Goal: Task Accomplishment & Management: Manage account settings

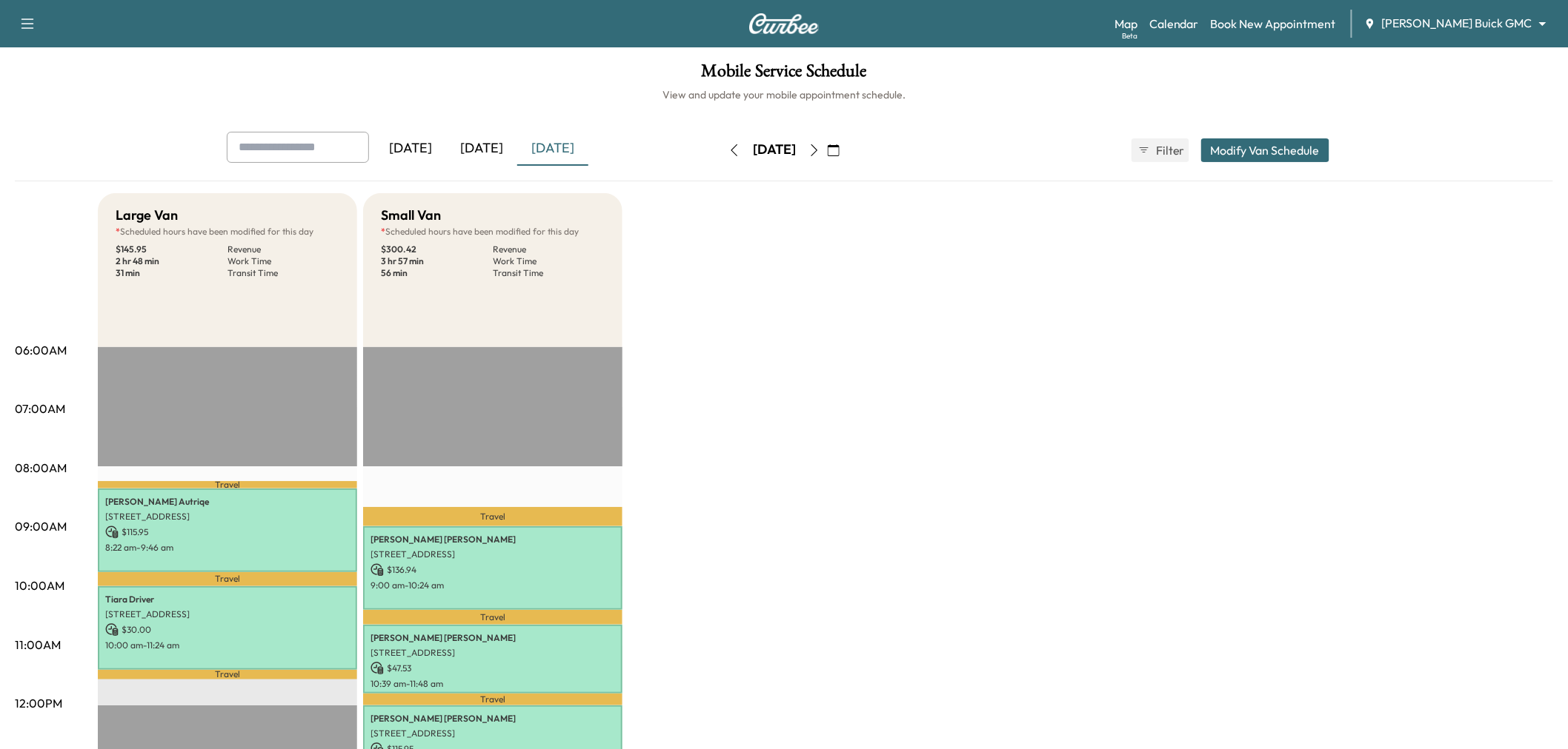
click at [502, 145] on div "[DATE]" at bounding box center [481, 149] width 71 height 34
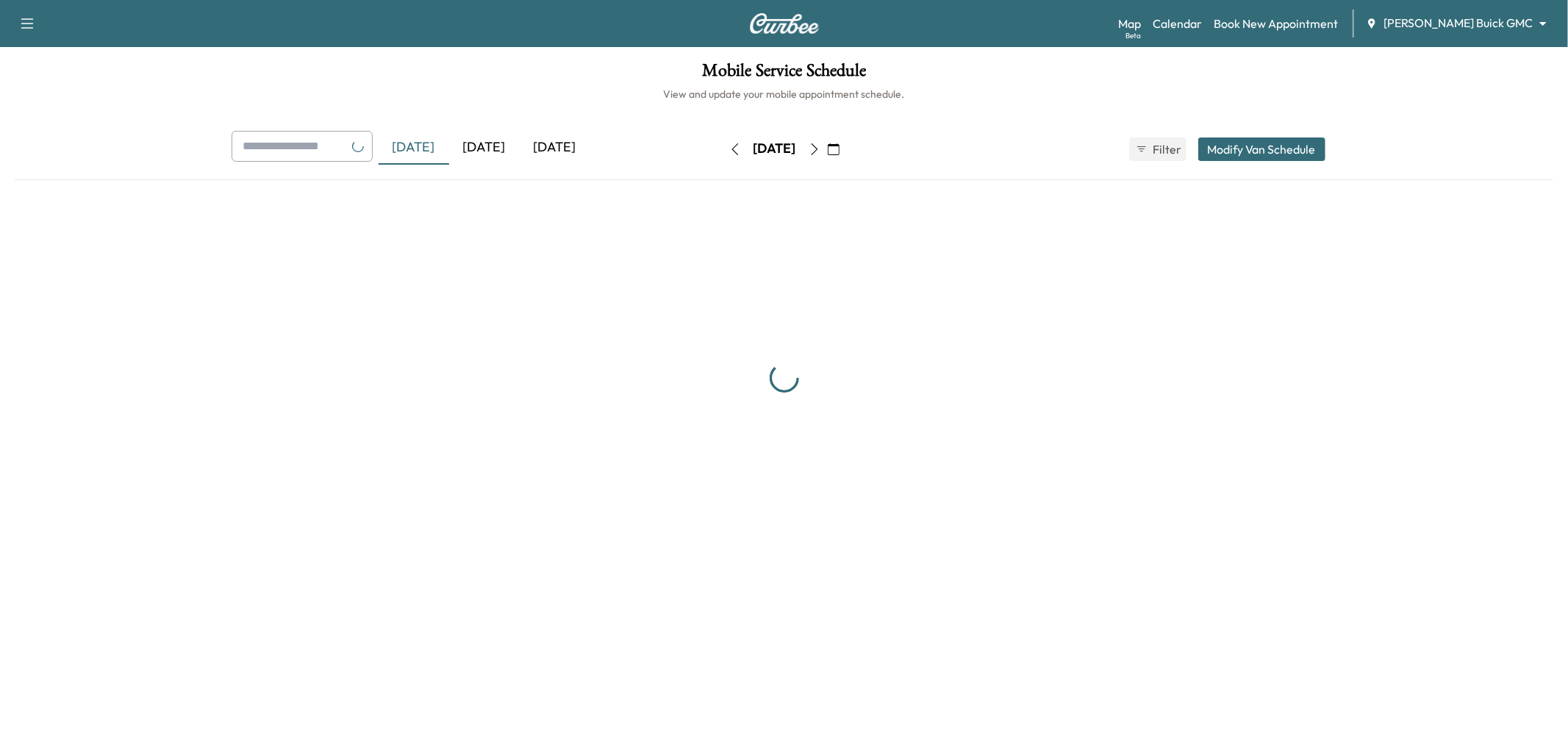
click at [498, 144] on div "[DATE]" at bounding box center [484, 148] width 71 height 34
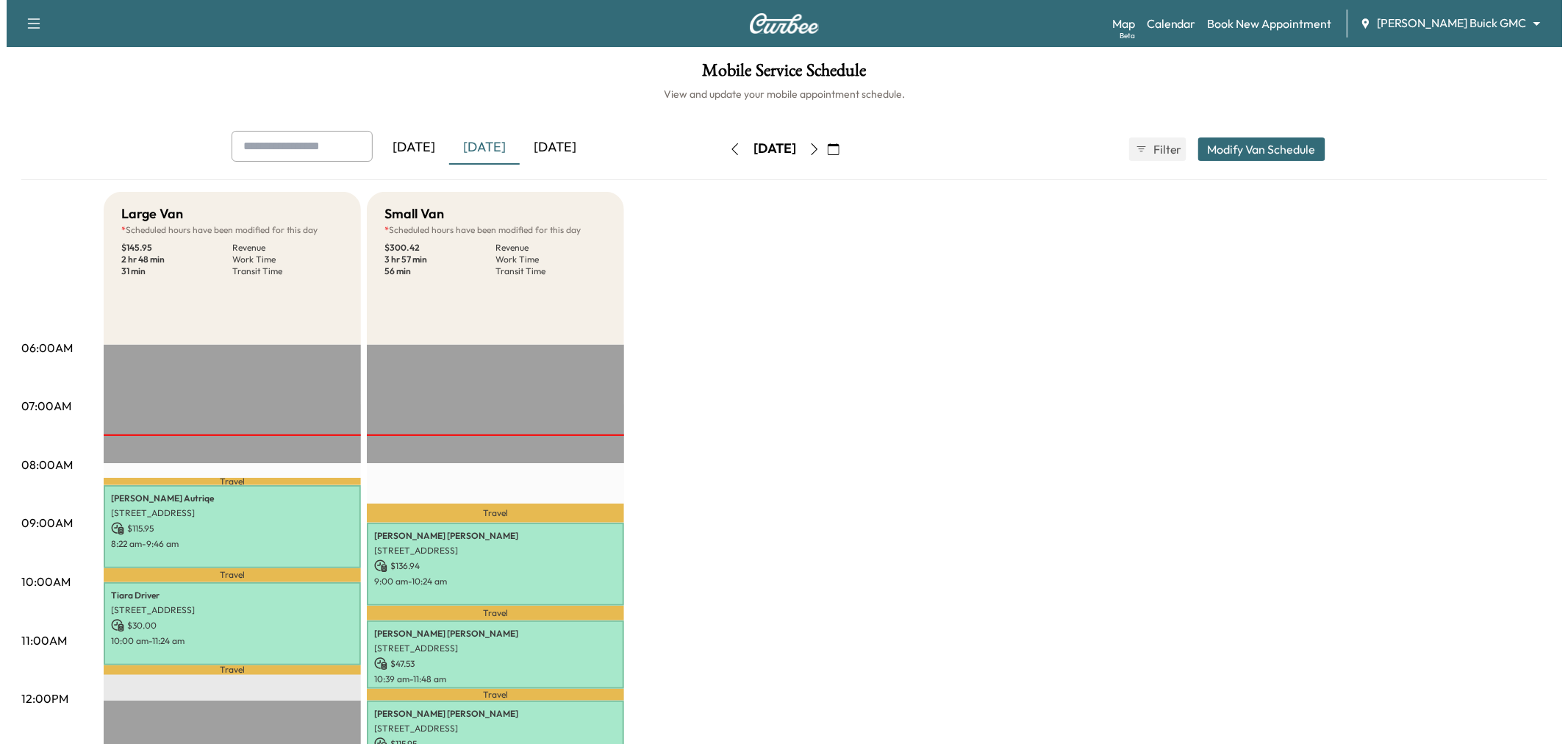
scroll to position [81, 0]
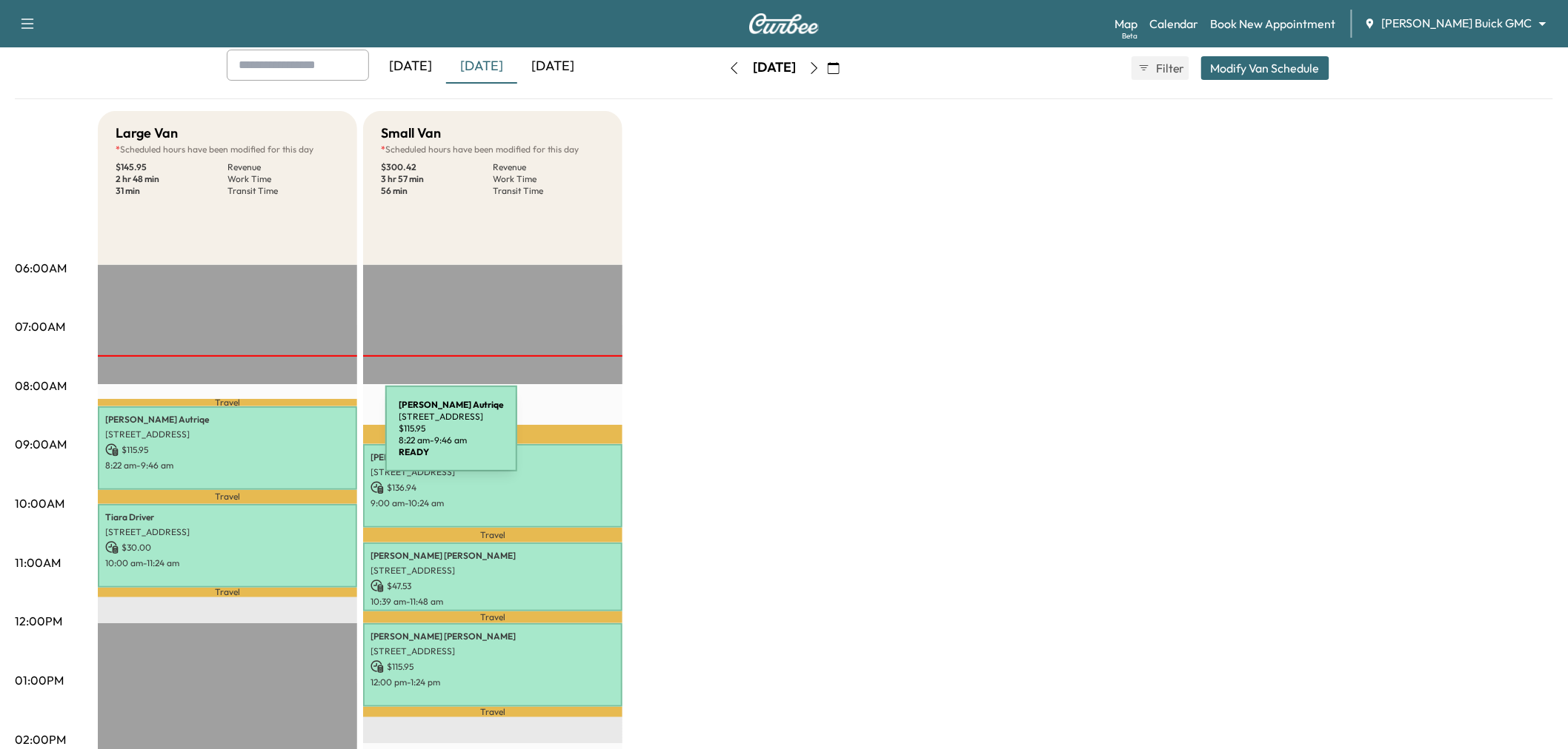
click at [243, 450] on p "$ 115.95" at bounding box center [228, 450] width 245 height 14
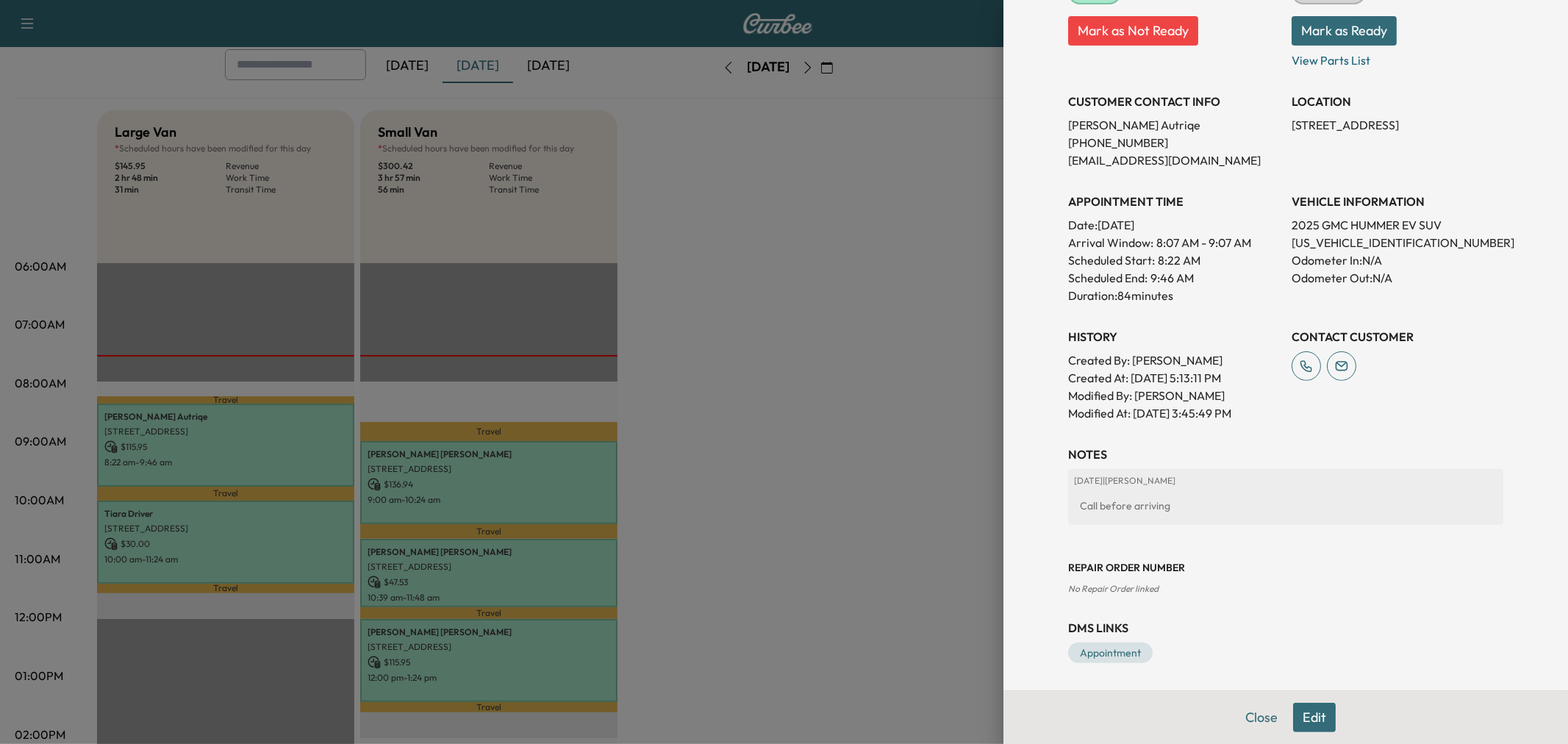
scroll to position [246, 0]
click at [489, 650] on div at bounding box center [784, 372] width 1568 height 744
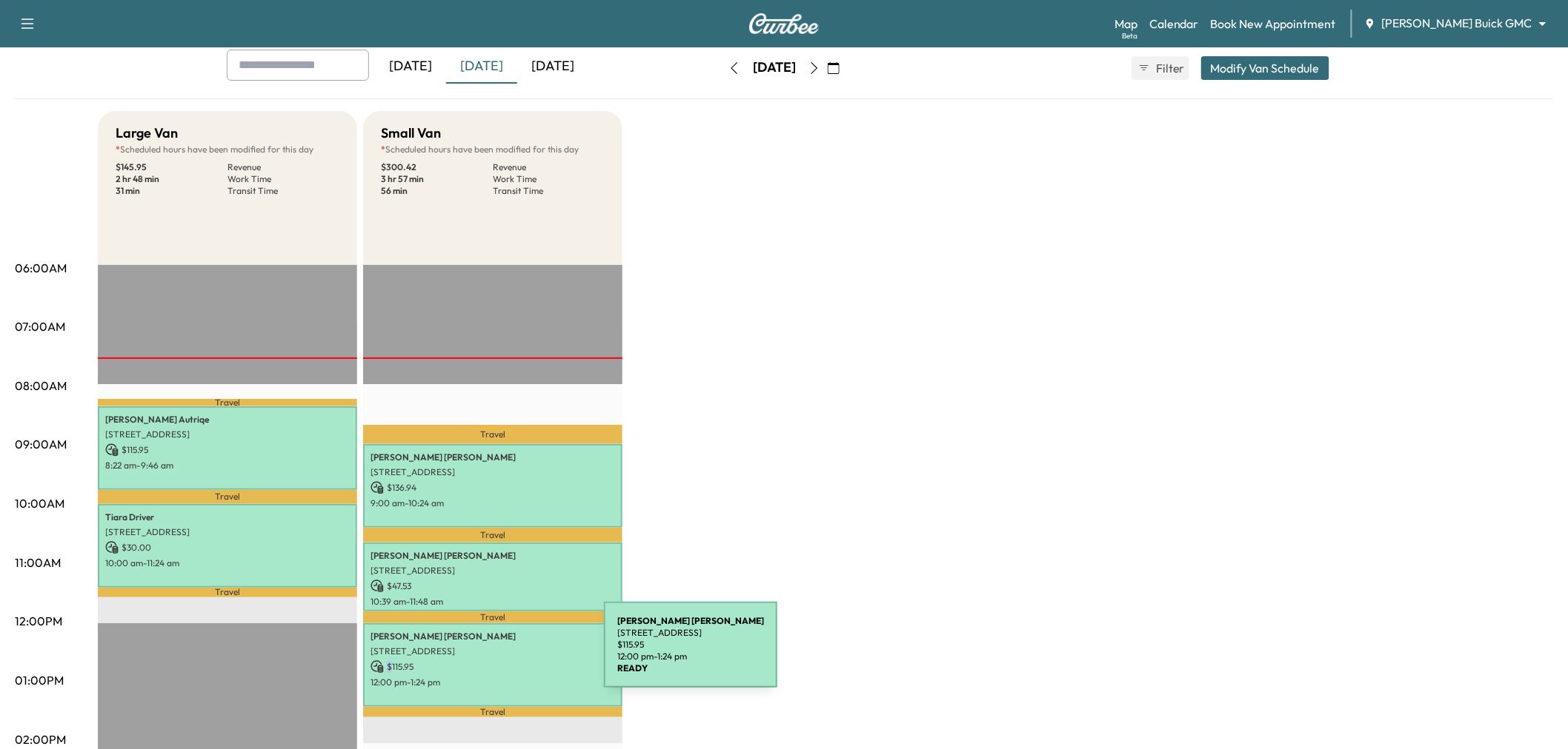
click at [493, 654] on div "[PERSON_NAME] [STREET_ADDRESS] $ 115.95 12:00 pm - 1:24 pm" at bounding box center [492, 666] width 259 height 83
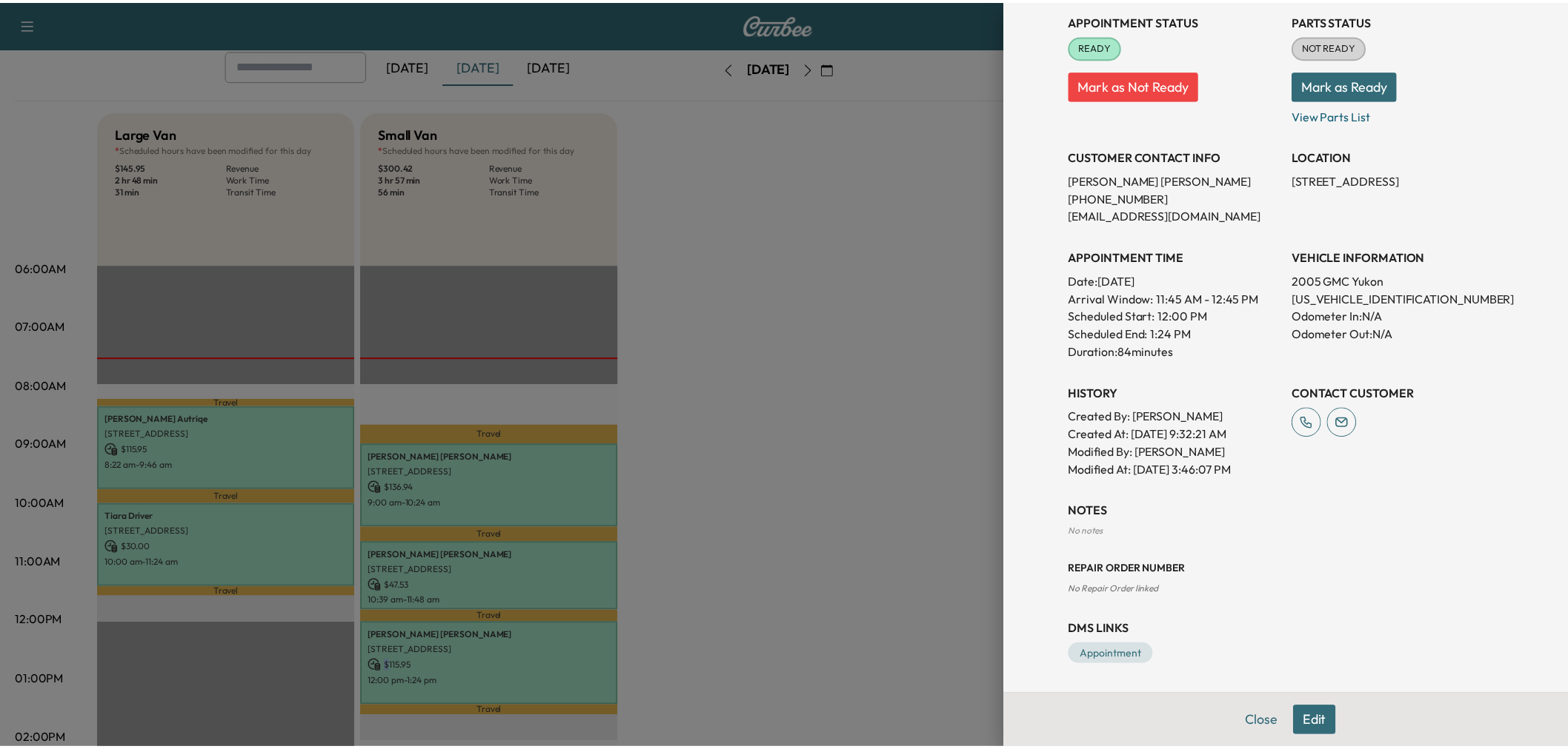
scroll to position [109, 0]
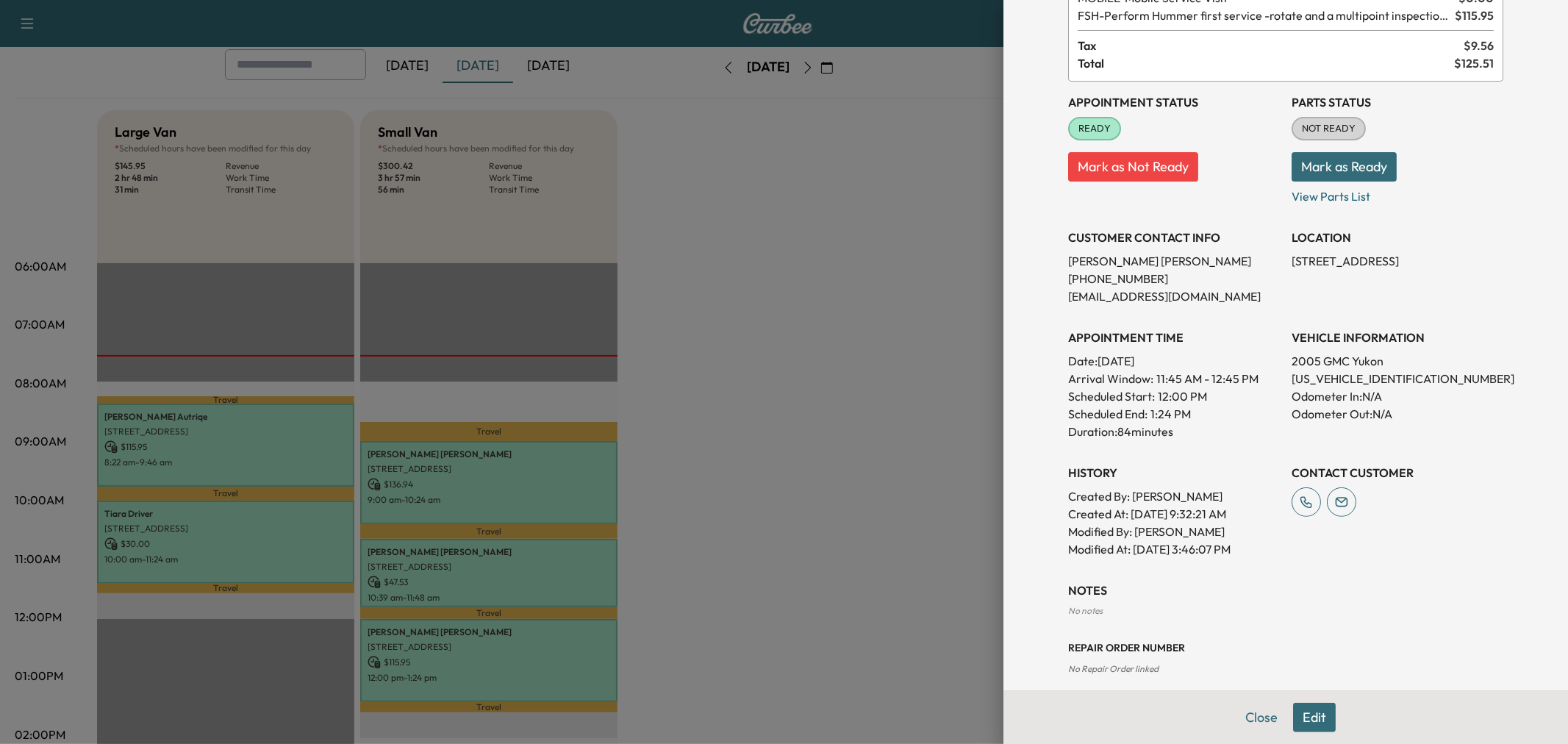
click at [774, 464] on div at bounding box center [784, 372] width 1568 height 744
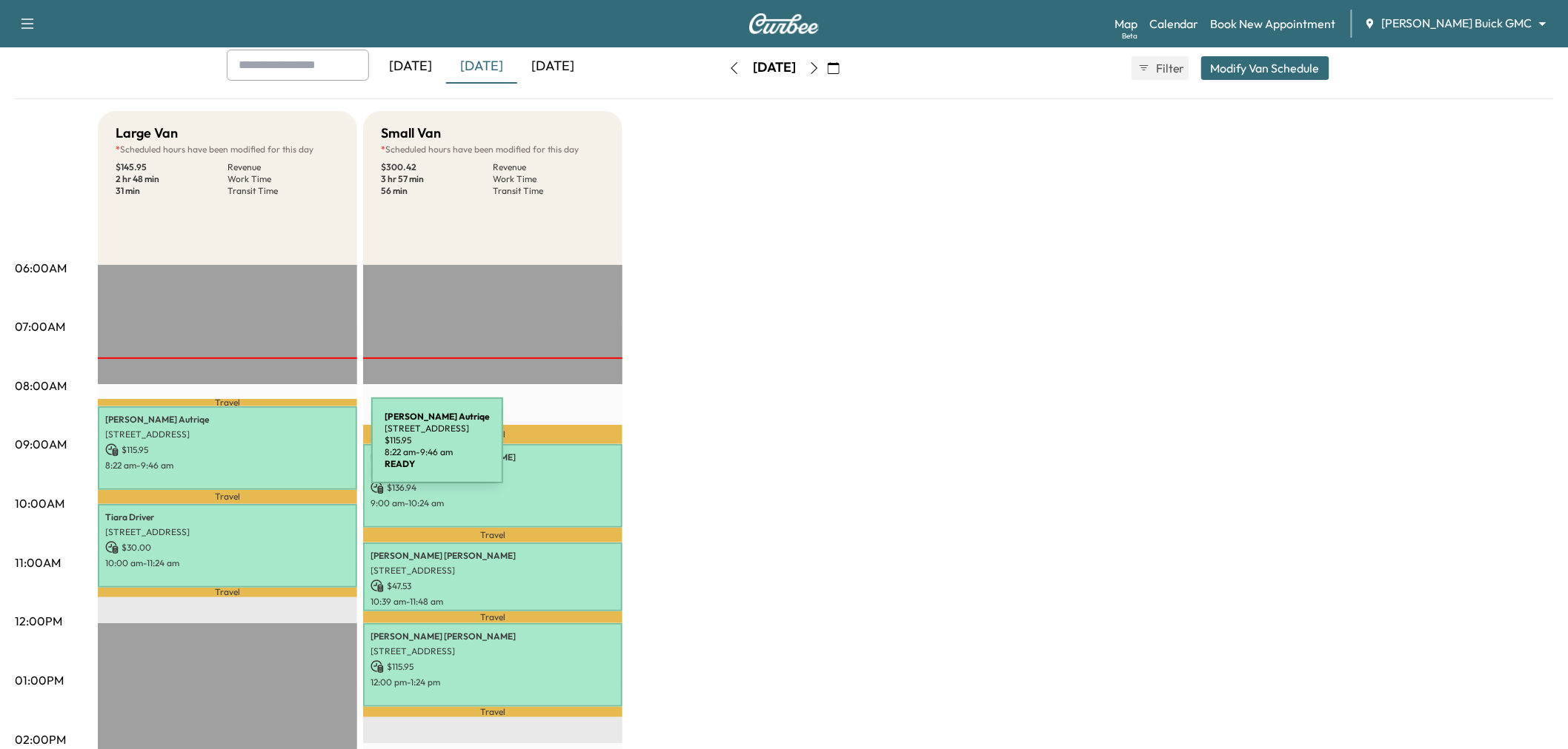
click at [260, 449] on p "$ 115.95" at bounding box center [228, 450] width 245 height 14
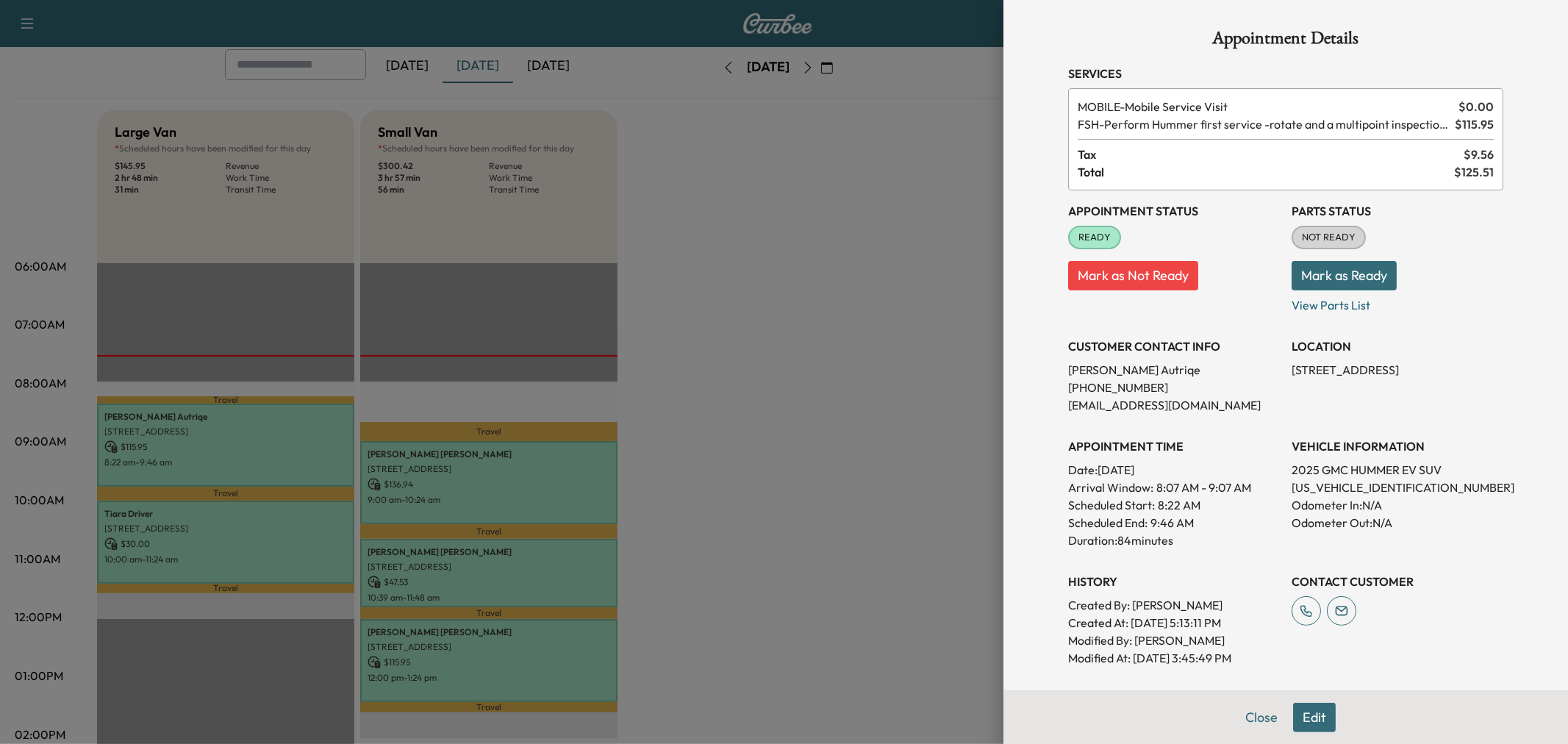
click at [669, 495] on div at bounding box center [784, 372] width 1568 height 744
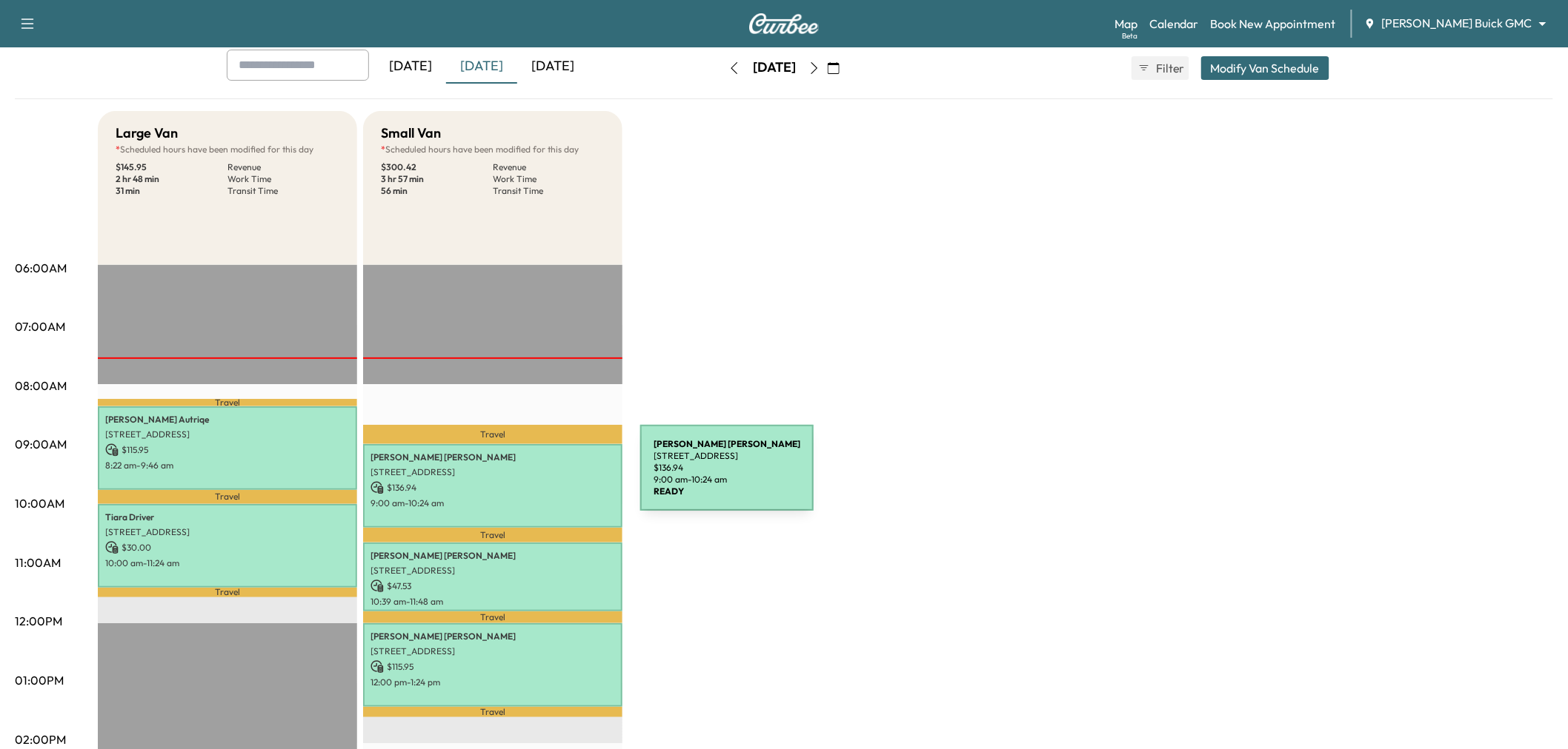
click at [529, 477] on div "[PERSON_NAME] [STREET_ADDRESS] $ 136.94 9:00 am - 10:24 am" at bounding box center [492, 486] width 259 height 83
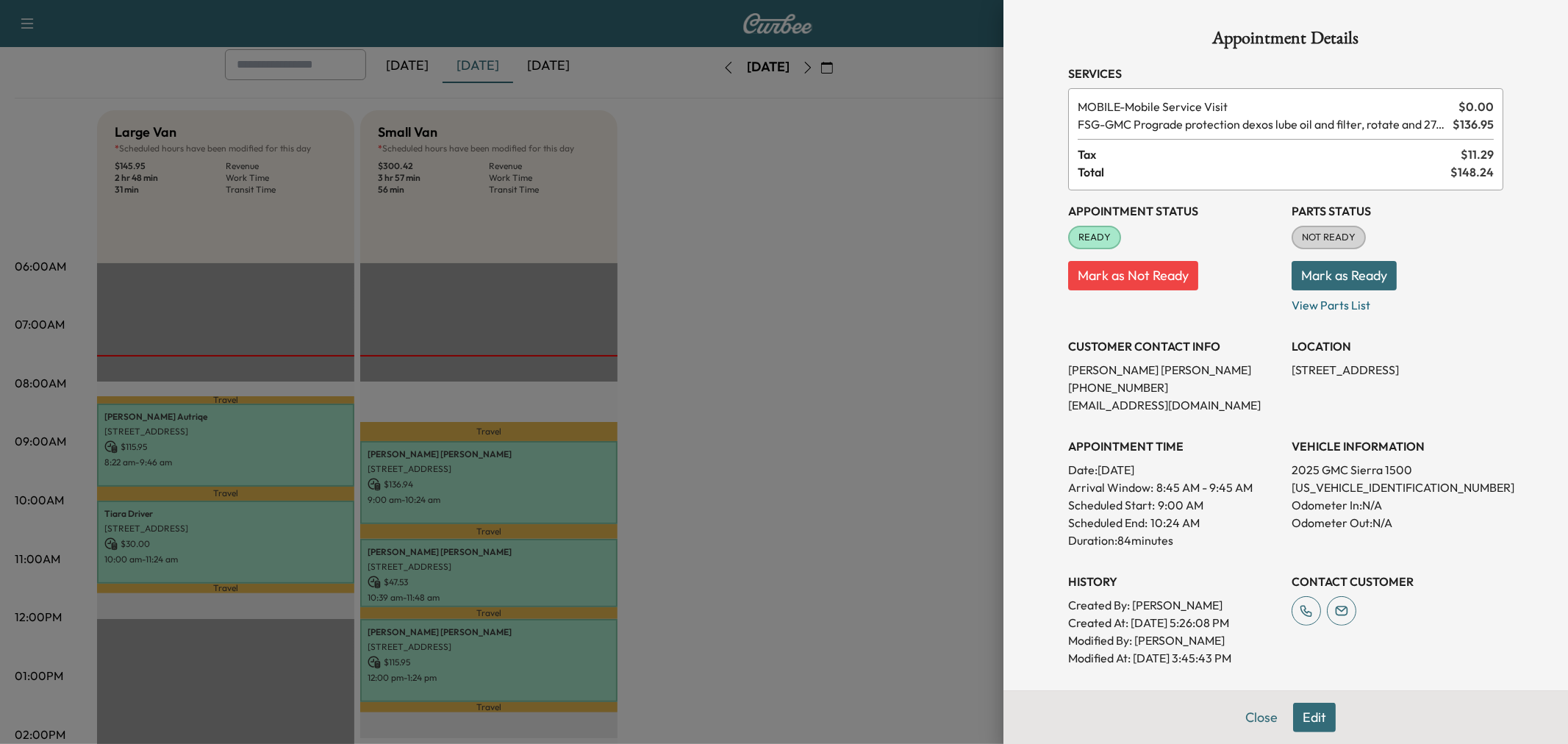
click at [525, 473] on div at bounding box center [784, 372] width 1568 height 744
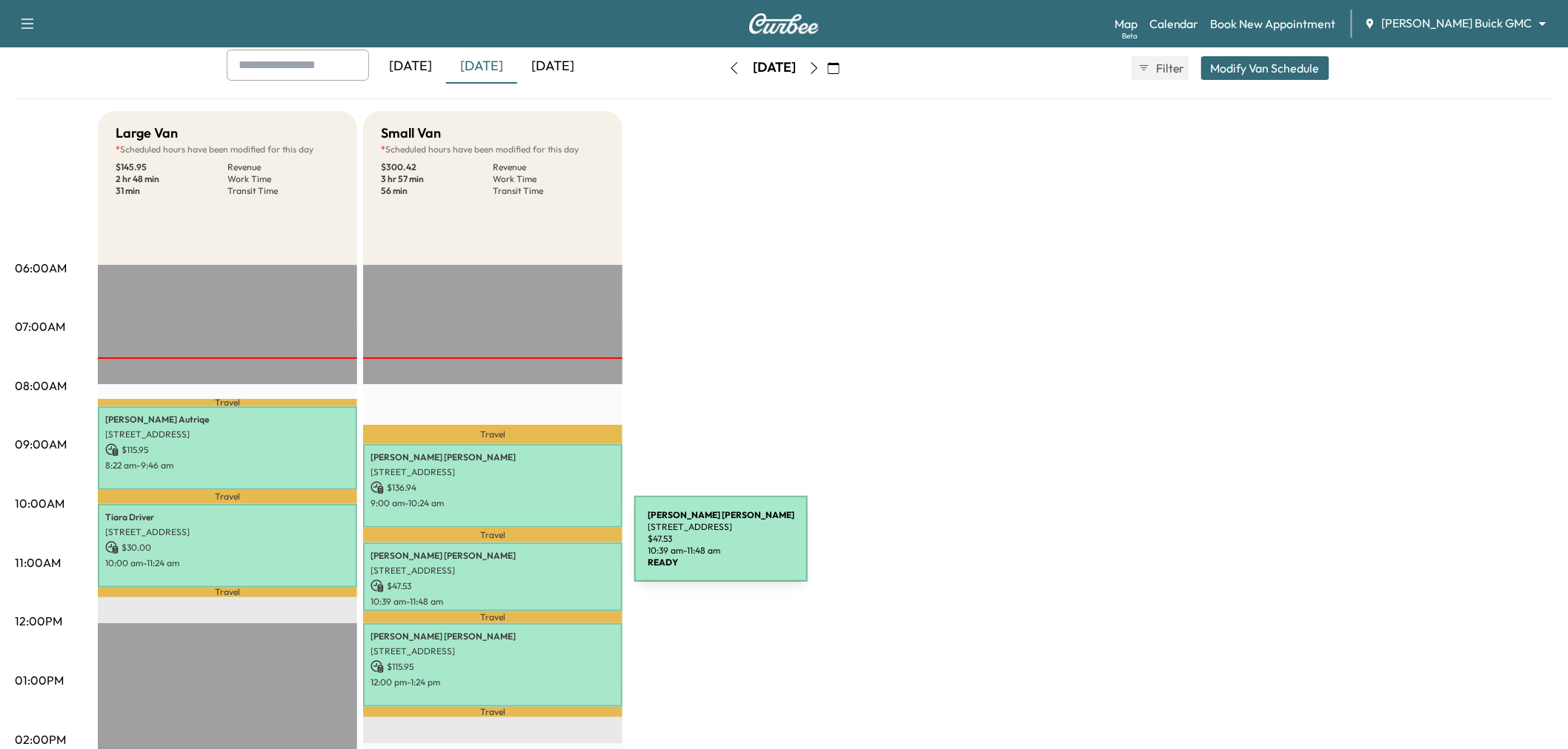
click at [523, 550] on p "[PERSON_NAME]" at bounding box center [493, 556] width 245 height 12
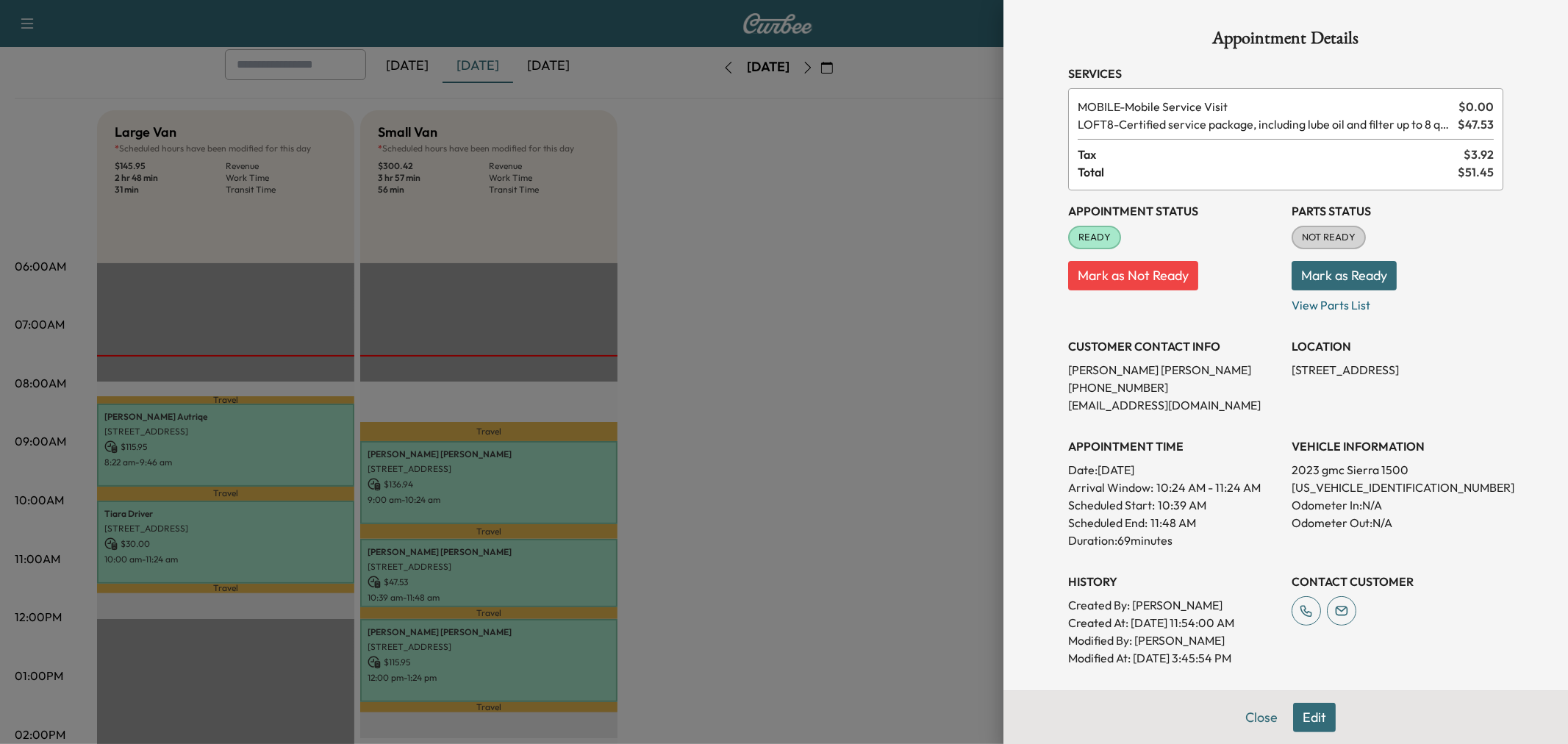
click at [519, 544] on div at bounding box center [784, 372] width 1568 height 744
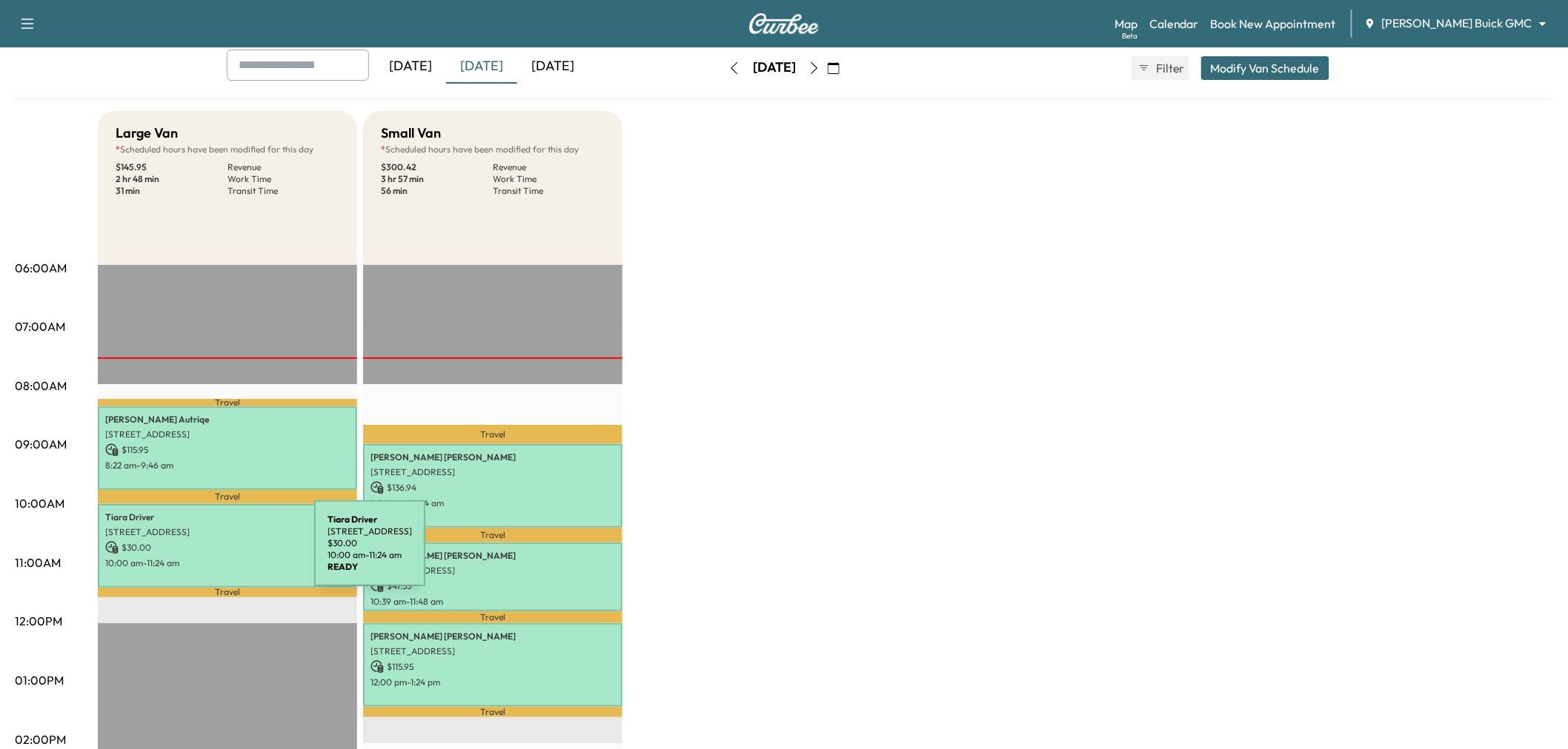
click at [203, 558] on p "10:00 am - 11:24 am" at bounding box center [228, 564] width 245 height 12
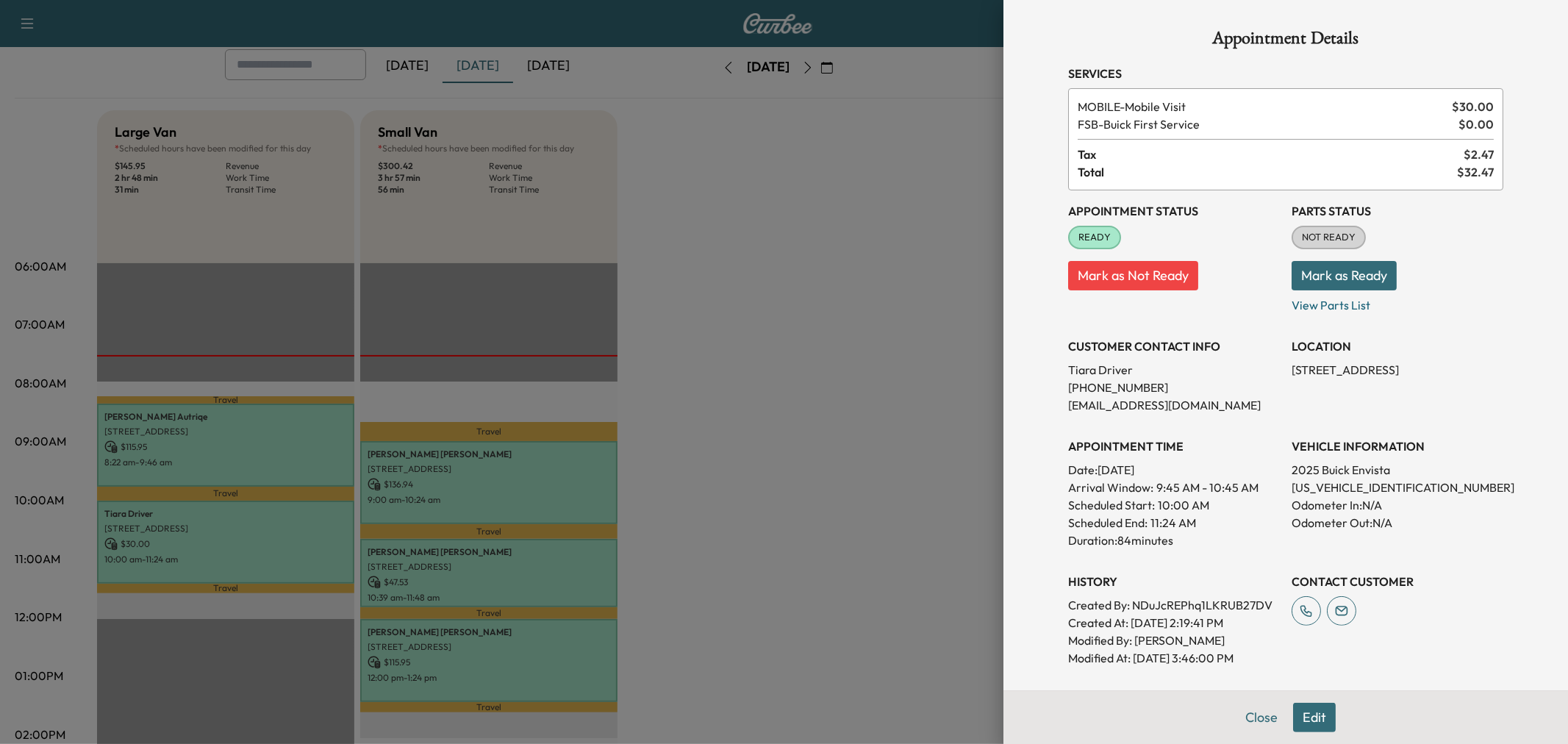
click at [797, 480] on div at bounding box center [784, 372] width 1568 height 744
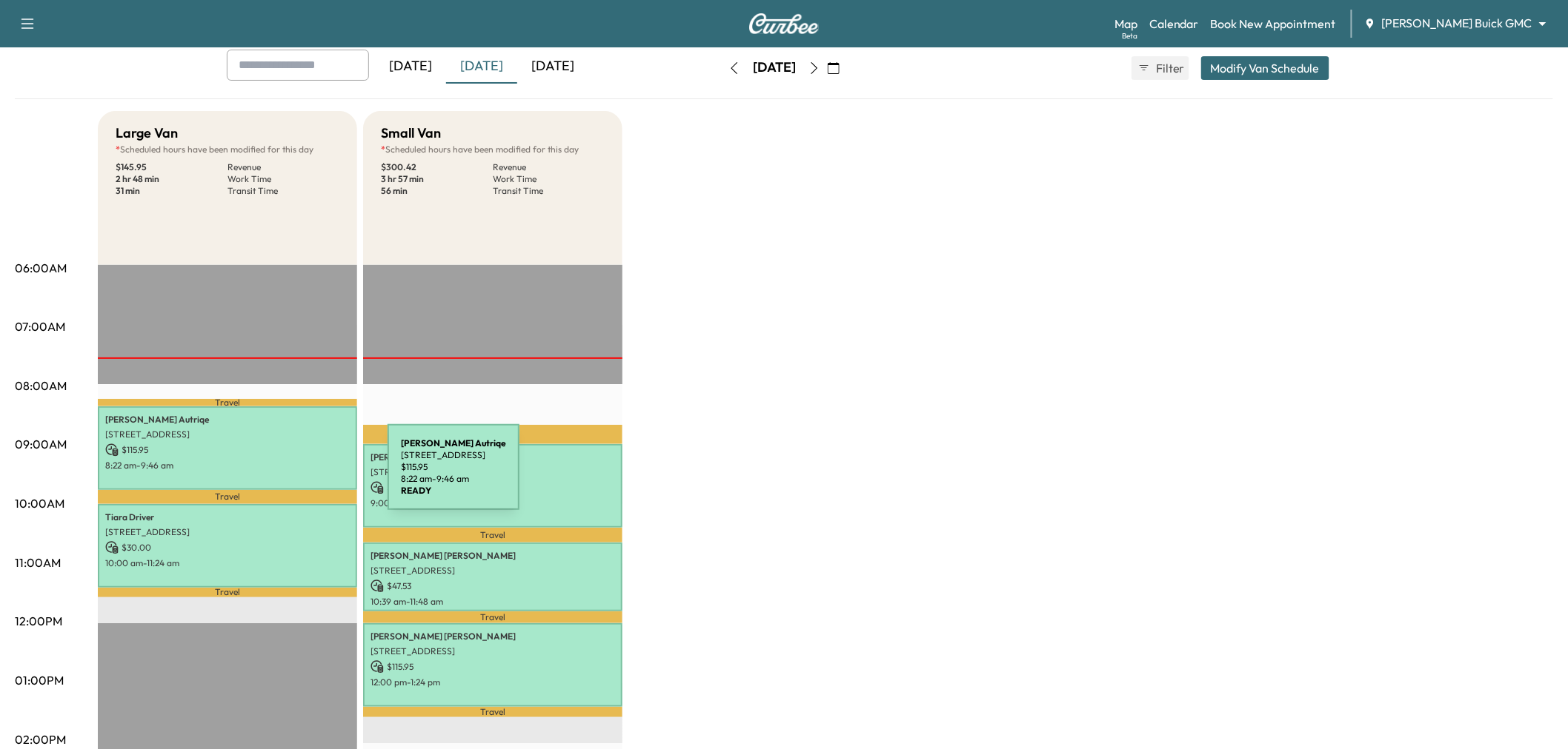
click at [276, 462] on p "8:22 am - 9:46 am" at bounding box center [228, 466] width 245 height 12
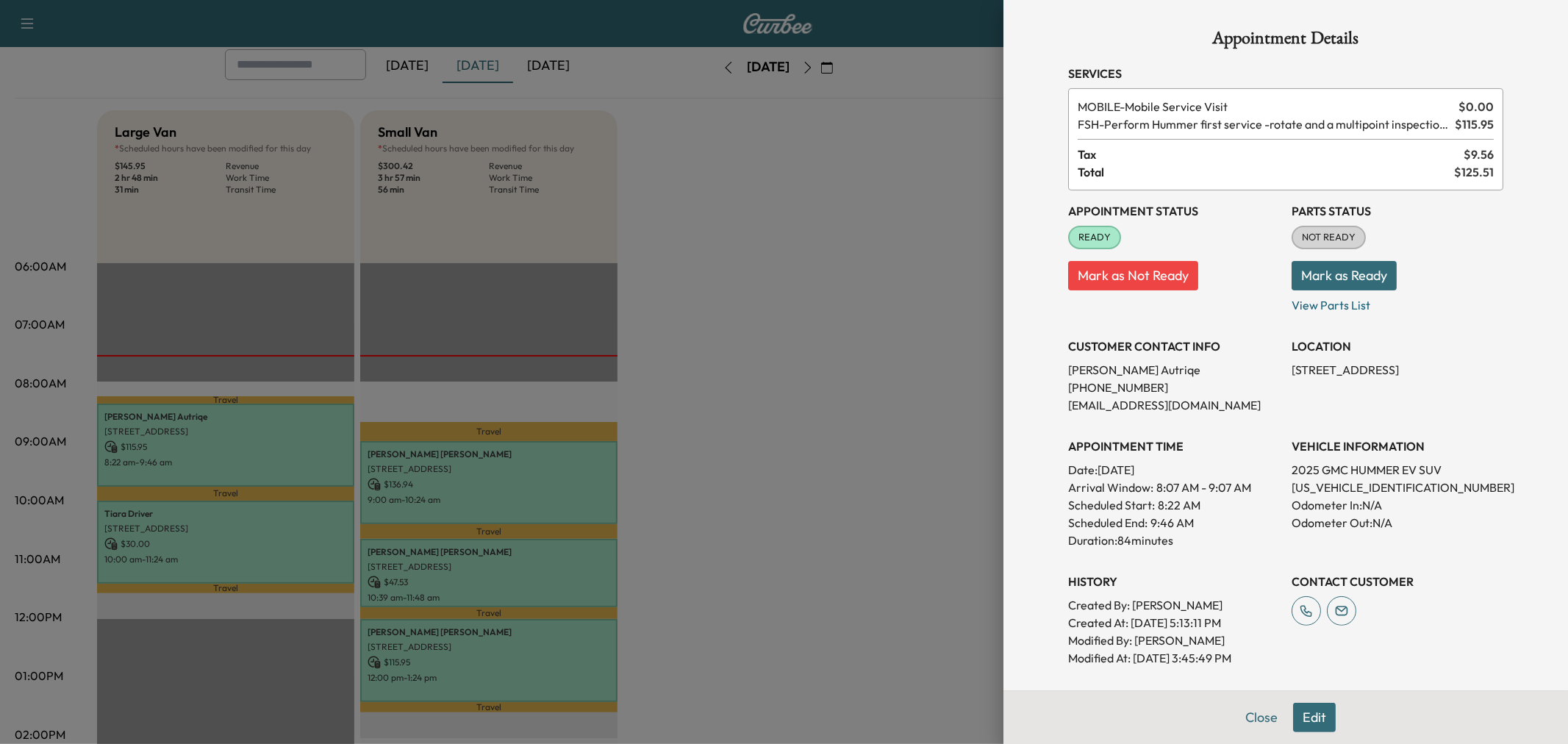
click at [1341, 482] on p "[US_VEHICLE_IDENTIFICATION_NUMBER]" at bounding box center [1397, 487] width 212 height 17
copy p "[US_VEHICLE_IDENTIFICATION_NUMBER]"
click at [863, 406] on div at bounding box center [784, 372] width 1568 height 744
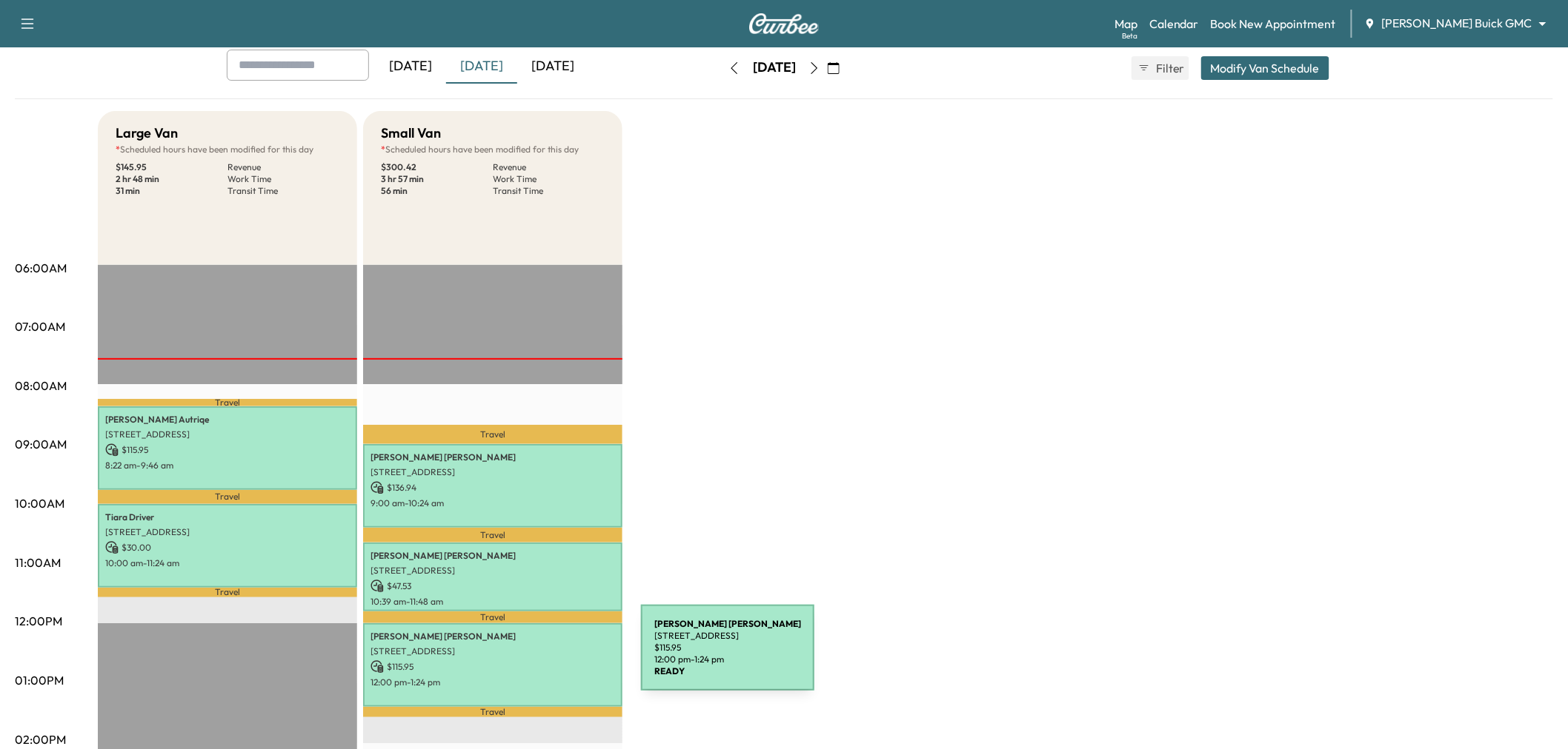
click at [530, 660] on p "$ 115.95" at bounding box center [493, 667] width 245 height 14
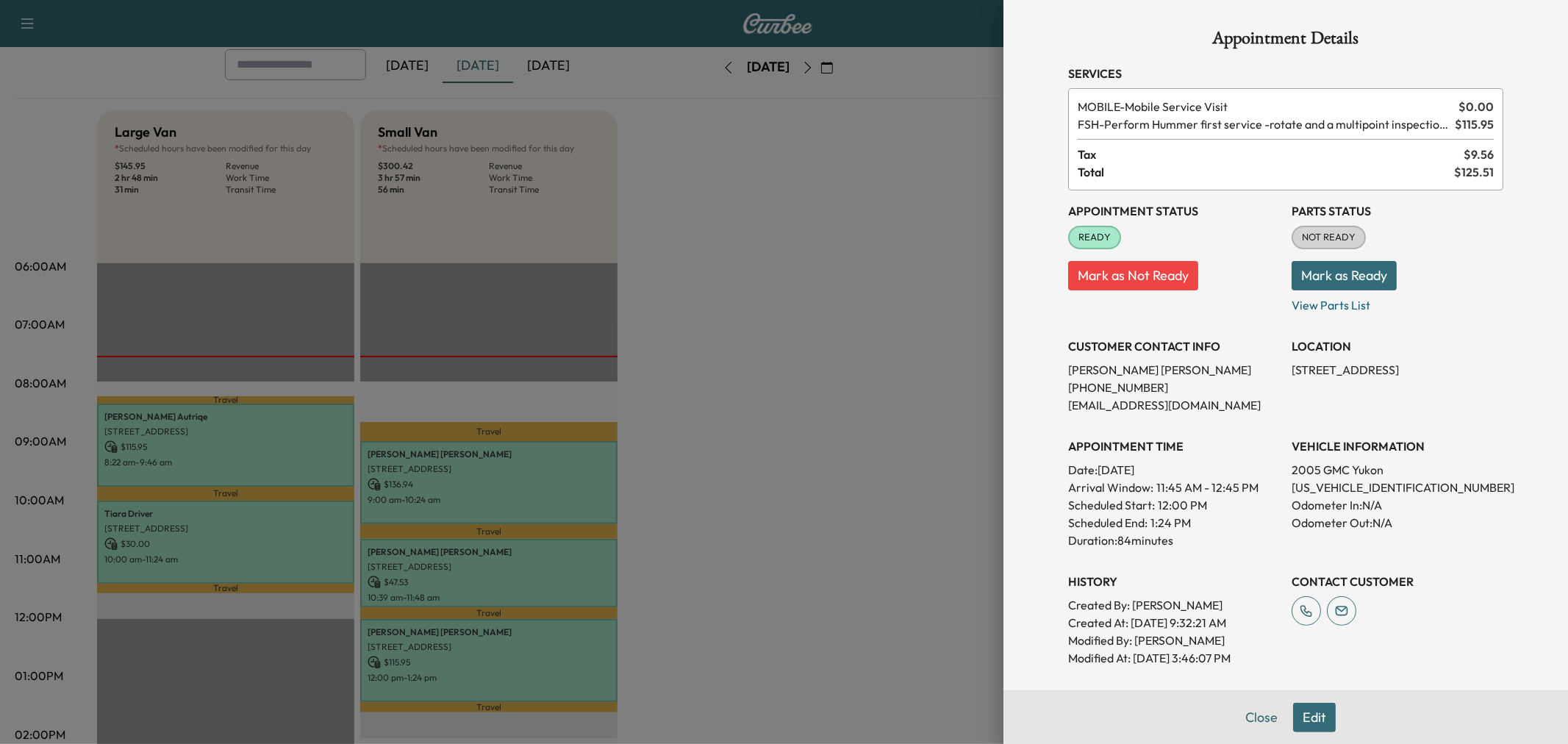
click at [1311, 485] on p "[US_VEHICLE_IDENTIFICATION_NUMBER]" at bounding box center [1397, 487] width 212 height 17
copy p "[US_VEHICLE_IDENTIFICATION_NUMBER]"
drag, startPoint x: 697, startPoint y: 270, endPoint x: 713, endPoint y: 274, distance: 16.5
click at [699, 270] on div at bounding box center [784, 372] width 1568 height 744
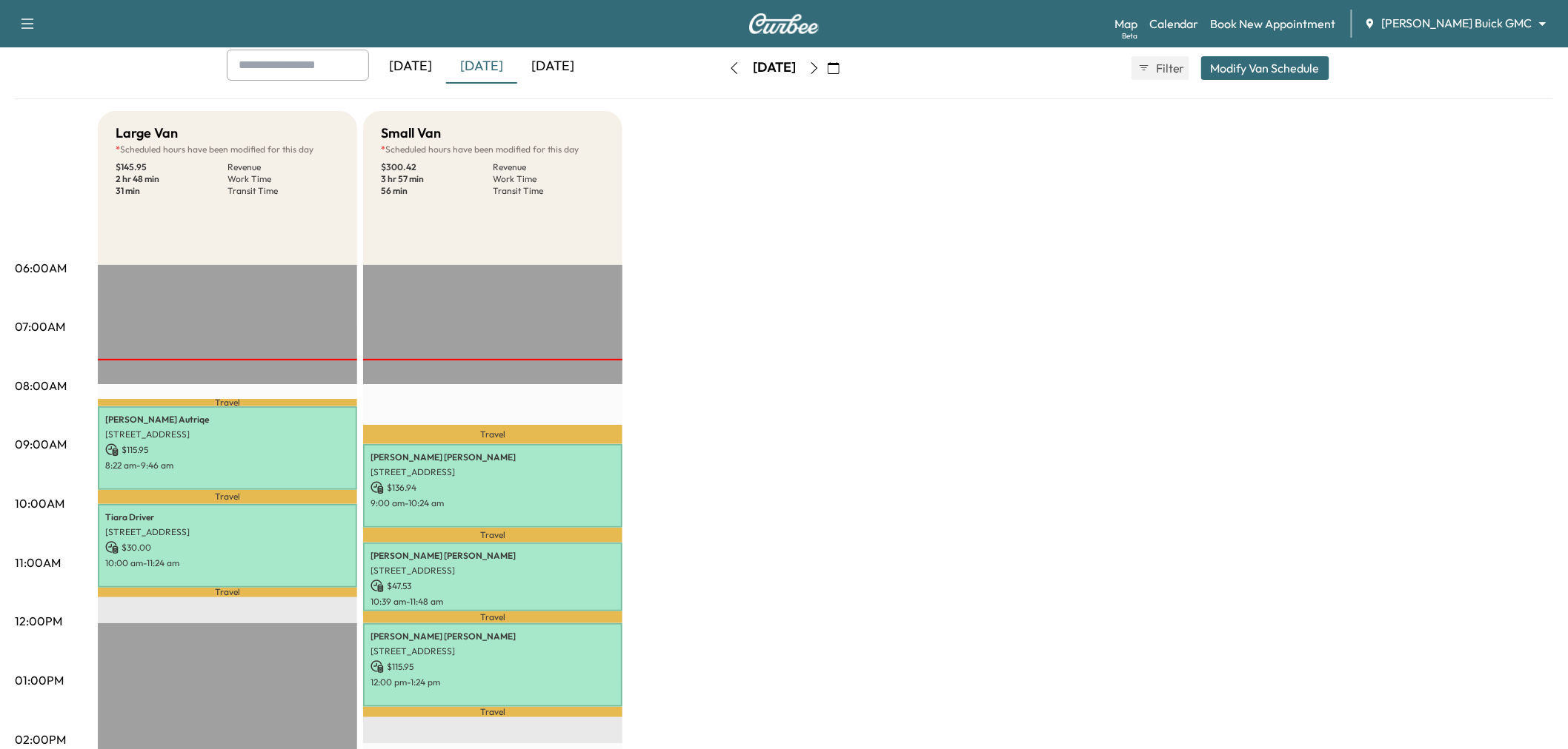
click at [582, 73] on div "[DATE]" at bounding box center [553, 66] width 71 height 34
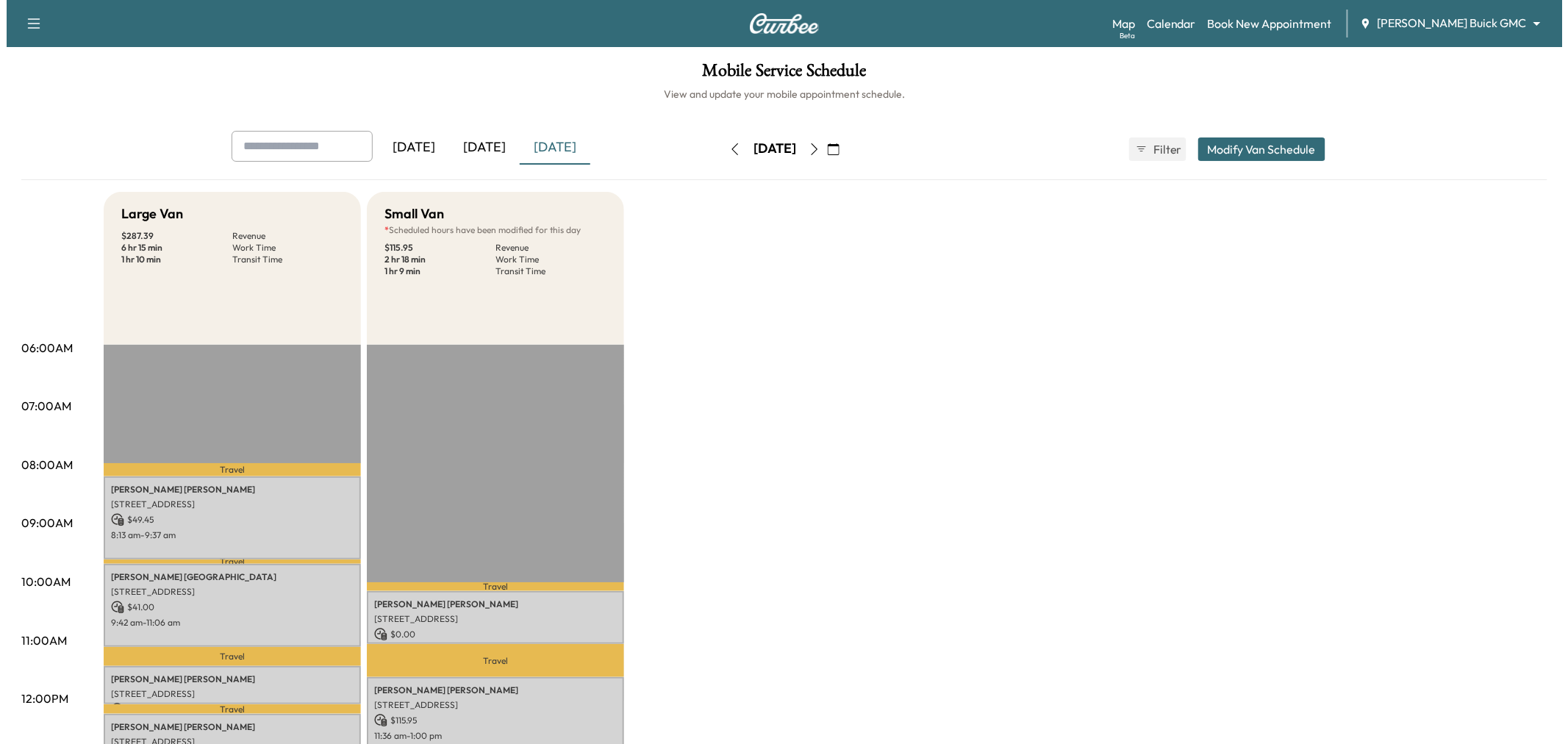
scroll to position [245, 0]
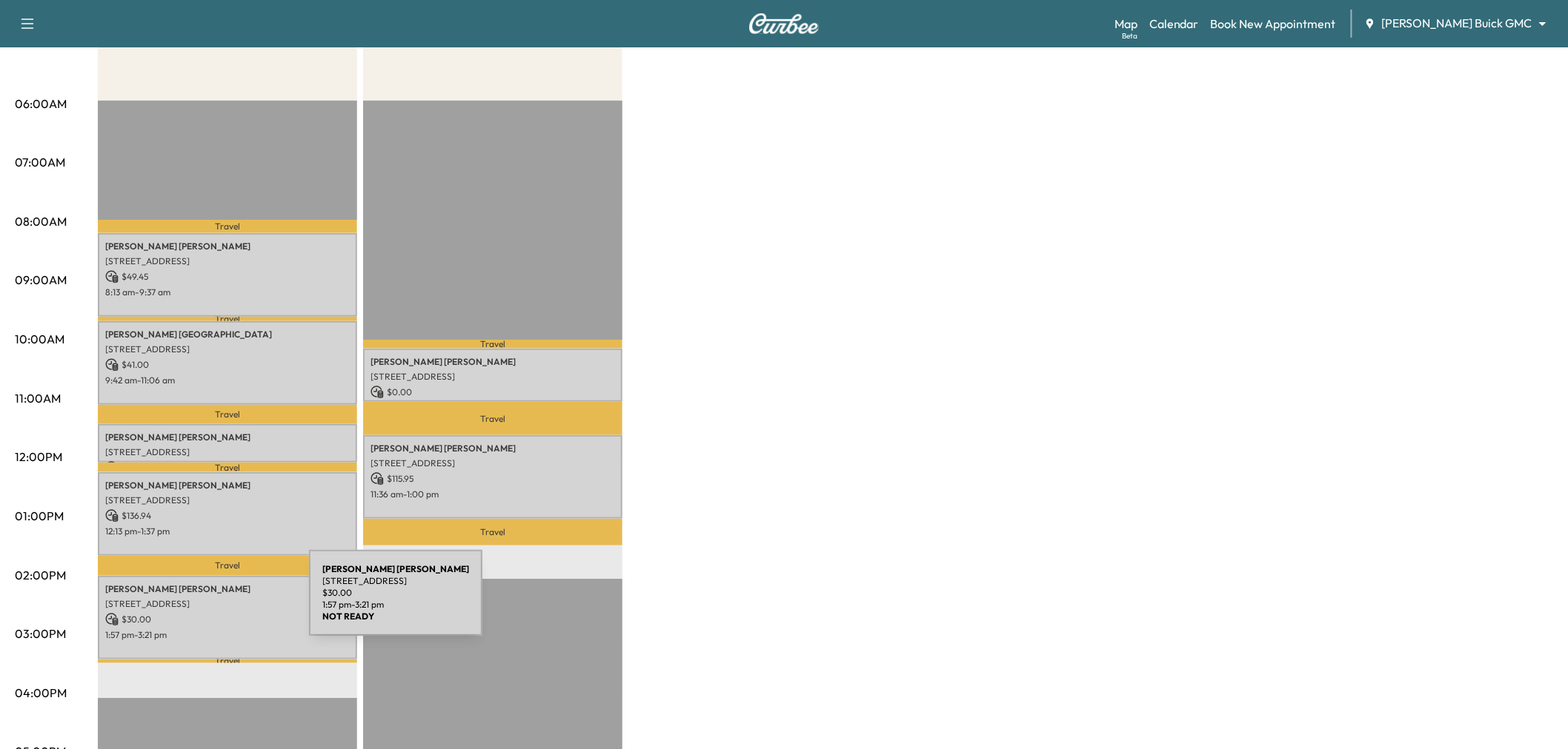
click at [198, 602] on p "[STREET_ADDRESS]" at bounding box center [228, 604] width 245 height 12
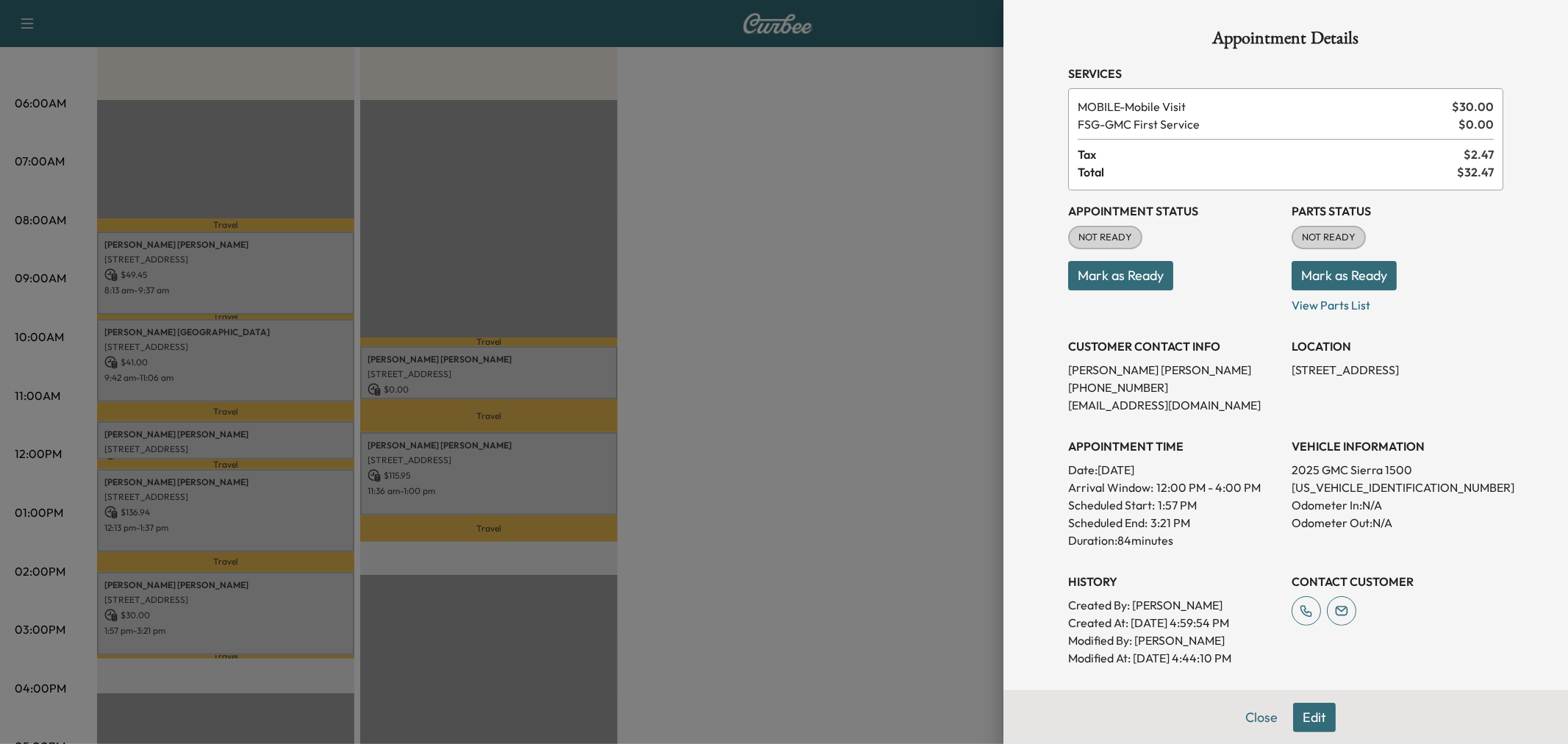
scroll to position [246, 0]
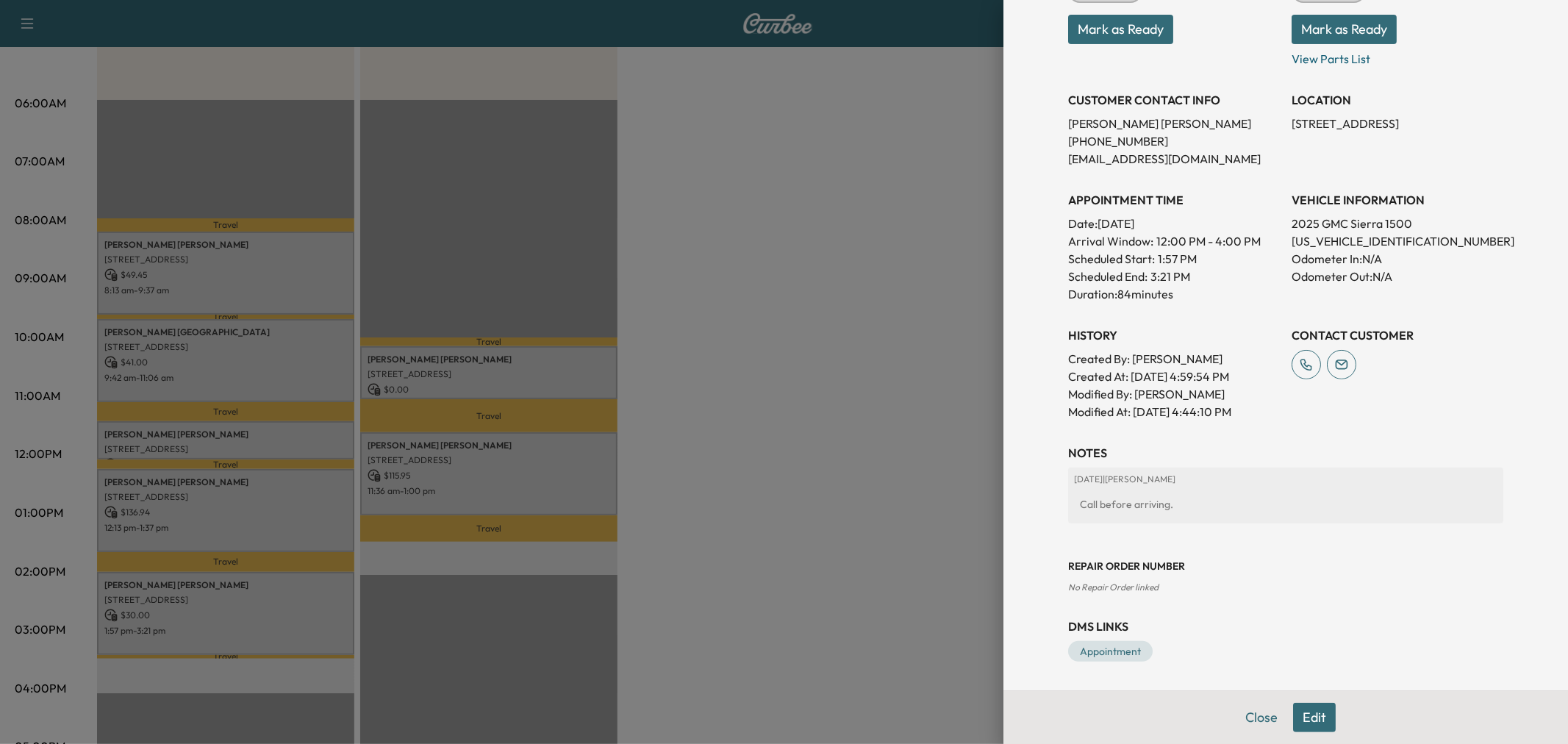
click at [233, 498] on div at bounding box center [784, 372] width 1568 height 744
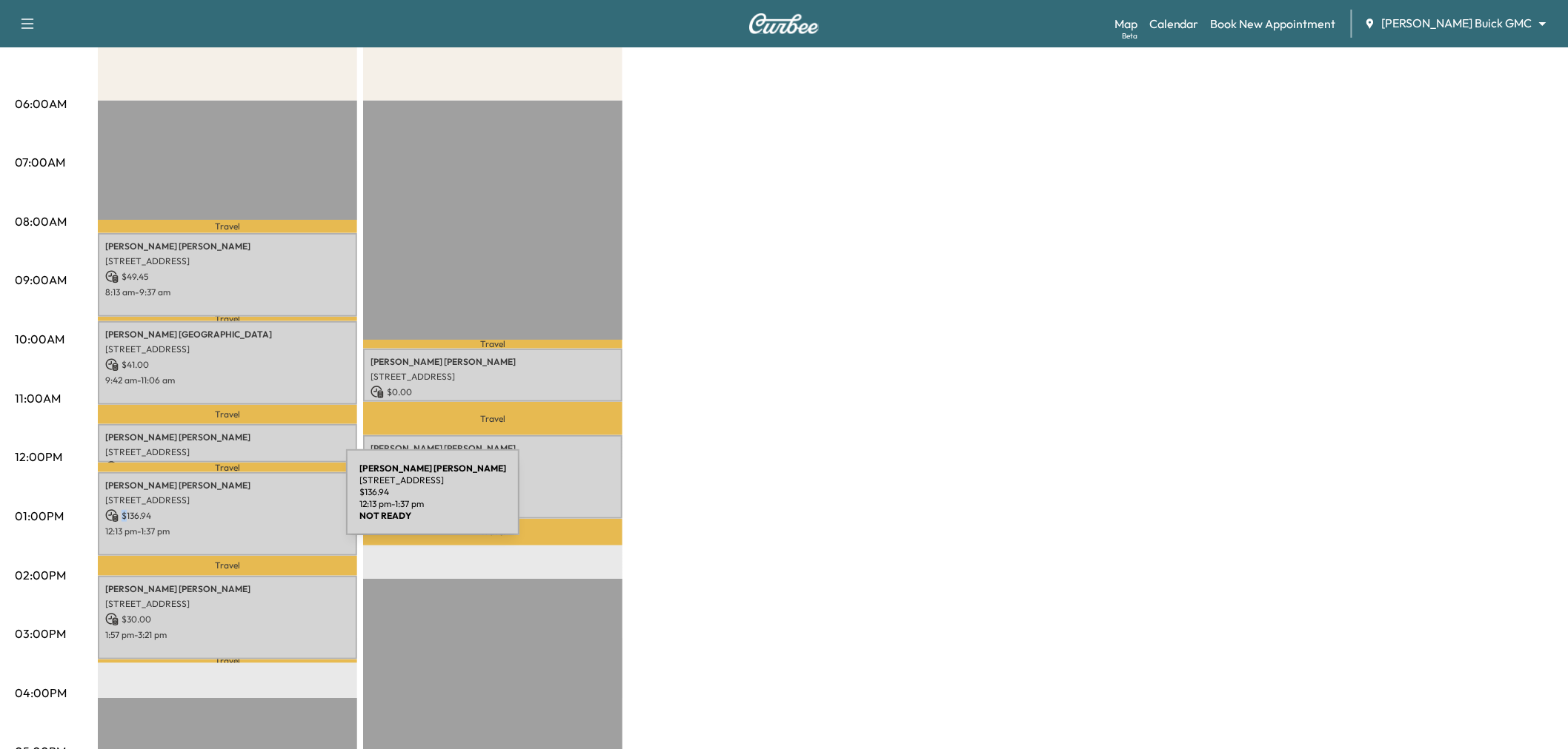
click at [235, 502] on div "[PERSON_NAME] [STREET_ADDRESS] $ 136.94 12:13 pm - 1:37 pm" at bounding box center [227, 514] width 259 height 83
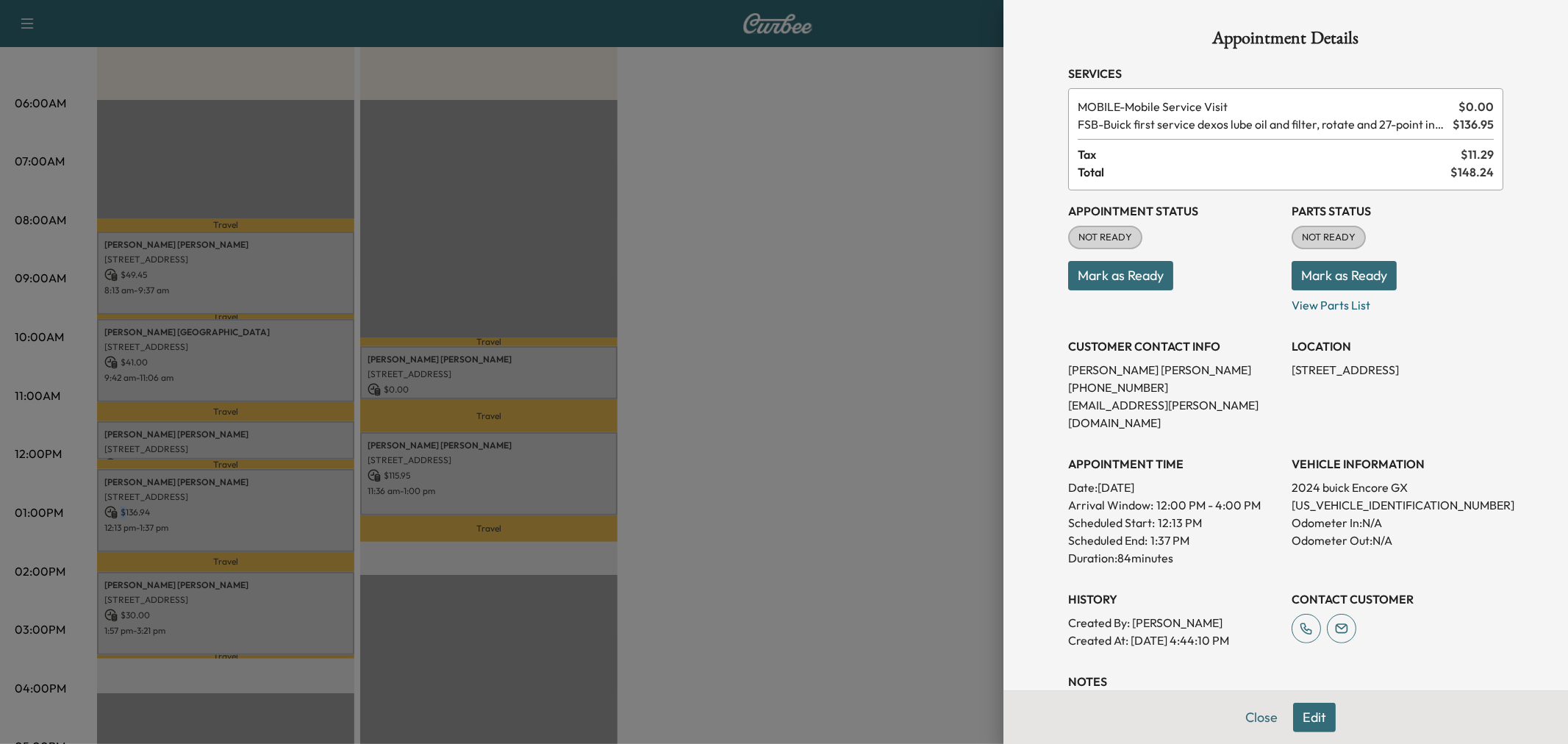
scroll to position [156, 0]
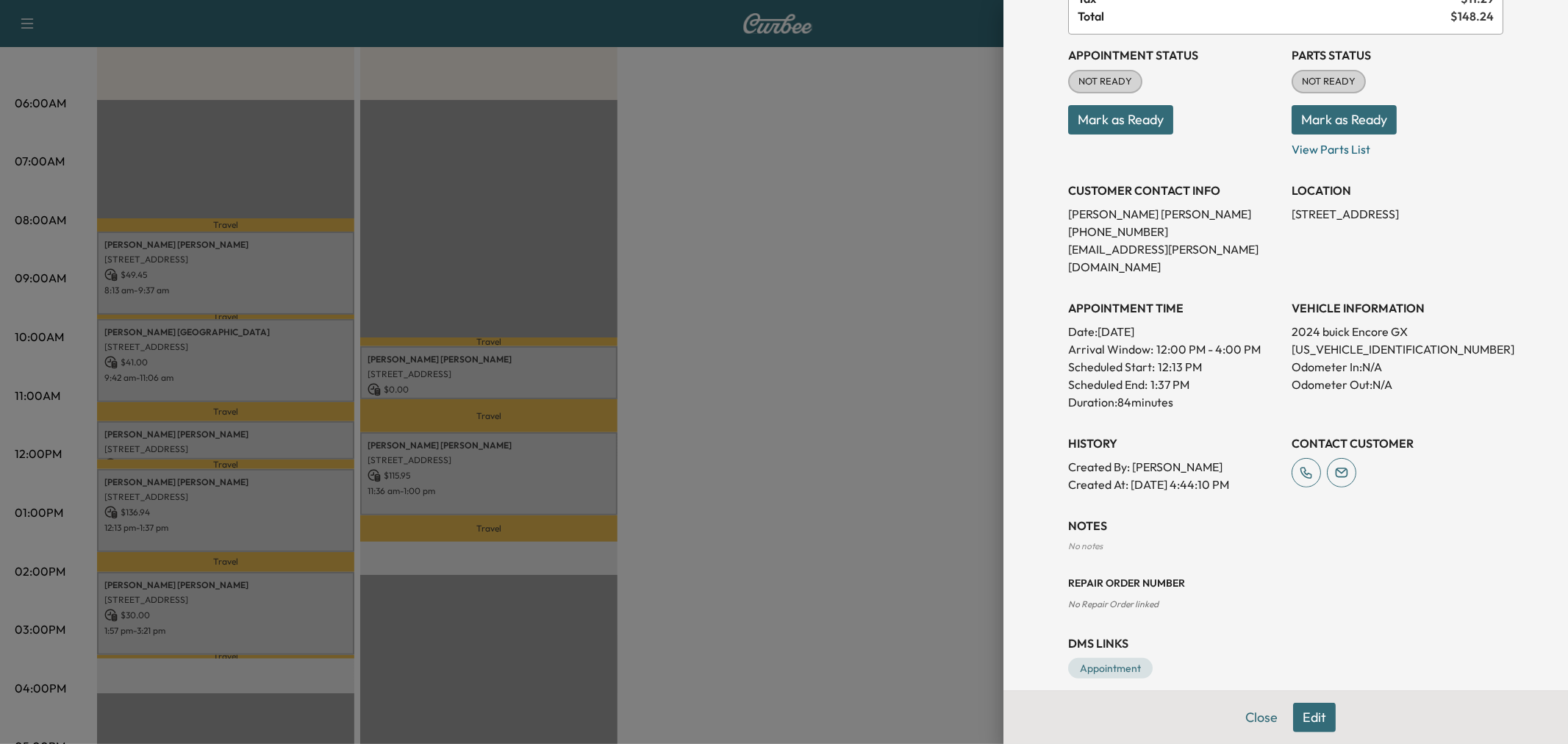
click at [432, 482] on div at bounding box center [784, 372] width 1568 height 744
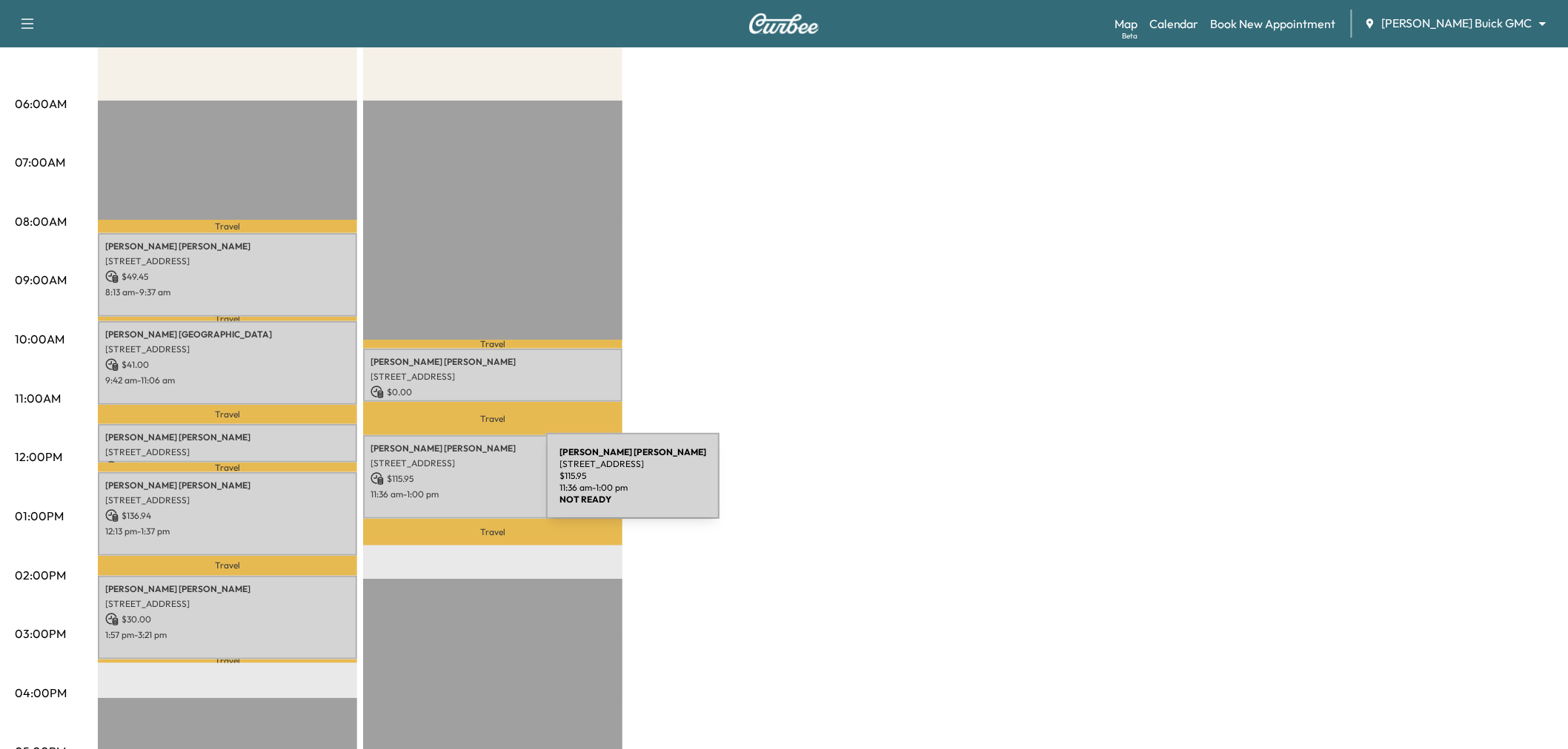
click at [435, 489] on p "11:36 am - 1:00 pm" at bounding box center [493, 495] width 245 height 12
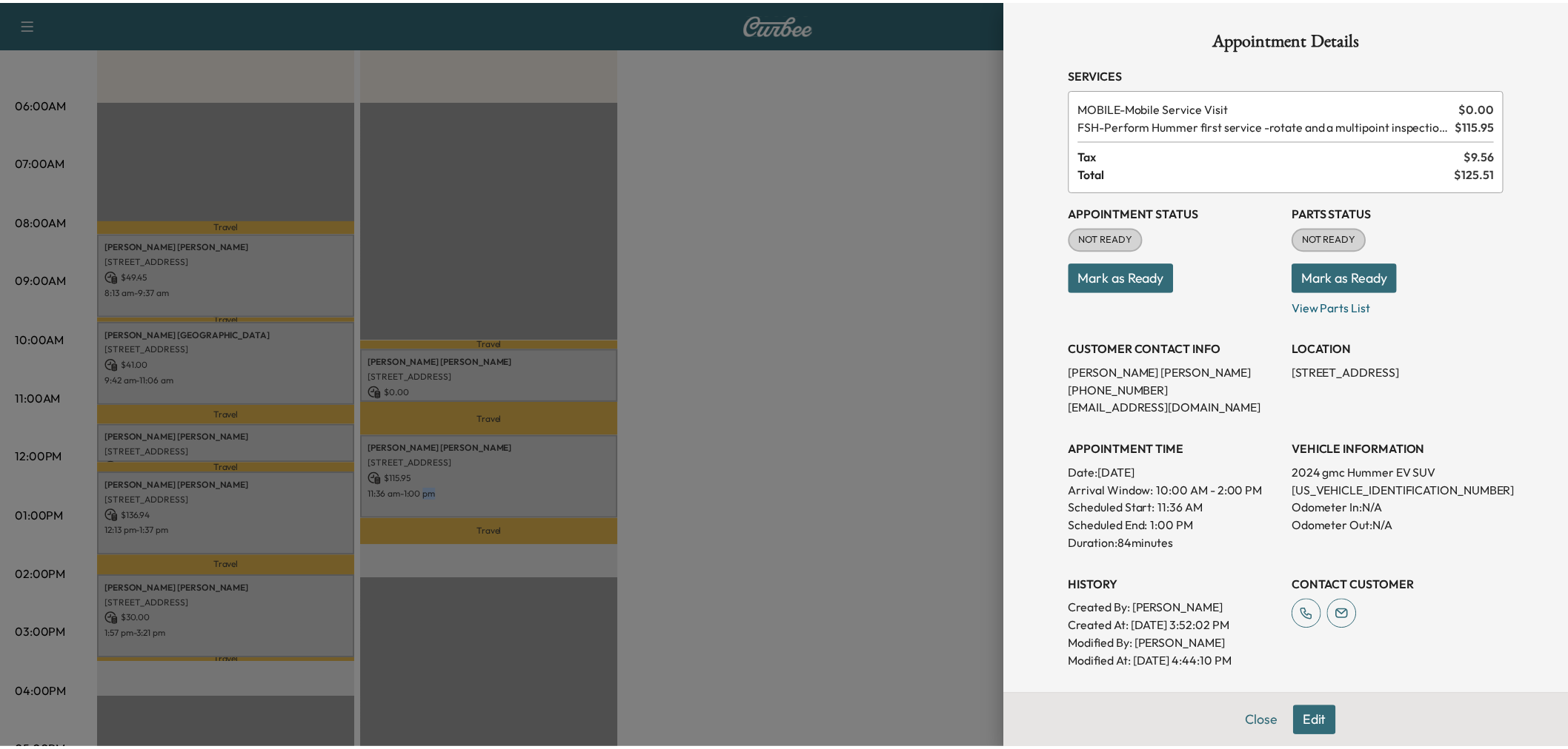
scroll to position [248, 0]
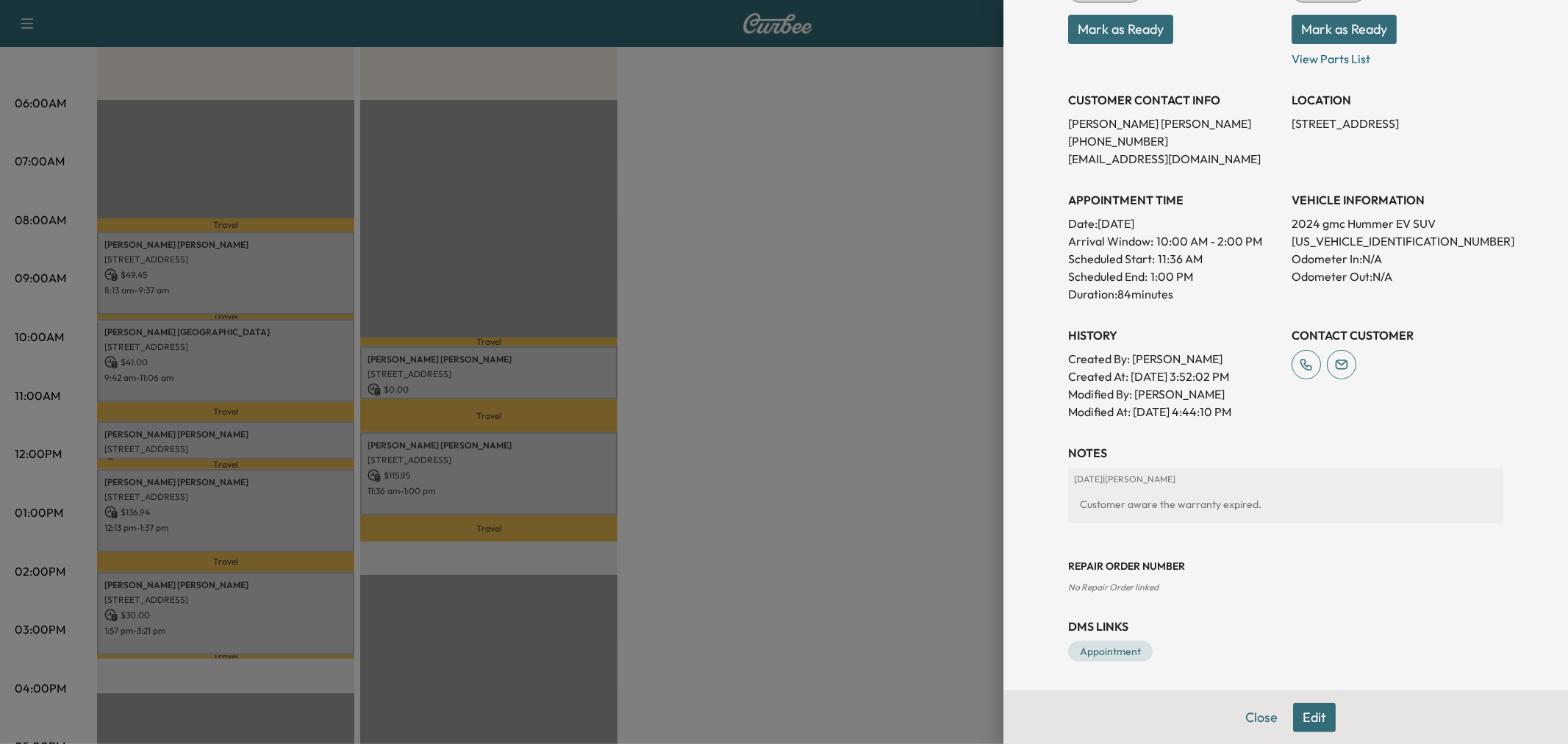
click at [719, 458] on div at bounding box center [784, 372] width 1568 height 744
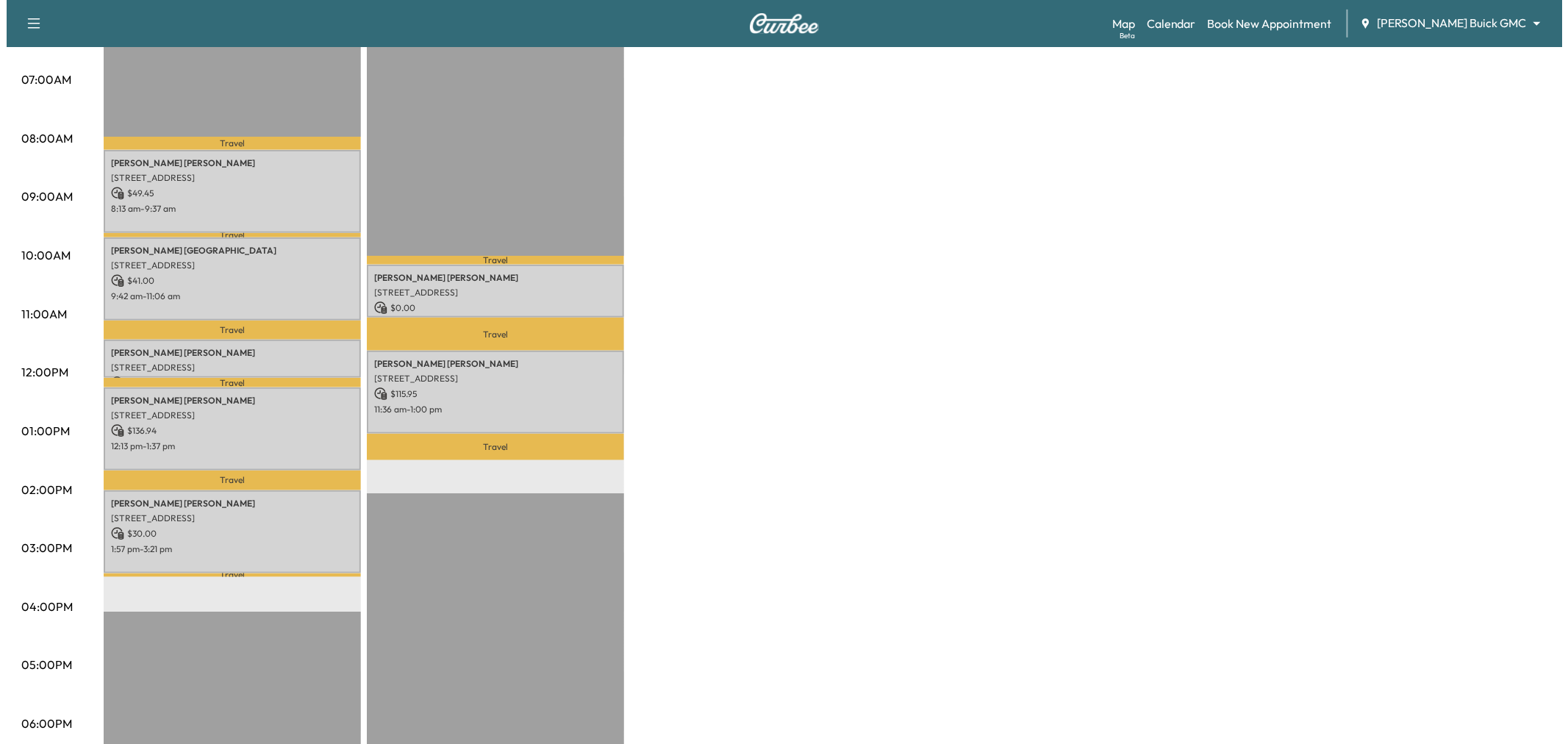
scroll to position [245, 0]
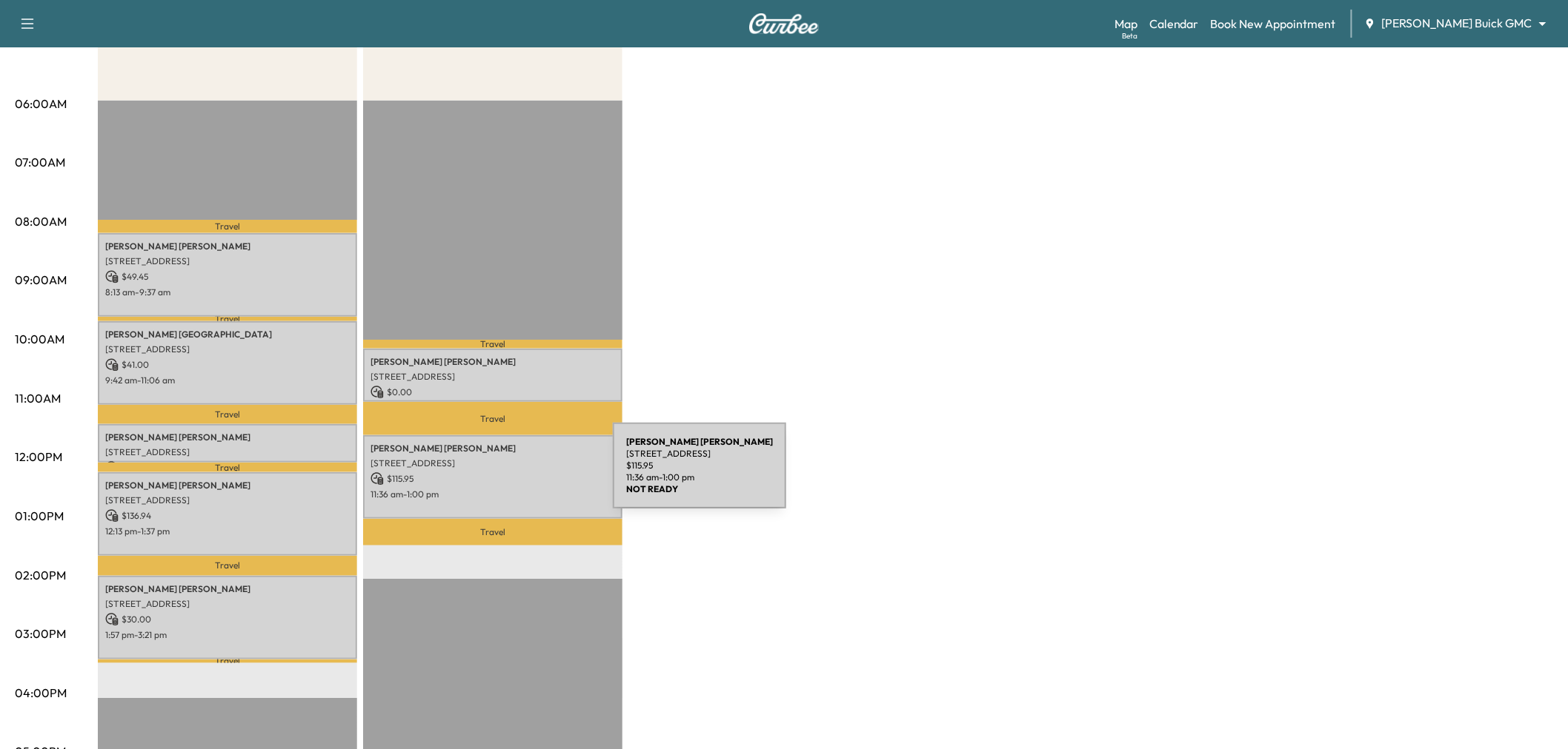
click at [502, 474] on p "$ 115.95" at bounding box center [493, 479] width 245 height 14
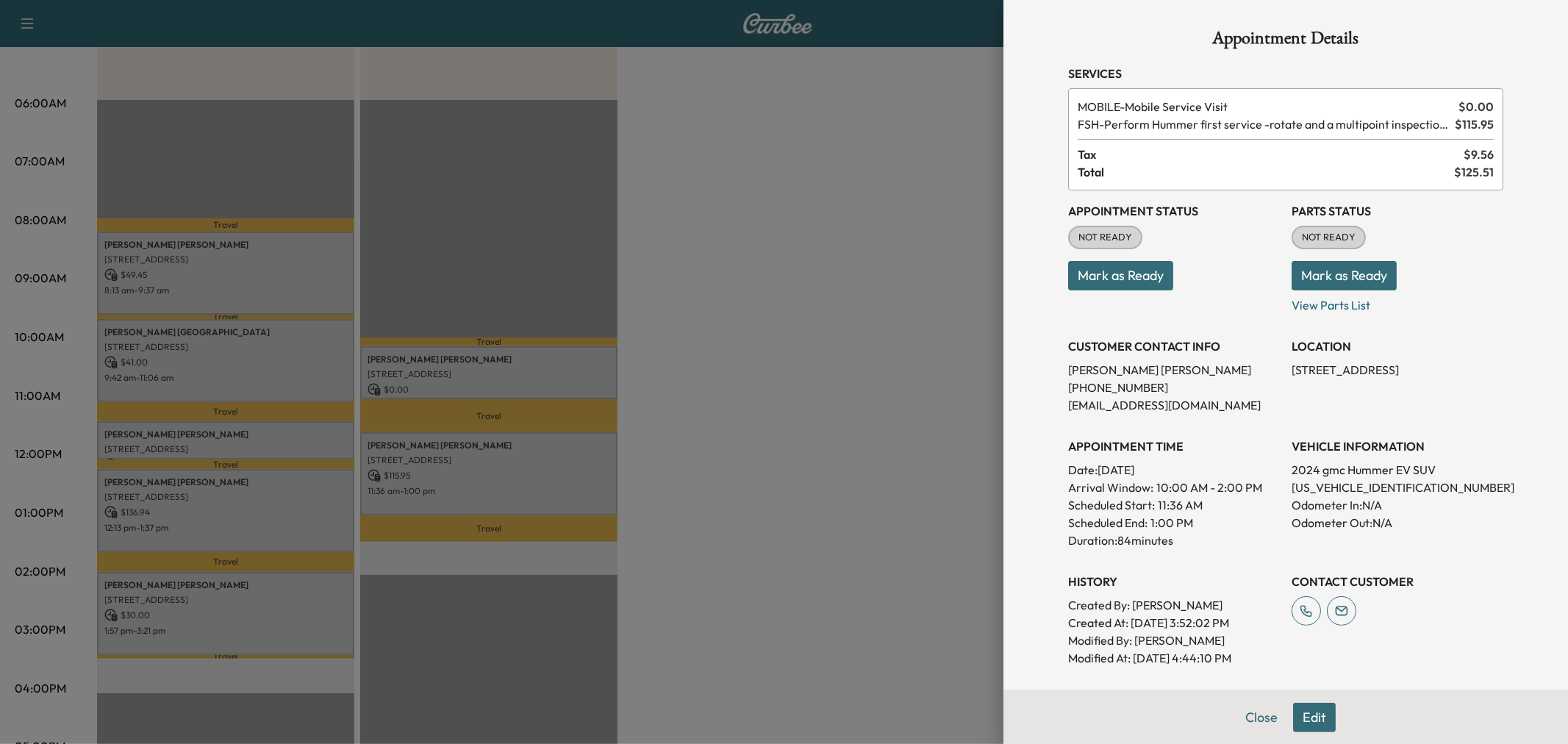
click at [741, 388] on div at bounding box center [784, 372] width 1568 height 744
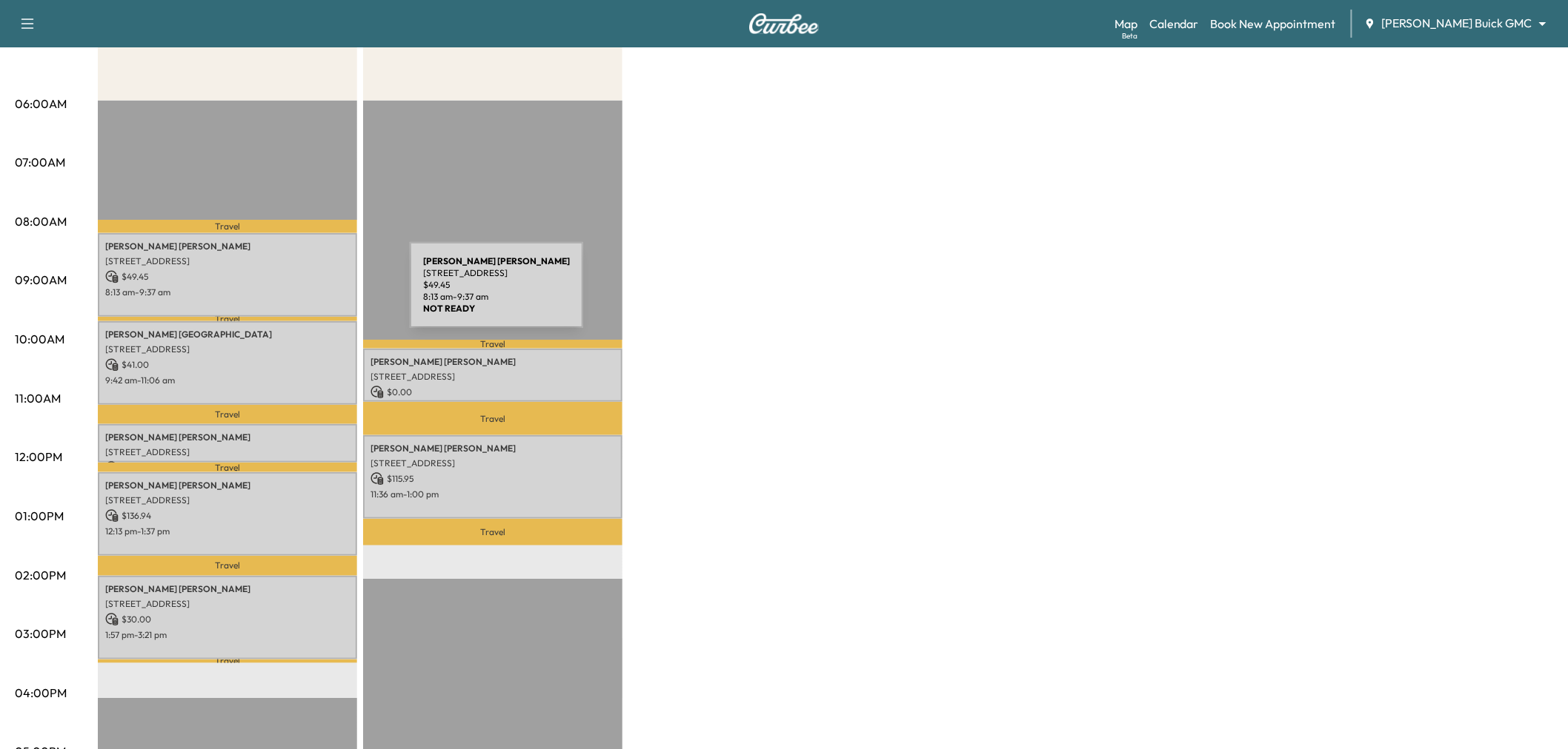
click at [298, 294] on p "8:13 am - 9:37 am" at bounding box center [228, 293] width 245 height 12
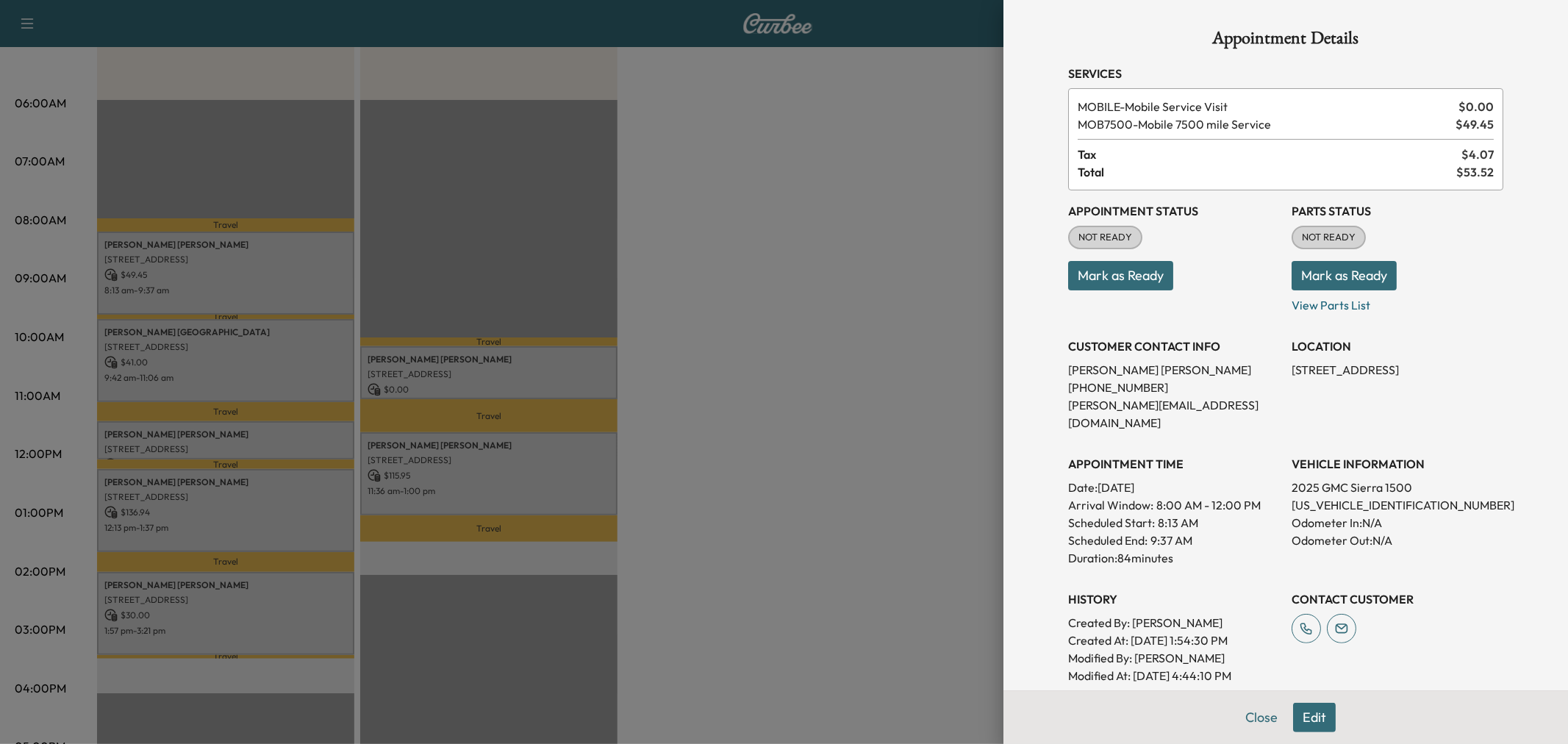
click at [296, 292] on div at bounding box center [784, 372] width 1568 height 744
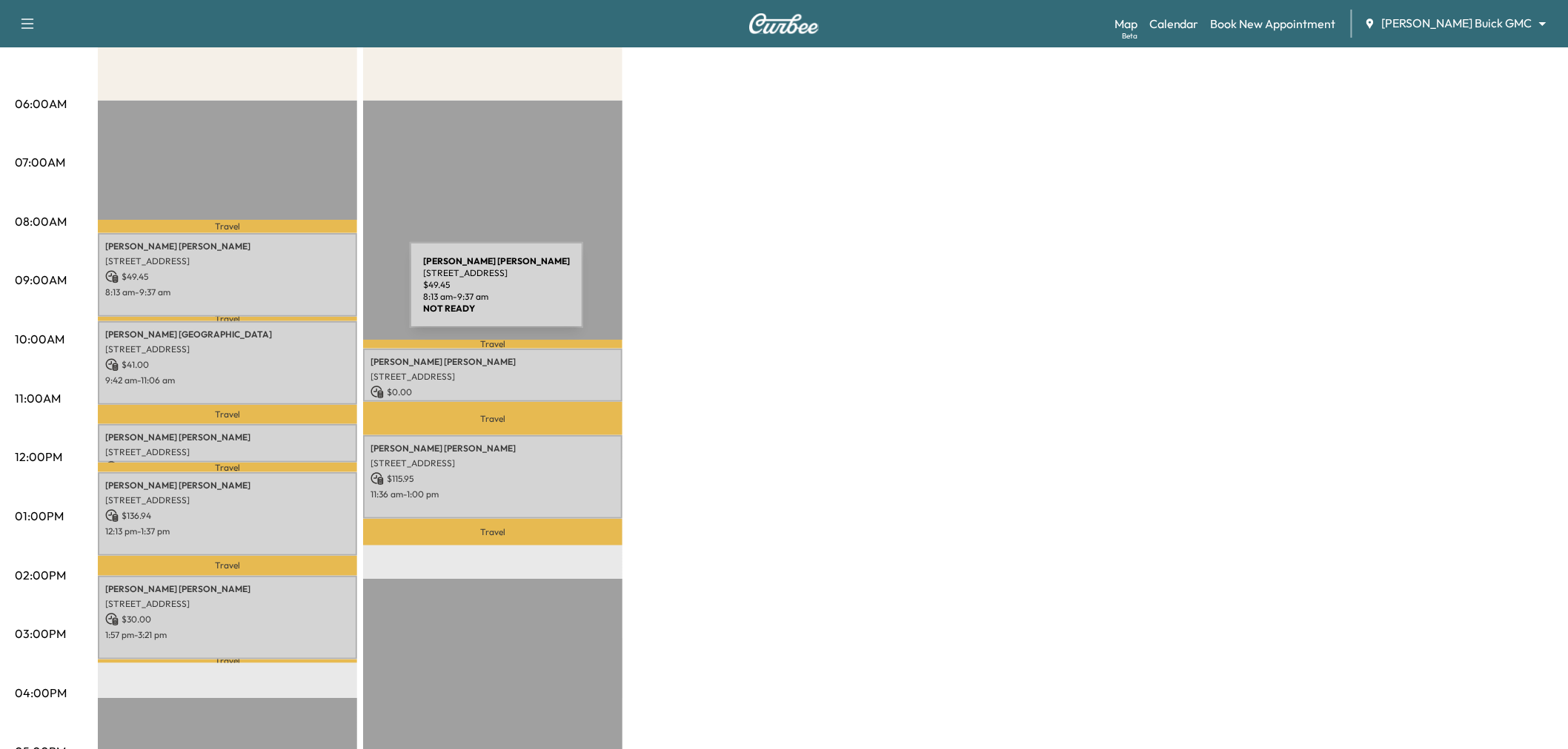
click at [298, 294] on p "8:13 am - 9:37 am" at bounding box center [228, 293] width 245 height 12
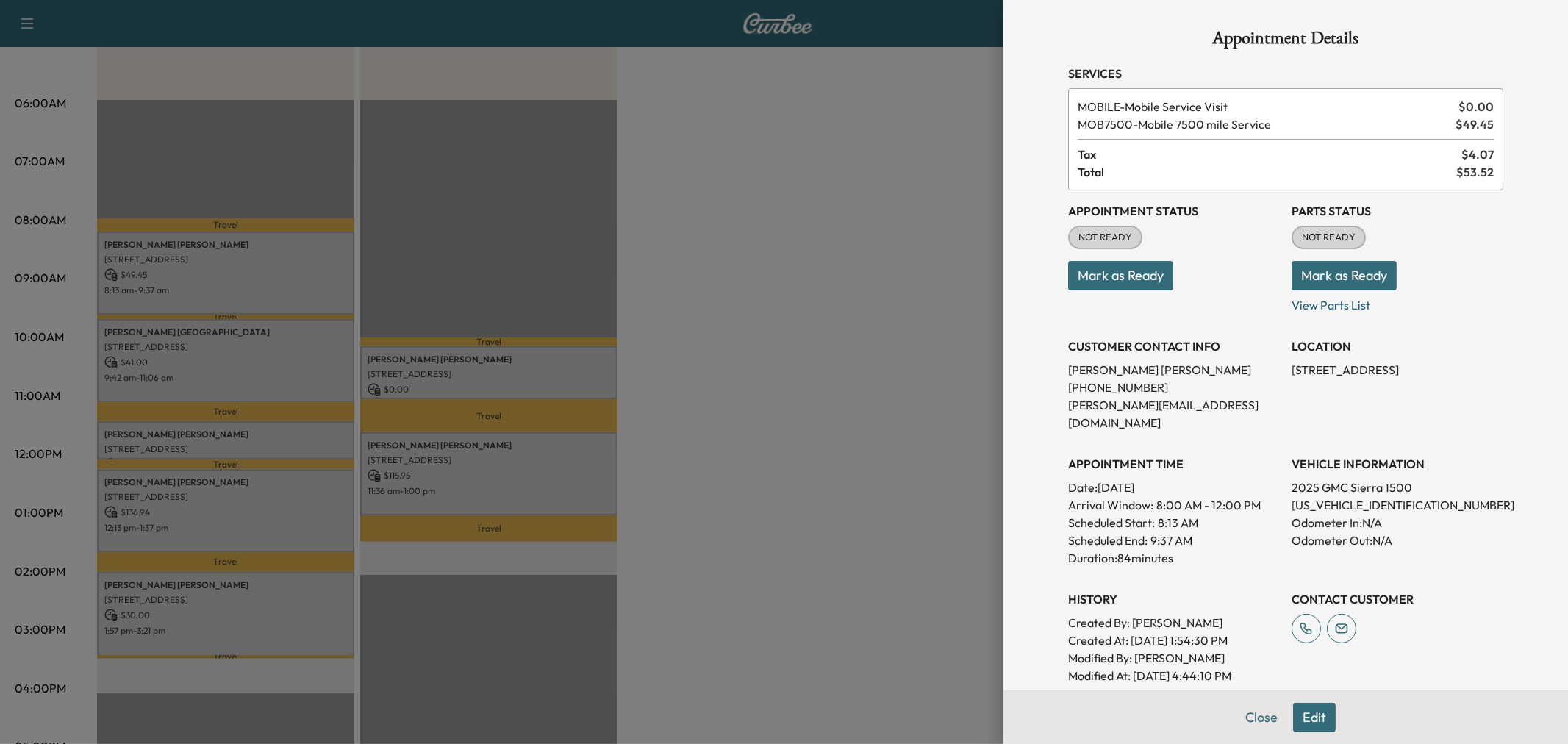
click at [296, 291] on div at bounding box center [784, 372] width 1568 height 744
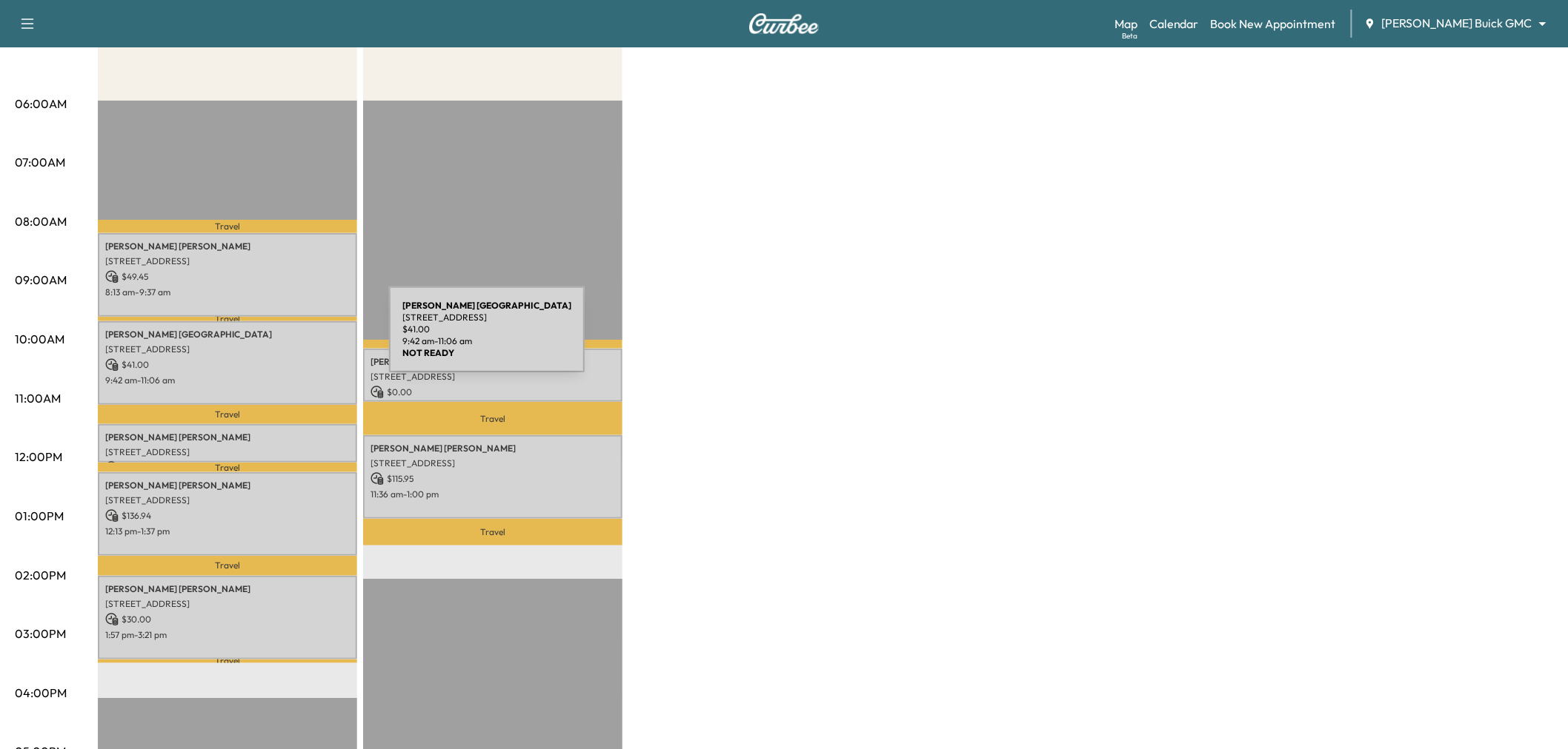
click at [278, 338] on div "[PERSON_NAME] [STREET_ADDRESS] $ 41.00 9:42 am - 11:06 am" at bounding box center [227, 363] width 259 height 83
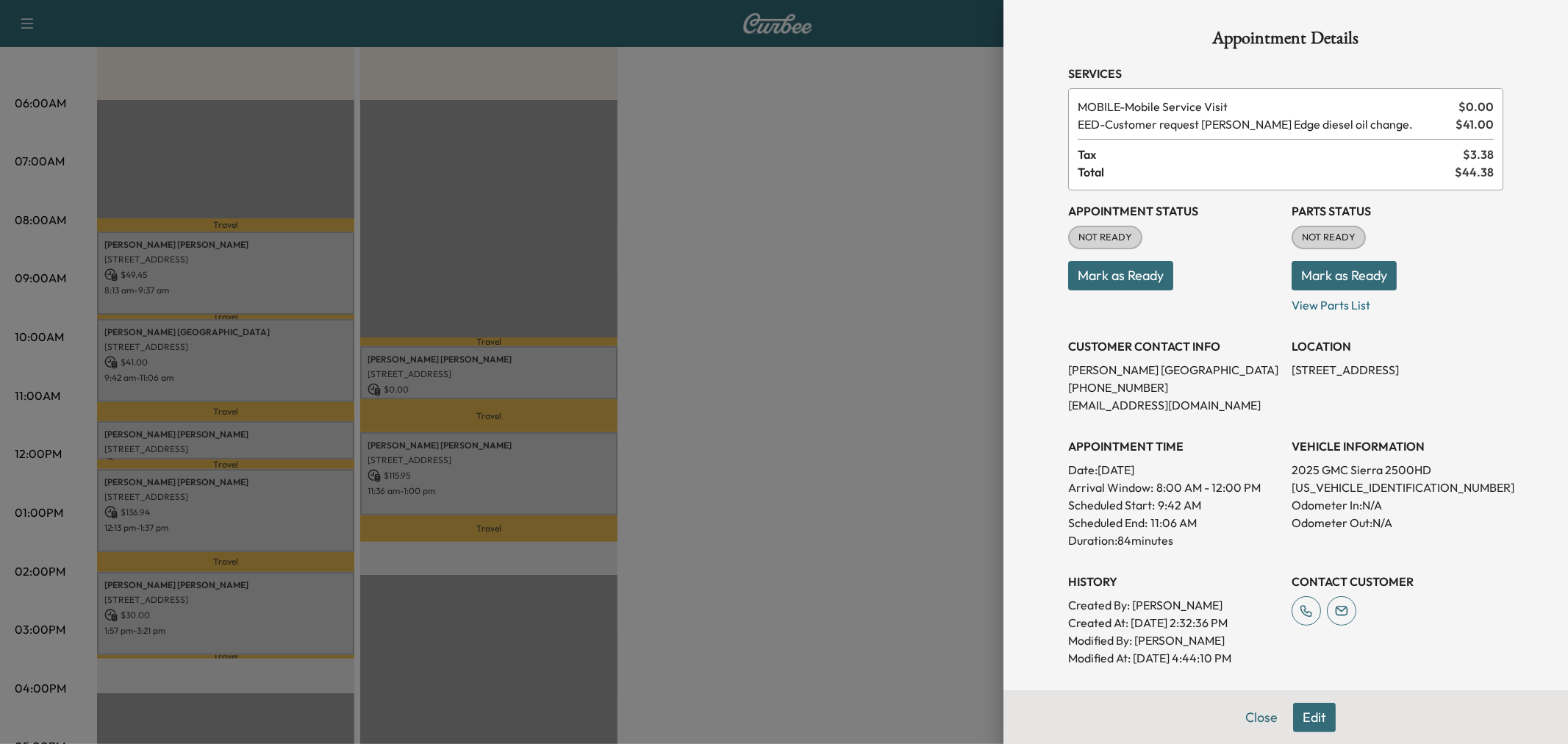
click at [283, 336] on div at bounding box center [784, 372] width 1568 height 744
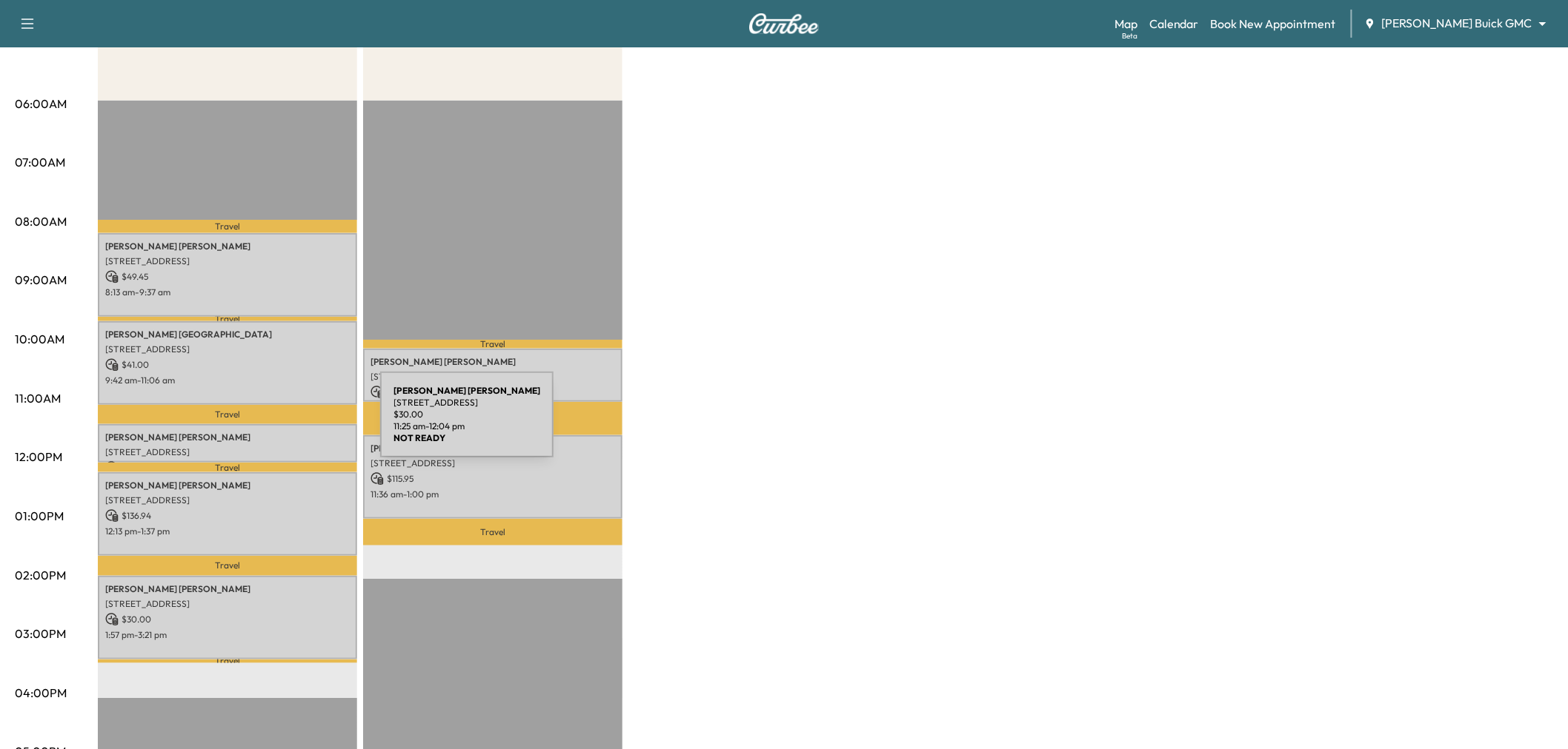
click at [267, 432] on p "[PERSON_NAME]" at bounding box center [228, 438] width 245 height 12
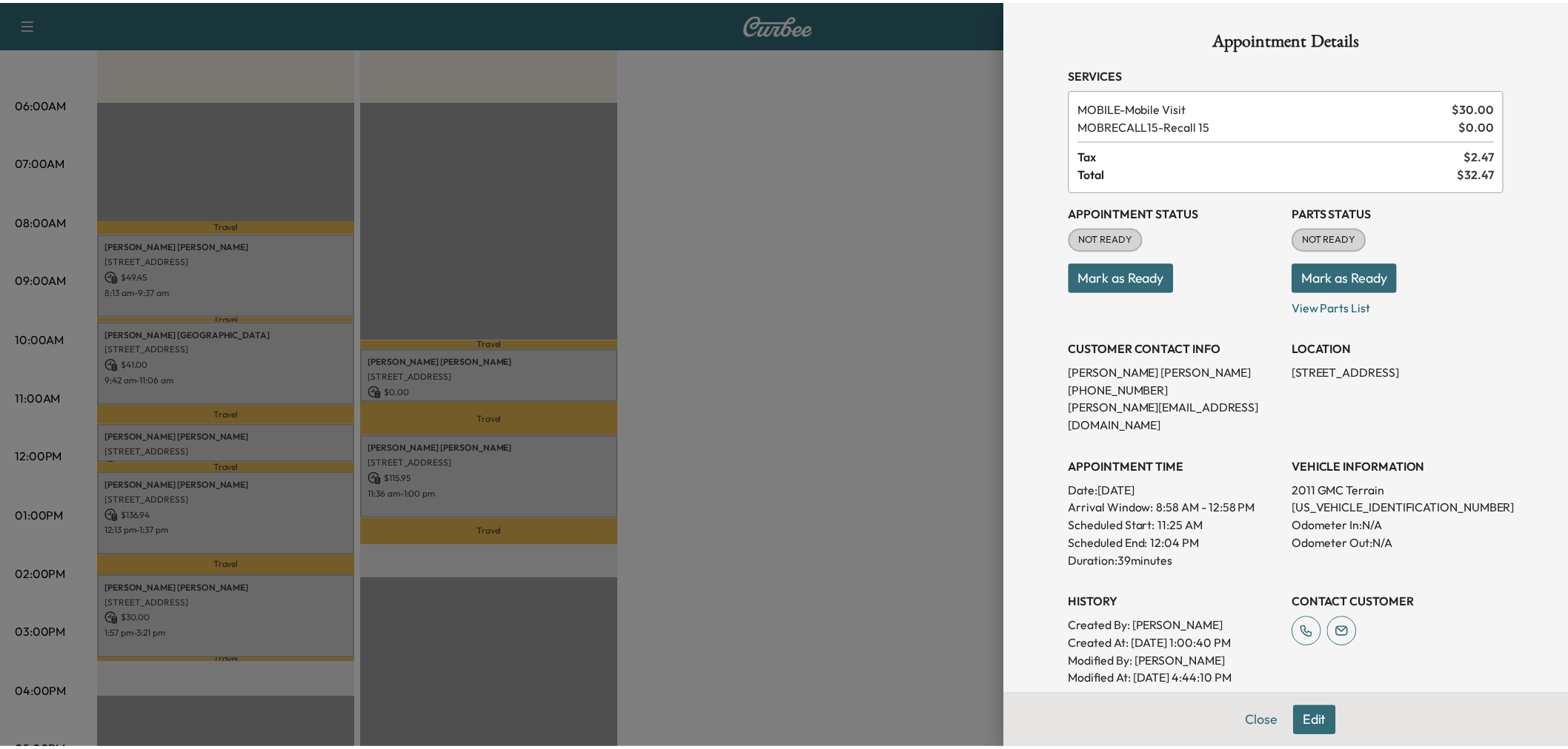
scroll to position [193, 0]
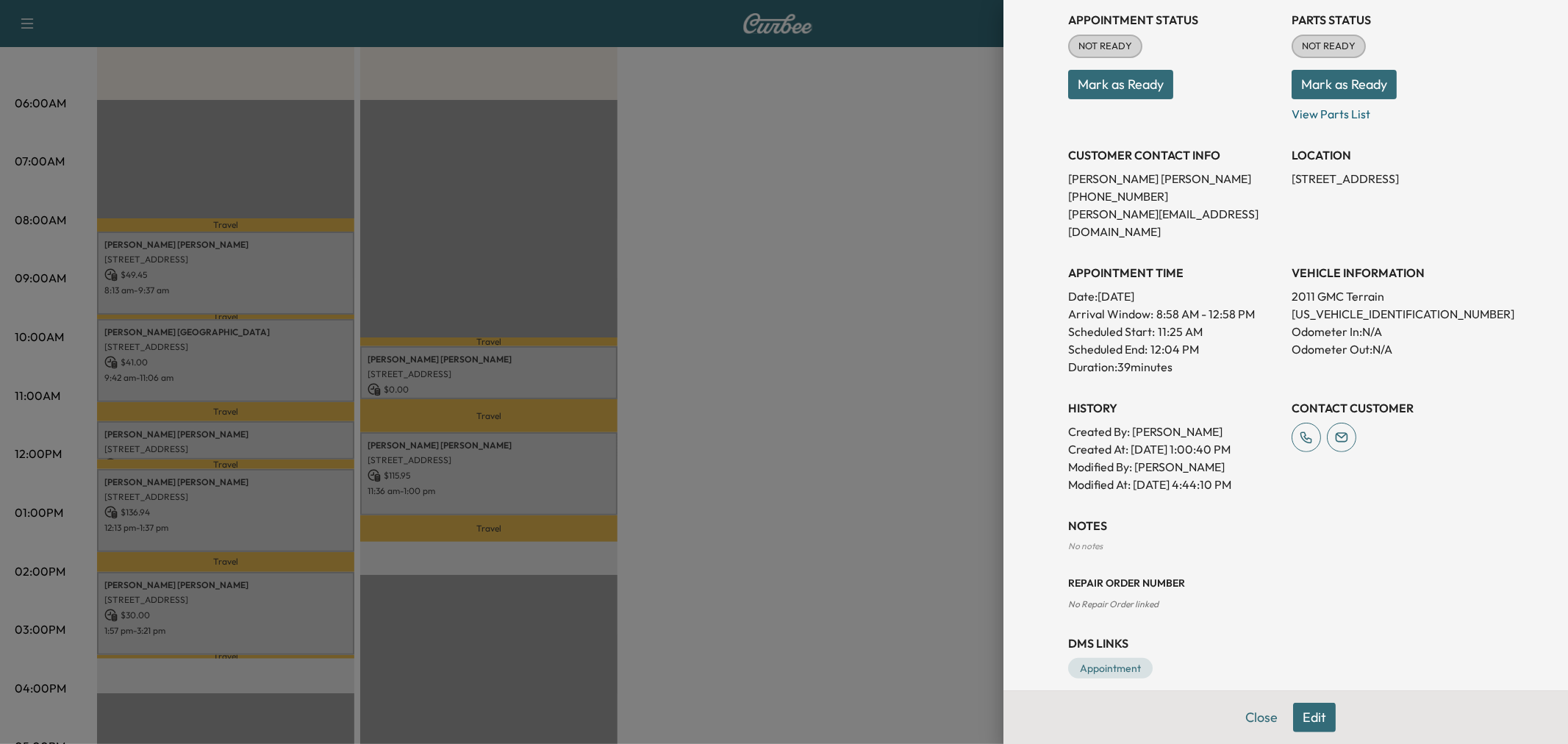
click at [305, 517] on div at bounding box center [784, 372] width 1568 height 744
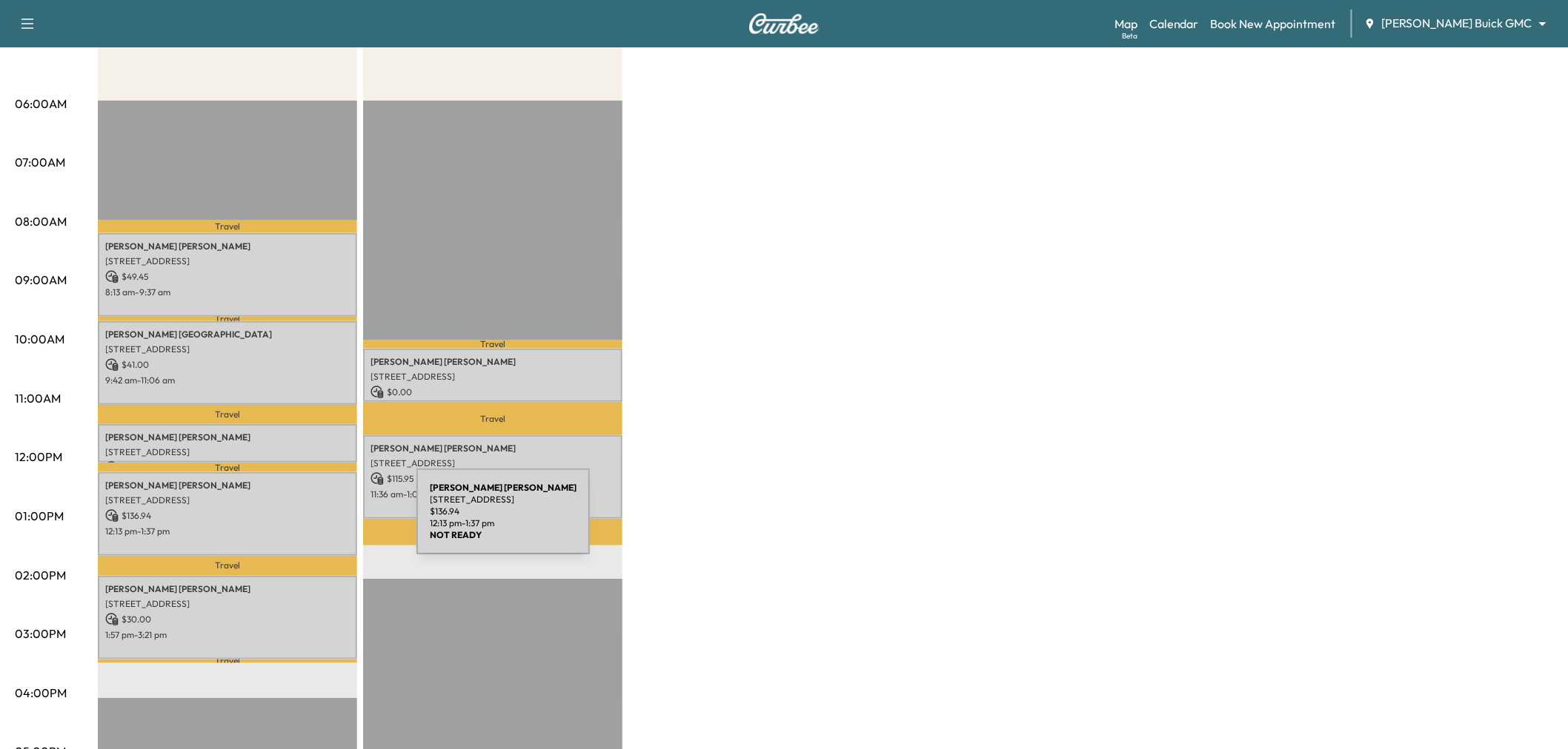
click at [305, 526] on p "12:13 pm - 1:37 pm" at bounding box center [228, 532] width 245 height 12
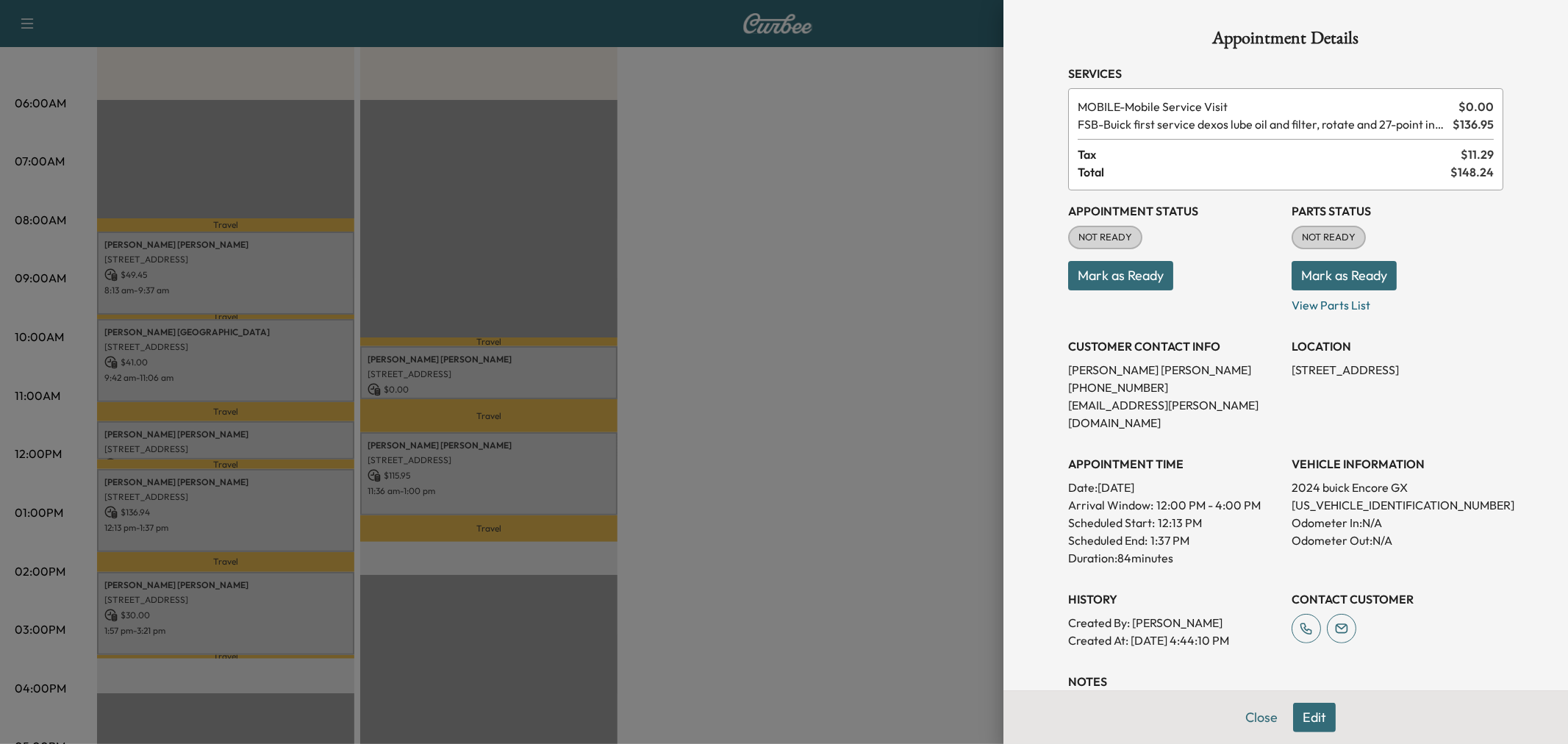
click at [820, 446] on div at bounding box center [784, 372] width 1568 height 744
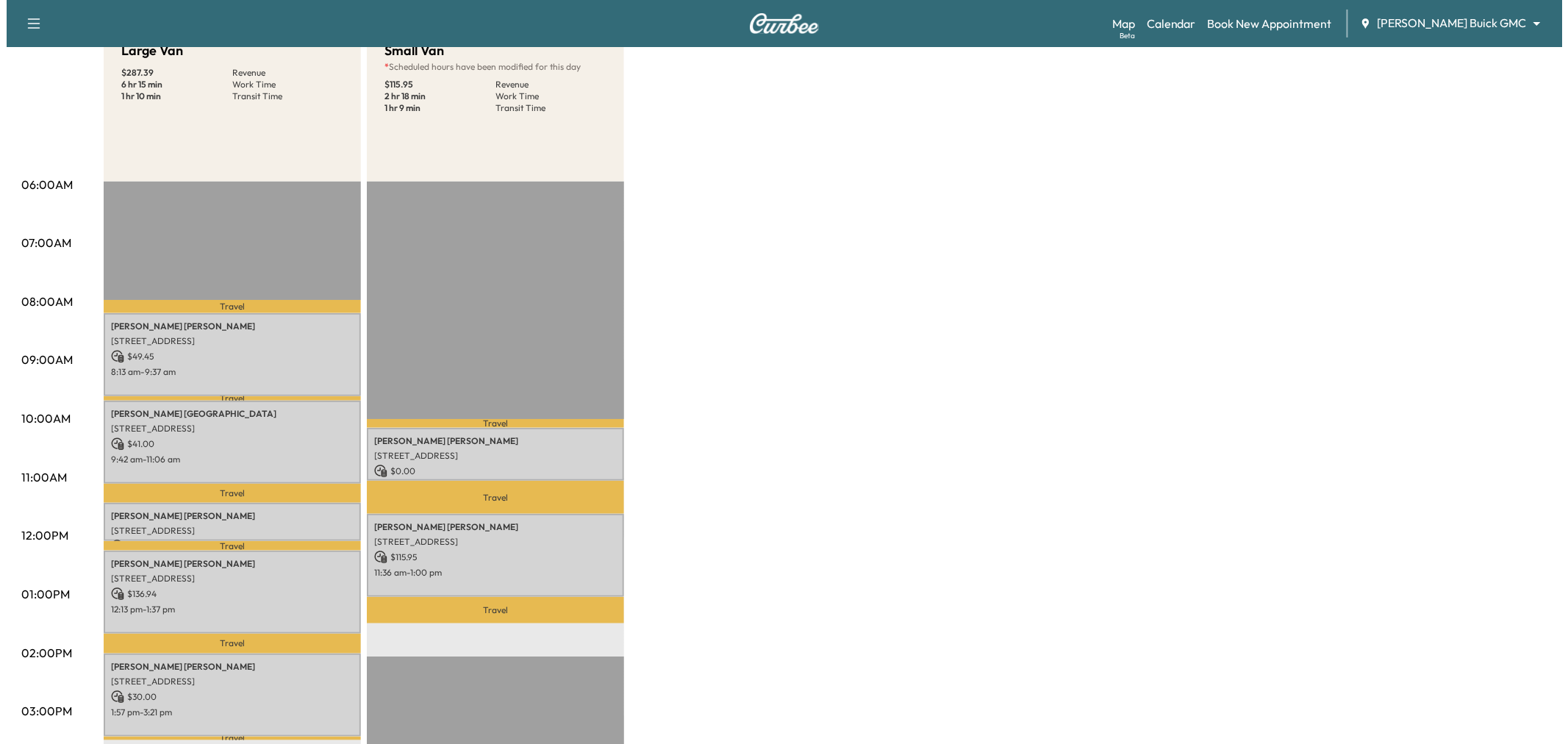
scroll to position [0, 0]
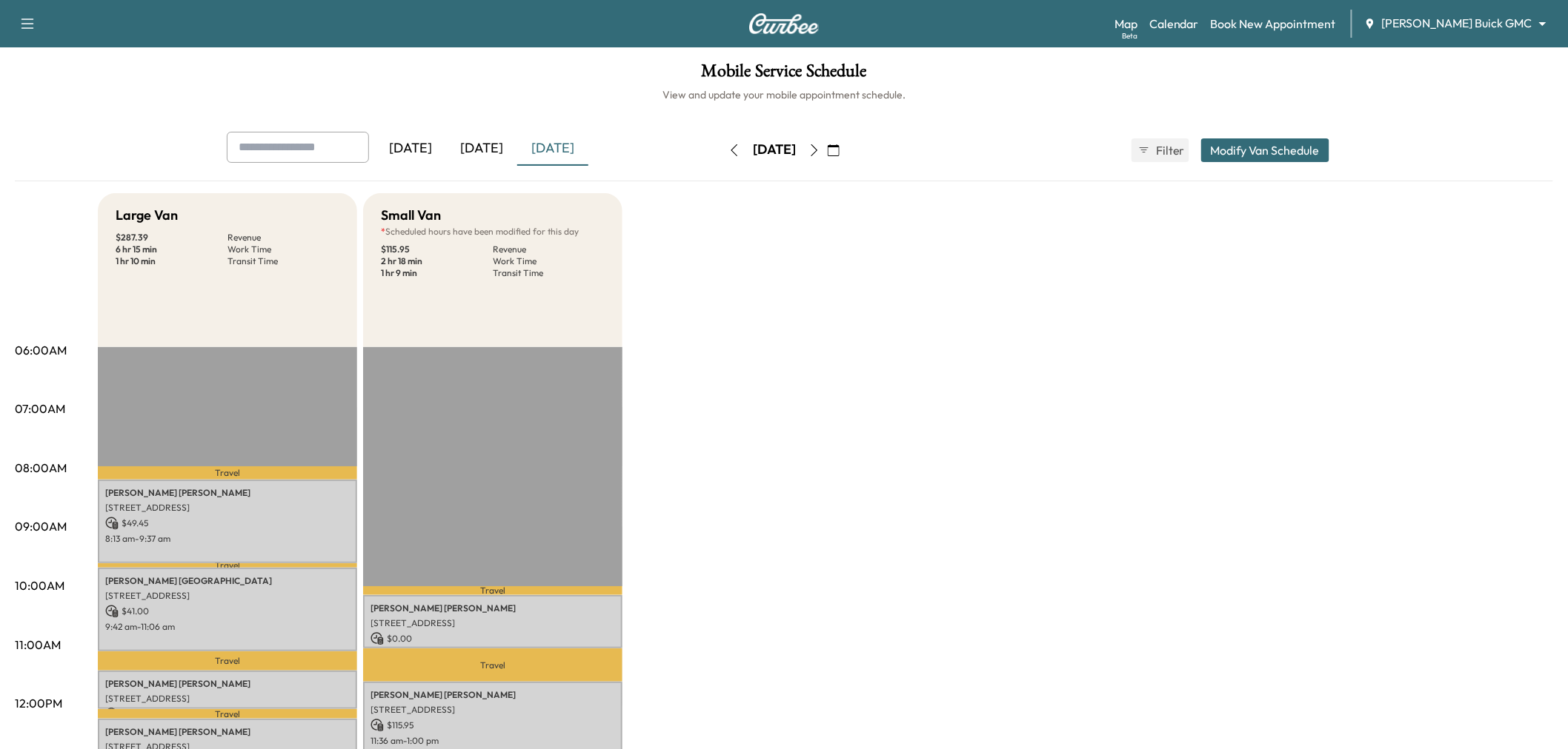
click at [491, 154] on div "[DATE]" at bounding box center [481, 149] width 71 height 34
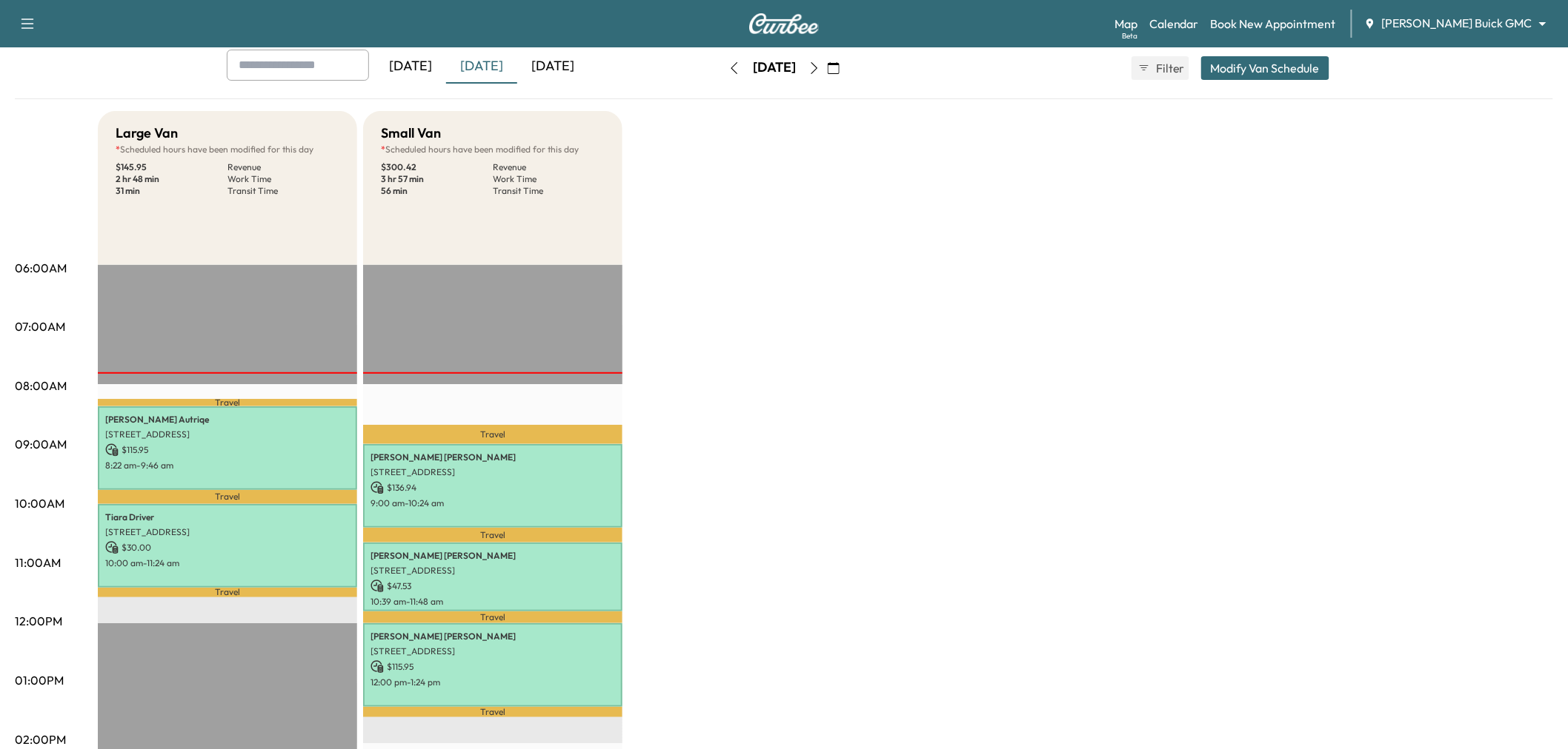
scroll to position [165, 0]
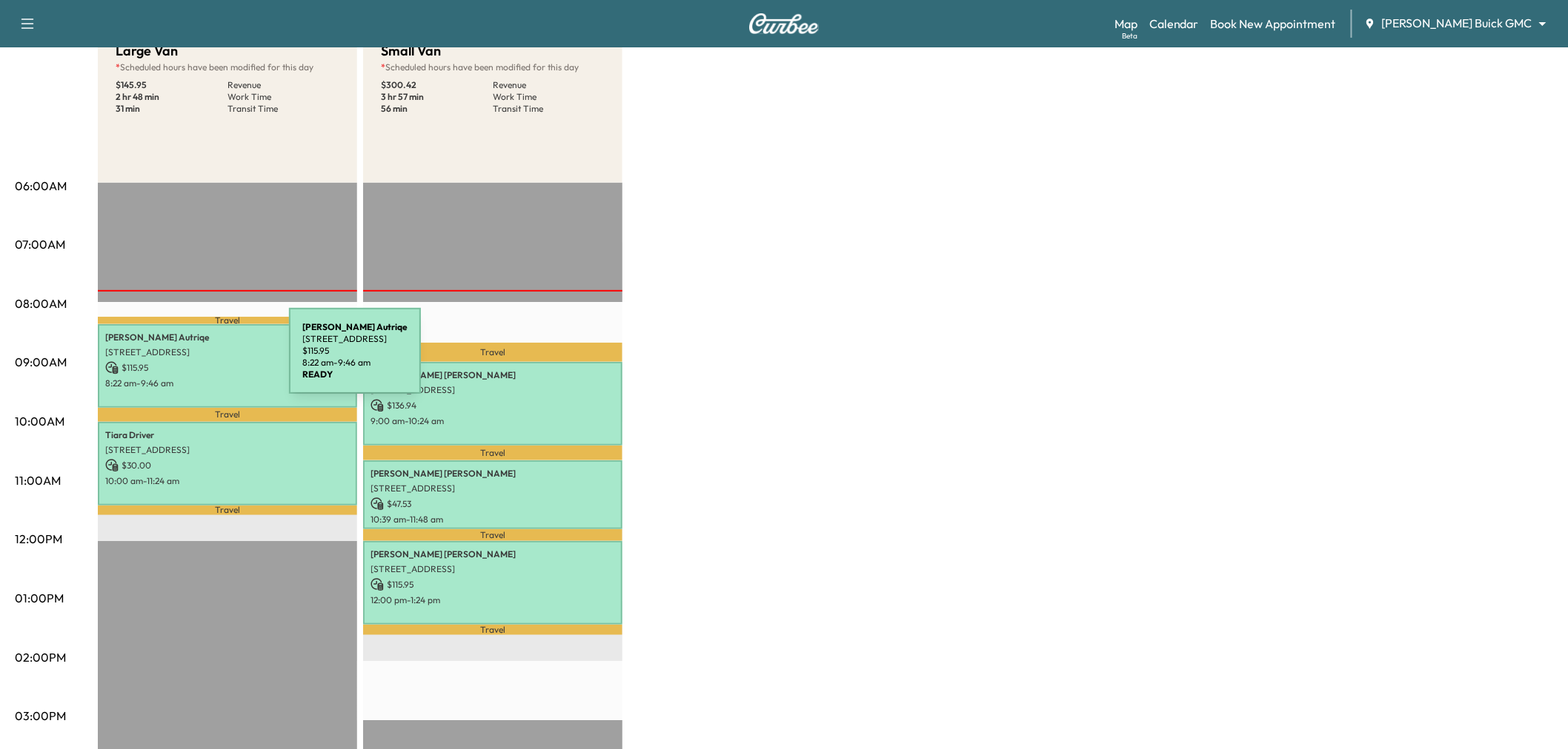
click at [178, 361] on p "$ 115.95" at bounding box center [228, 368] width 245 height 14
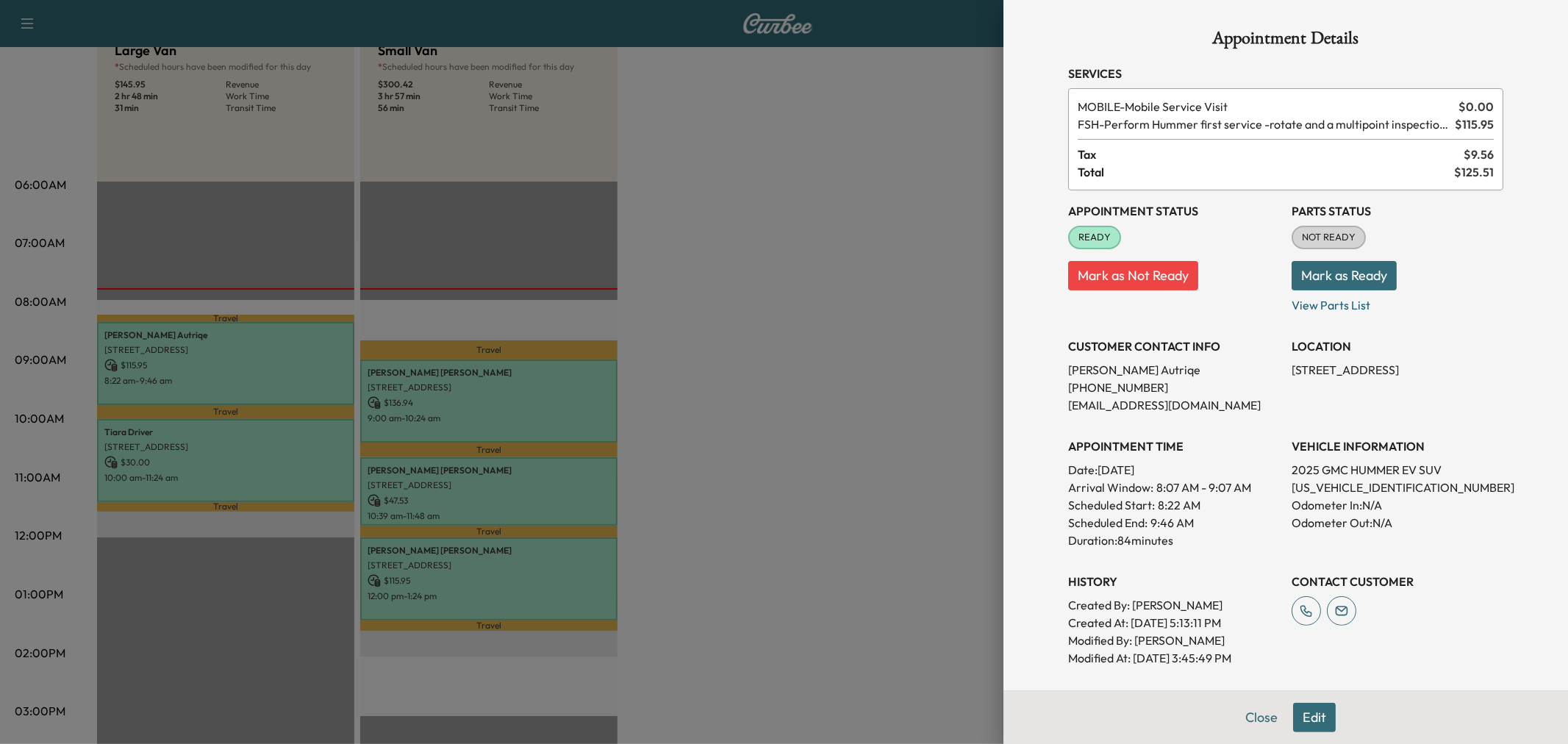
click at [176, 357] on div at bounding box center [784, 372] width 1568 height 744
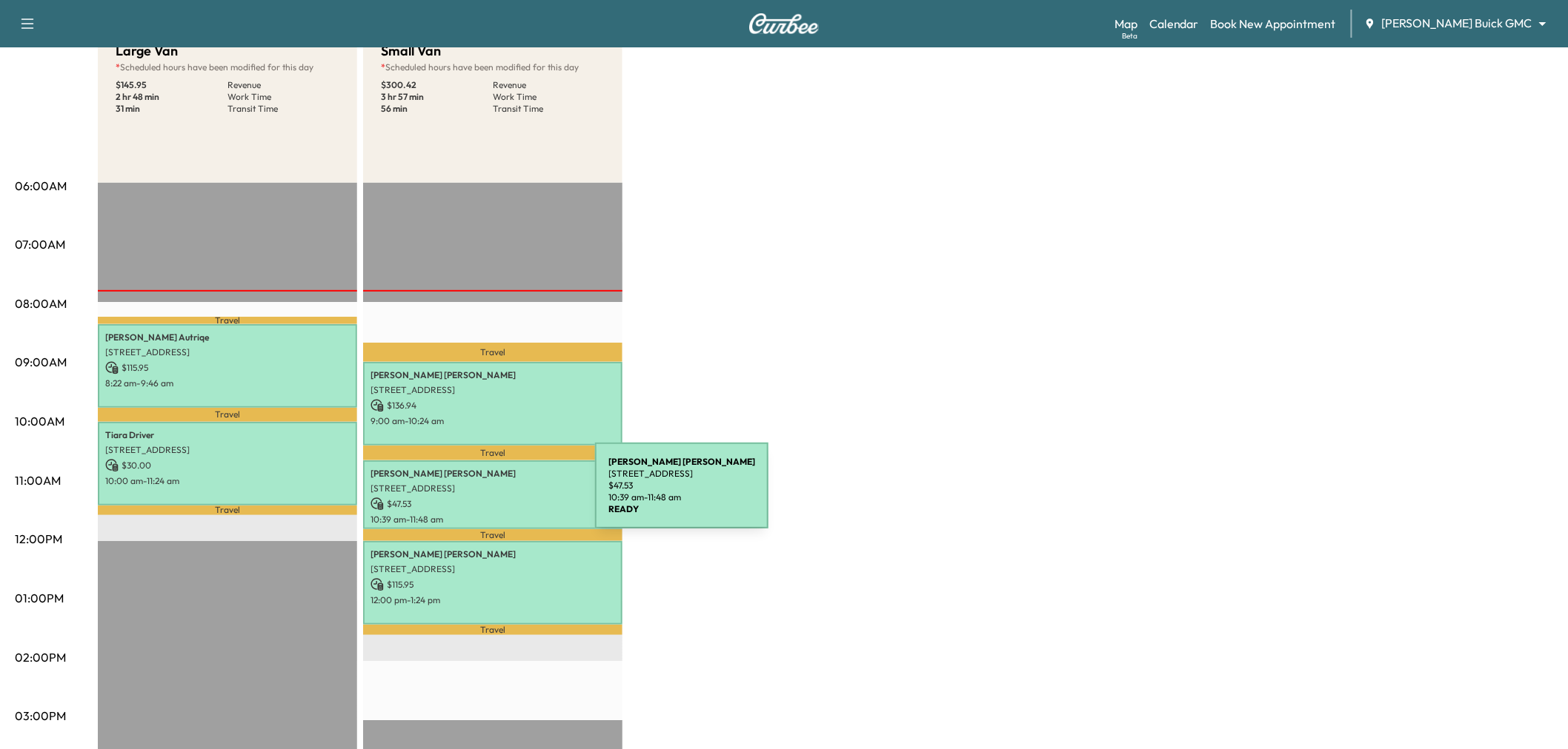
click at [484, 498] on p "$ 47.53" at bounding box center [493, 505] width 245 height 14
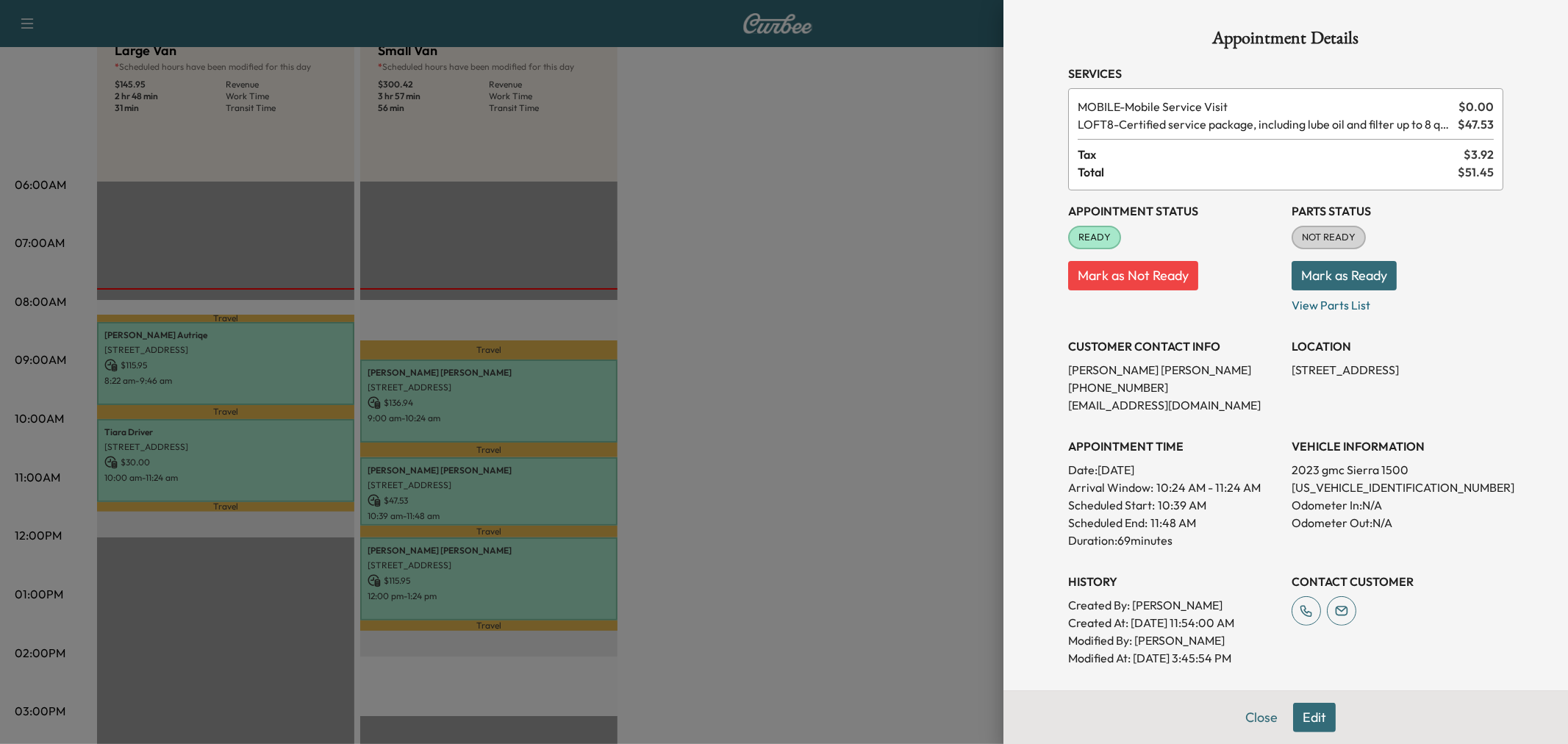
click at [509, 502] on div at bounding box center [784, 372] width 1568 height 744
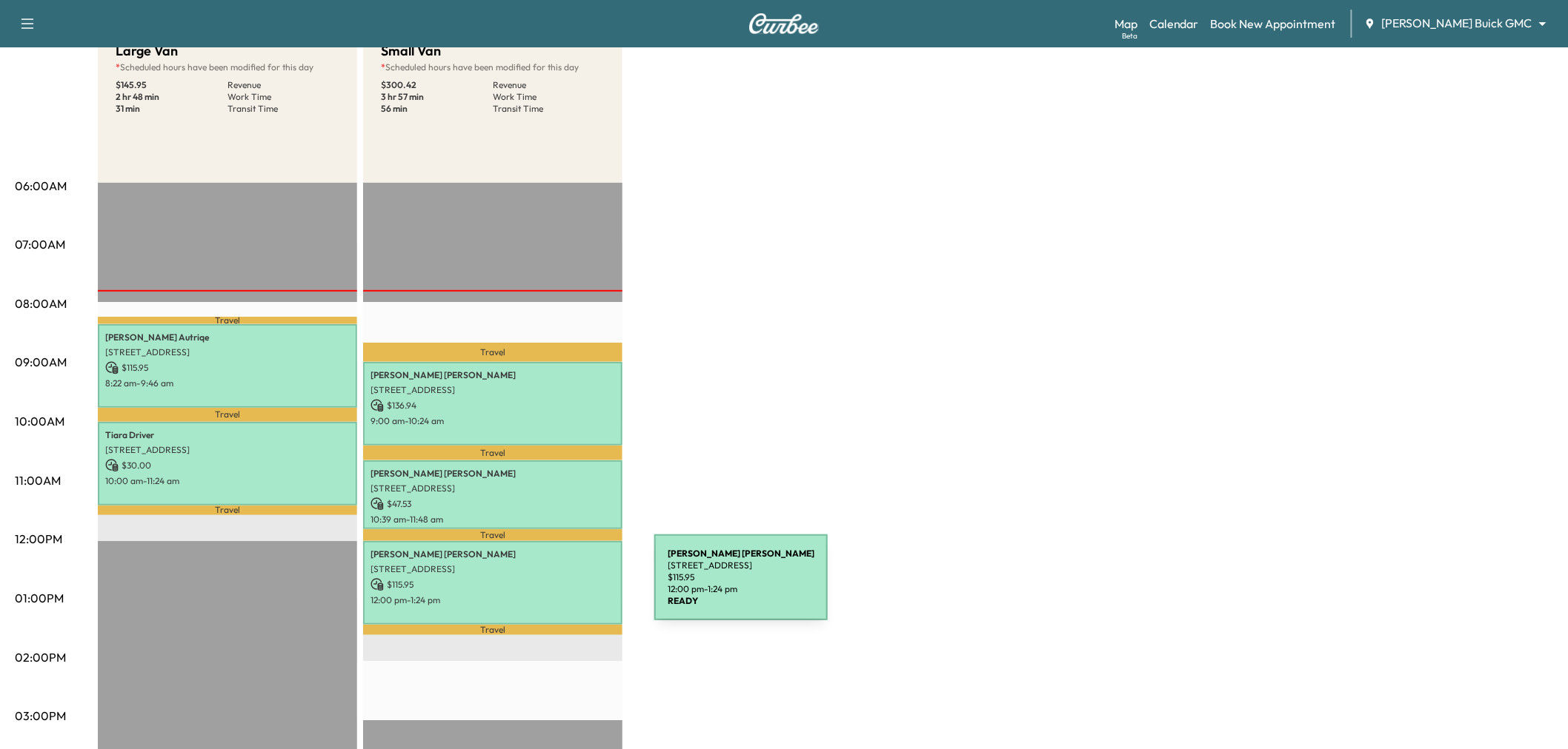
click at [543, 587] on div "[PERSON_NAME] [STREET_ADDRESS] $ 115.95 12:00 pm - 1:24 pm" at bounding box center [492, 583] width 259 height 83
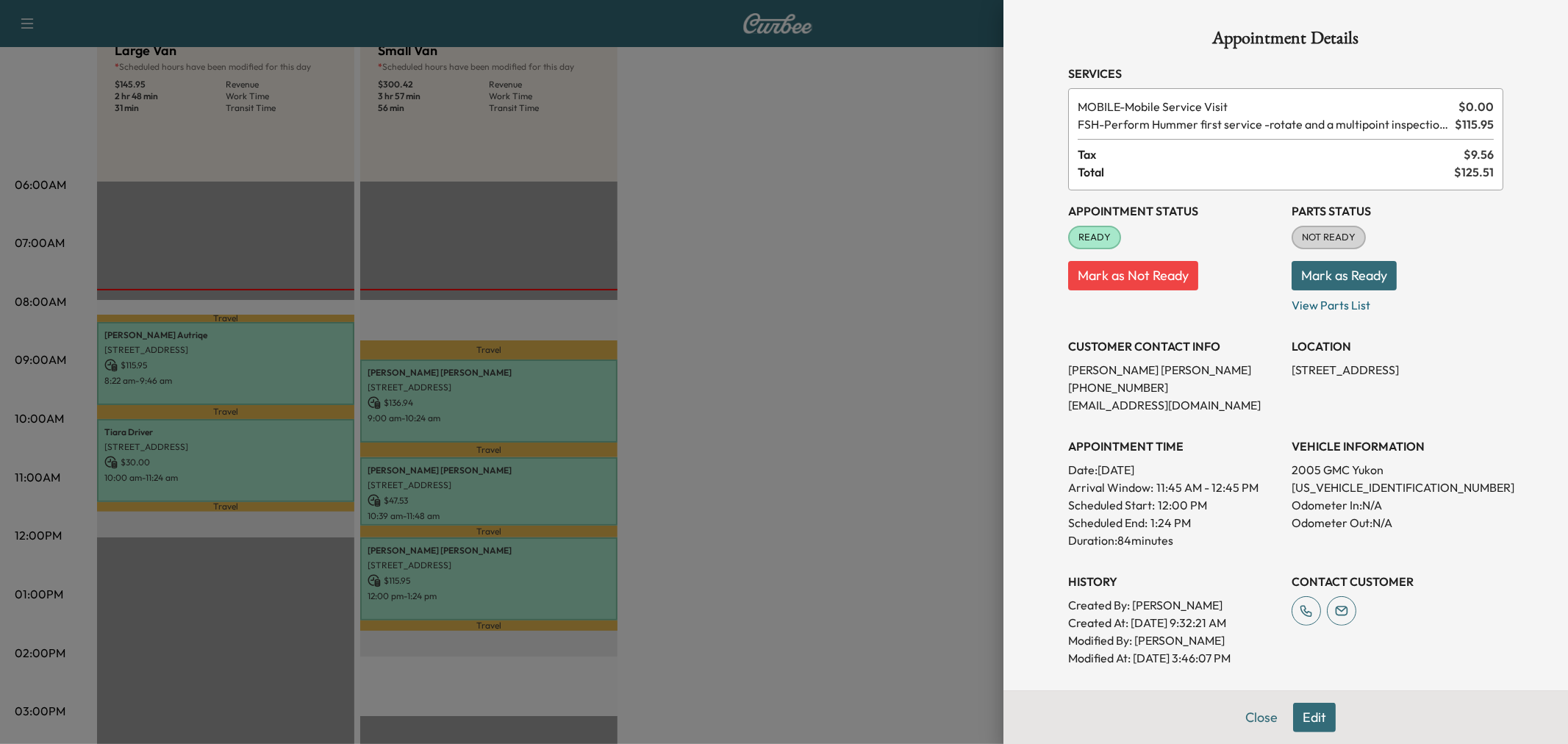
click at [1013, 451] on div "Appointment Details Services MOBILE - Mobile Service Visit $ 0.00 FSH - Perform…" at bounding box center [1285, 372] width 564 height 744
drag, startPoint x: 866, startPoint y: 488, endPoint x: 760, endPoint y: 491, distance: 106.0
click at [865, 488] on div at bounding box center [784, 372] width 1568 height 744
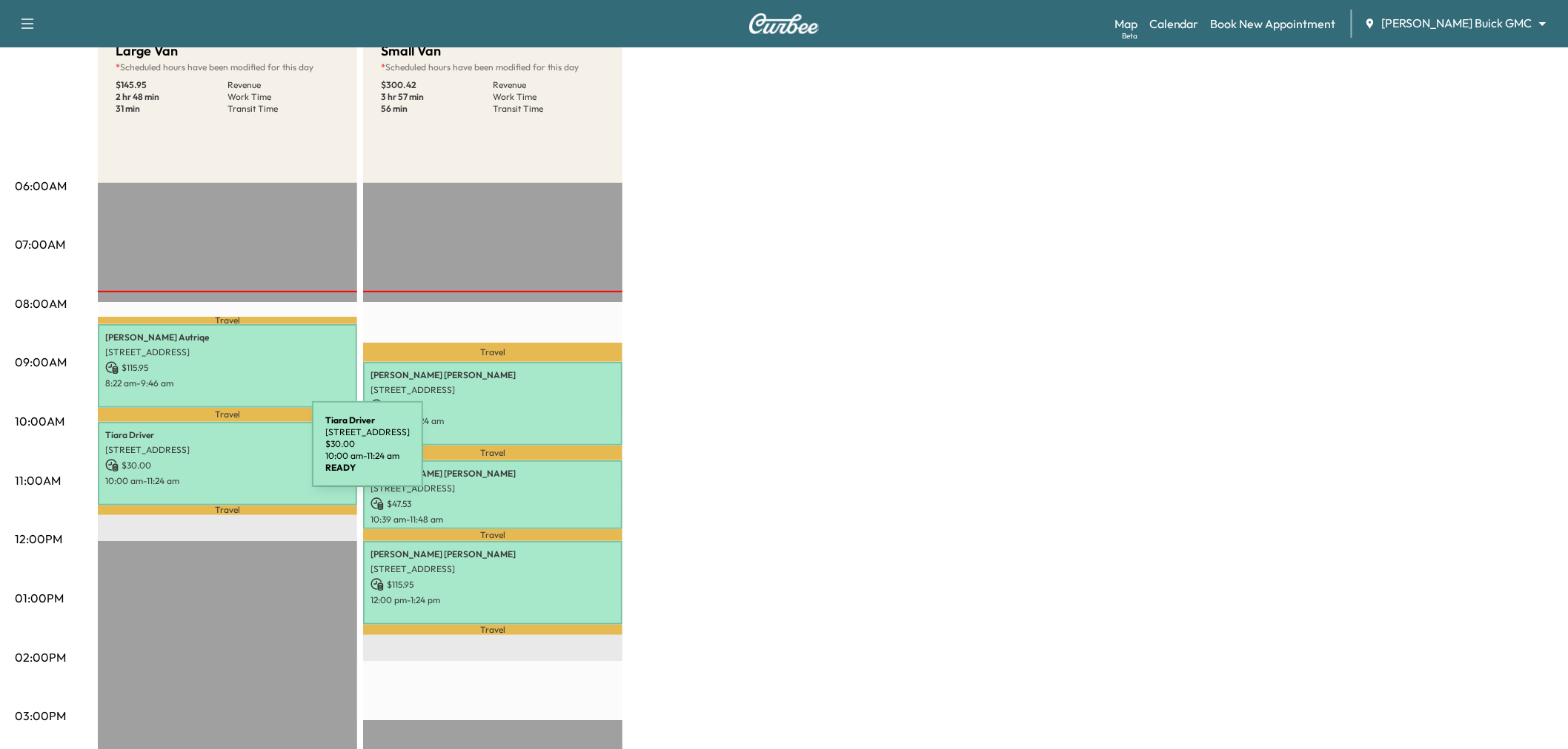
click at [200, 453] on div "Tiara Driver [STREET_ADDRESS] $ 30.00 10:00 am - 11:24 am" at bounding box center [227, 464] width 259 height 83
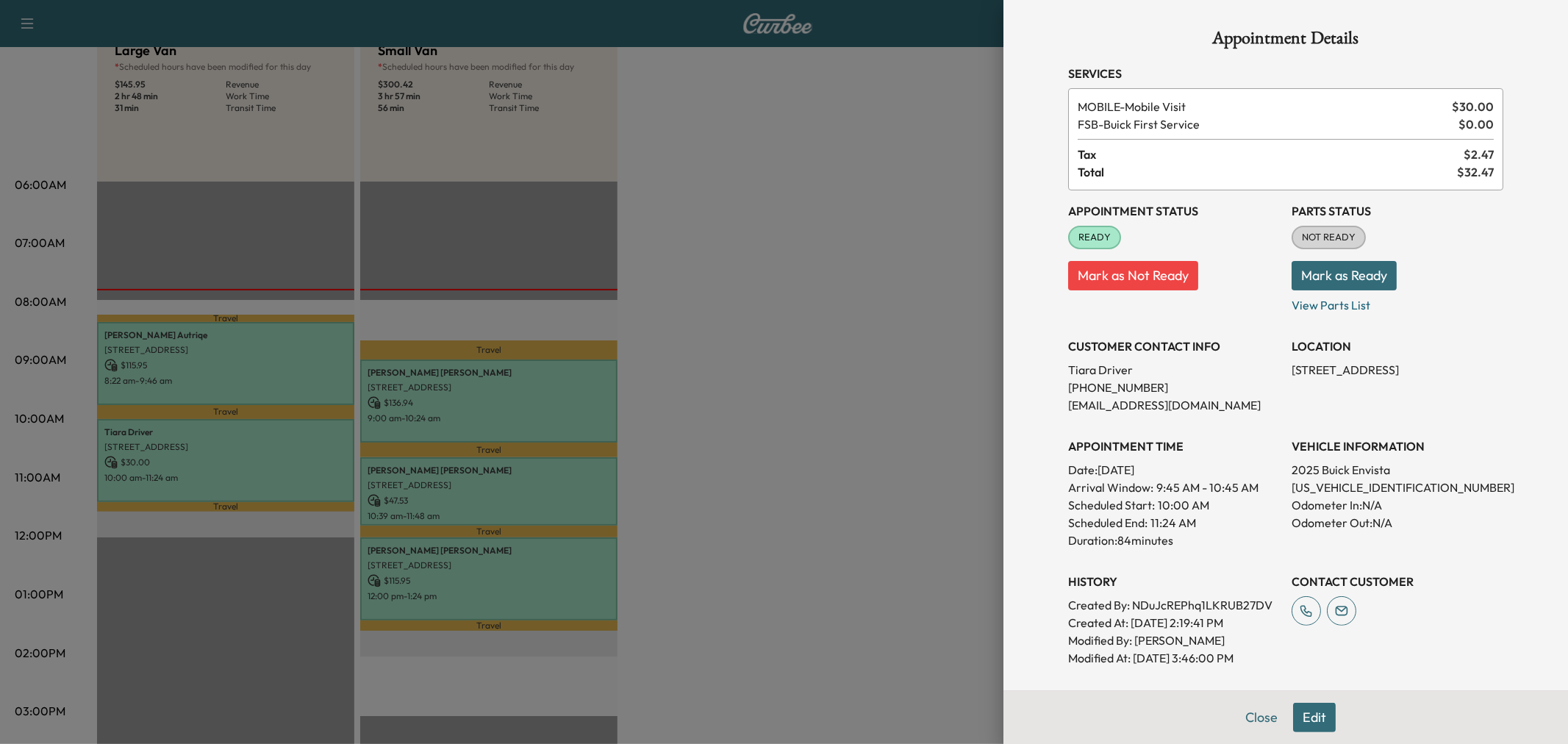
click at [452, 479] on div at bounding box center [784, 372] width 1568 height 744
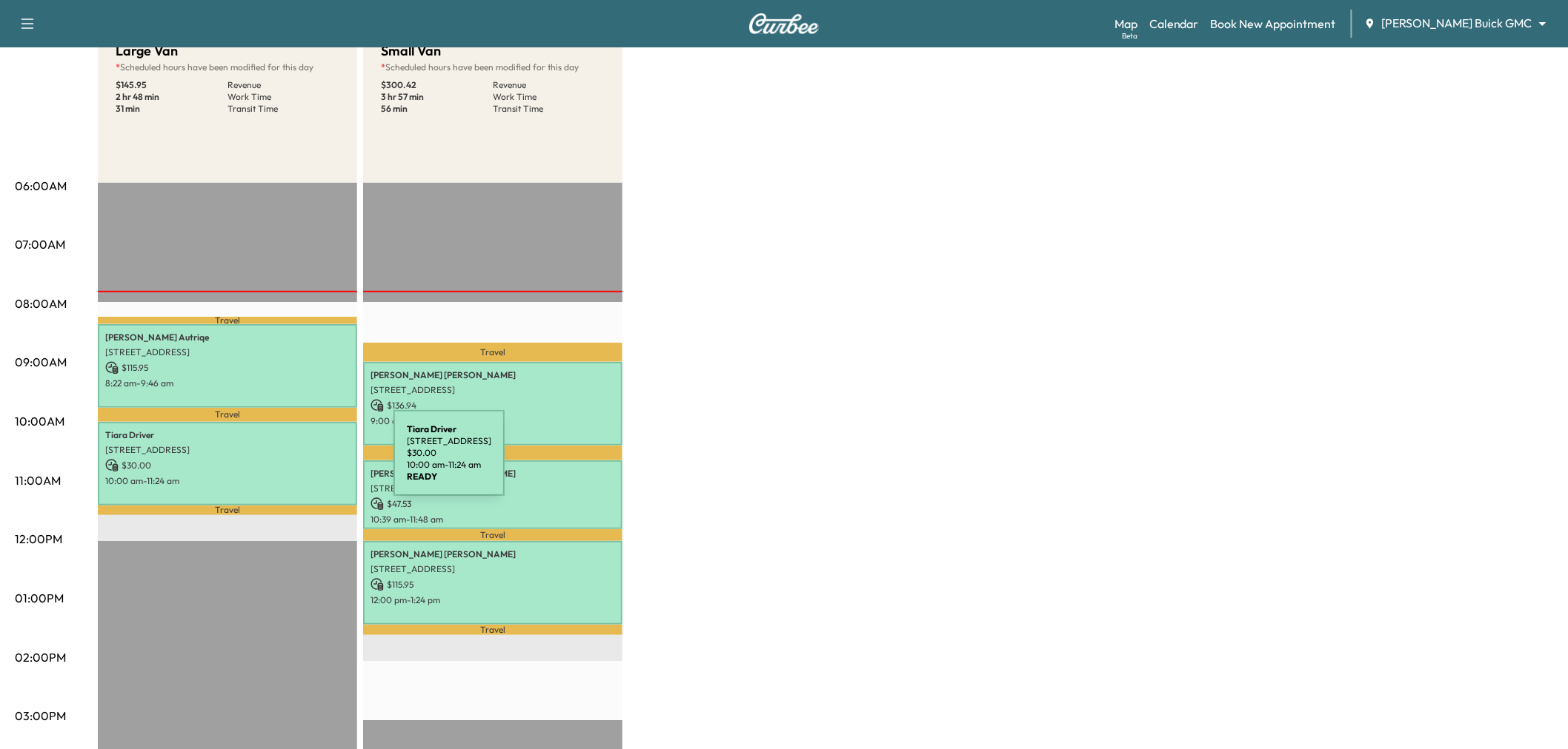
click at [282, 462] on p "$ 30.00" at bounding box center [228, 466] width 245 height 14
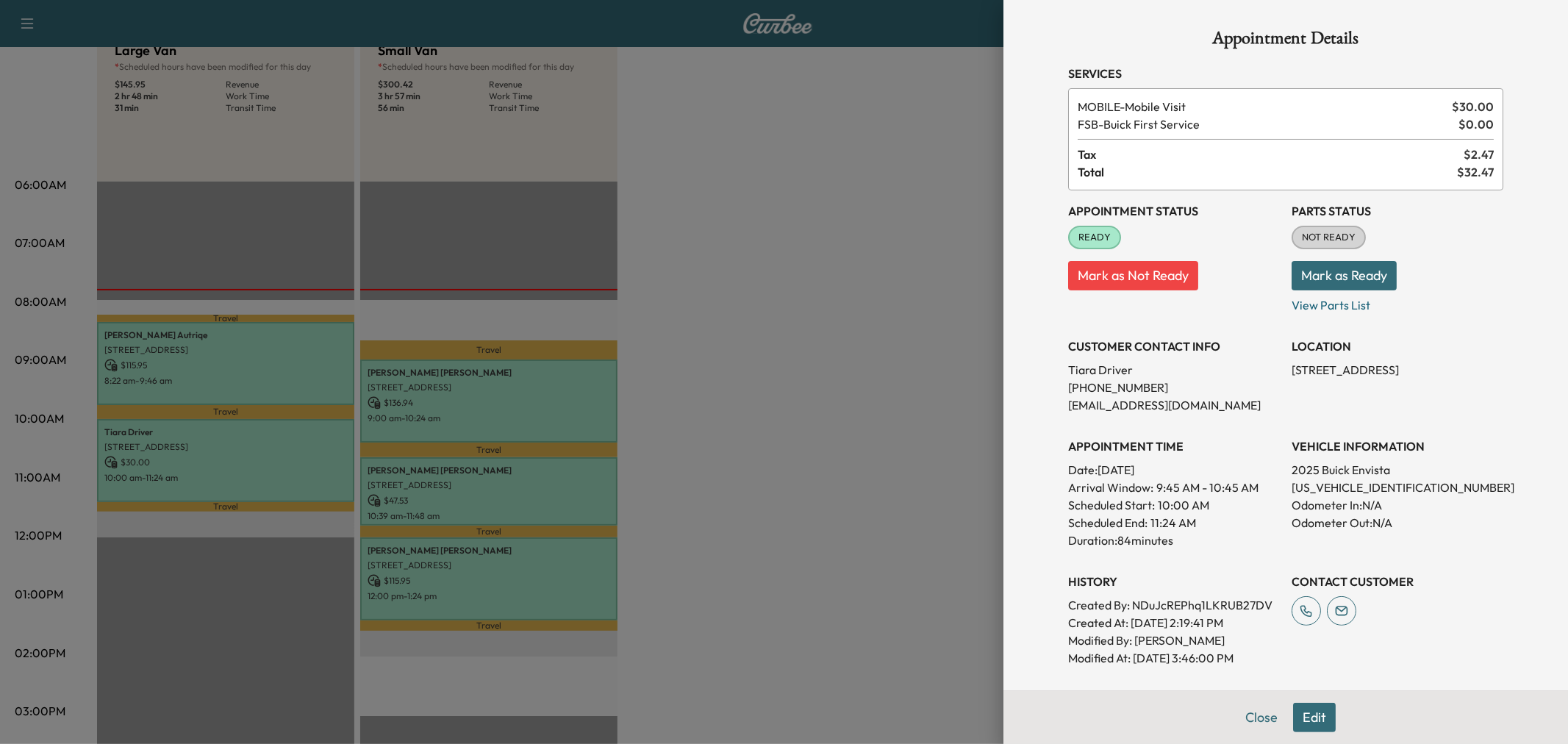
click at [280, 459] on div at bounding box center [784, 372] width 1568 height 744
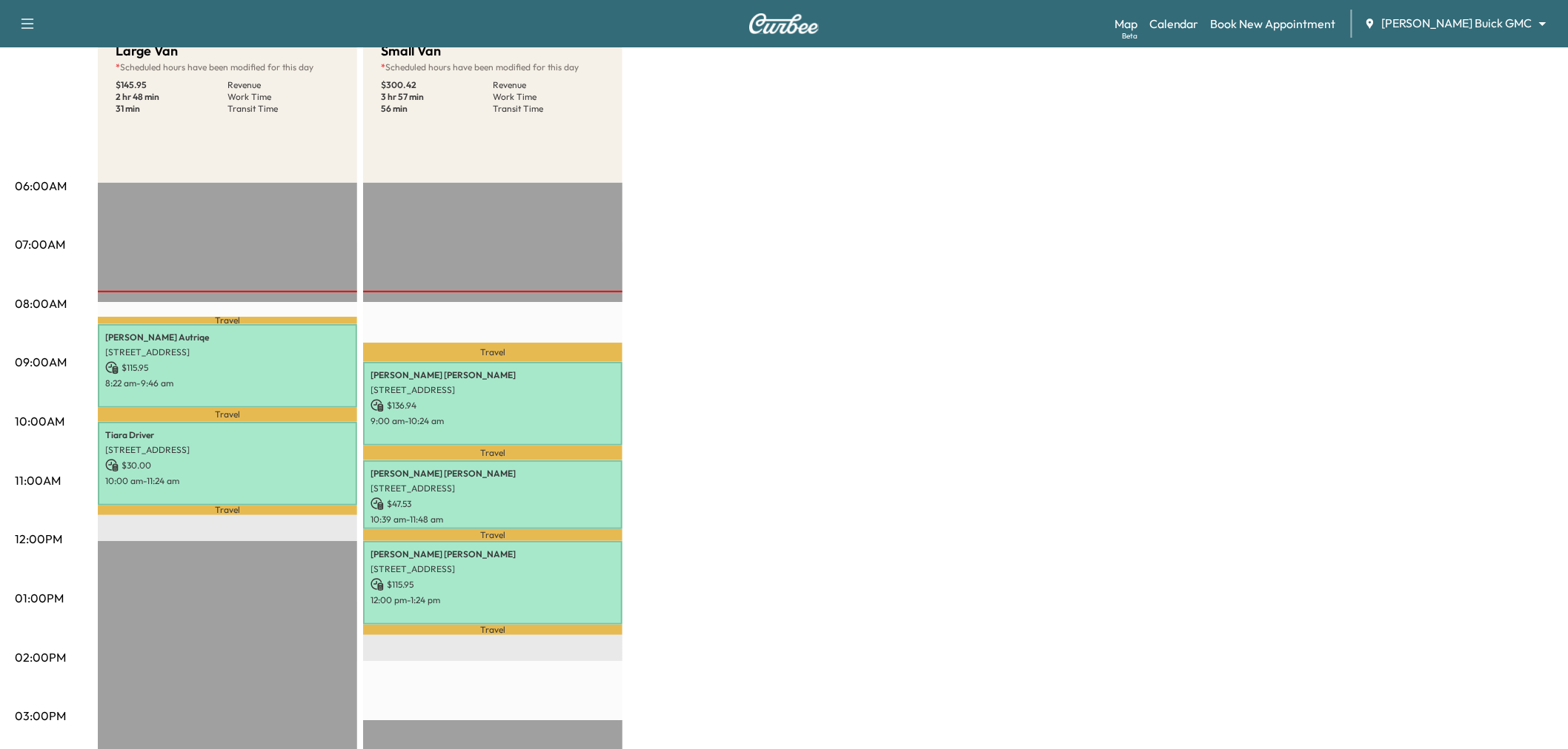
click at [463, 430] on div "[PERSON_NAME] [STREET_ADDRESS] $ 136.94 9:00 am - 10:24 am" at bounding box center [492, 404] width 259 height 83
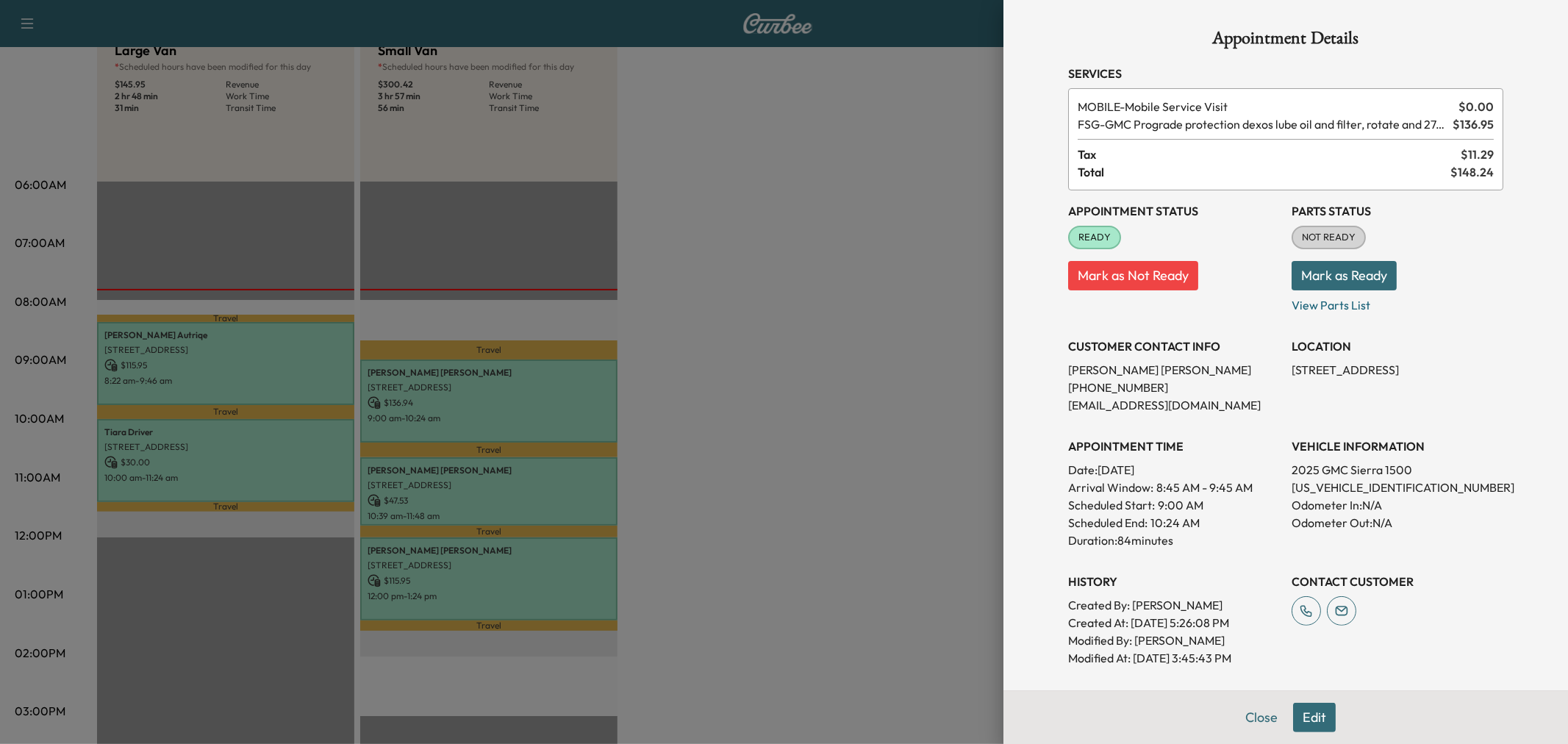
drag, startPoint x: 839, startPoint y: 400, endPoint x: 830, endPoint y: 397, distance: 9.5
click at [839, 400] on div at bounding box center [784, 372] width 1568 height 744
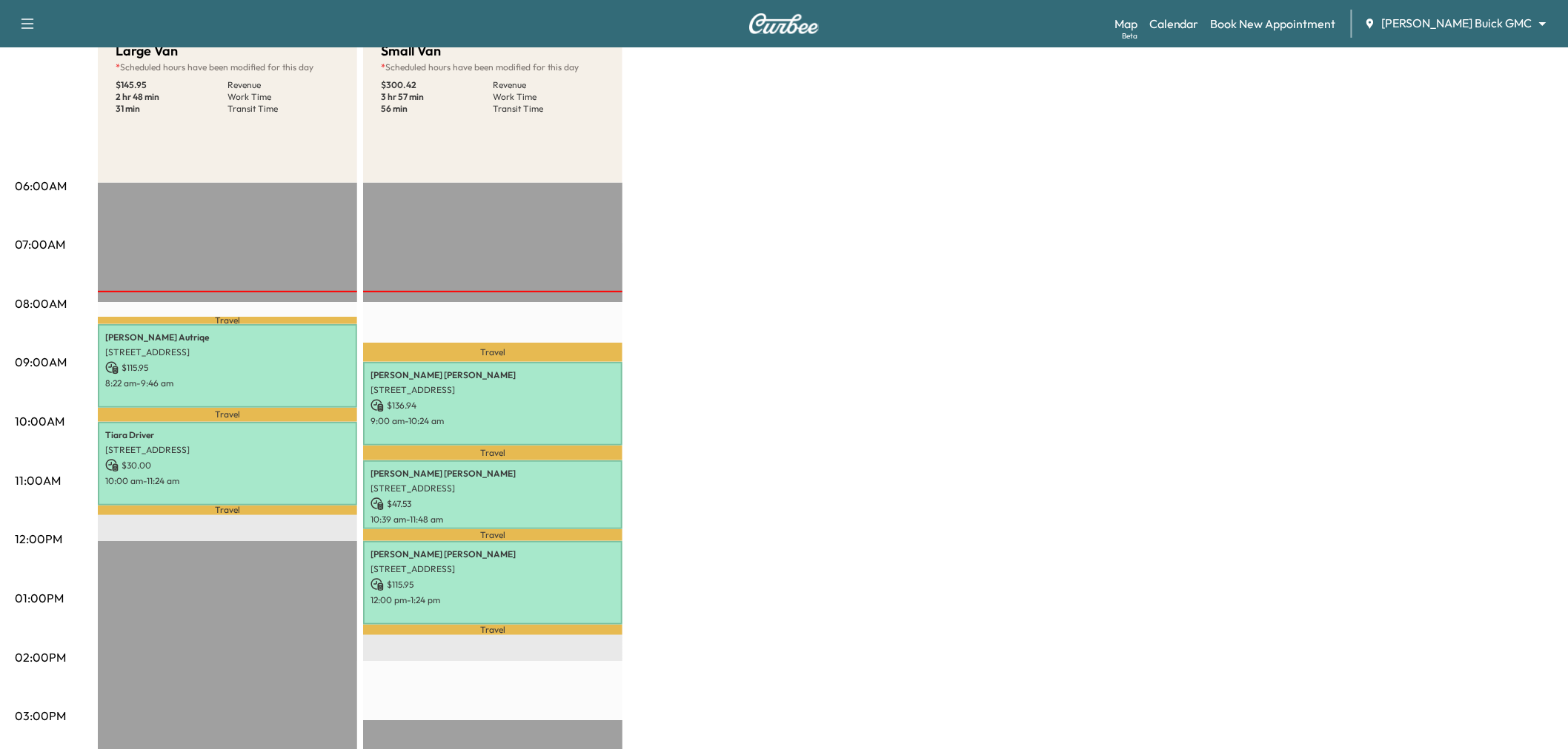
scroll to position [0, 0]
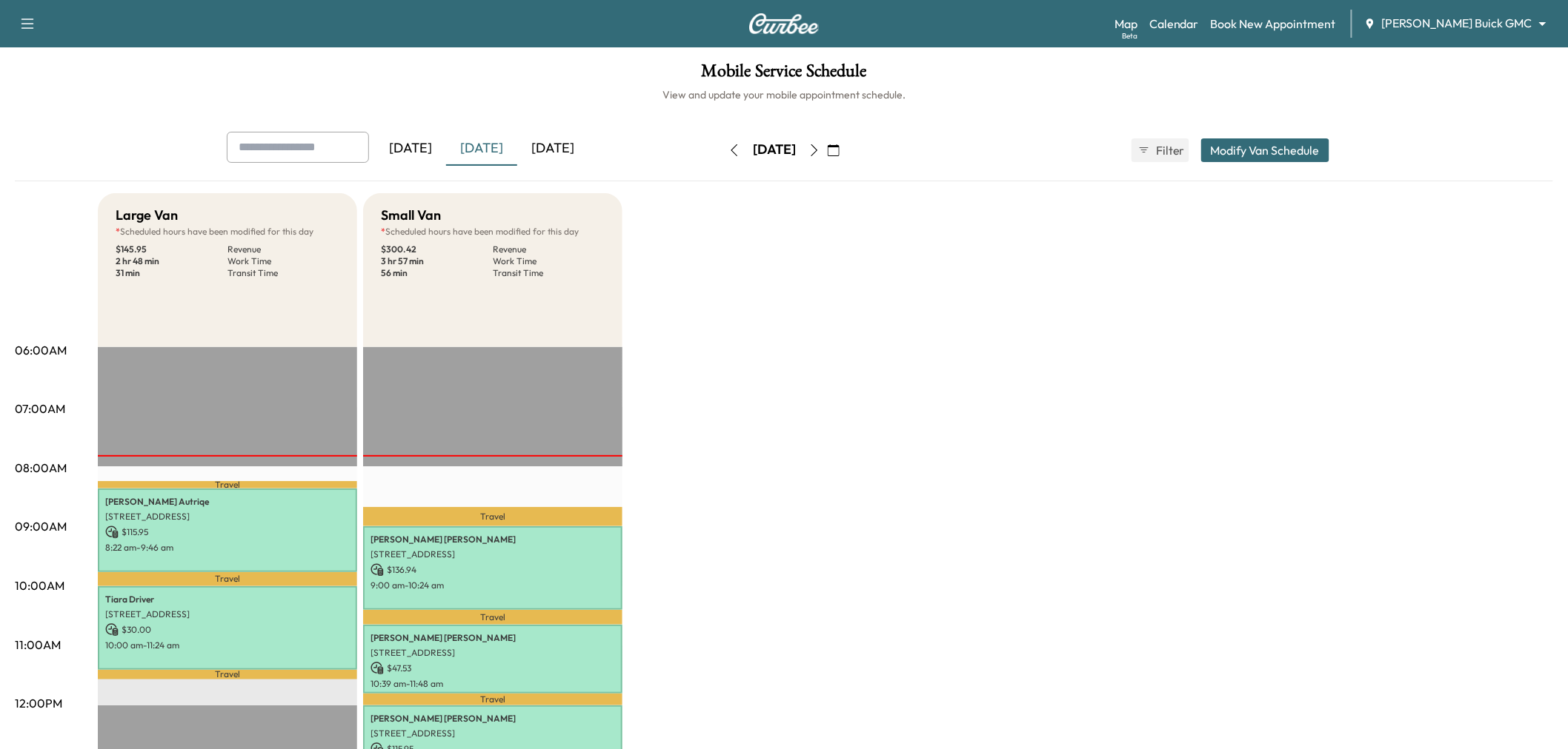
click at [820, 148] on icon "button" at bounding box center [814, 150] width 12 height 12
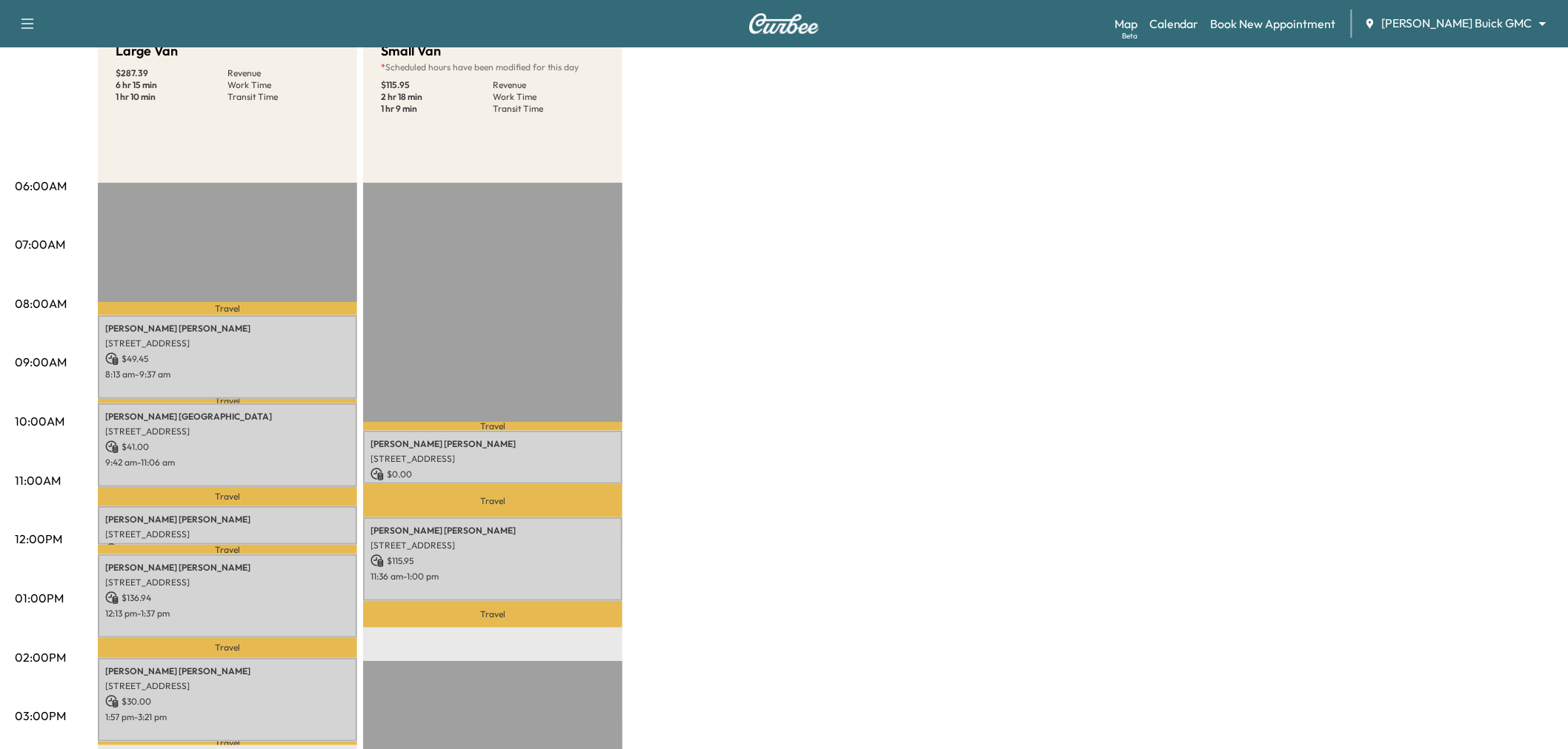
scroll to position [247, 0]
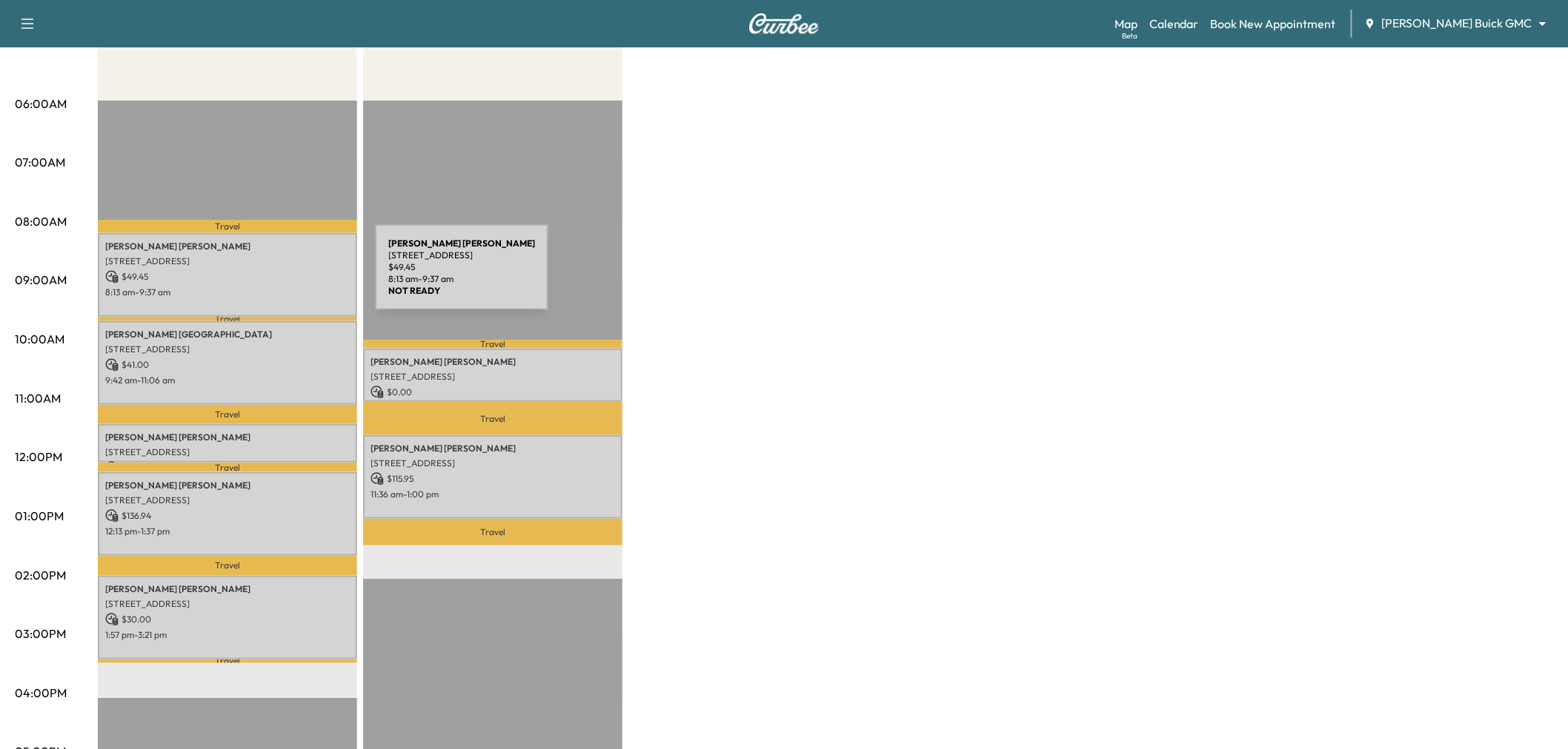
click at [263, 276] on p "$ 49.45" at bounding box center [228, 277] width 245 height 14
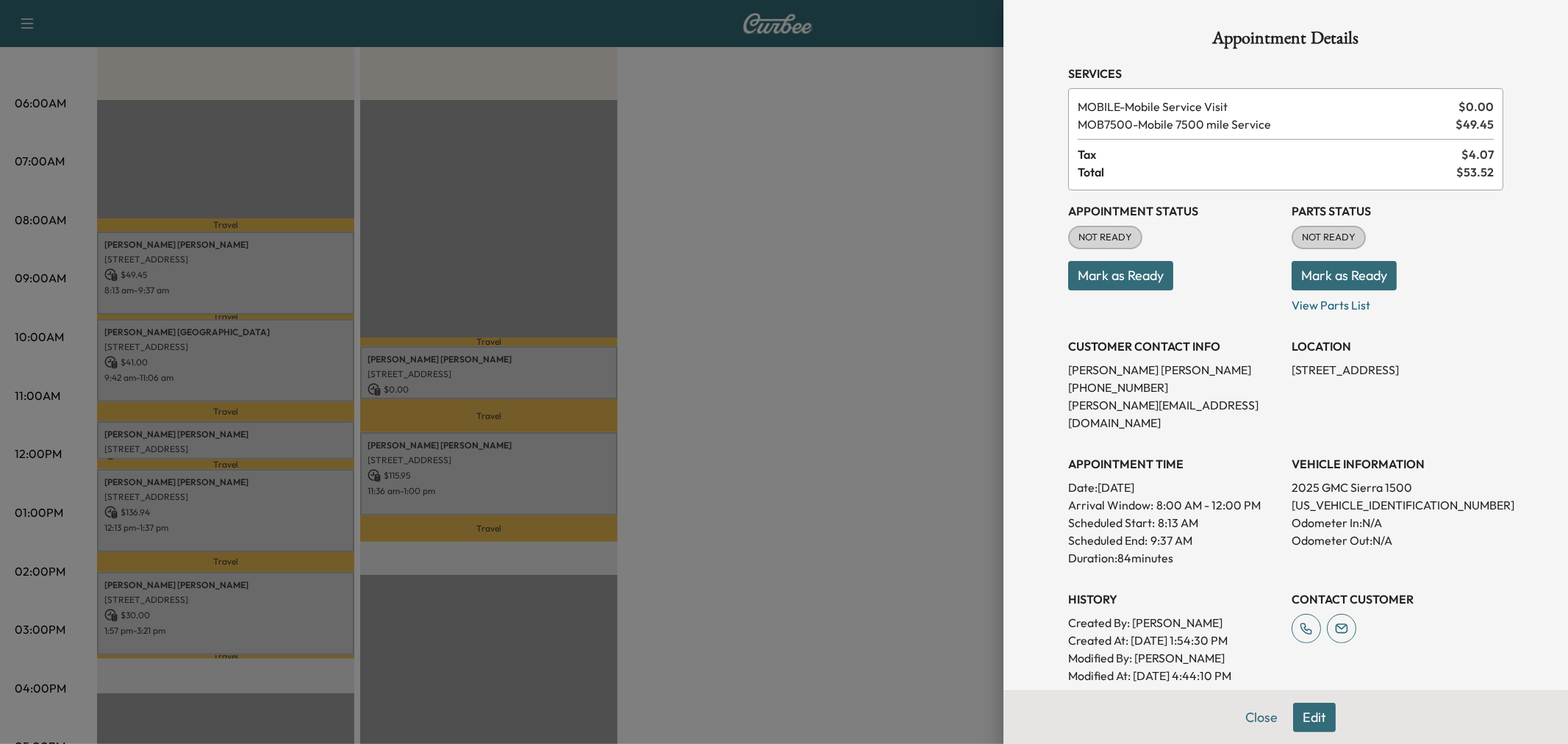
click at [261, 274] on div at bounding box center [784, 372] width 1568 height 744
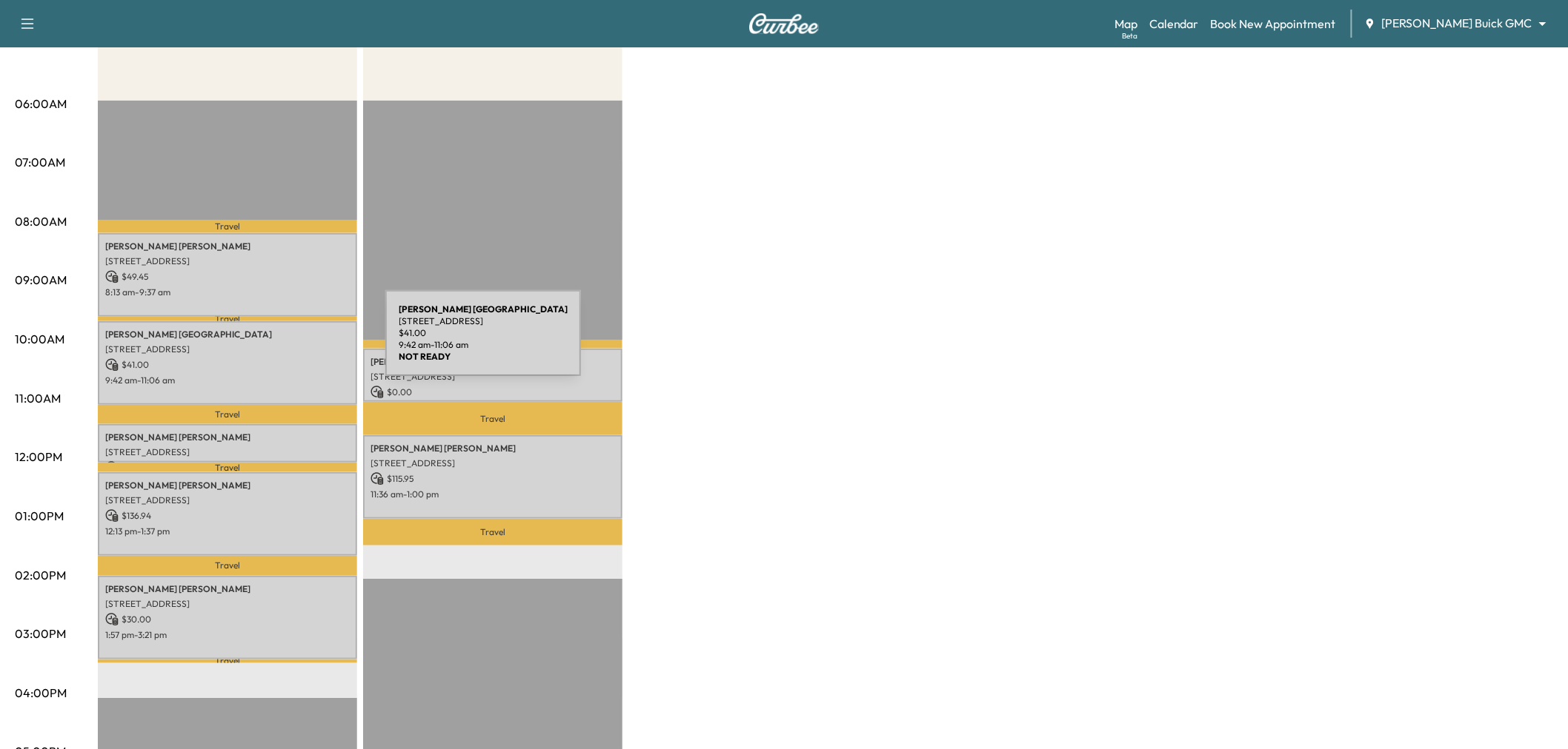
click at [274, 344] on p "[STREET_ADDRESS]" at bounding box center [228, 350] width 245 height 12
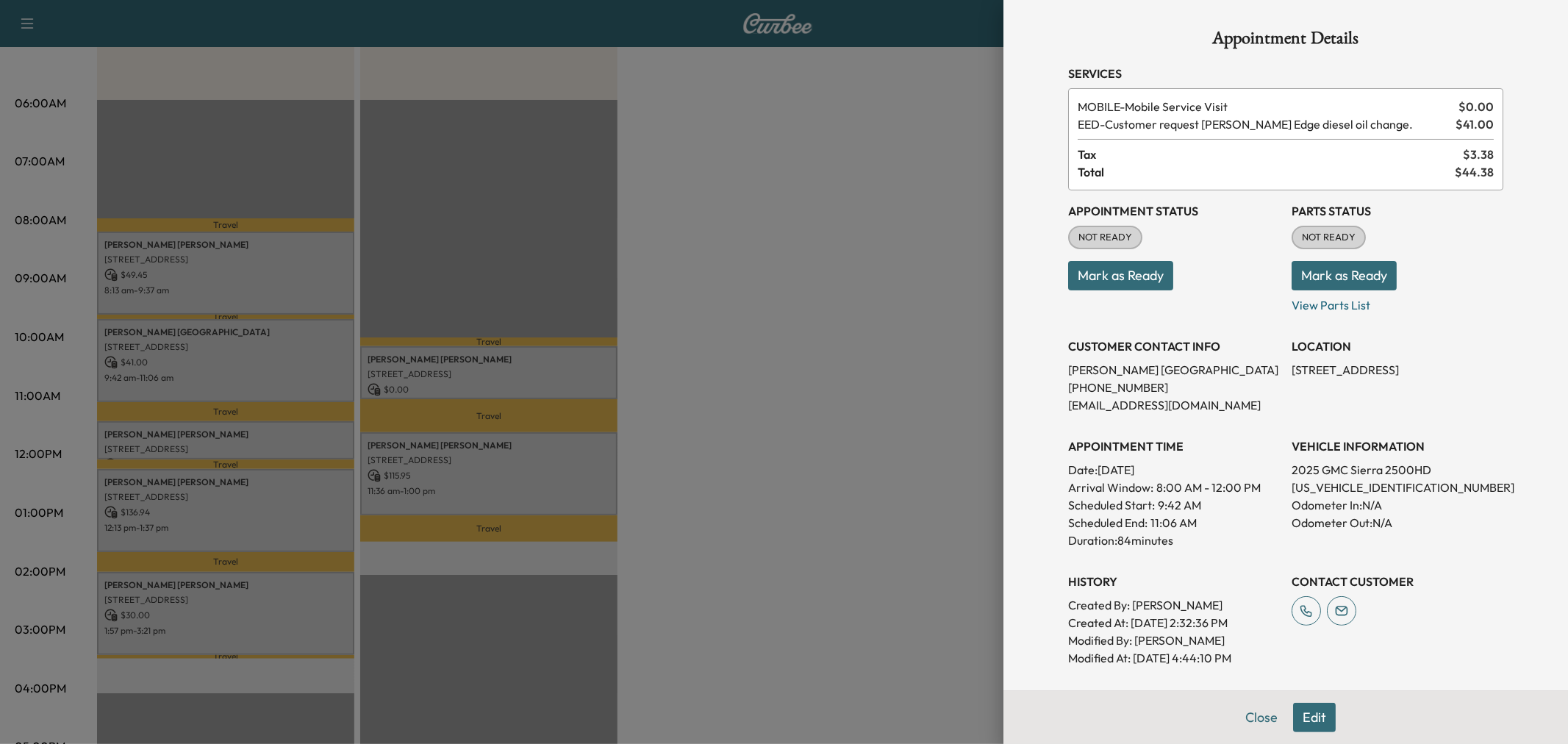
click at [272, 341] on div at bounding box center [784, 372] width 1568 height 744
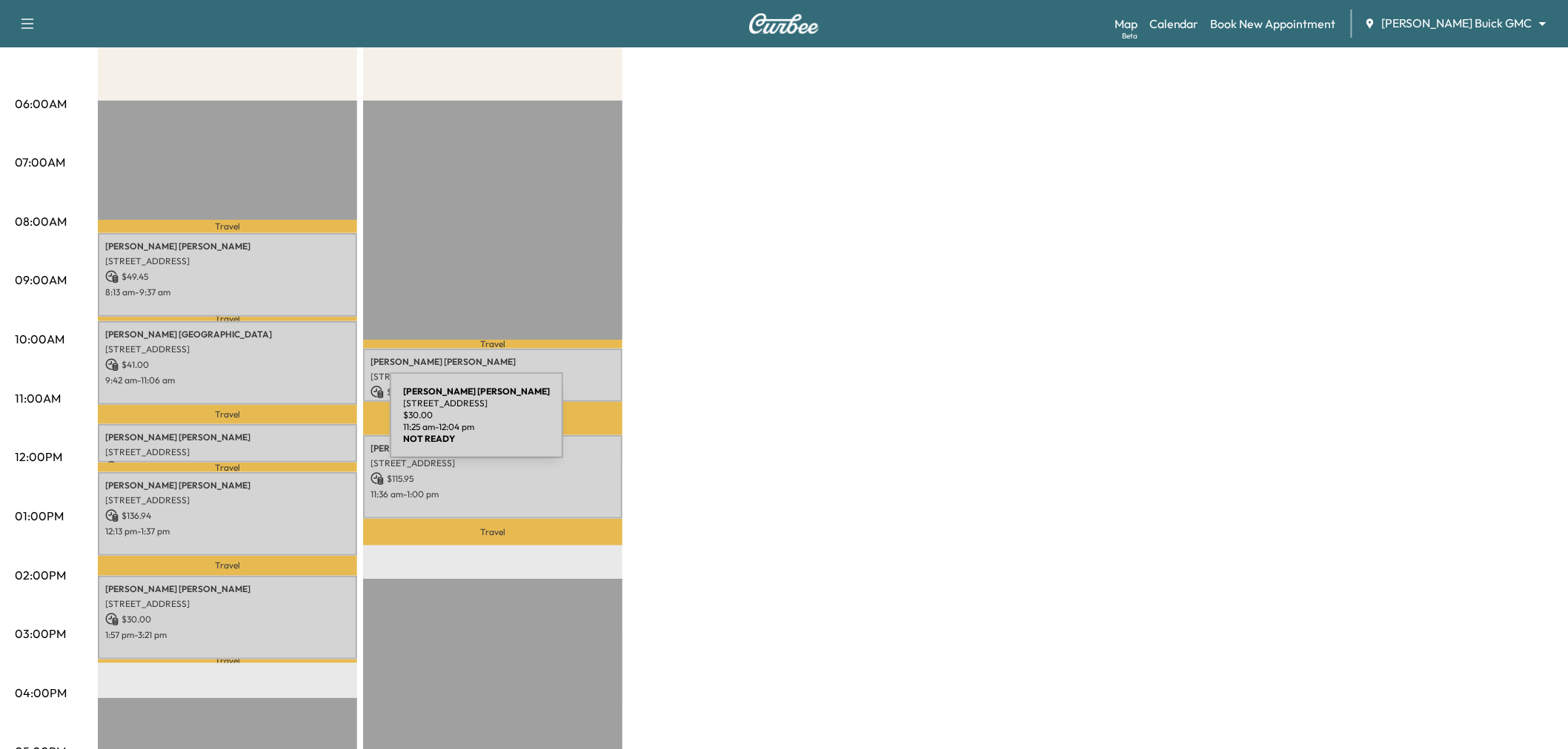
click at [279, 432] on p "[PERSON_NAME]" at bounding box center [228, 438] width 245 height 12
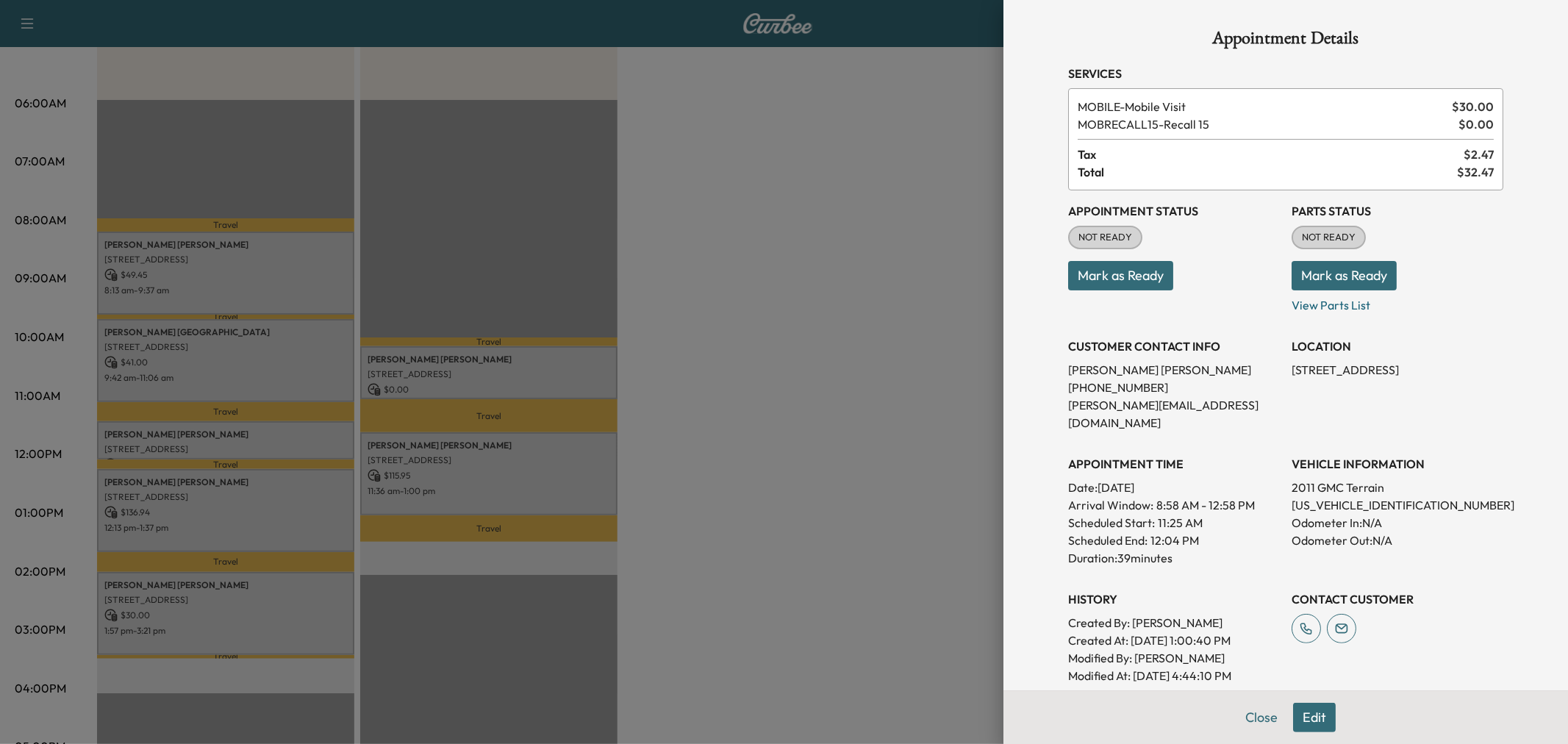
click at [277, 433] on div at bounding box center [784, 372] width 1568 height 744
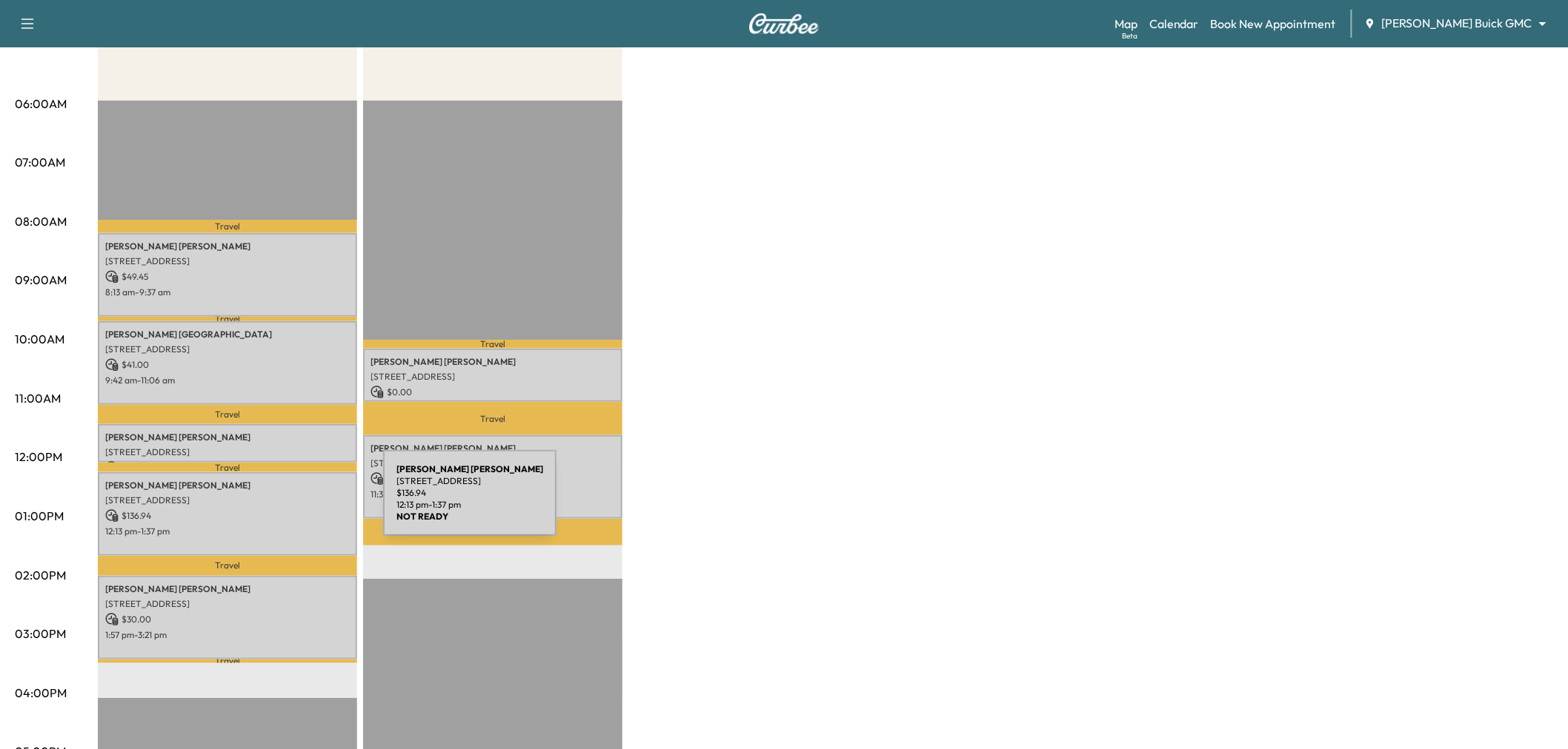
click at [272, 502] on div "[PERSON_NAME] [STREET_ADDRESS] $ 136.94 12:13 pm - 1:37 pm" at bounding box center [227, 514] width 259 height 83
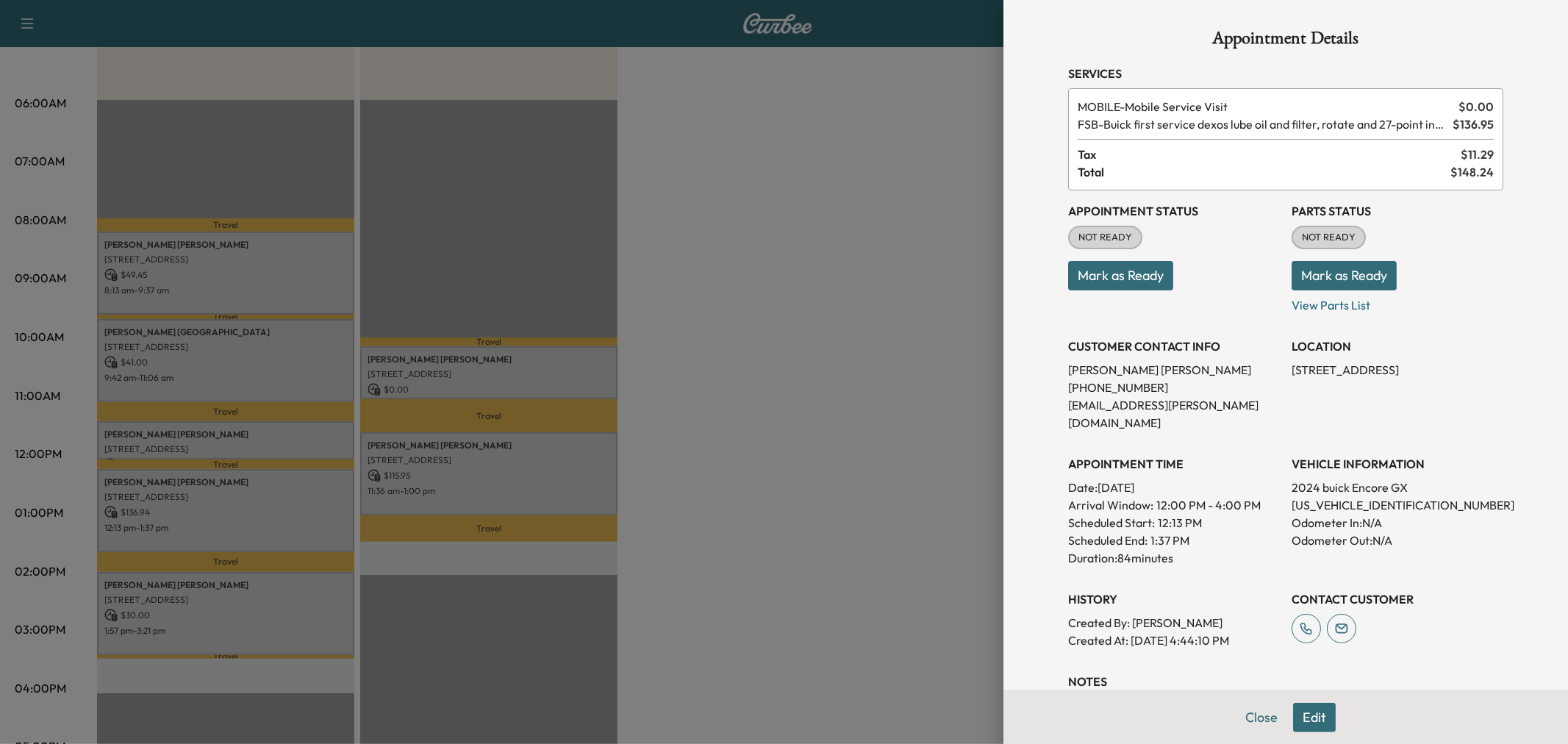
click at [271, 504] on div at bounding box center [784, 372] width 1568 height 744
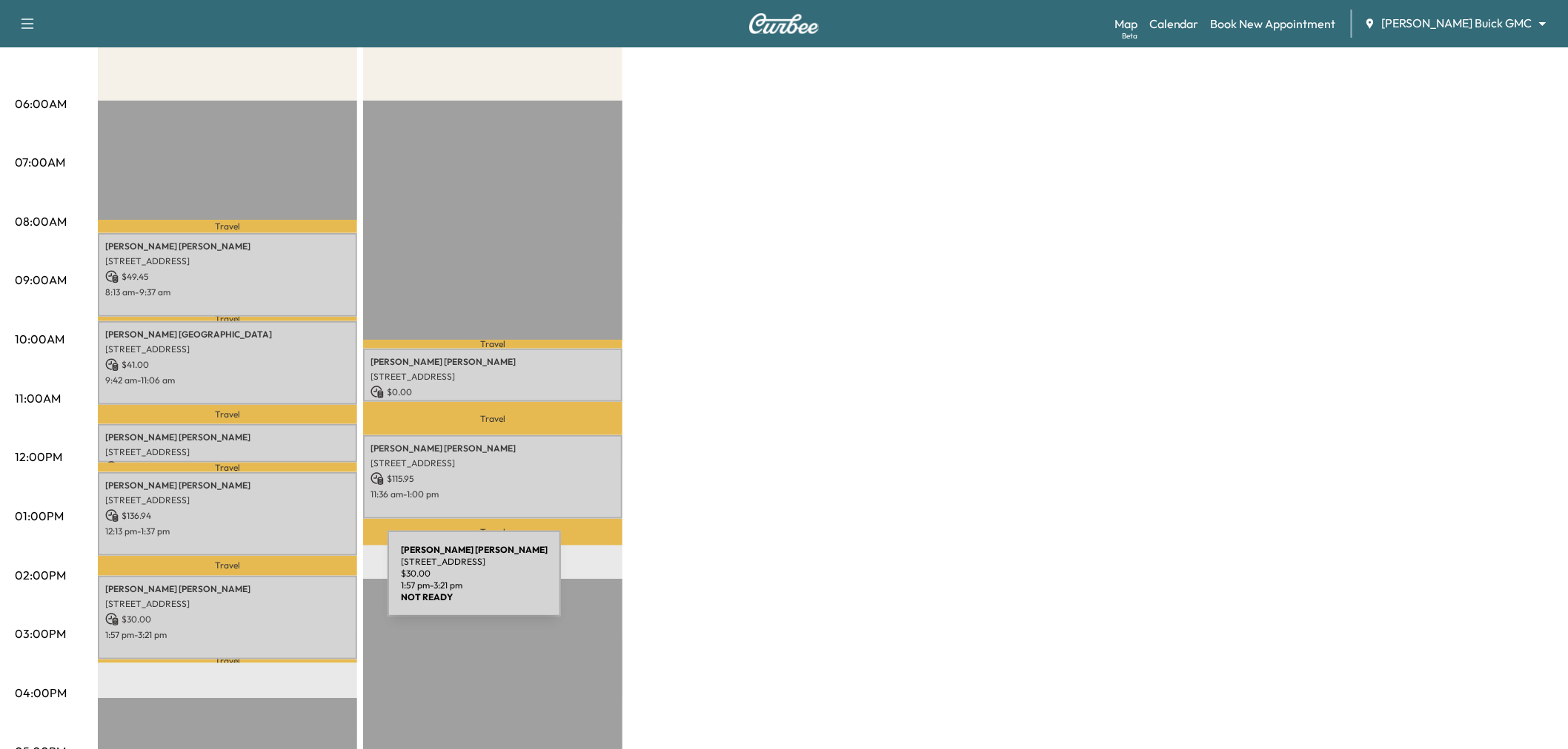
click at [276, 584] on p "[PERSON_NAME]" at bounding box center [228, 590] width 245 height 12
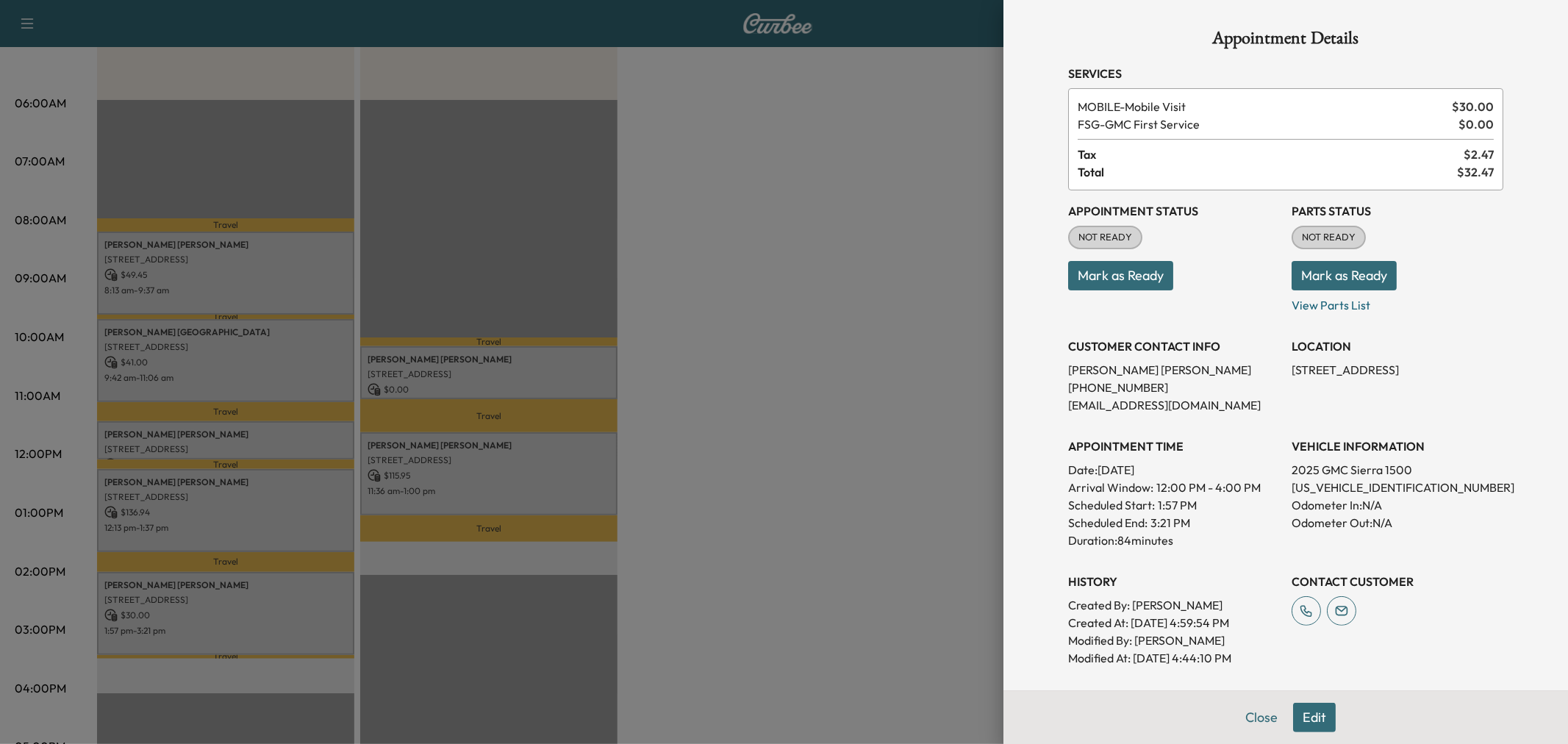
click at [274, 580] on div at bounding box center [784, 372] width 1568 height 744
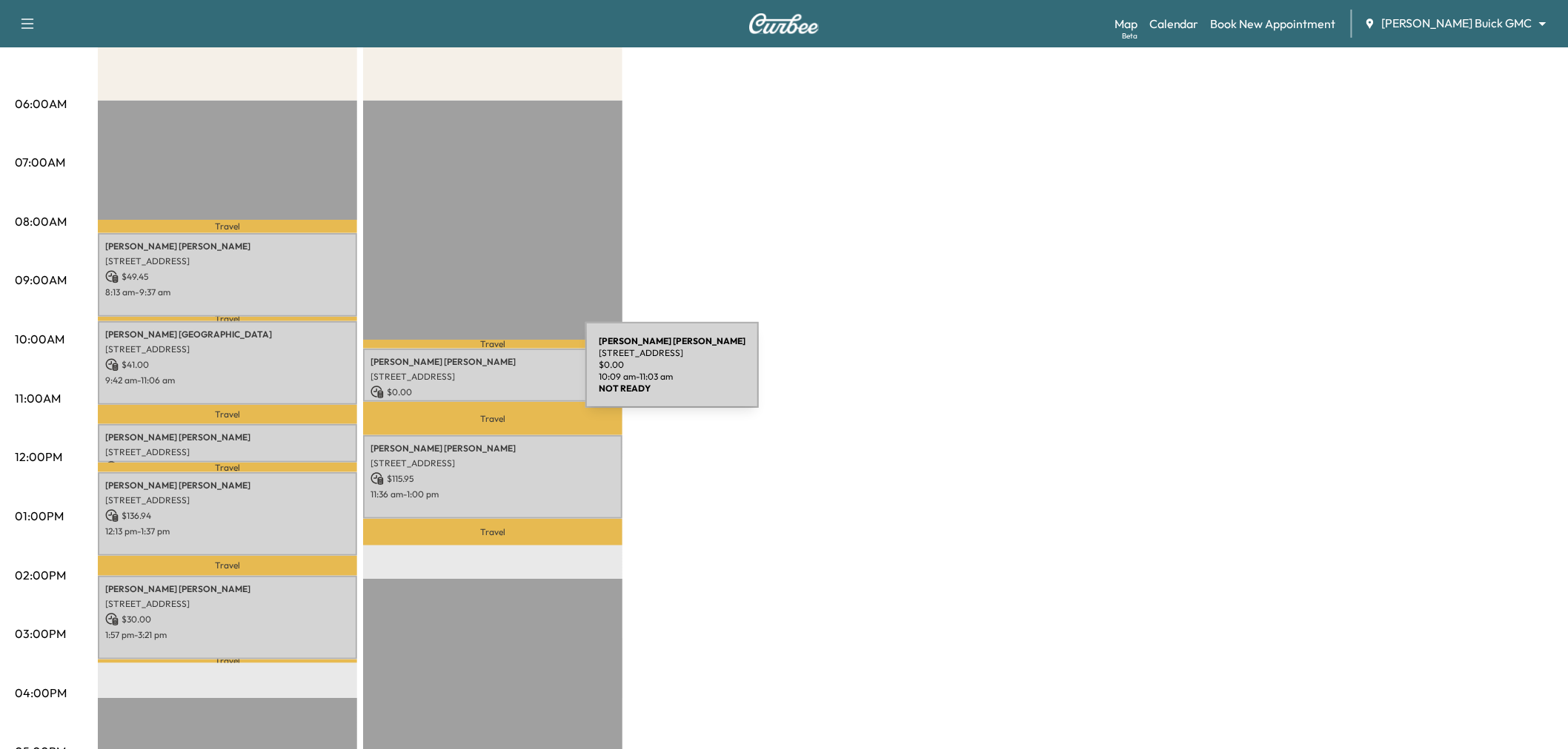
click at [469, 379] on p "[STREET_ADDRESS]" at bounding box center [493, 377] width 245 height 12
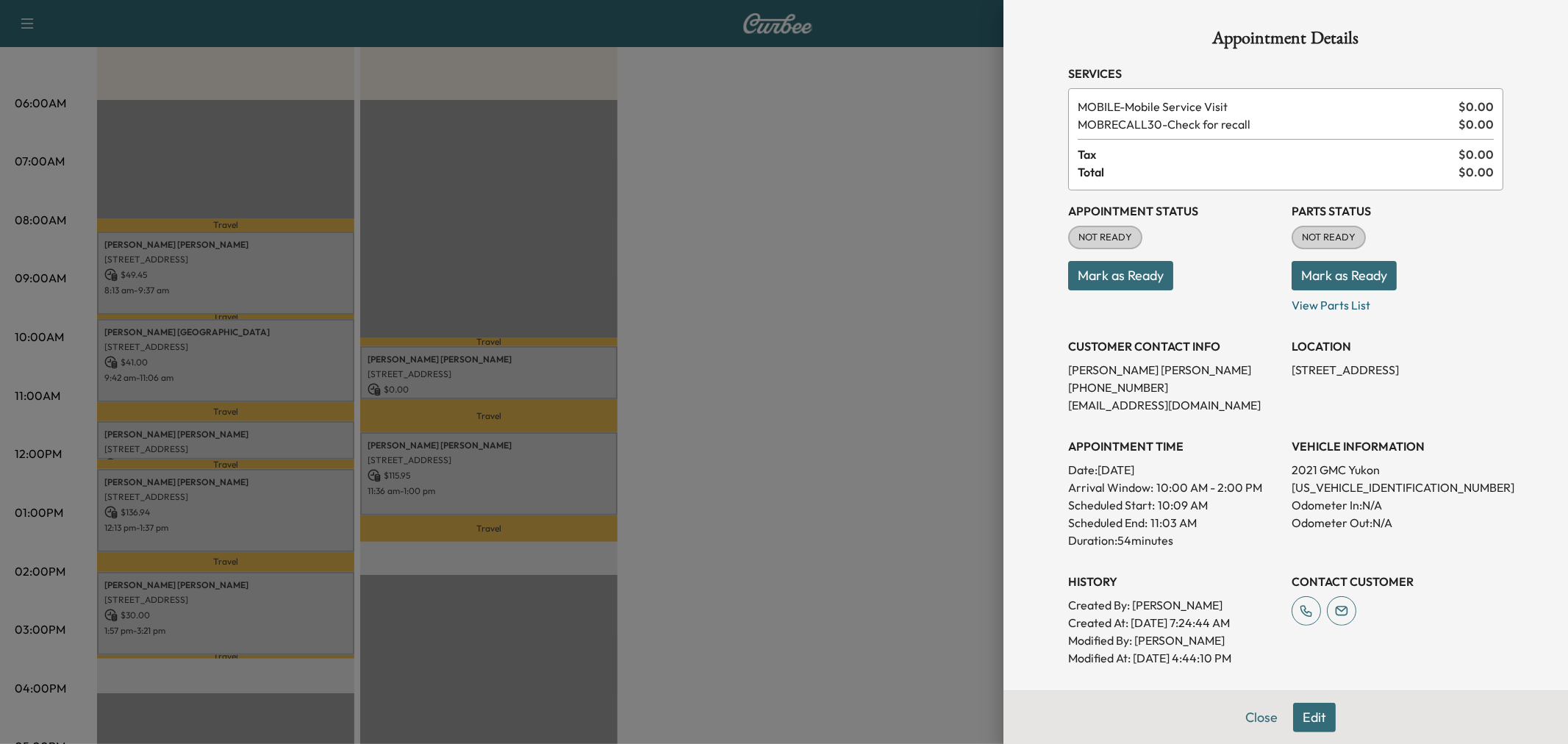
click at [466, 376] on div at bounding box center [784, 372] width 1568 height 744
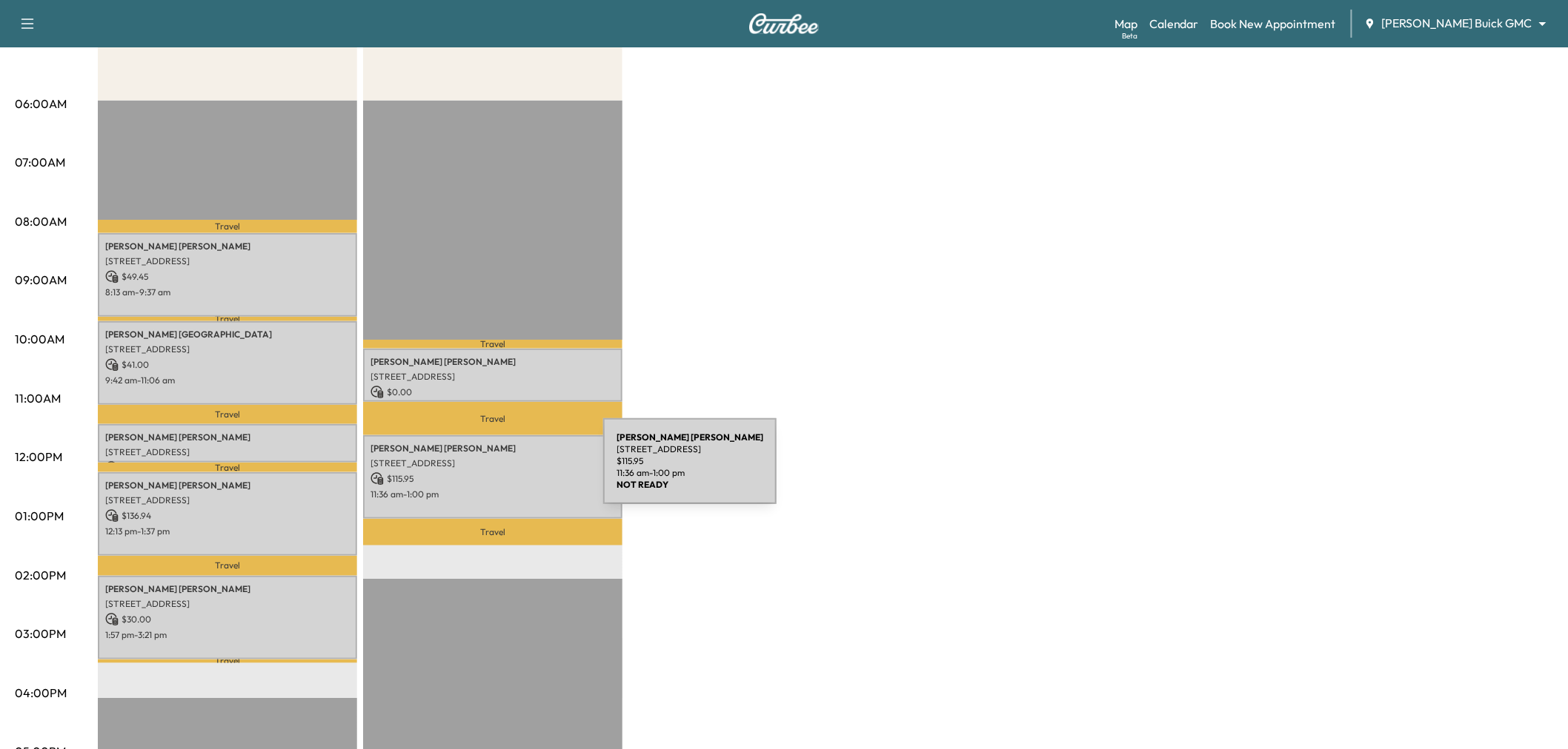
click at [492, 472] on p "$ 115.95" at bounding box center [493, 479] width 245 height 14
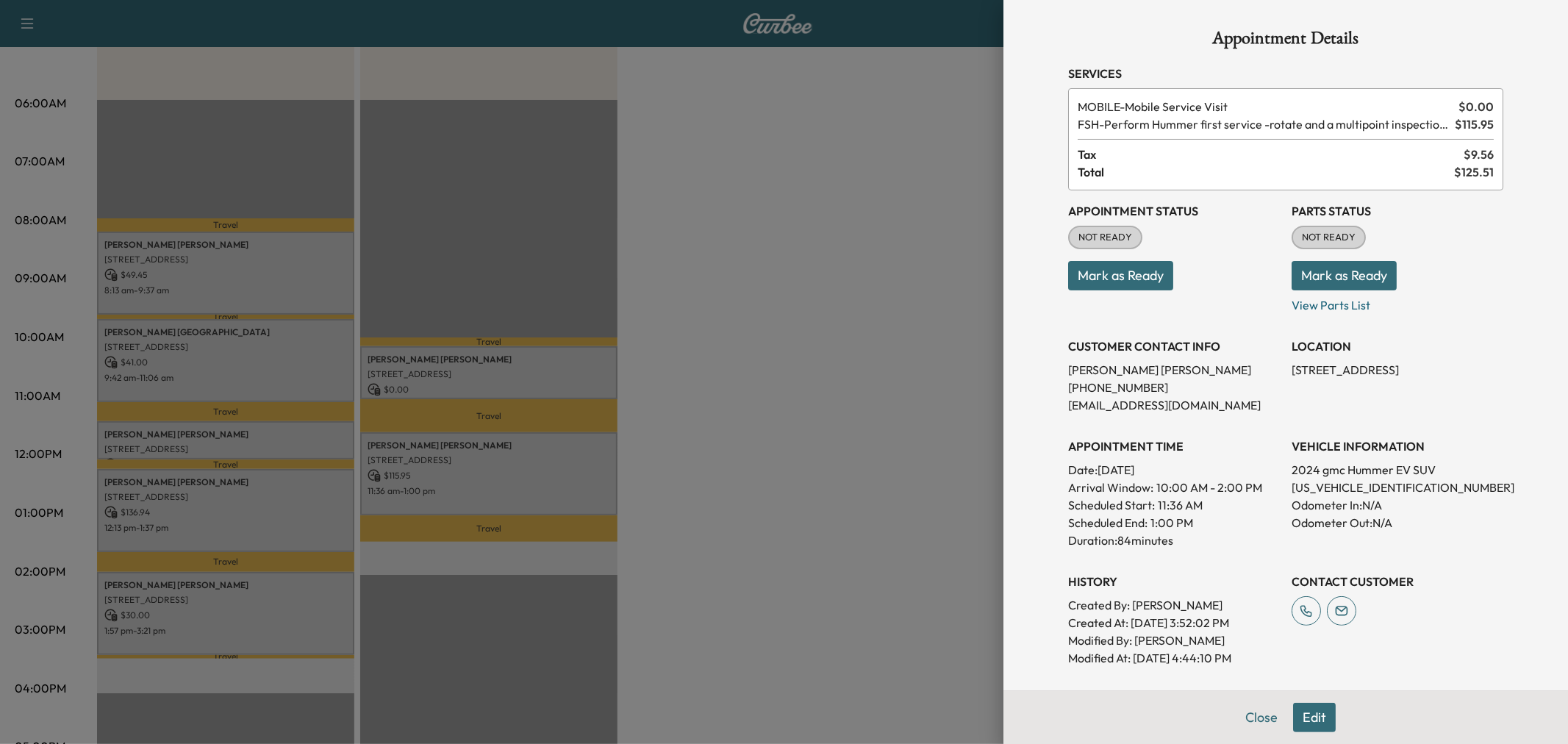
click at [488, 473] on div at bounding box center [784, 372] width 1568 height 744
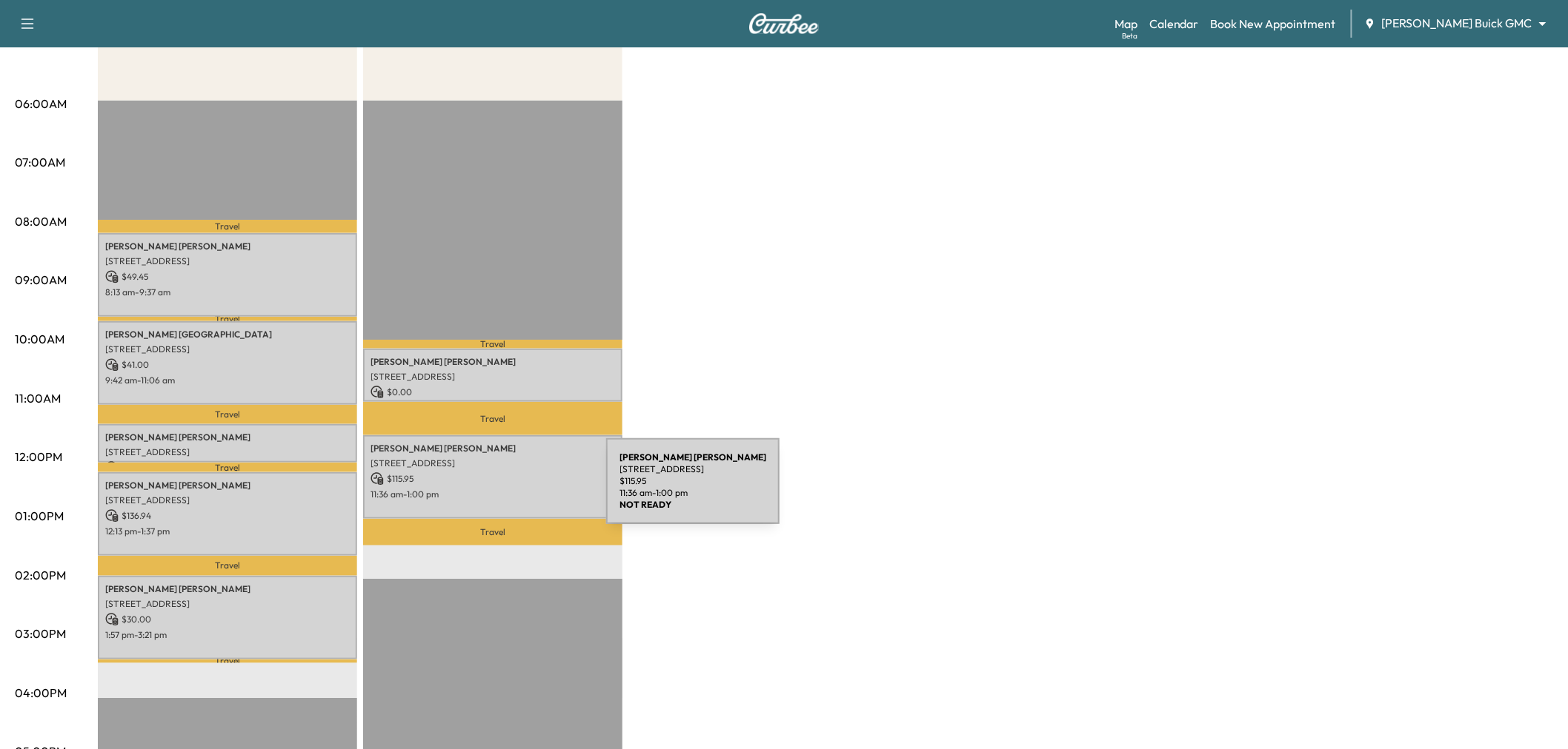
click at [497, 490] on p "11:36 am - 1:00 pm" at bounding box center [493, 495] width 245 height 12
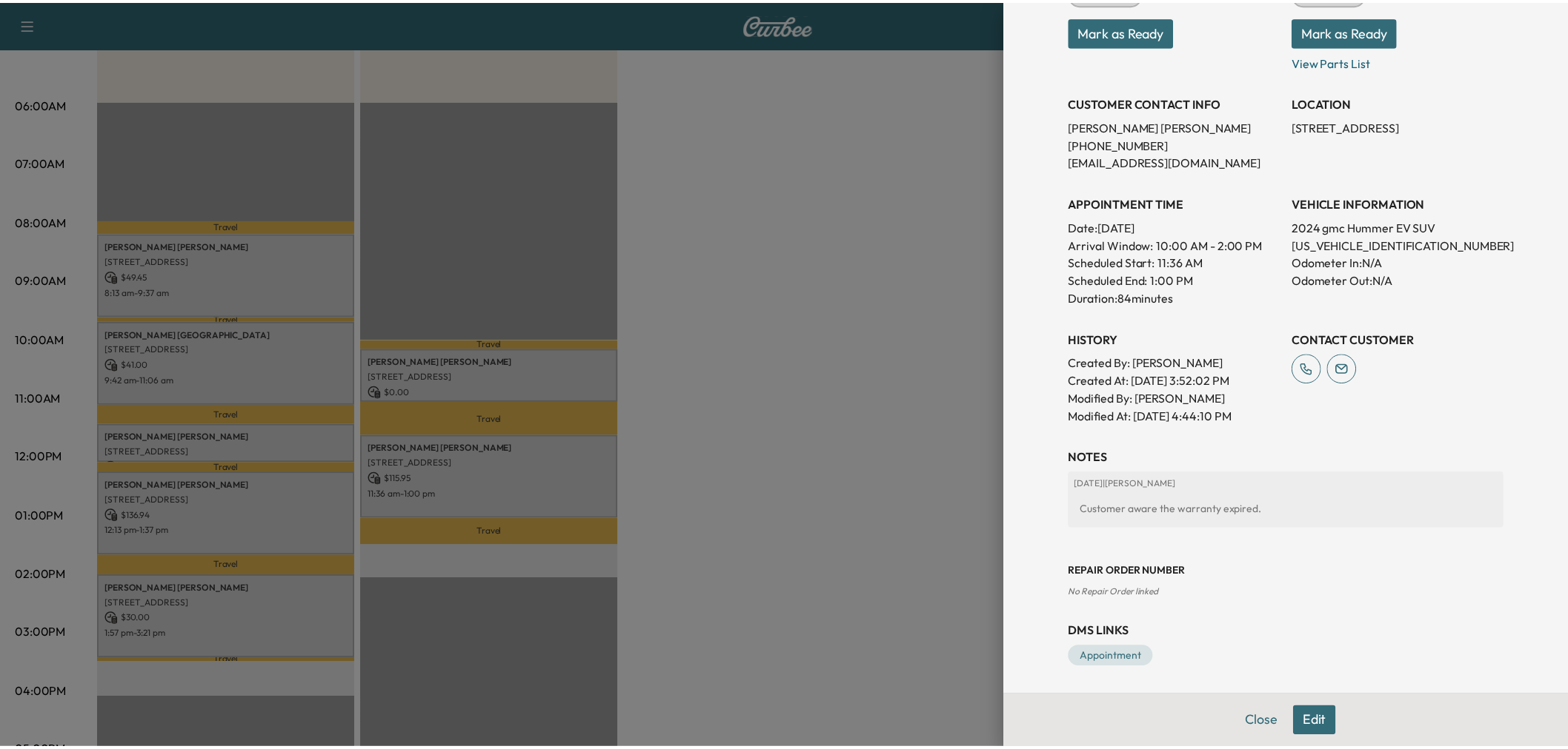
scroll to position [248, 0]
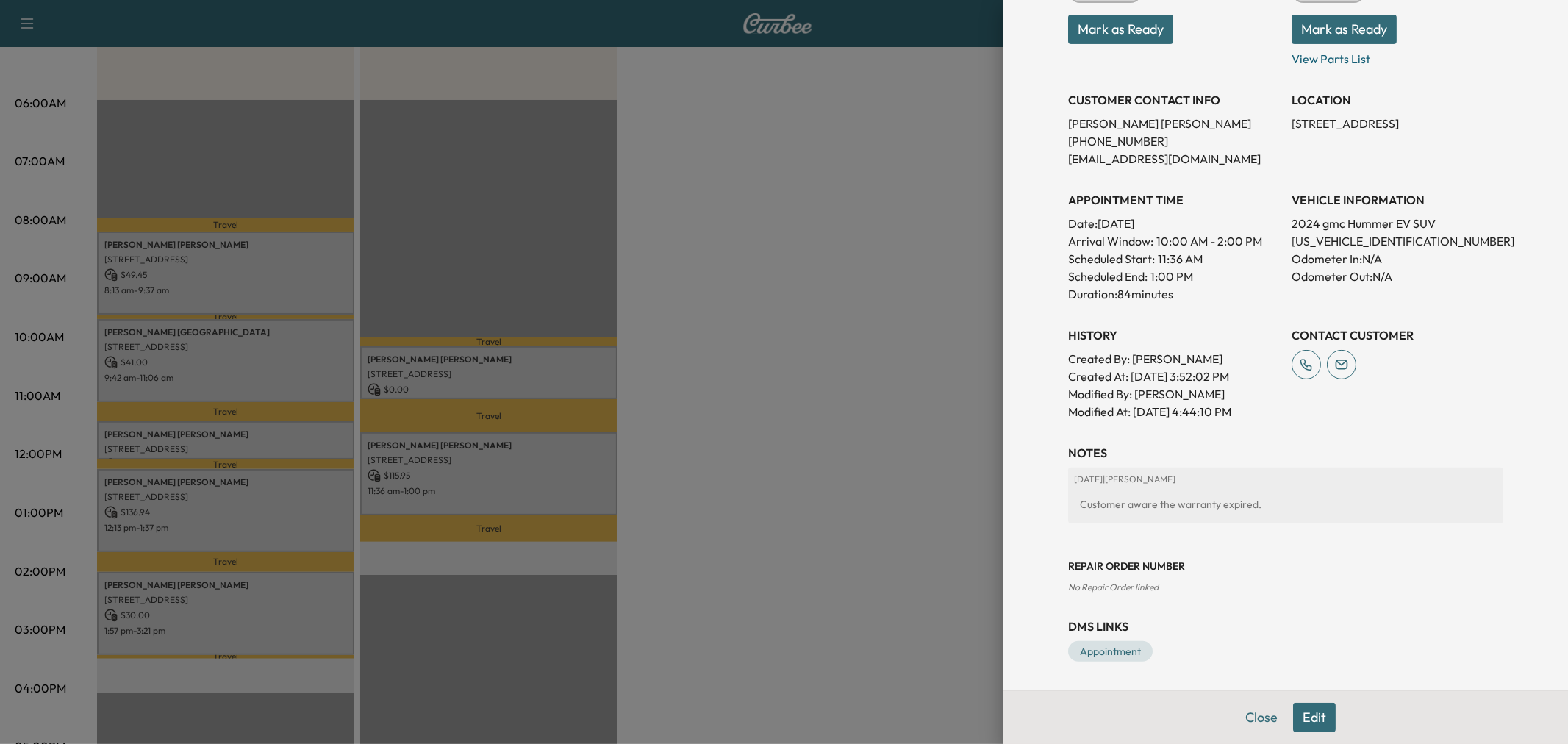
click at [772, 261] on div at bounding box center [784, 372] width 1568 height 744
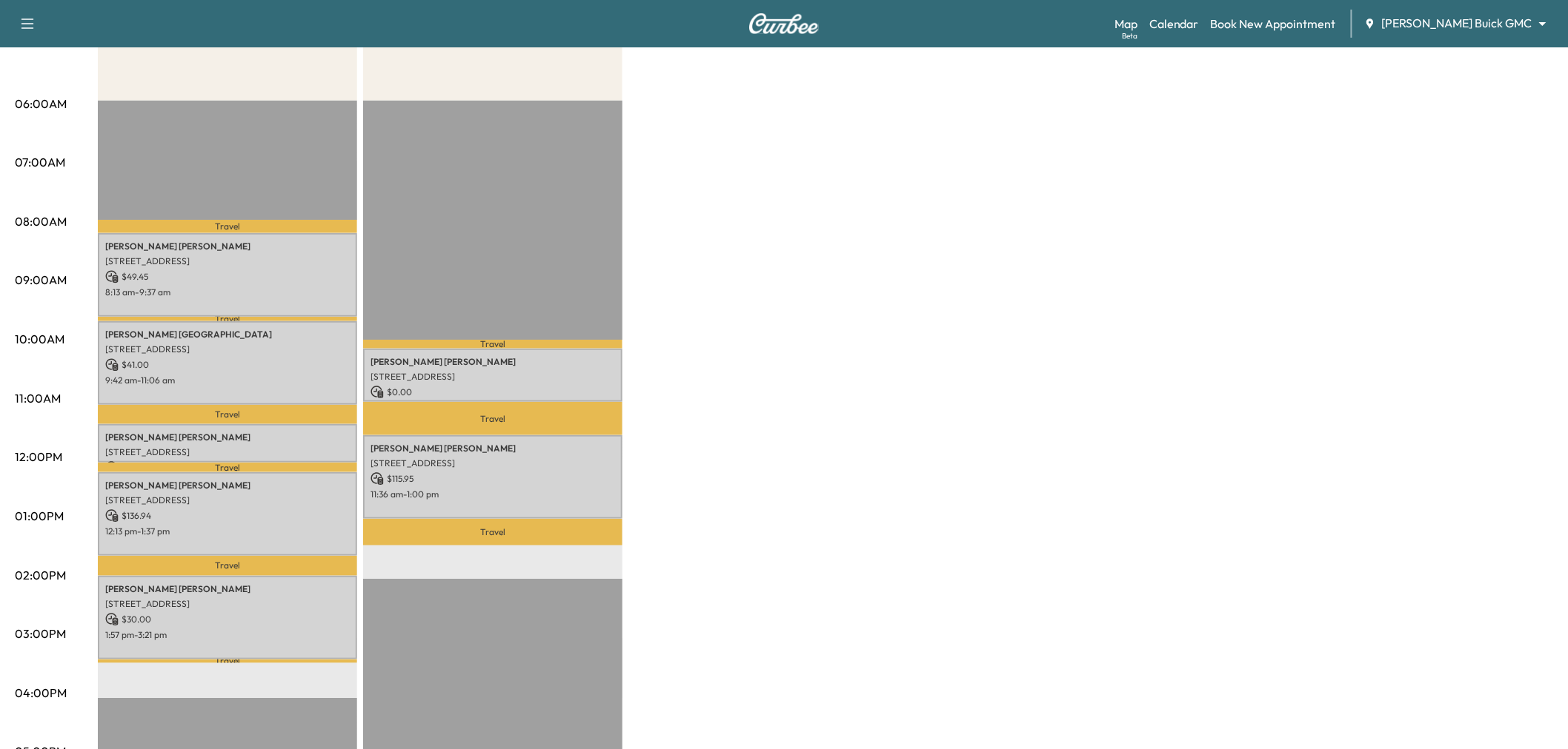
scroll to position [0, 0]
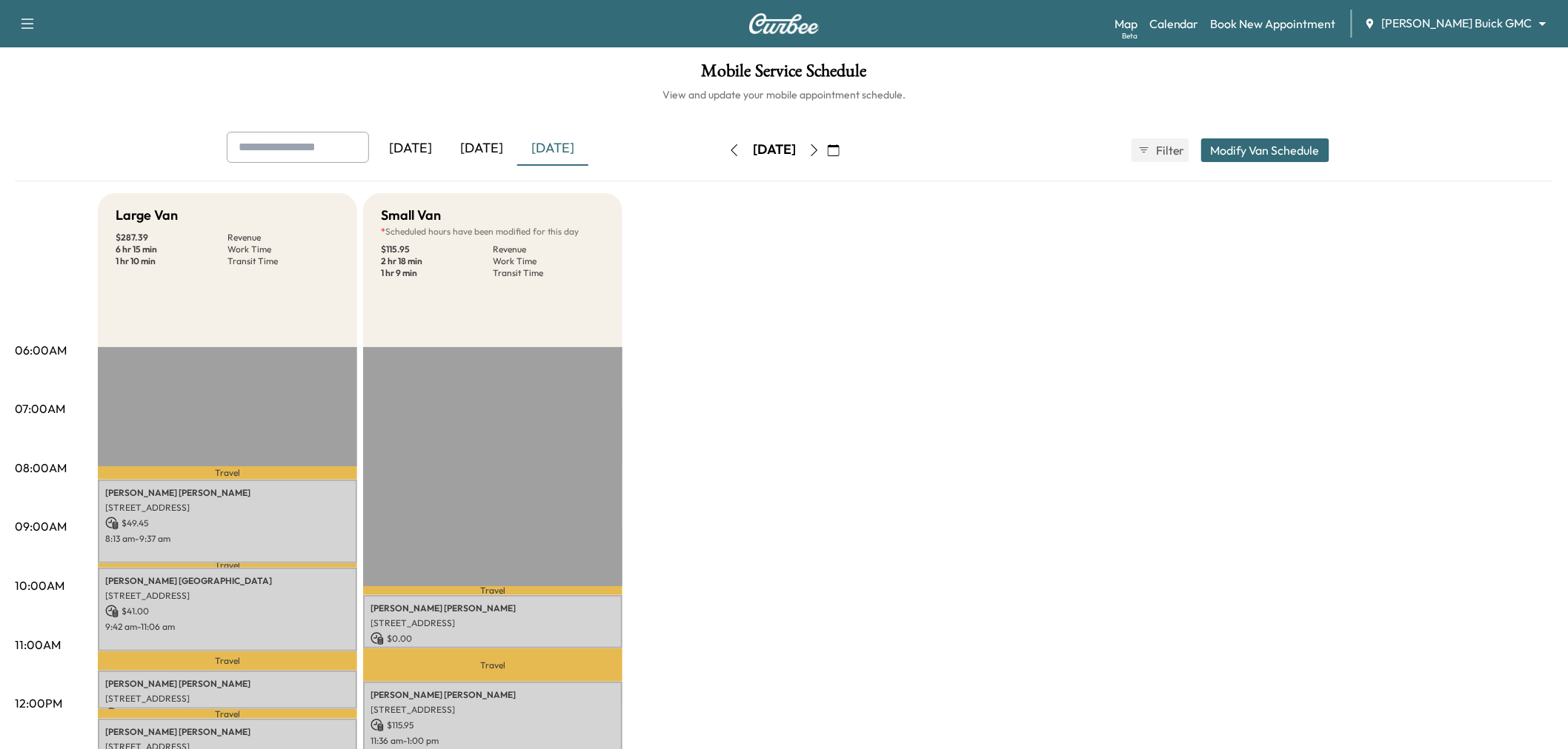
click at [516, 152] on div "[DATE]" at bounding box center [481, 149] width 71 height 34
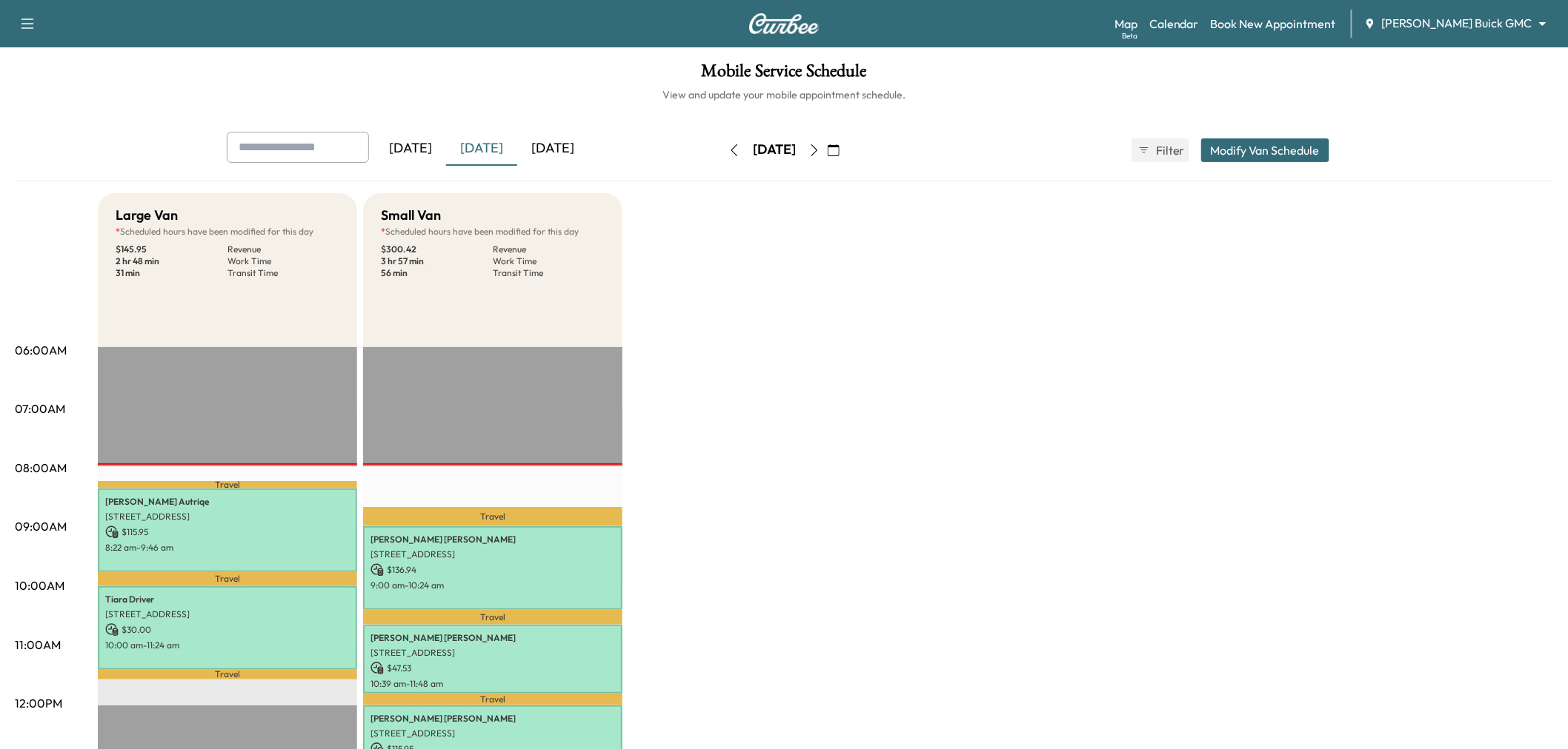
click at [481, 149] on div "[DATE]" at bounding box center [481, 149] width 71 height 34
click at [301, 137] on input "text" at bounding box center [298, 147] width 142 height 31
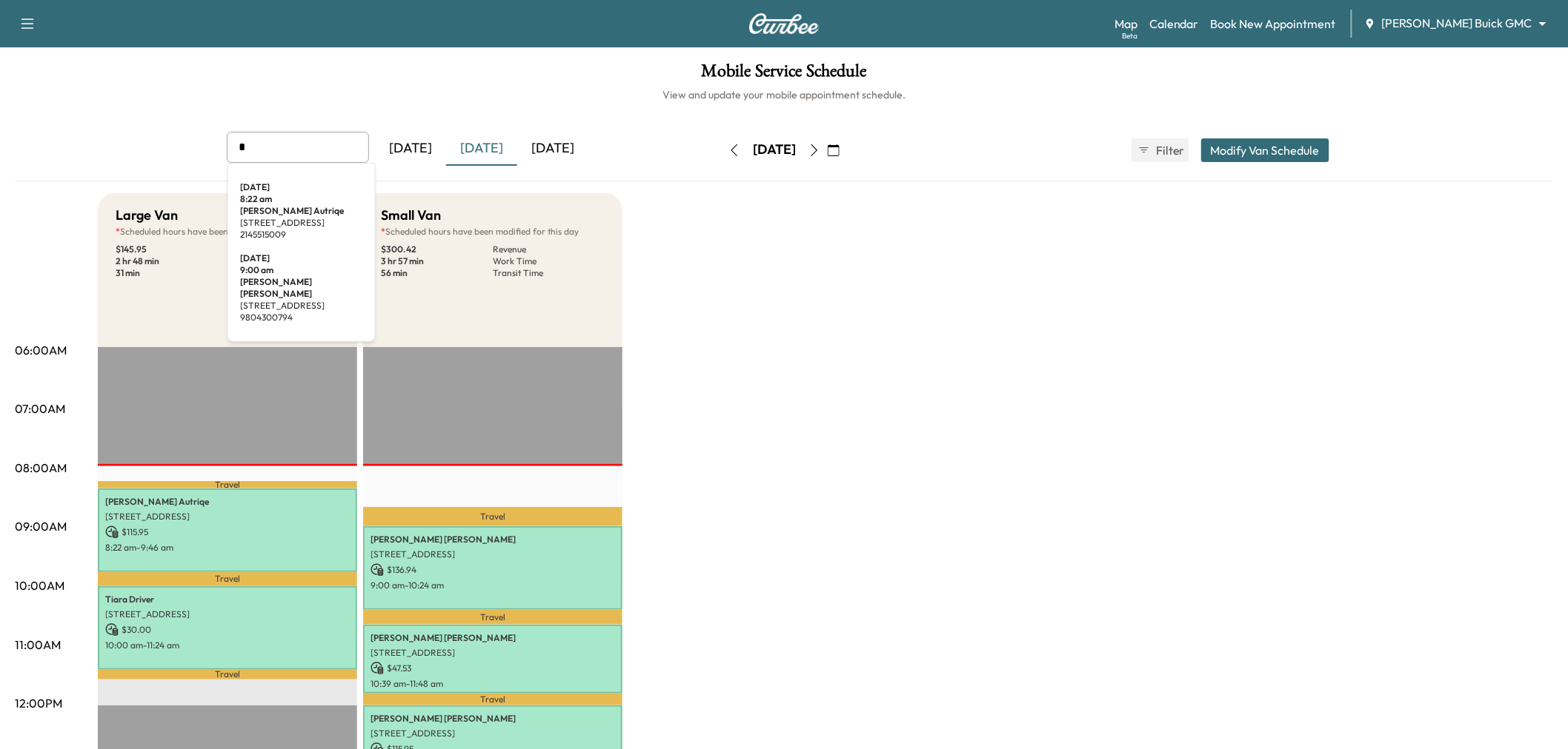
type input "*"
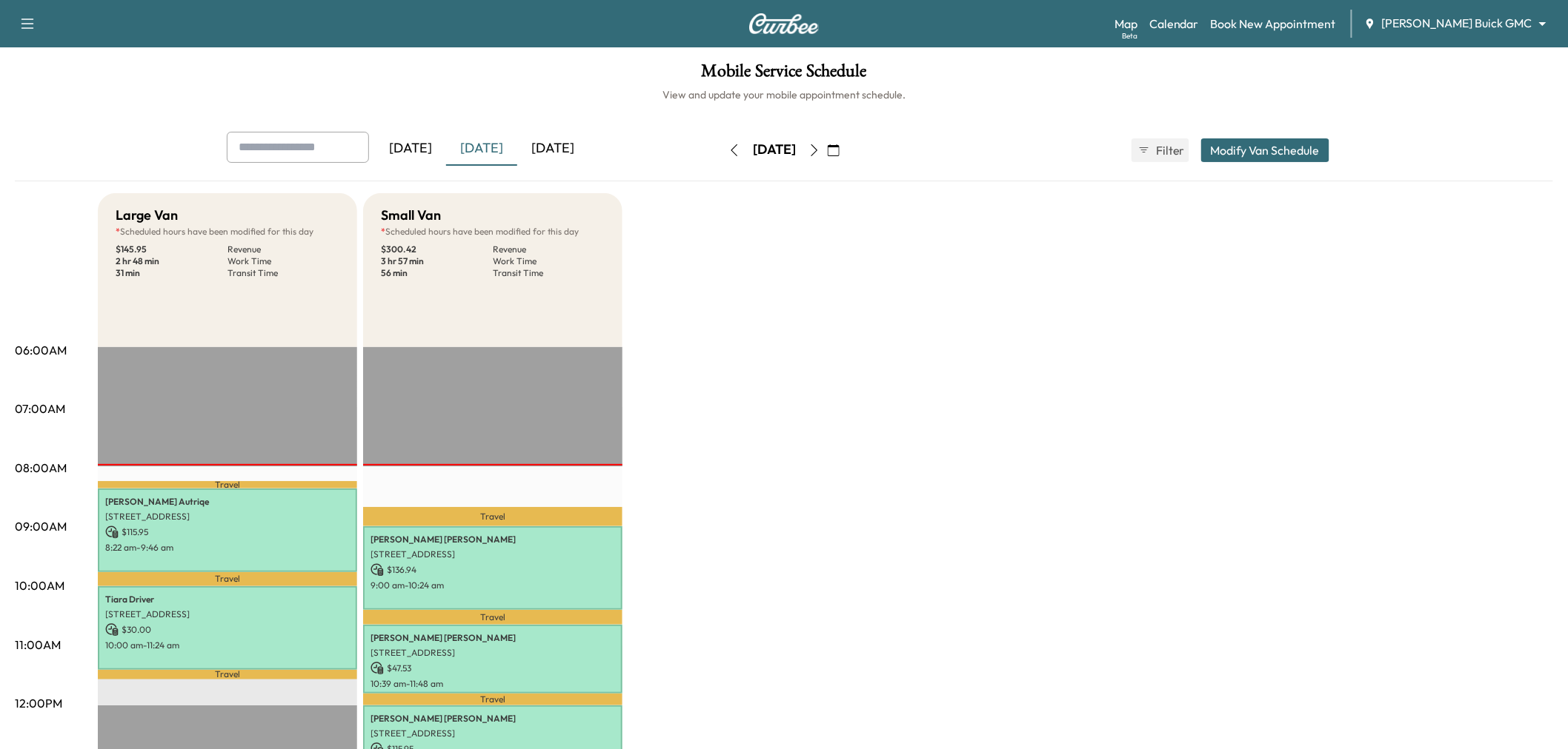
click at [828, 400] on div "Large Van * Scheduled hours have been modified for this day $ 145.95 Revenue 2 …" at bounding box center [825, 749] width 1455 height 1111
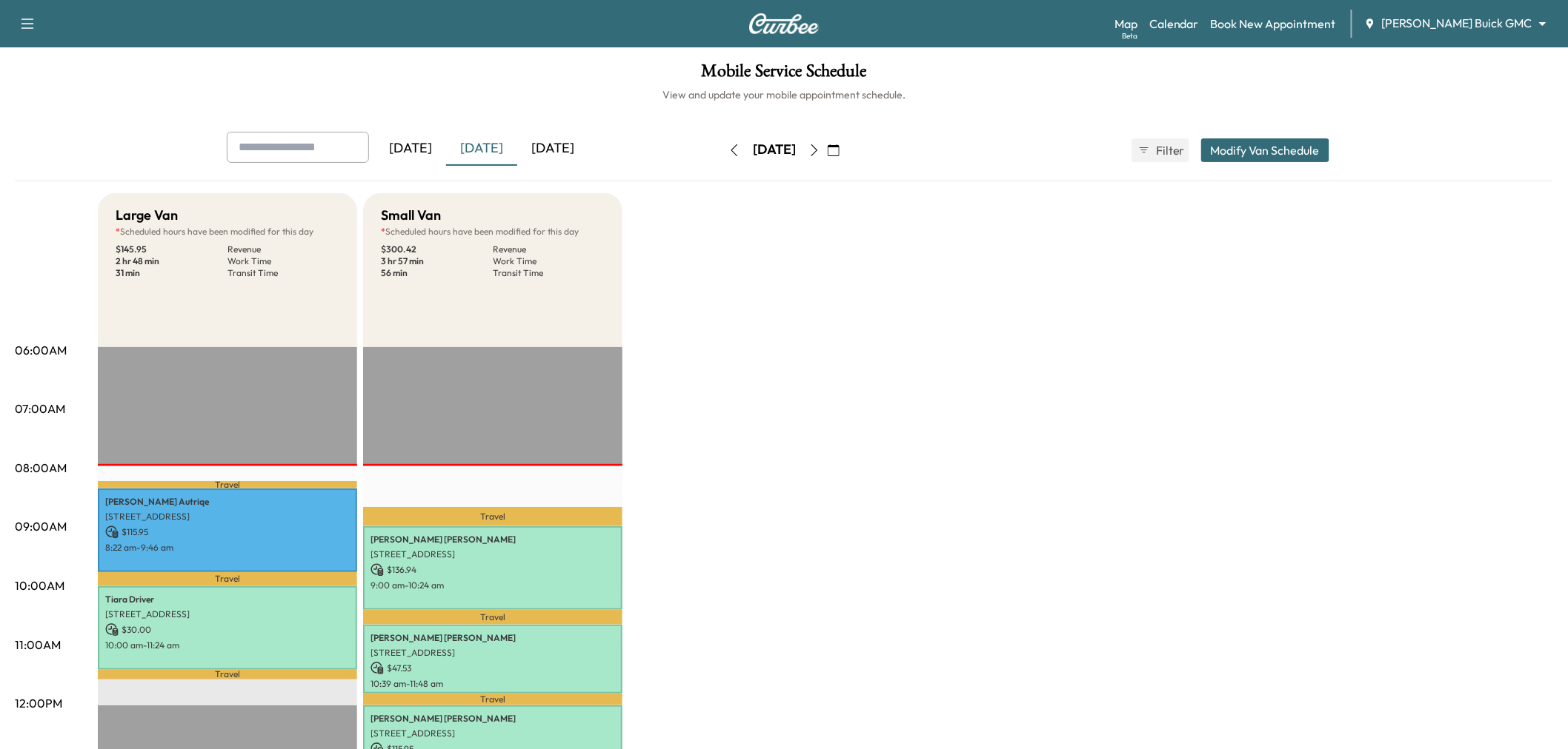
click at [827, 146] on button "button" at bounding box center [814, 149] width 25 height 24
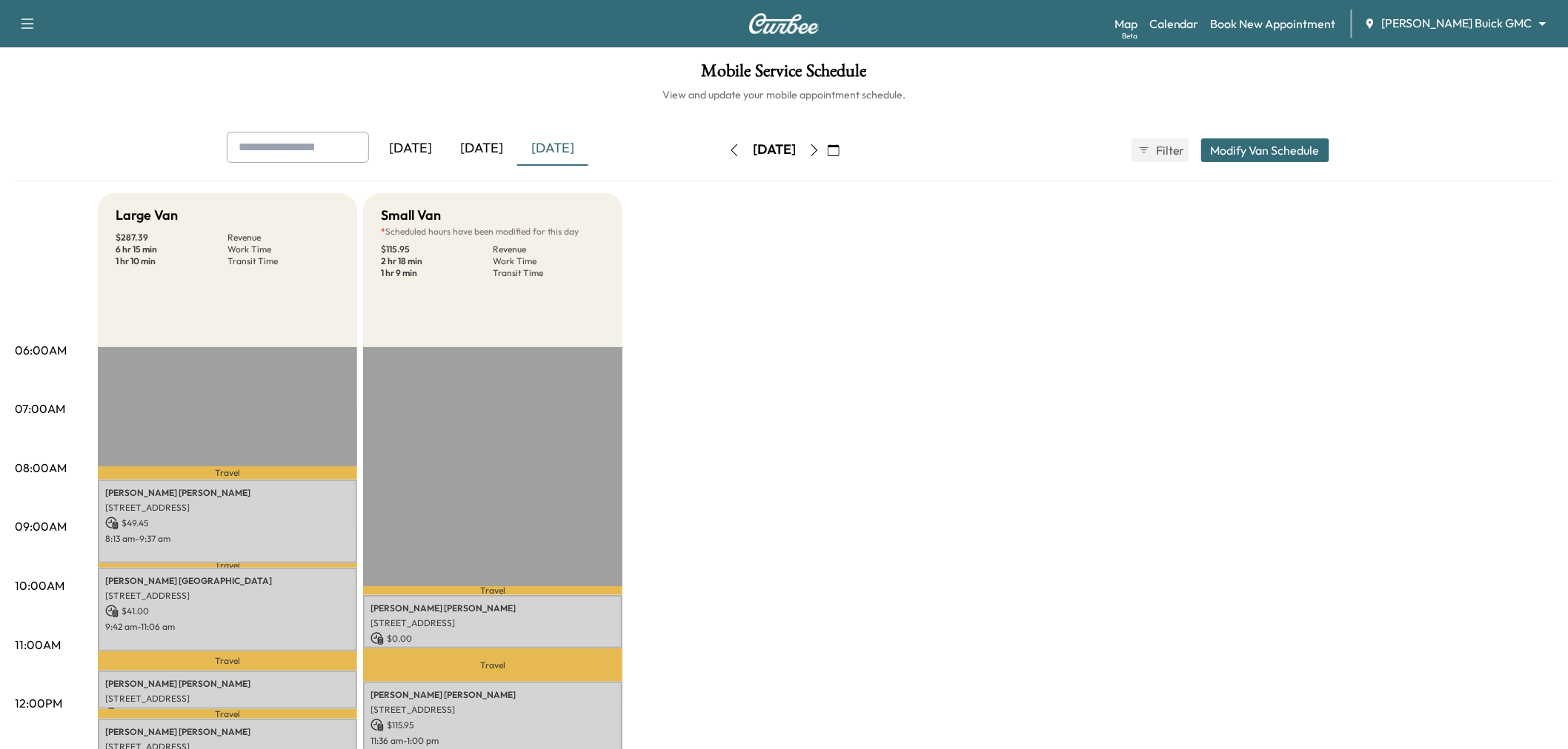
click at [1213, 153] on button "Modify Van Schedule" at bounding box center [1265, 149] width 128 height 24
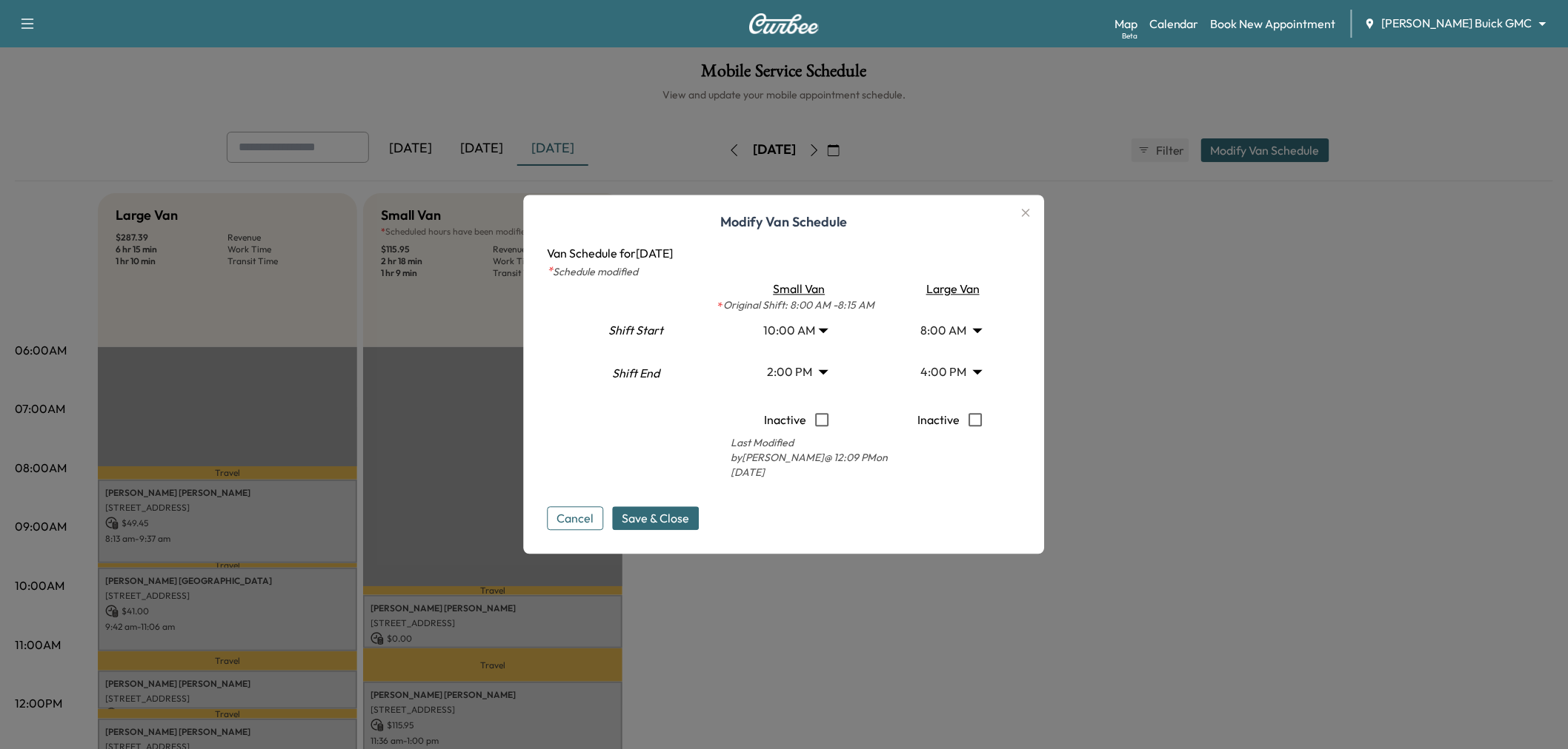
click at [1218, 392] on div at bounding box center [784, 374] width 1568 height 749
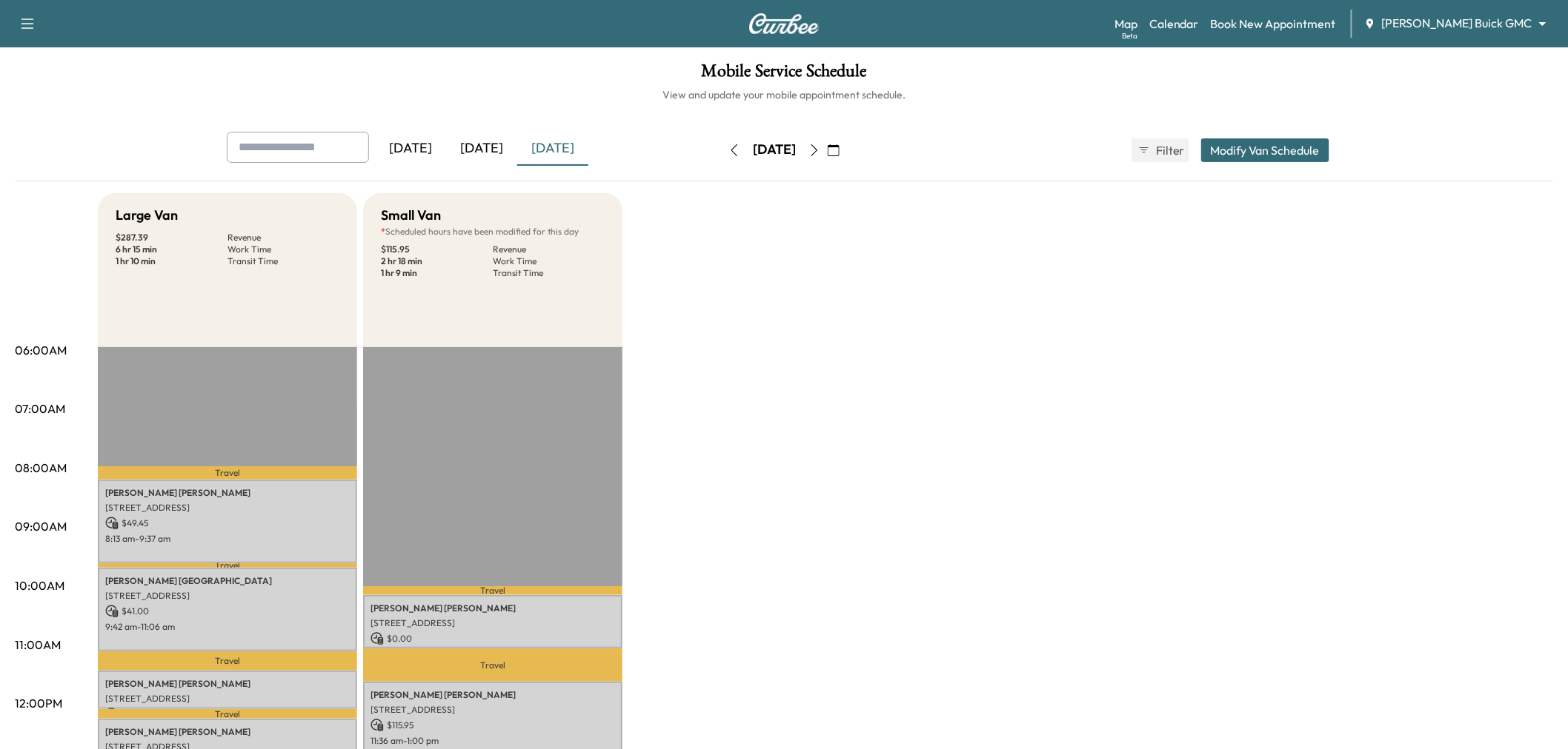
click at [827, 149] on button "button" at bounding box center [814, 149] width 25 height 24
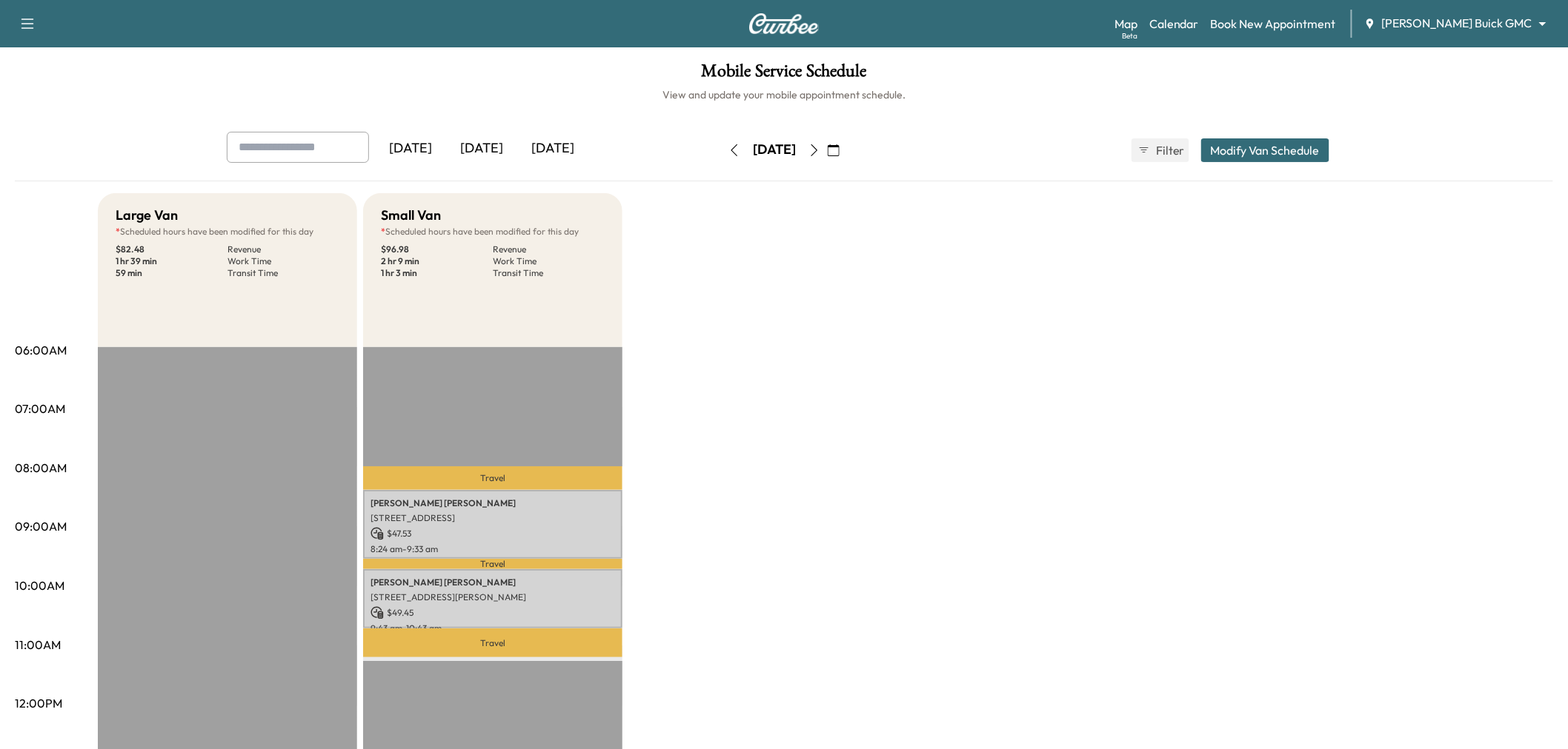
click at [818, 149] on icon "button" at bounding box center [814, 150] width 7 height 12
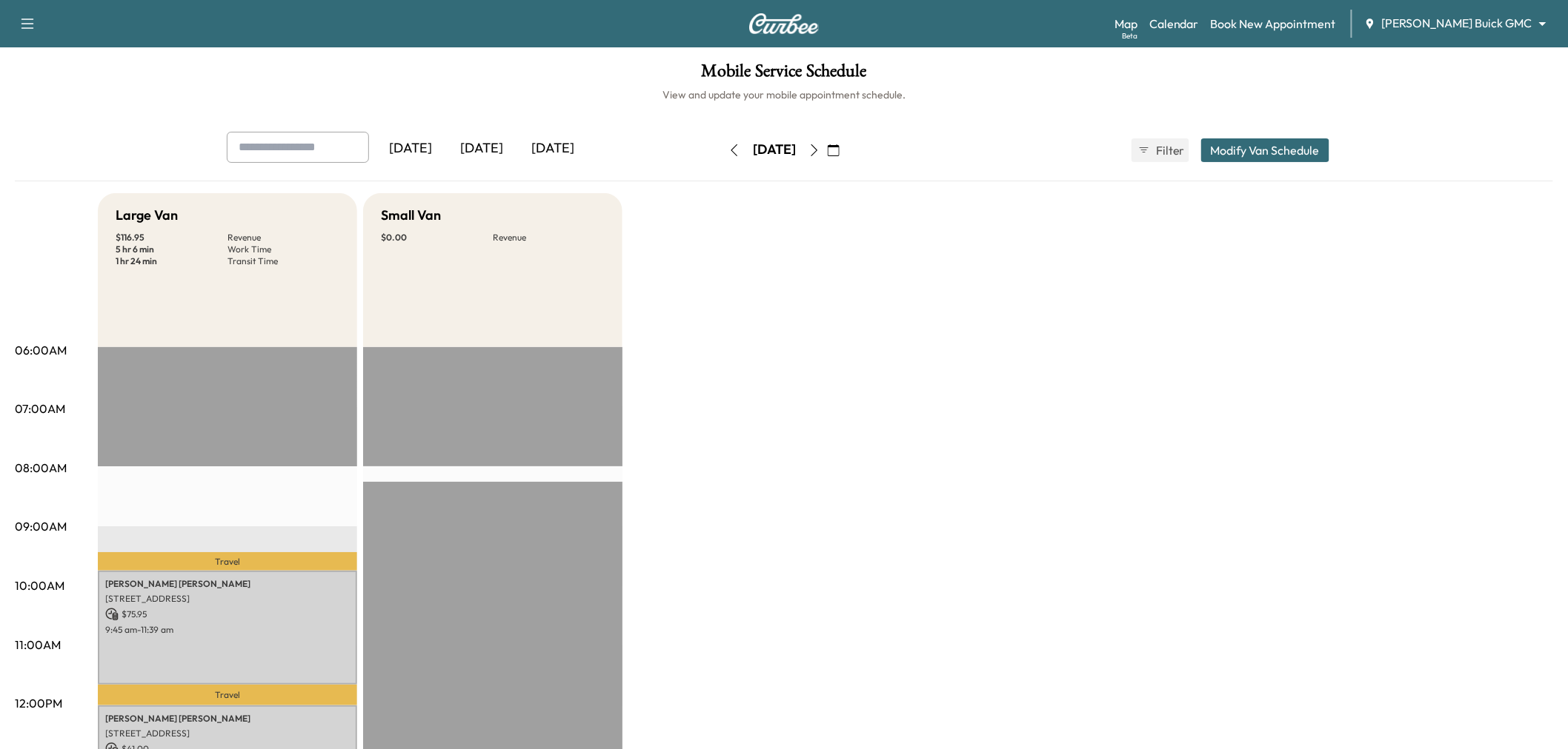
click at [472, 139] on div "[DATE]" at bounding box center [481, 149] width 71 height 34
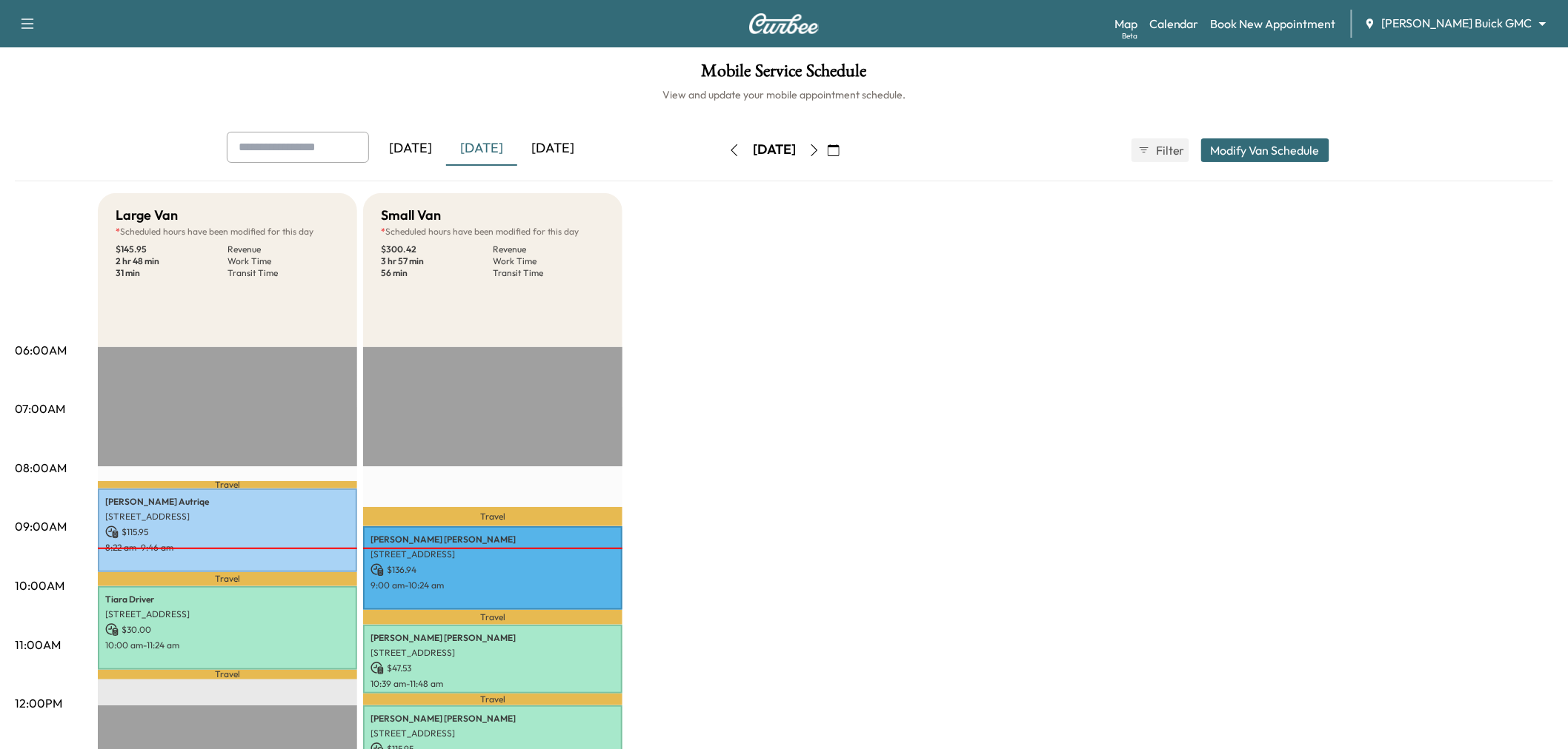
click at [820, 146] on icon "button" at bounding box center [814, 150] width 12 height 12
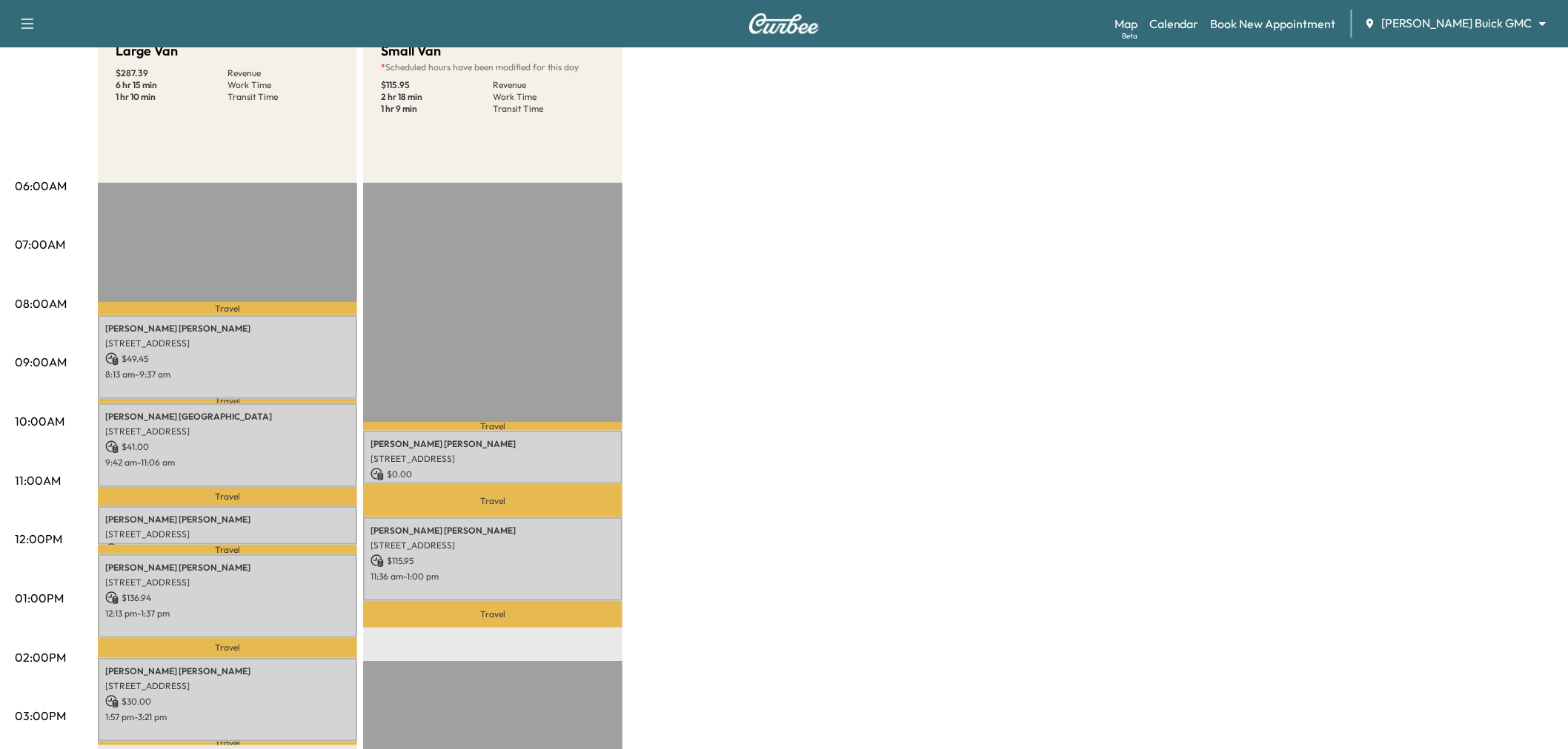
scroll to position [247, 0]
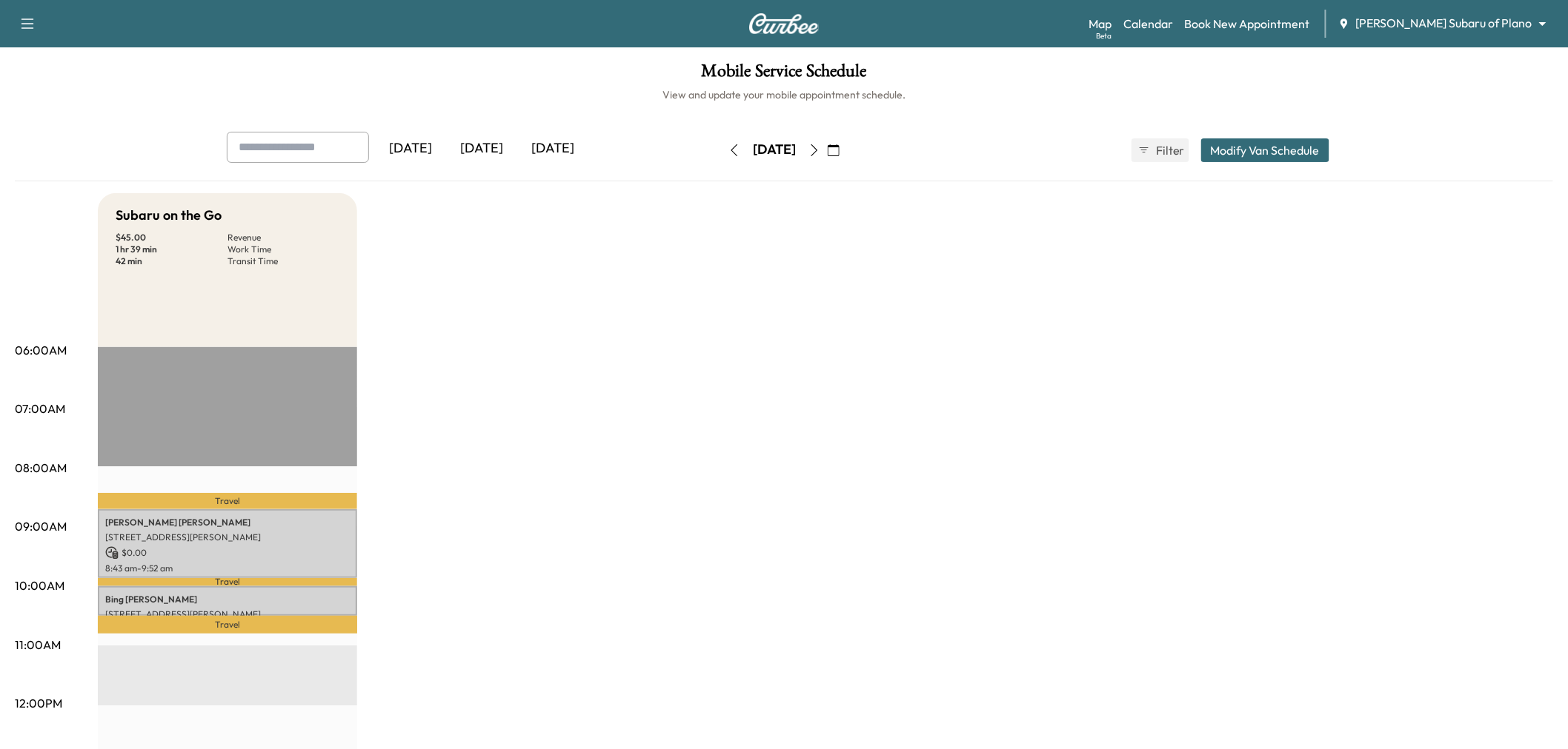
click at [499, 142] on div "[DATE]" at bounding box center [481, 149] width 71 height 34
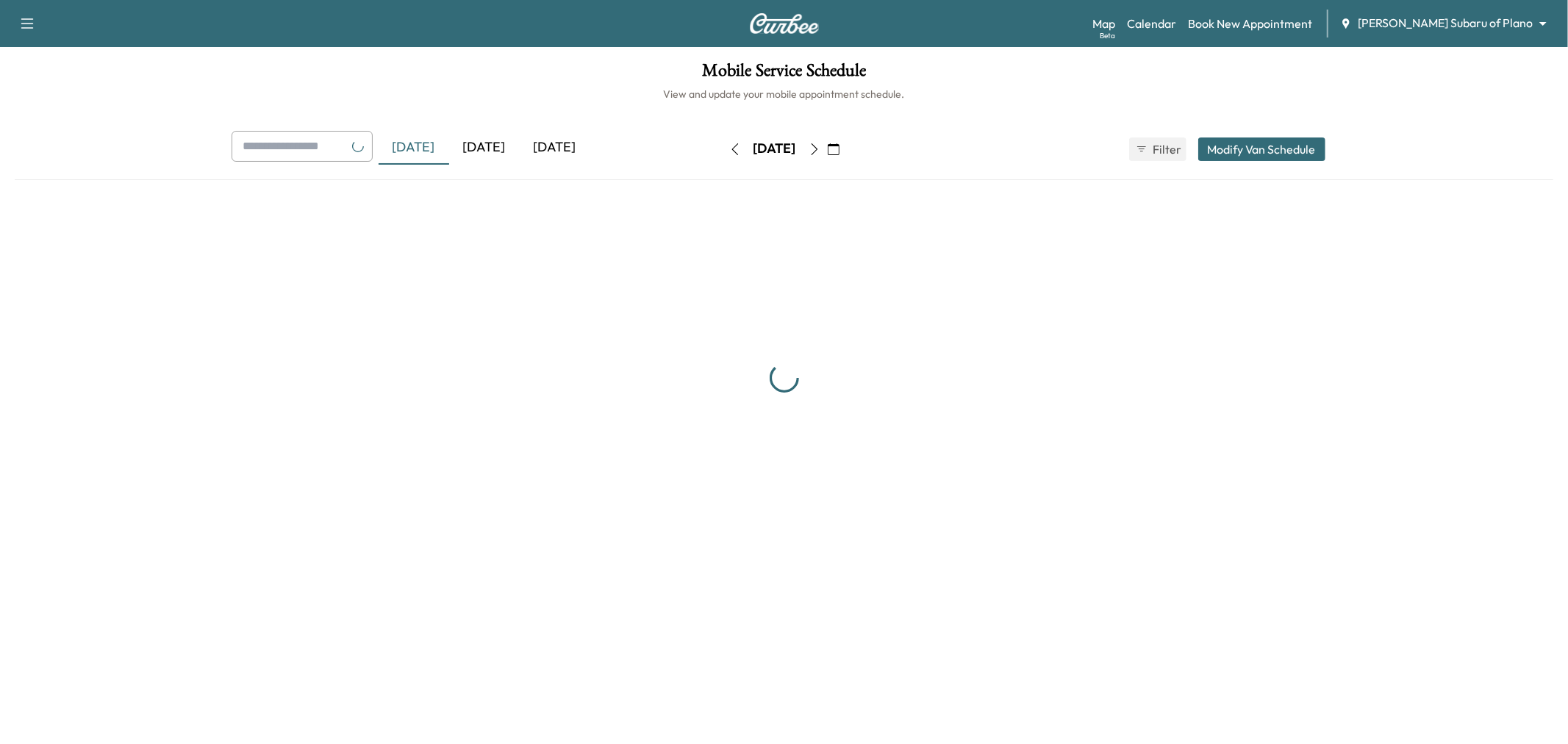
click at [495, 141] on div "[DATE]" at bounding box center [484, 148] width 71 height 34
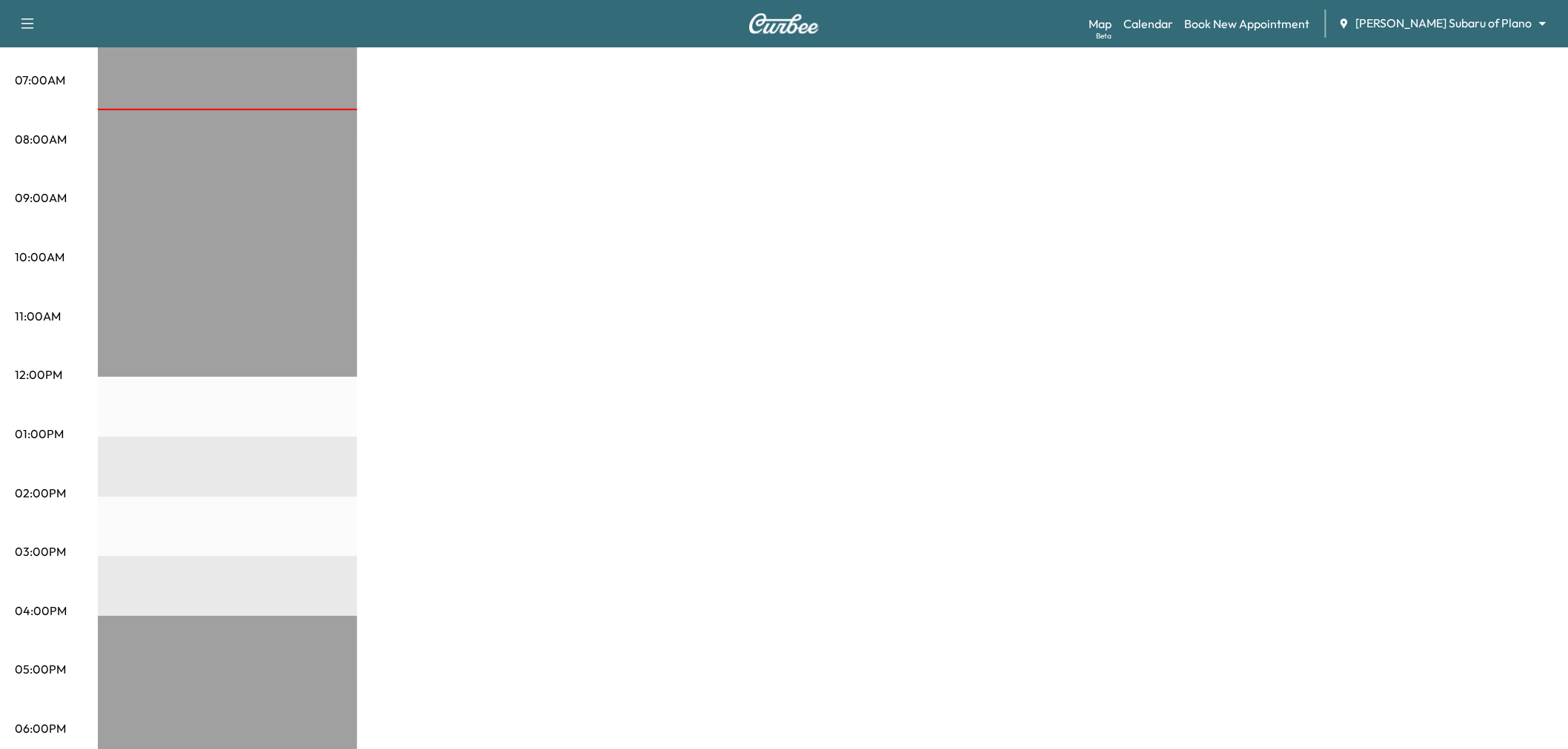
scroll to position [82, 0]
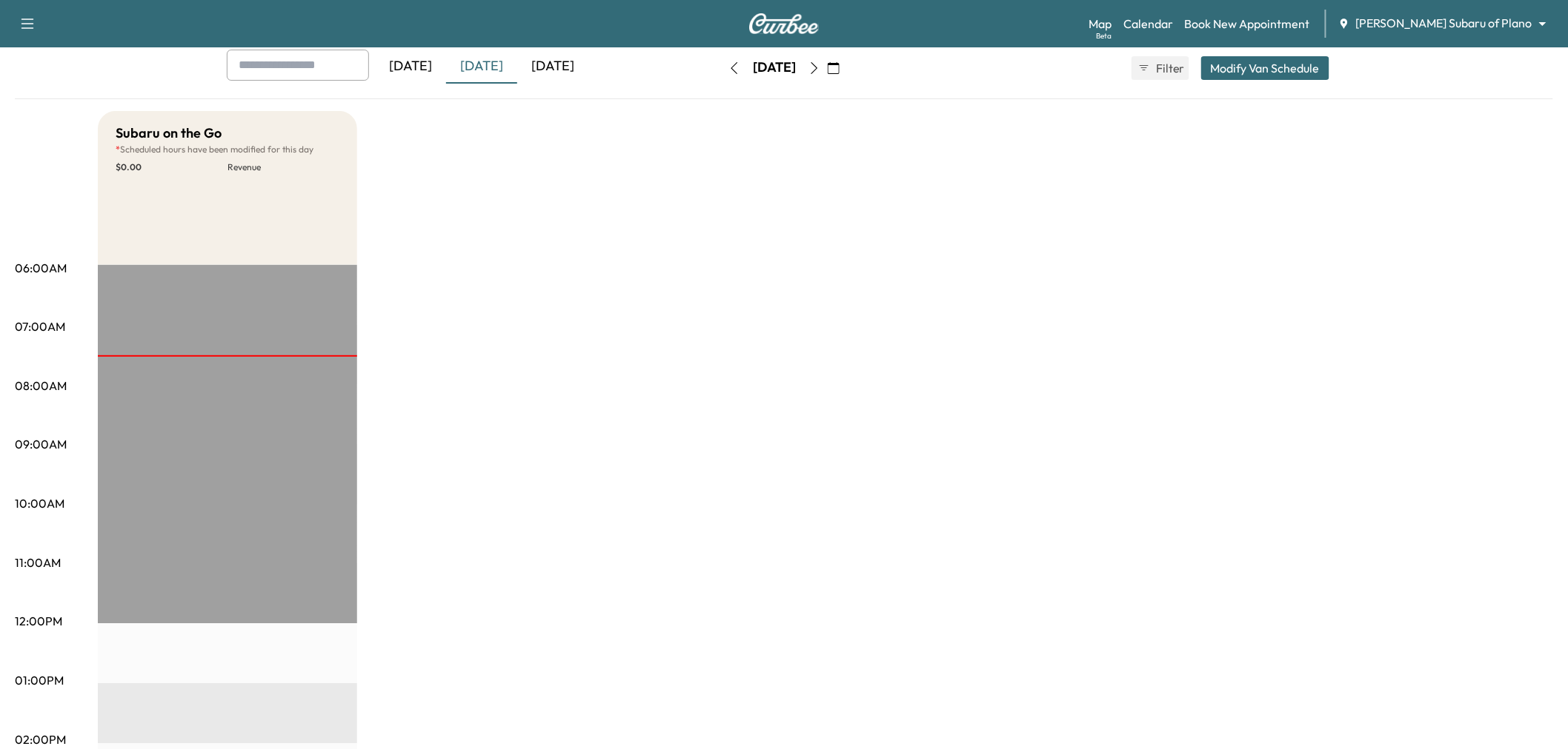
click at [1251, 56] on button "Modify Van Schedule" at bounding box center [1265, 68] width 128 height 24
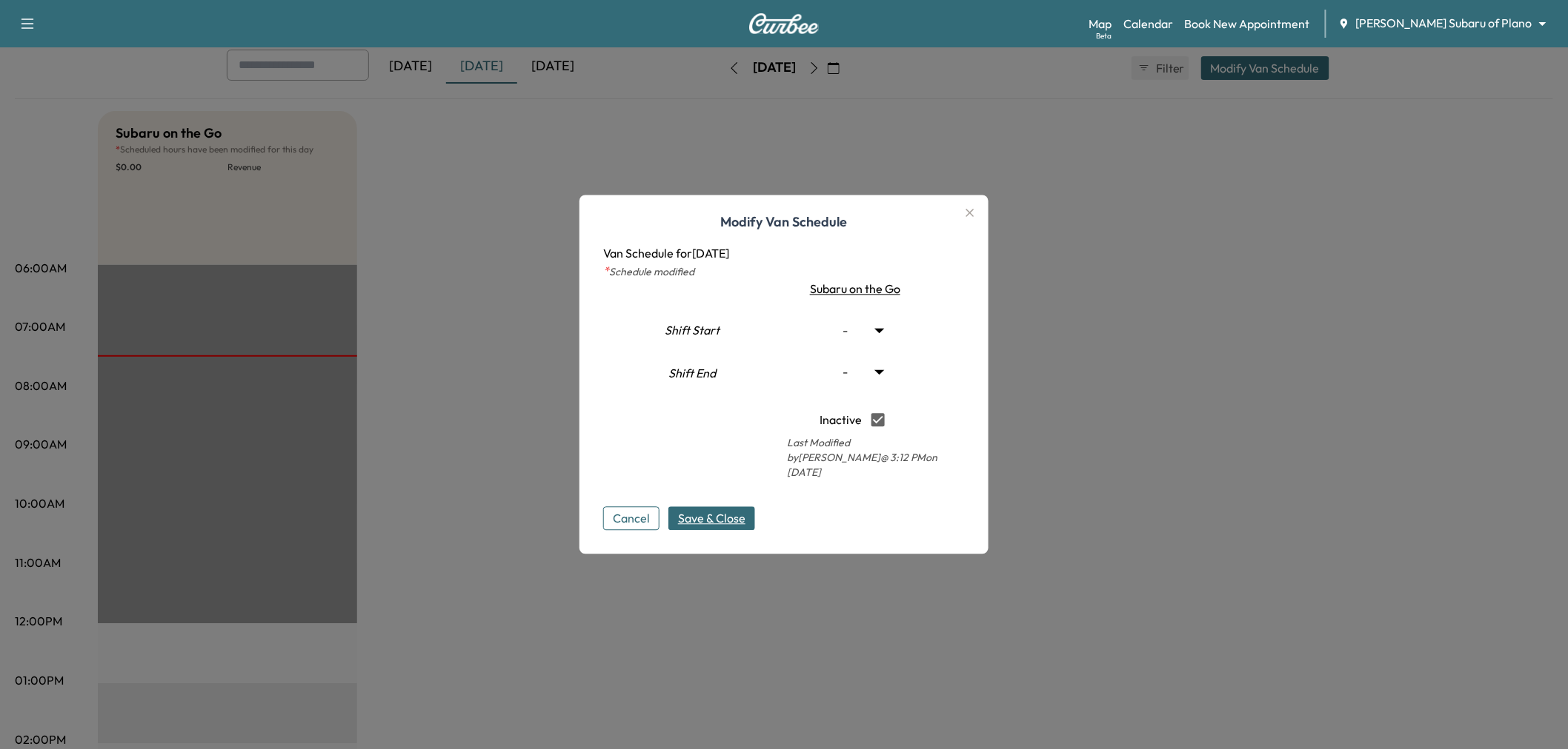
click at [728, 515] on span "Save & Close" at bounding box center [711, 518] width 68 height 17
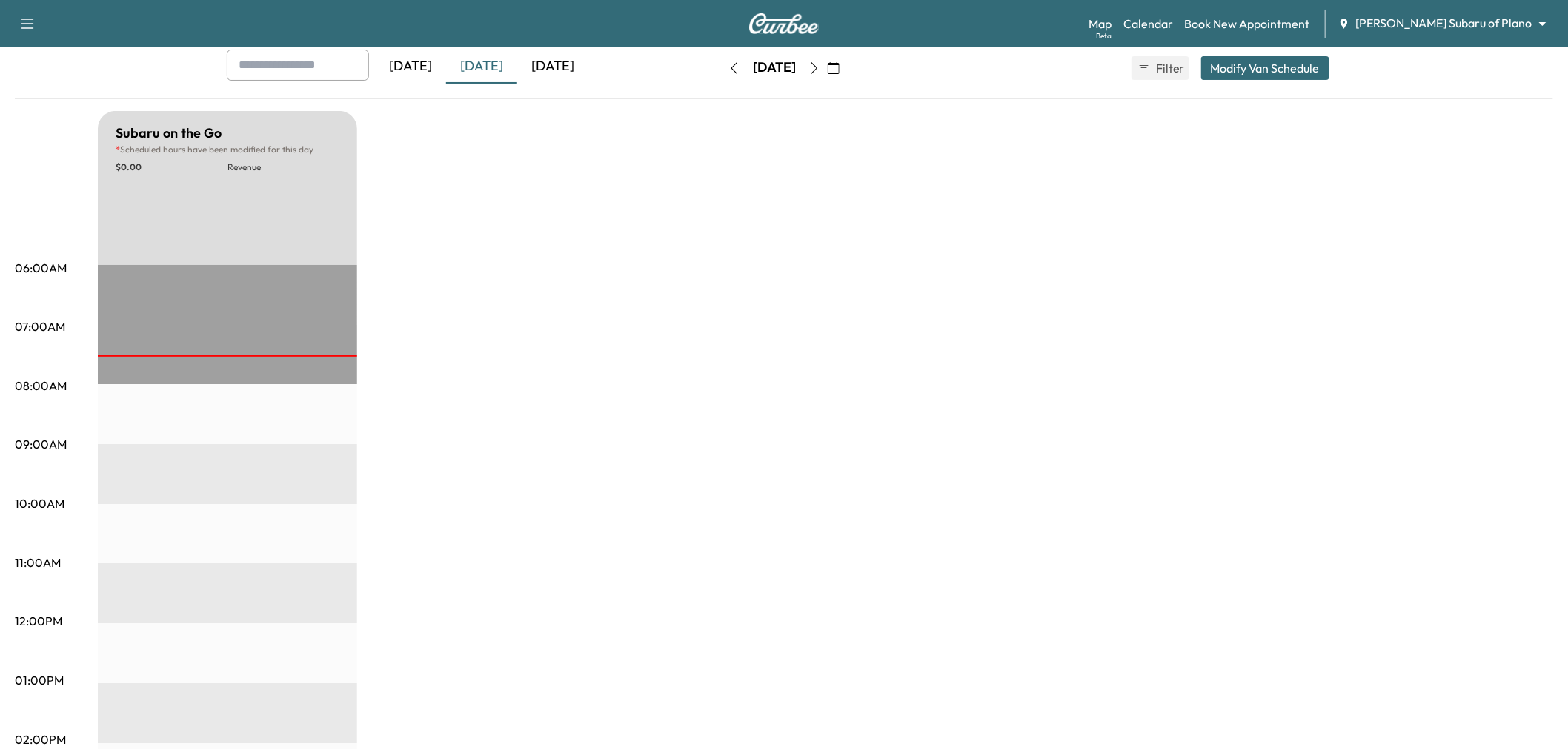
click at [552, 71] on div "[DATE]" at bounding box center [553, 66] width 71 height 34
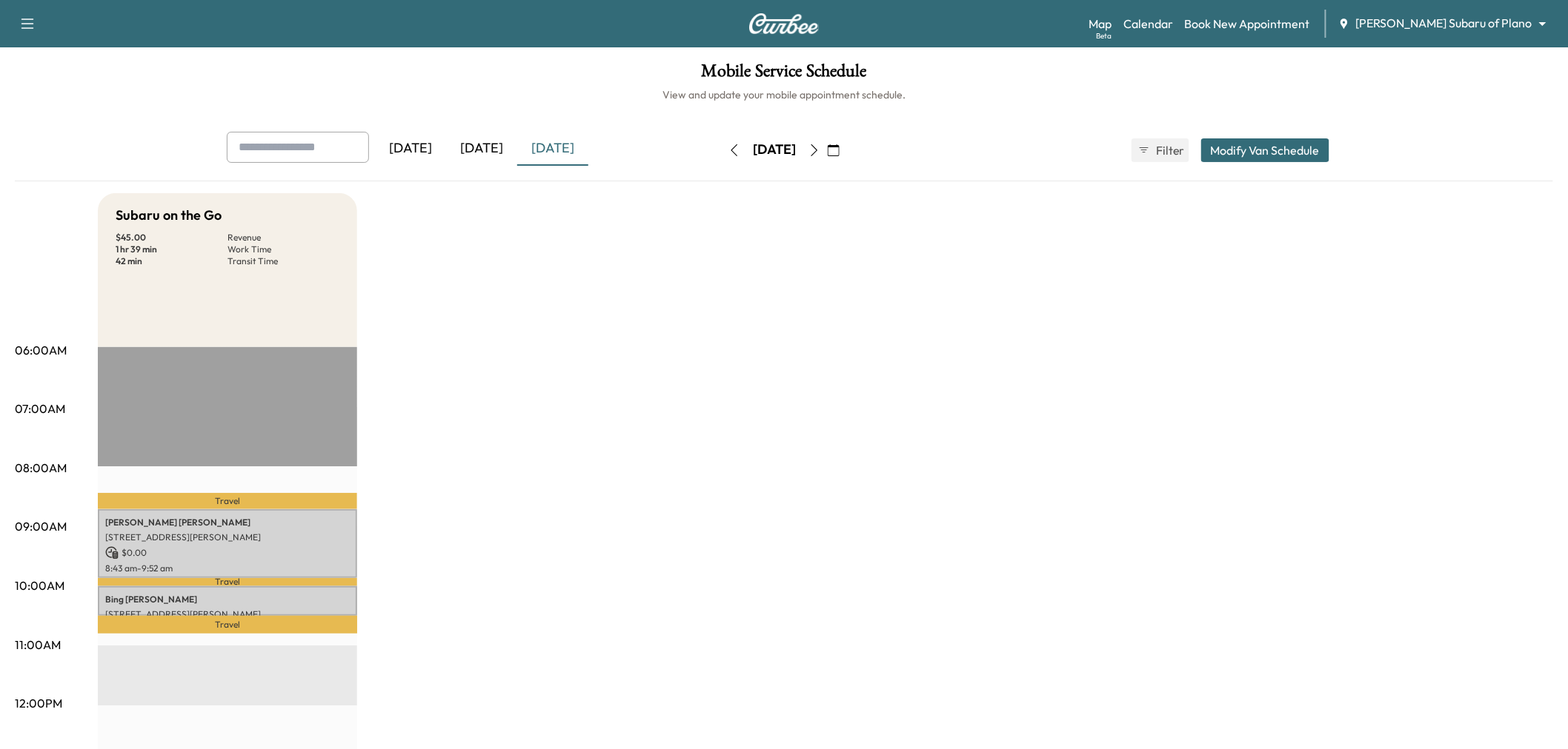
scroll to position [82, 0]
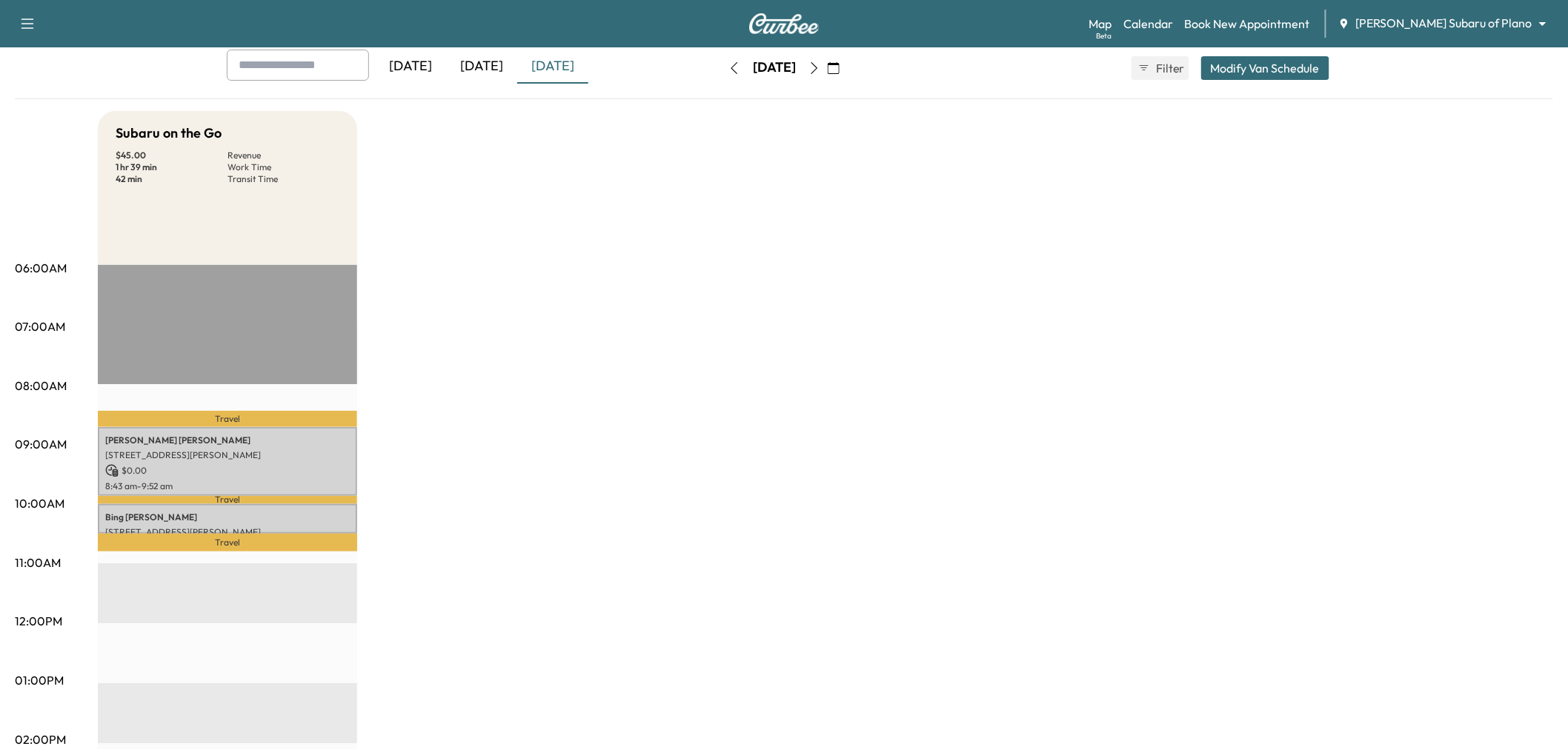
click at [497, 67] on div "[DATE]" at bounding box center [481, 66] width 71 height 34
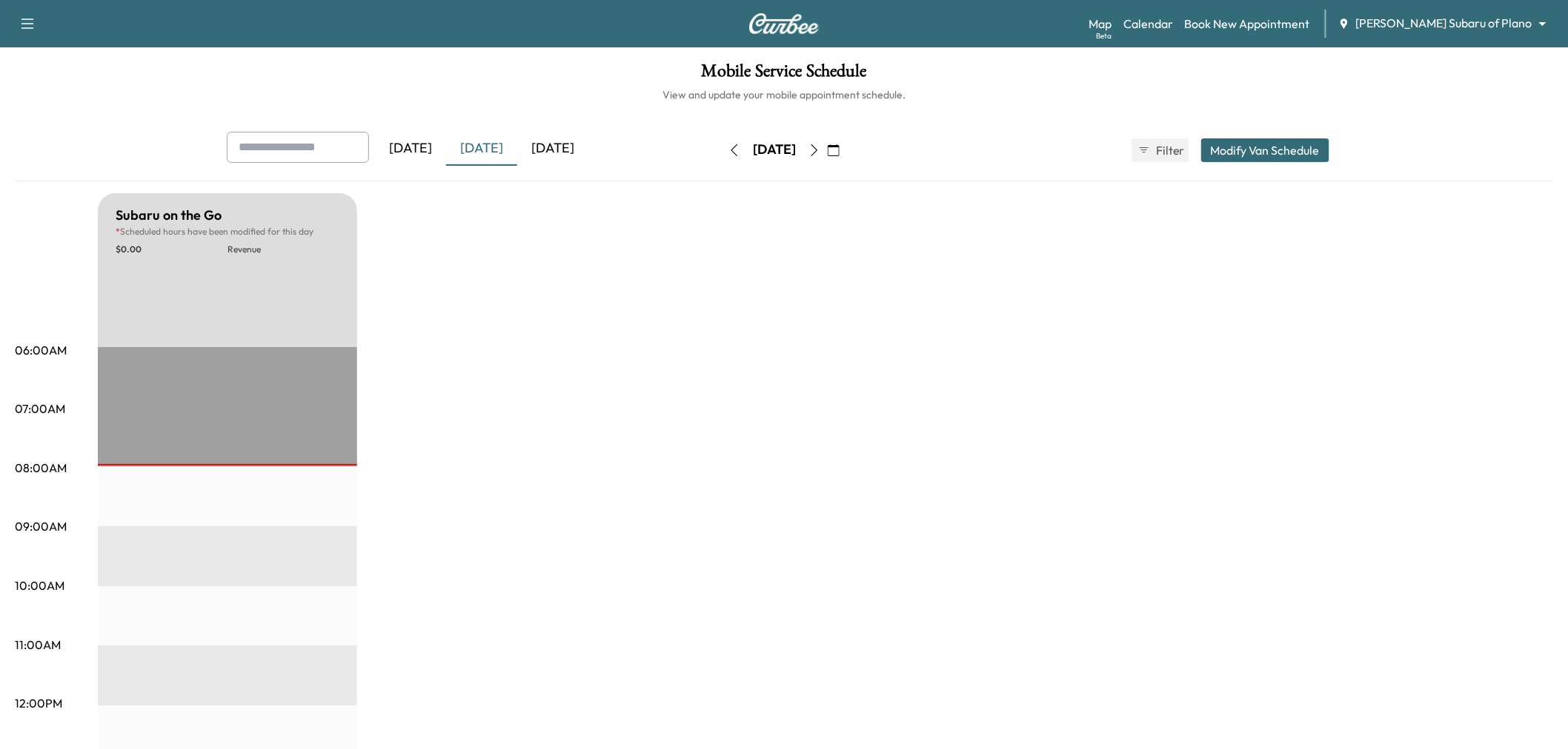
click at [581, 138] on div "[DATE]" at bounding box center [553, 149] width 71 height 34
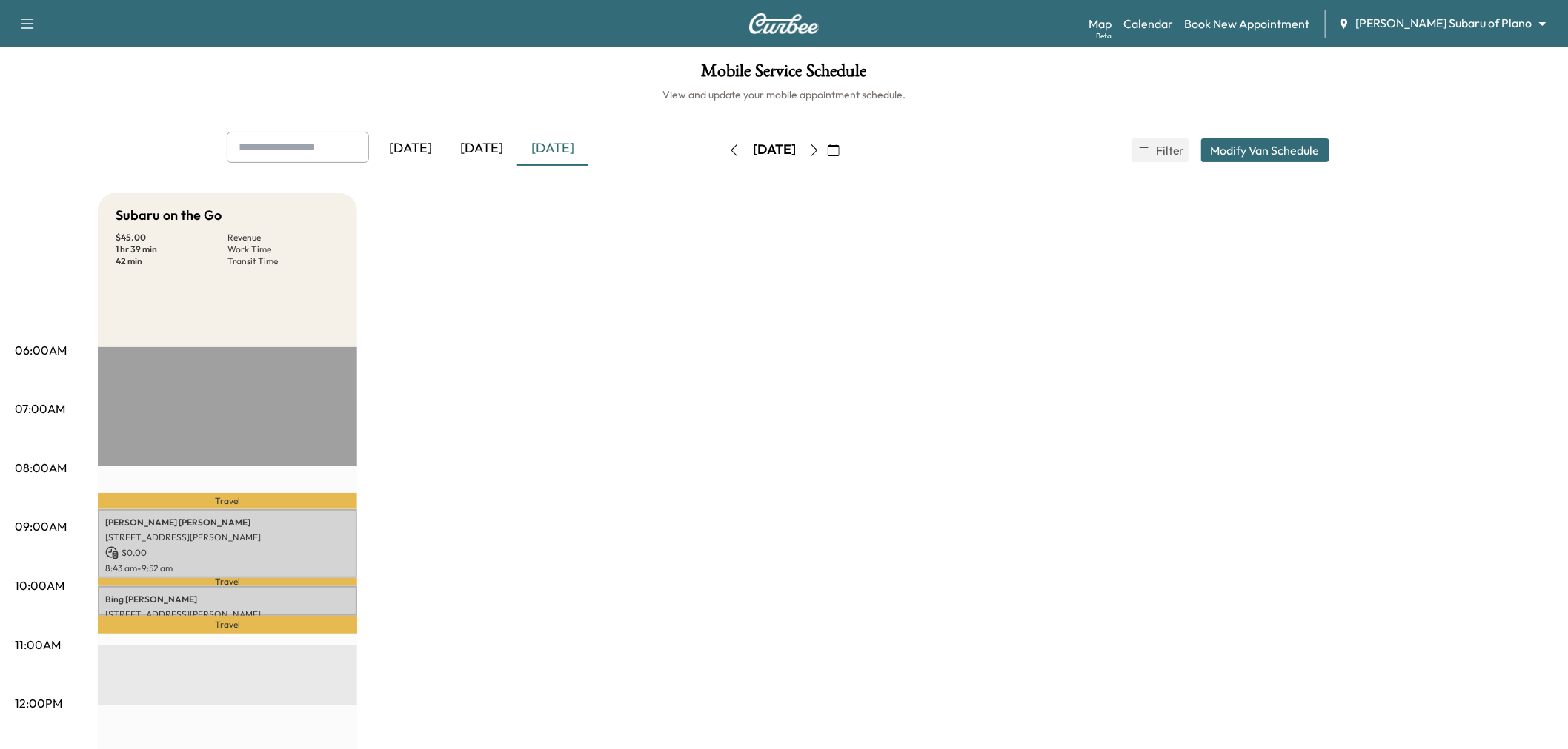
scroll to position [82, 0]
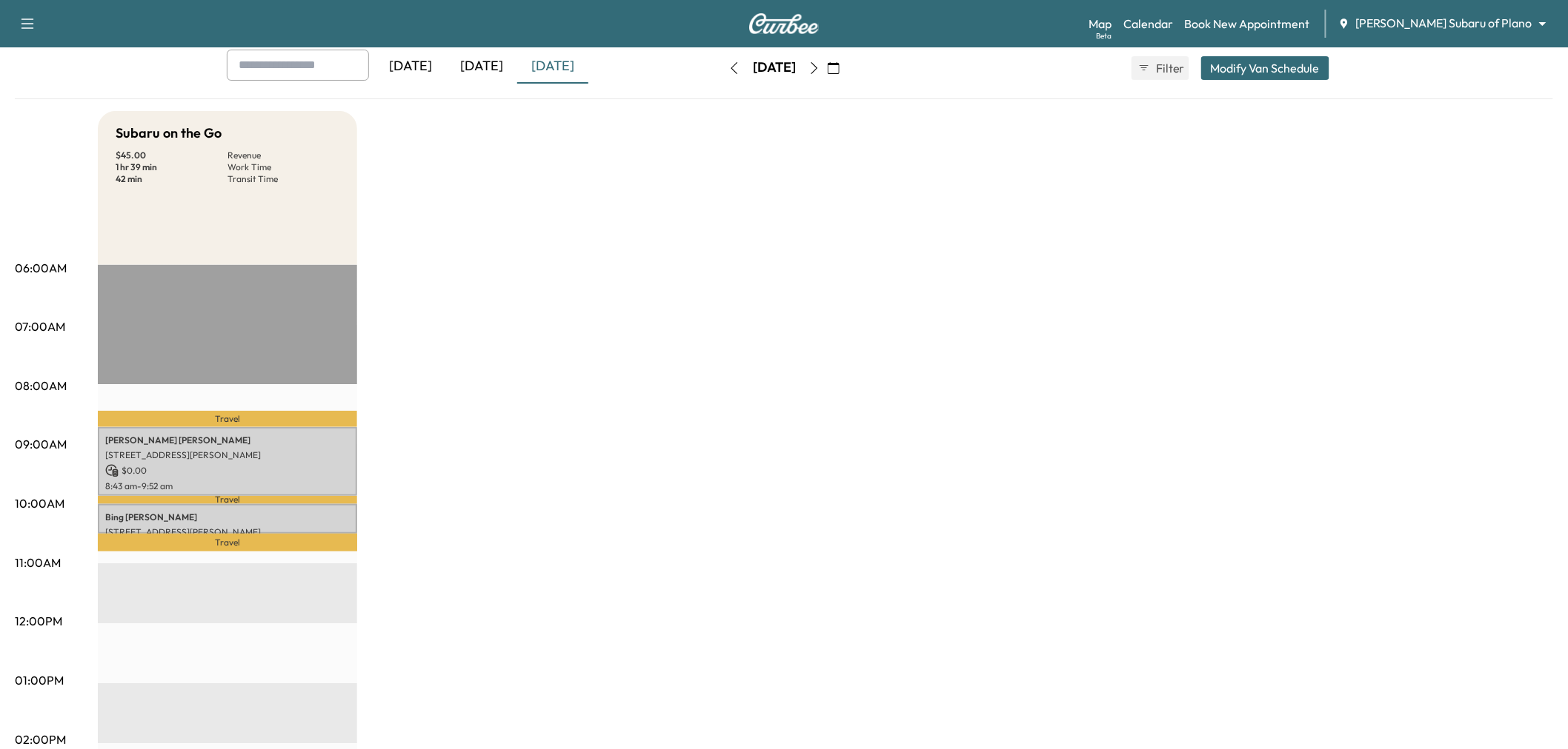
click at [576, 246] on div "Subaru on the Go $ 45.00 Revenue 1 hr 39 min Work Time 42 min Transit Time Trav…" at bounding box center [825, 666] width 1455 height 1111
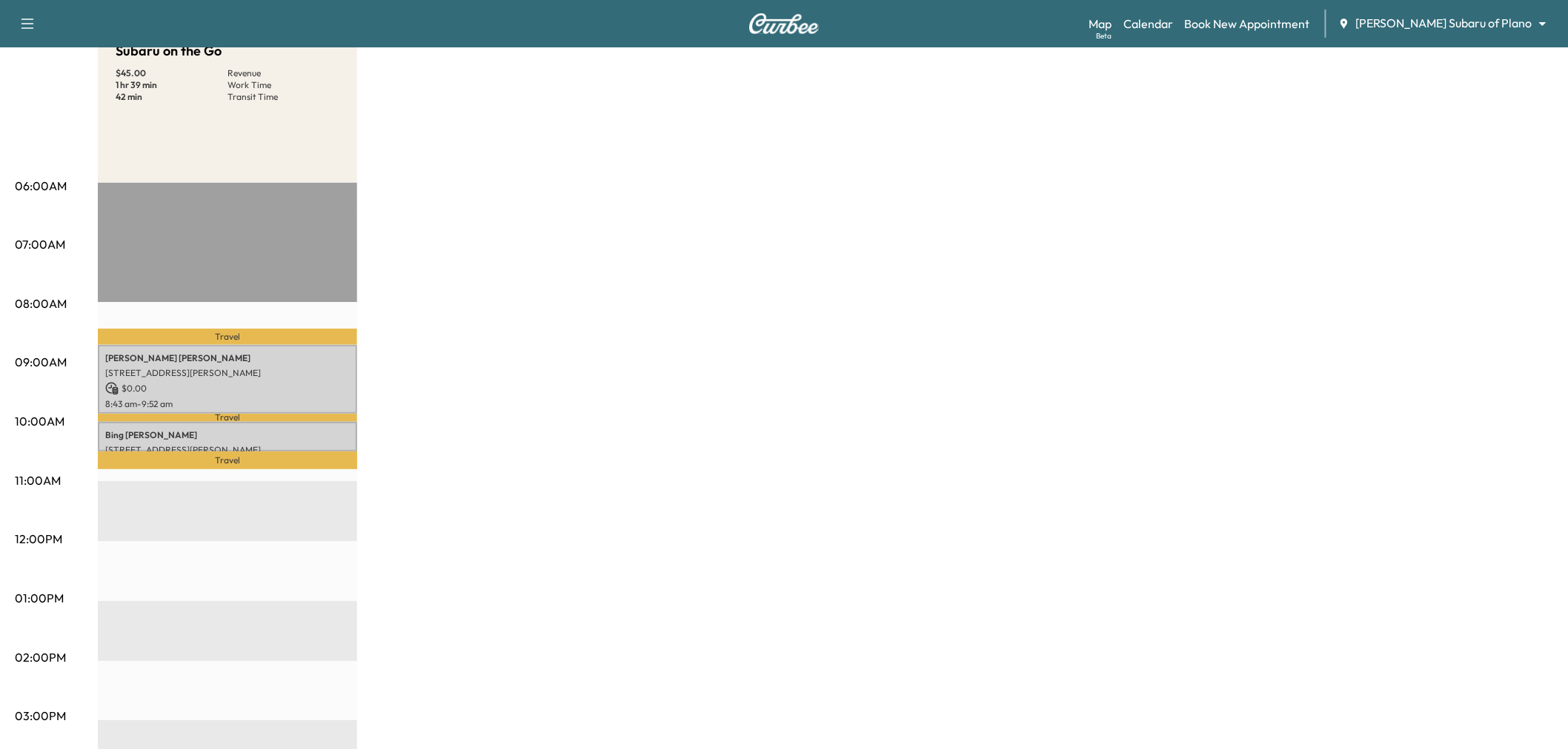
scroll to position [0, 0]
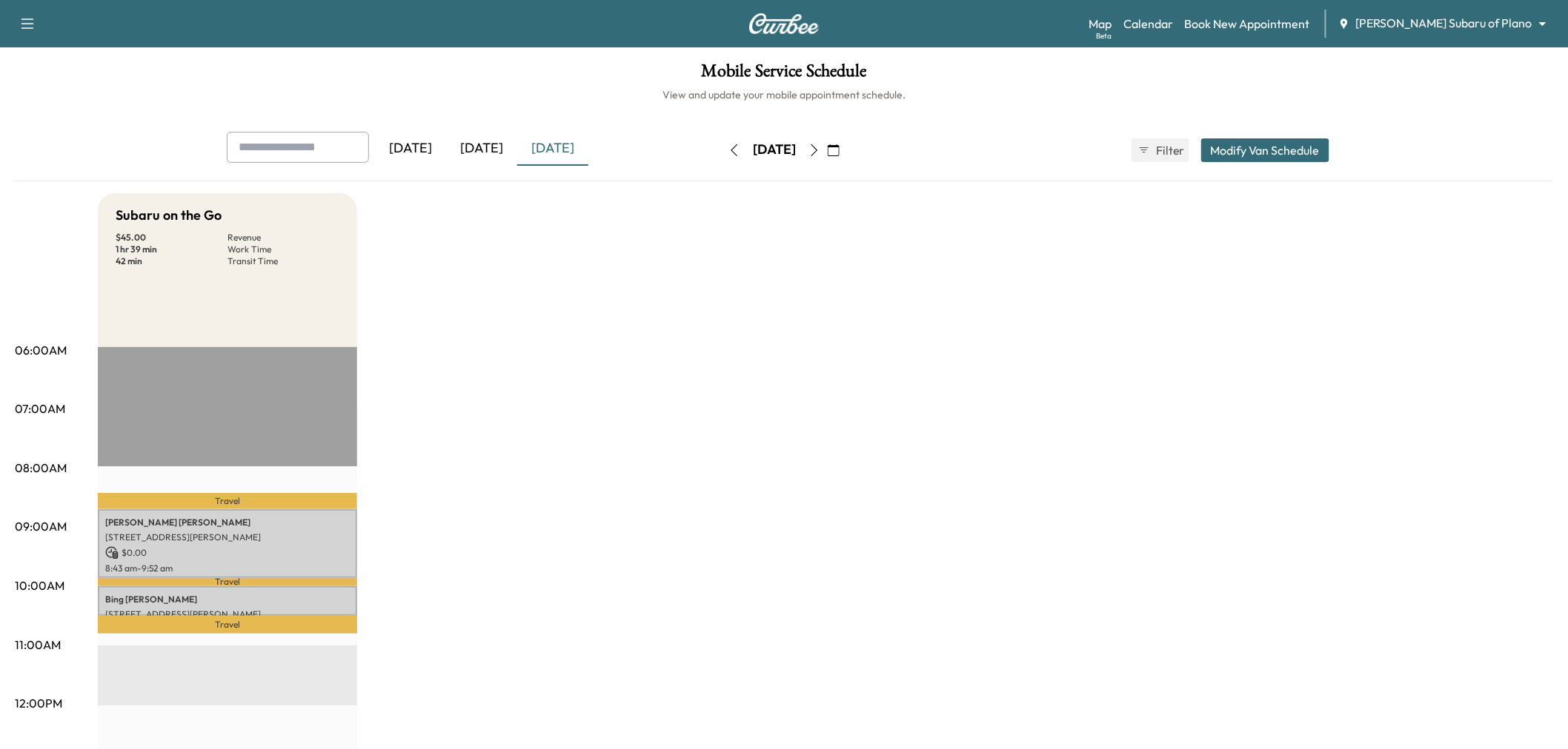
click at [820, 149] on icon "button" at bounding box center [814, 150] width 12 height 12
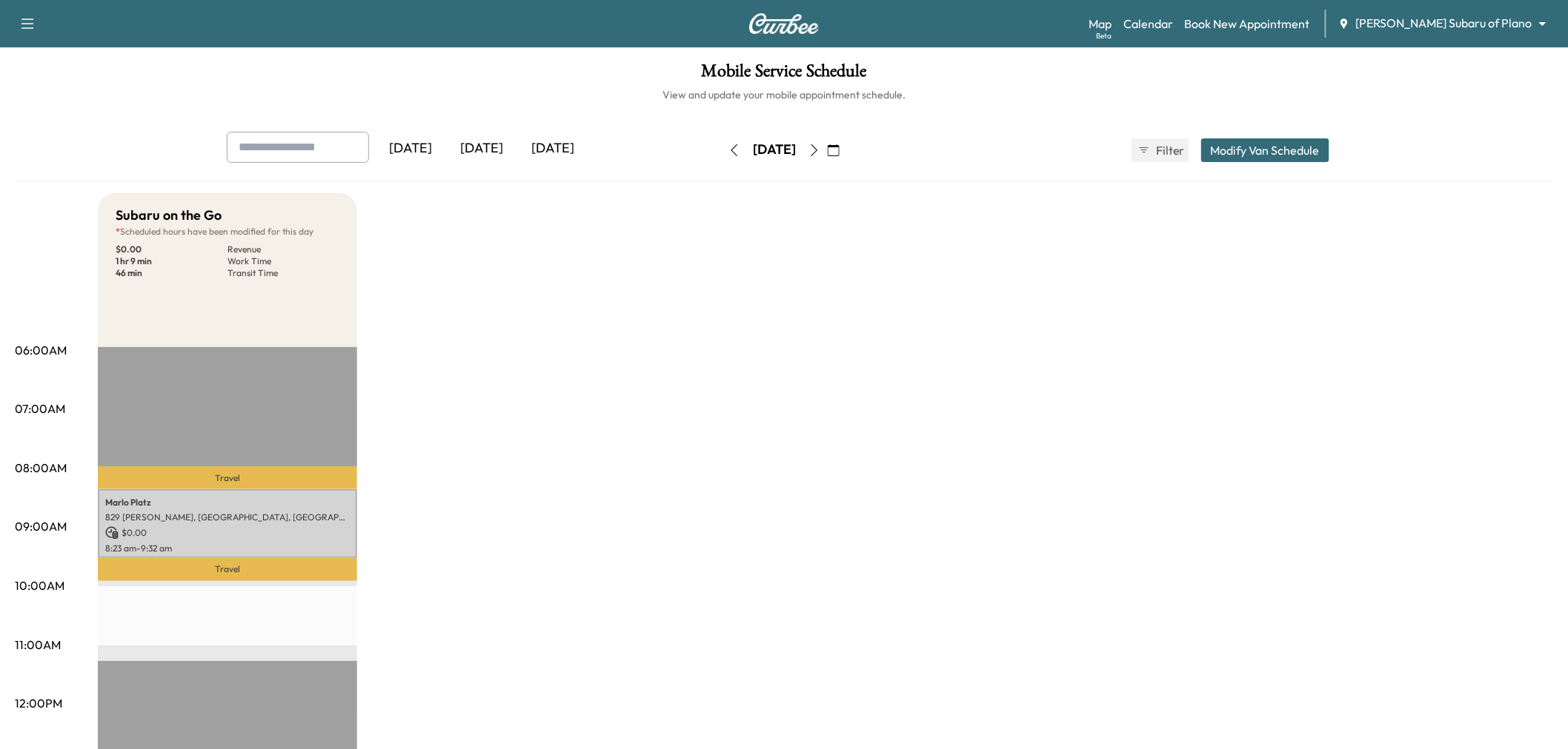
scroll to position [82, 0]
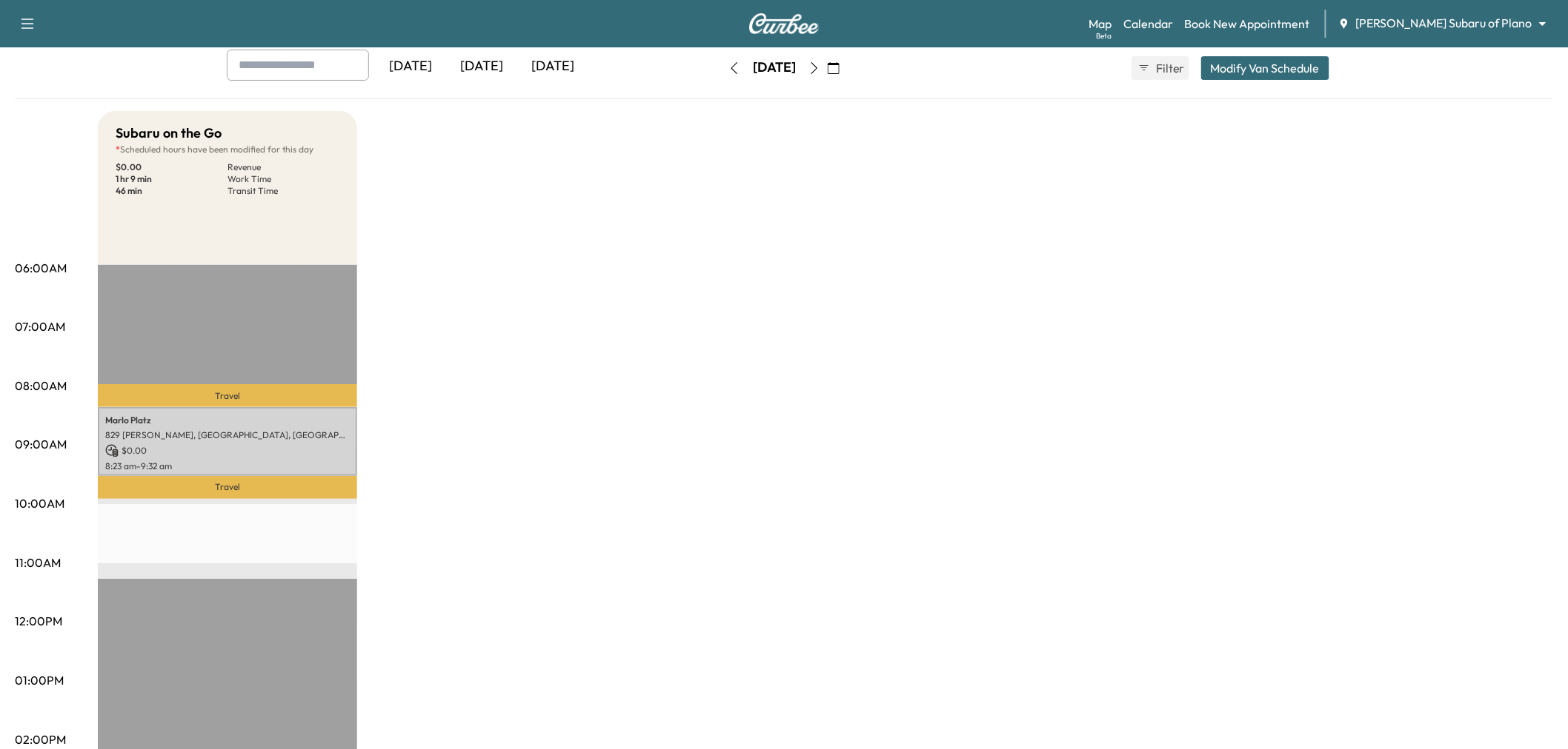
click at [728, 70] on icon "button" at bounding box center [734, 68] width 12 height 12
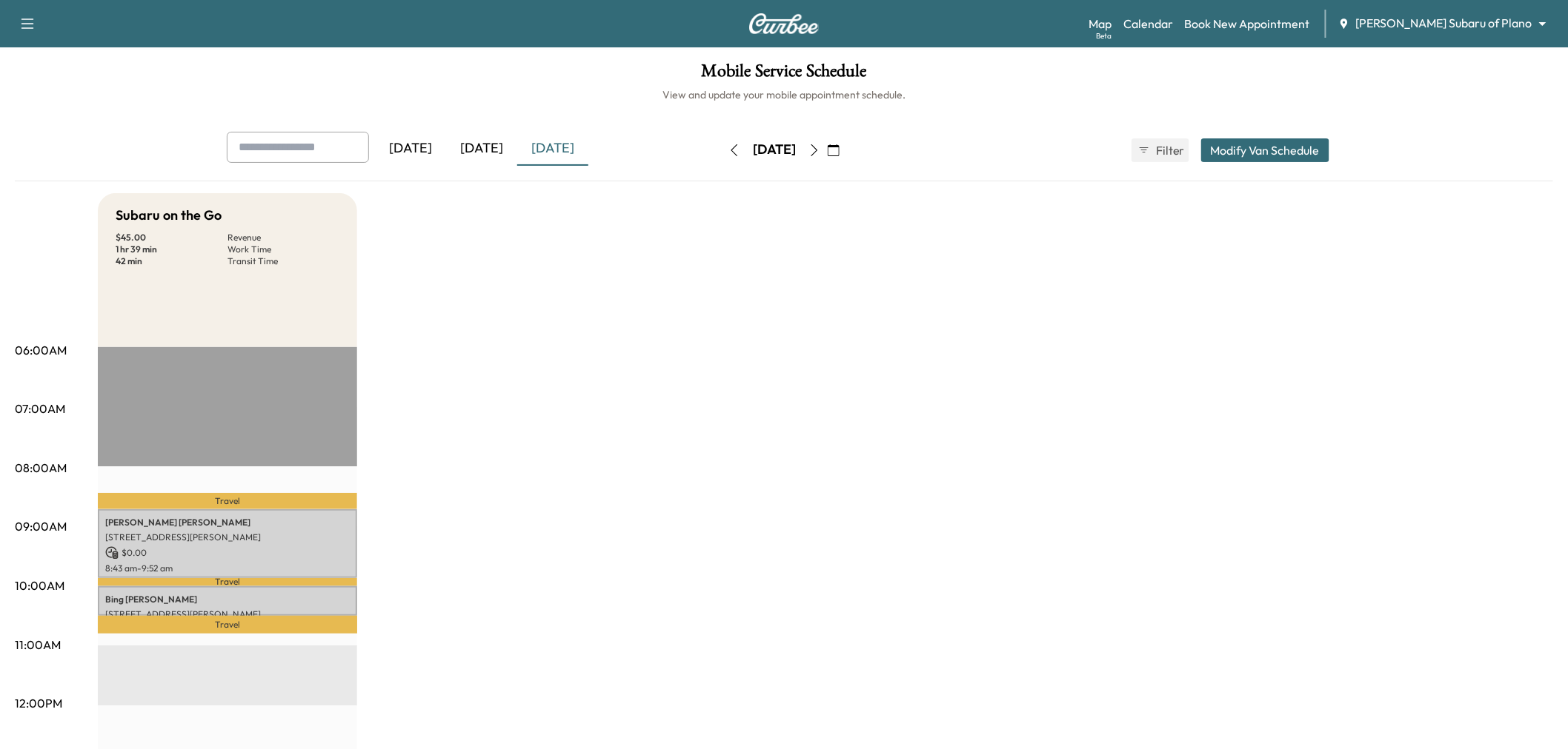
click at [1270, 144] on button "Modify Van Schedule" at bounding box center [1265, 149] width 128 height 24
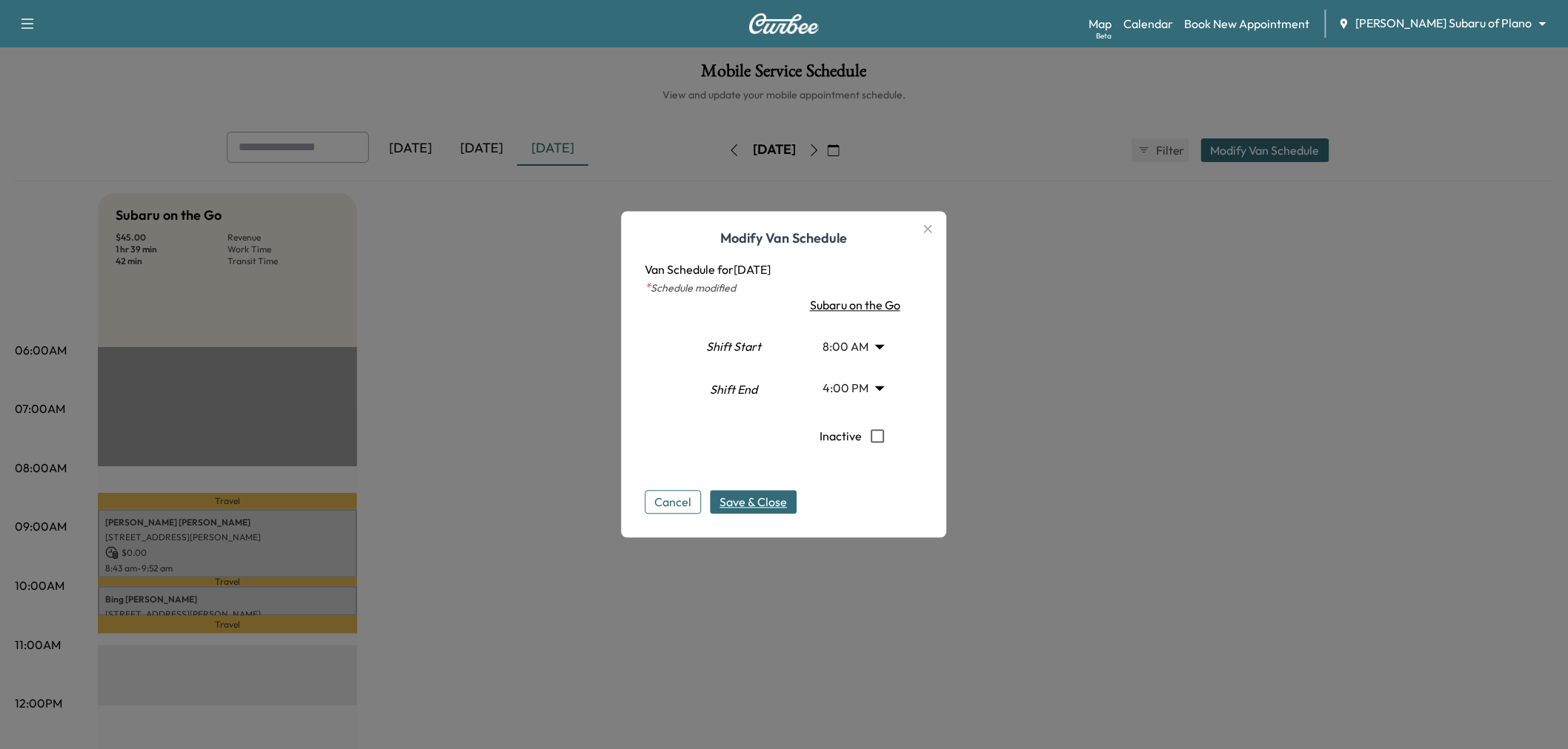
click at [858, 379] on body "Support Log Out Map Beta Calendar Book New Appointment Ewing Subaru of Plano **…" at bounding box center [784, 374] width 1568 height 749
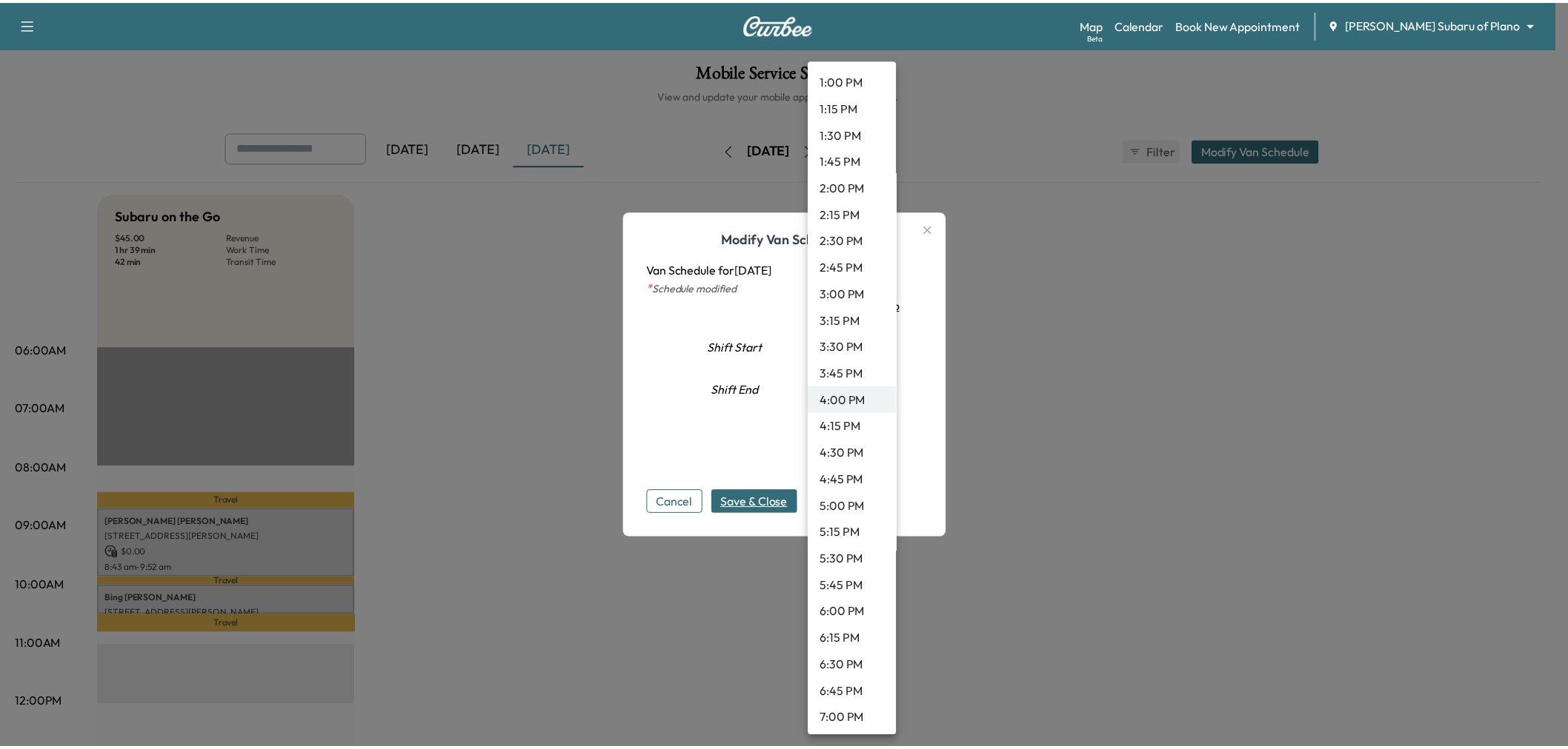
scroll to position [1165, 0]
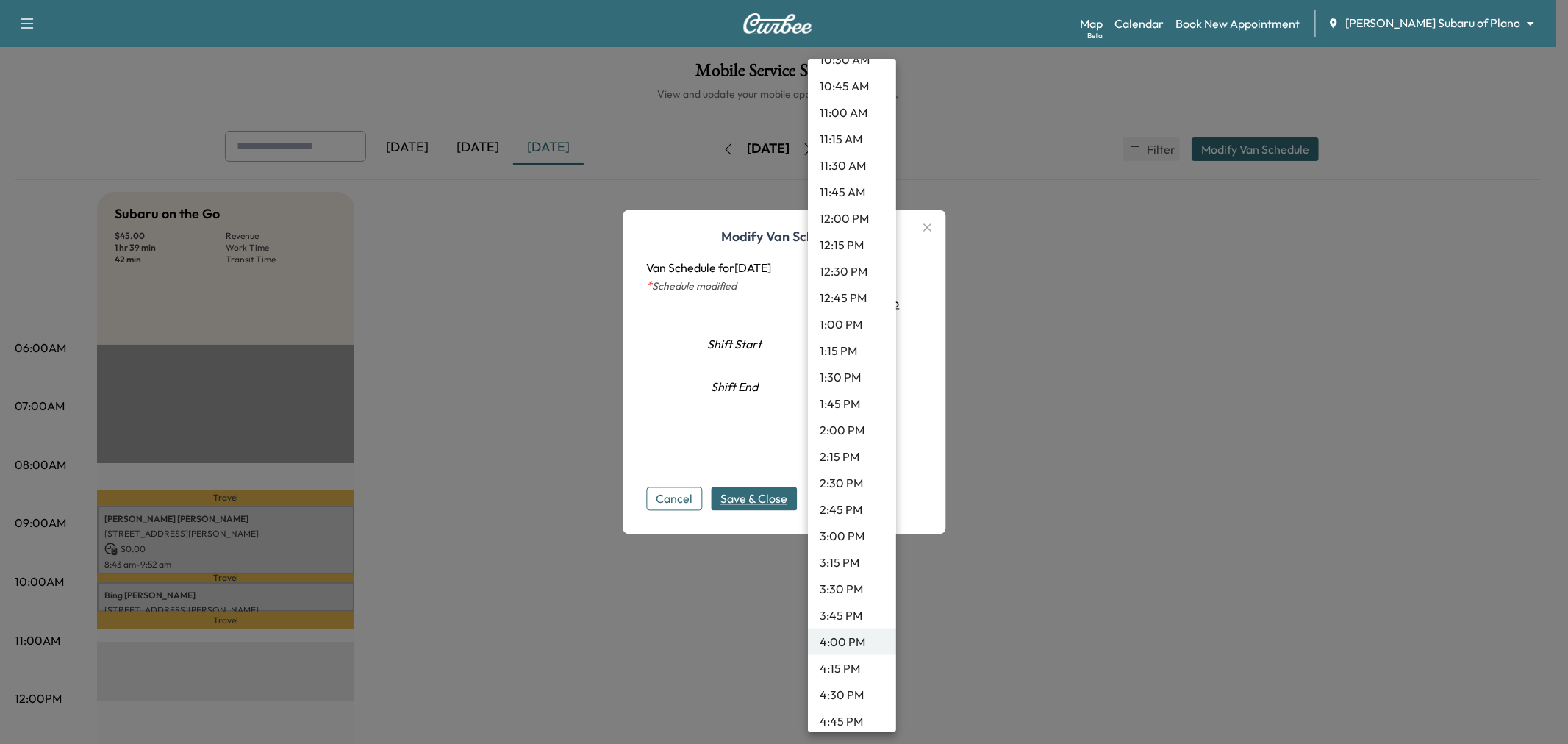
click at [857, 113] on li "11:00 AM" at bounding box center [851, 112] width 88 height 26
type input "**"
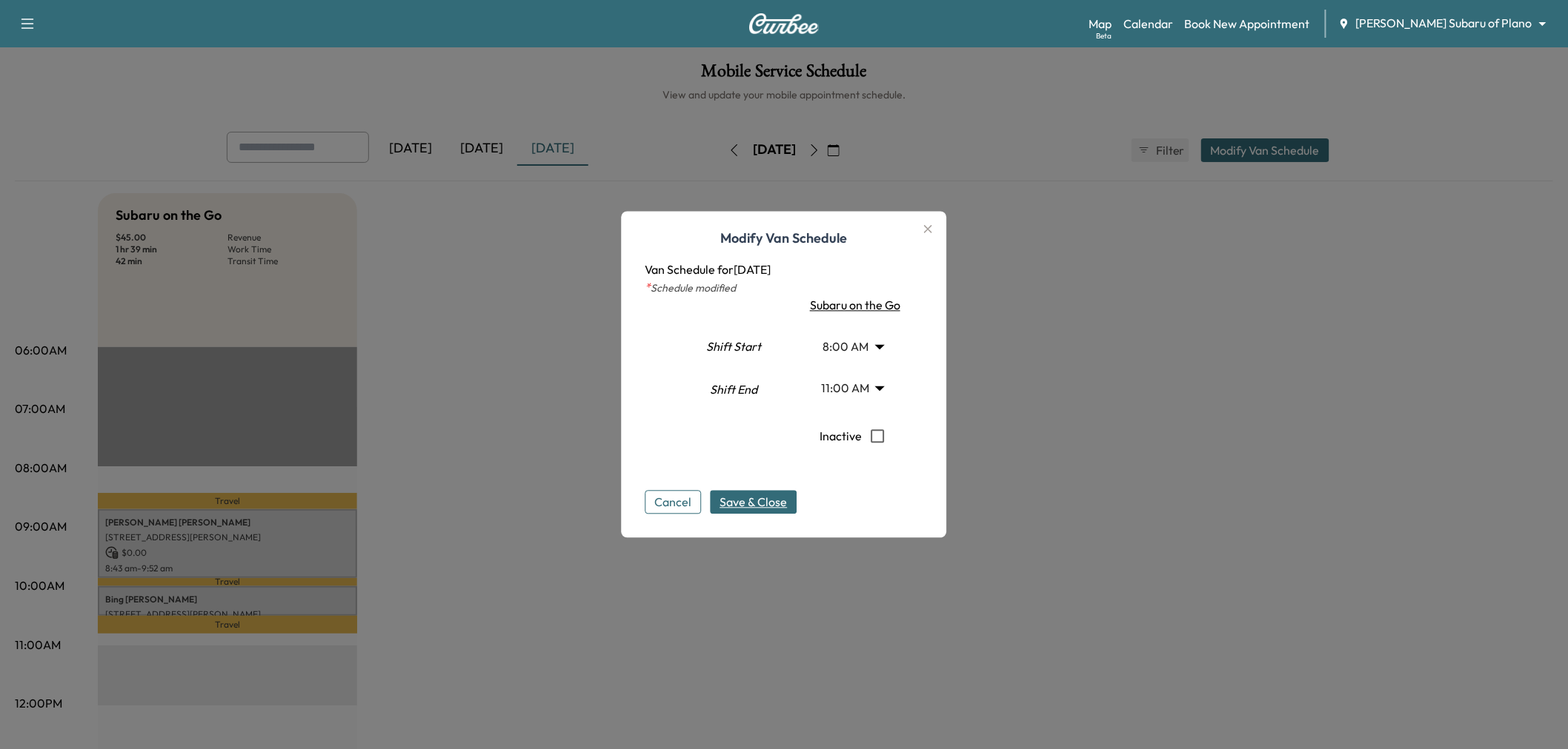
click at [756, 502] on span "Save & Close" at bounding box center [753, 502] width 68 height 17
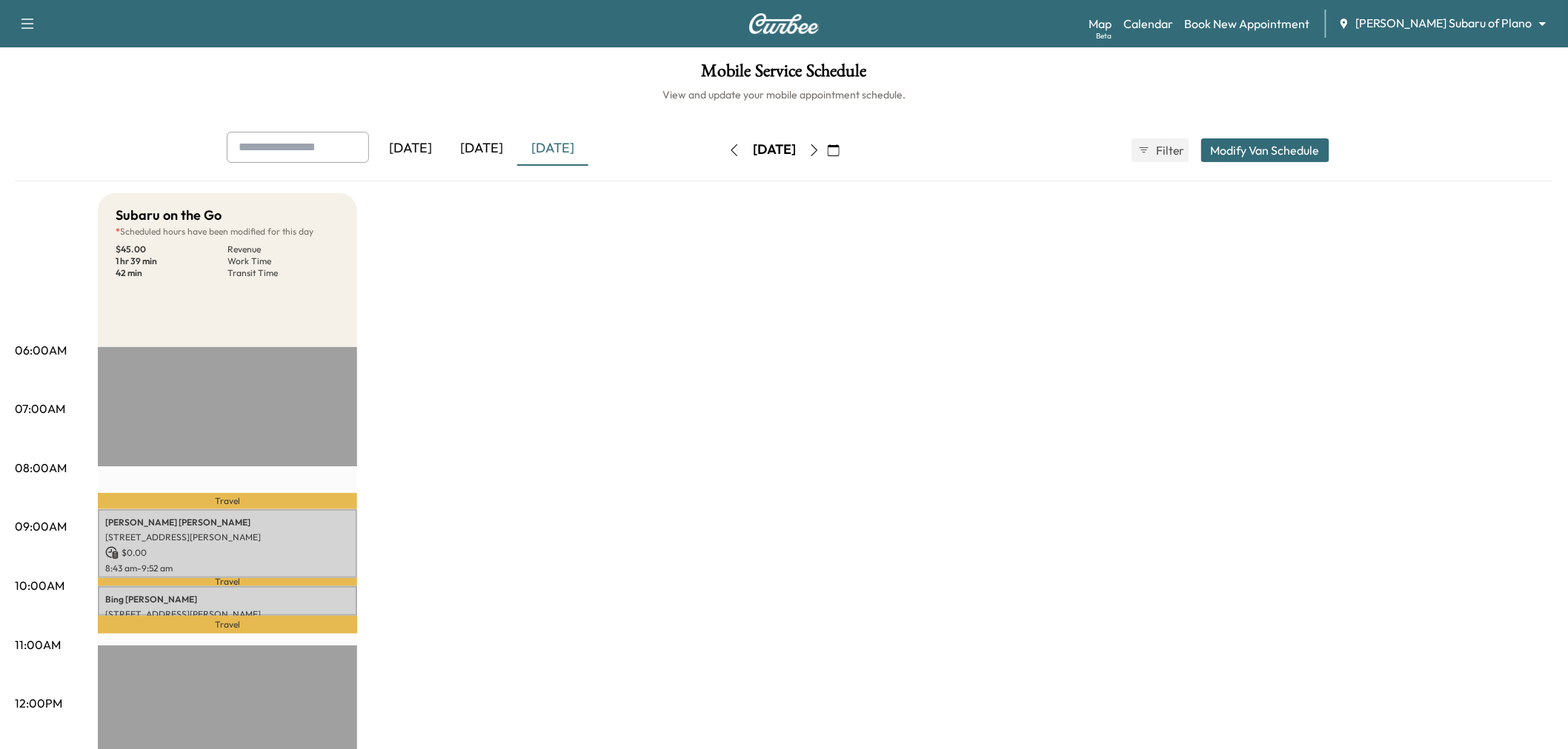
click at [827, 146] on button "button" at bounding box center [814, 149] width 25 height 24
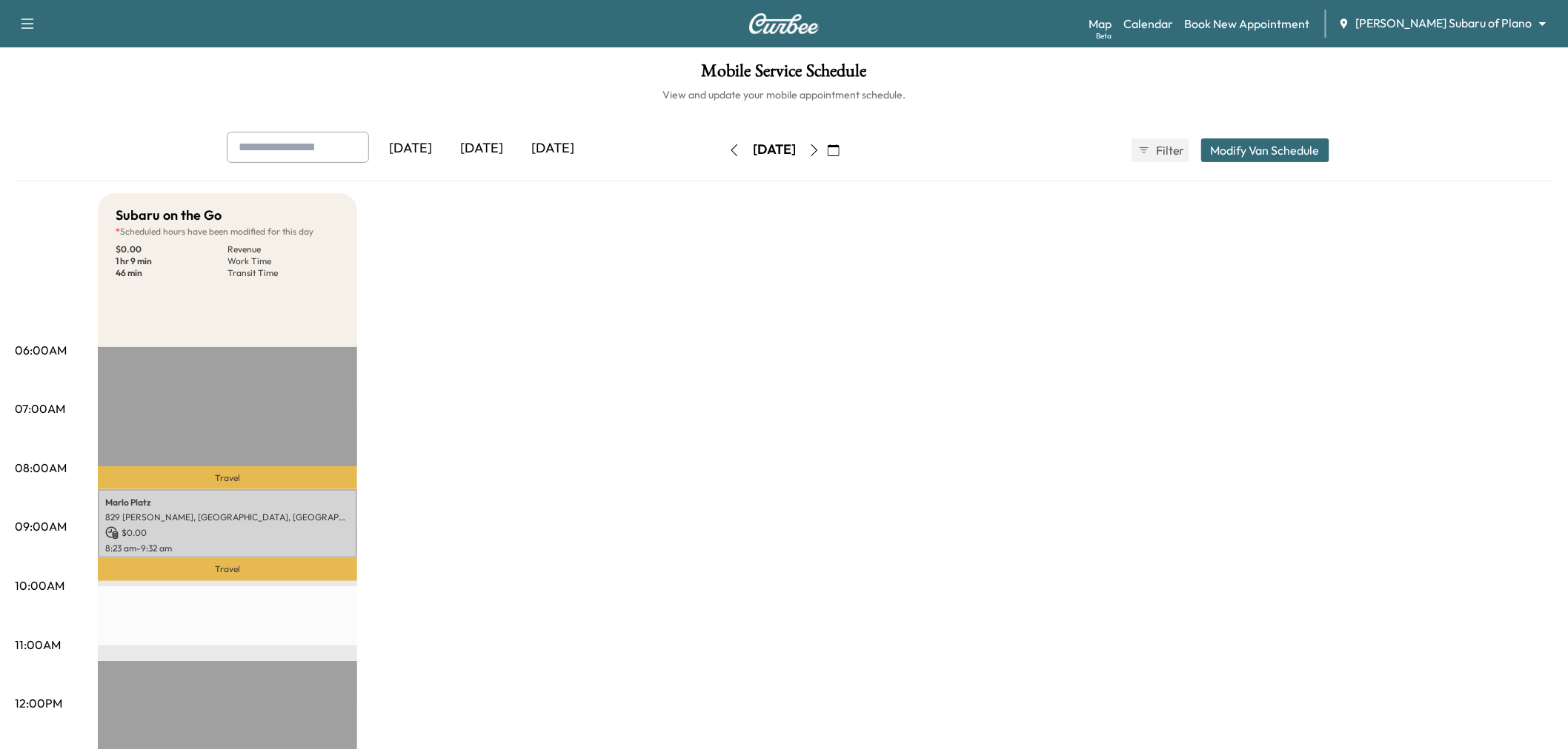
click at [820, 146] on icon "button" at bounding box center [814, 150] width 12 height 12
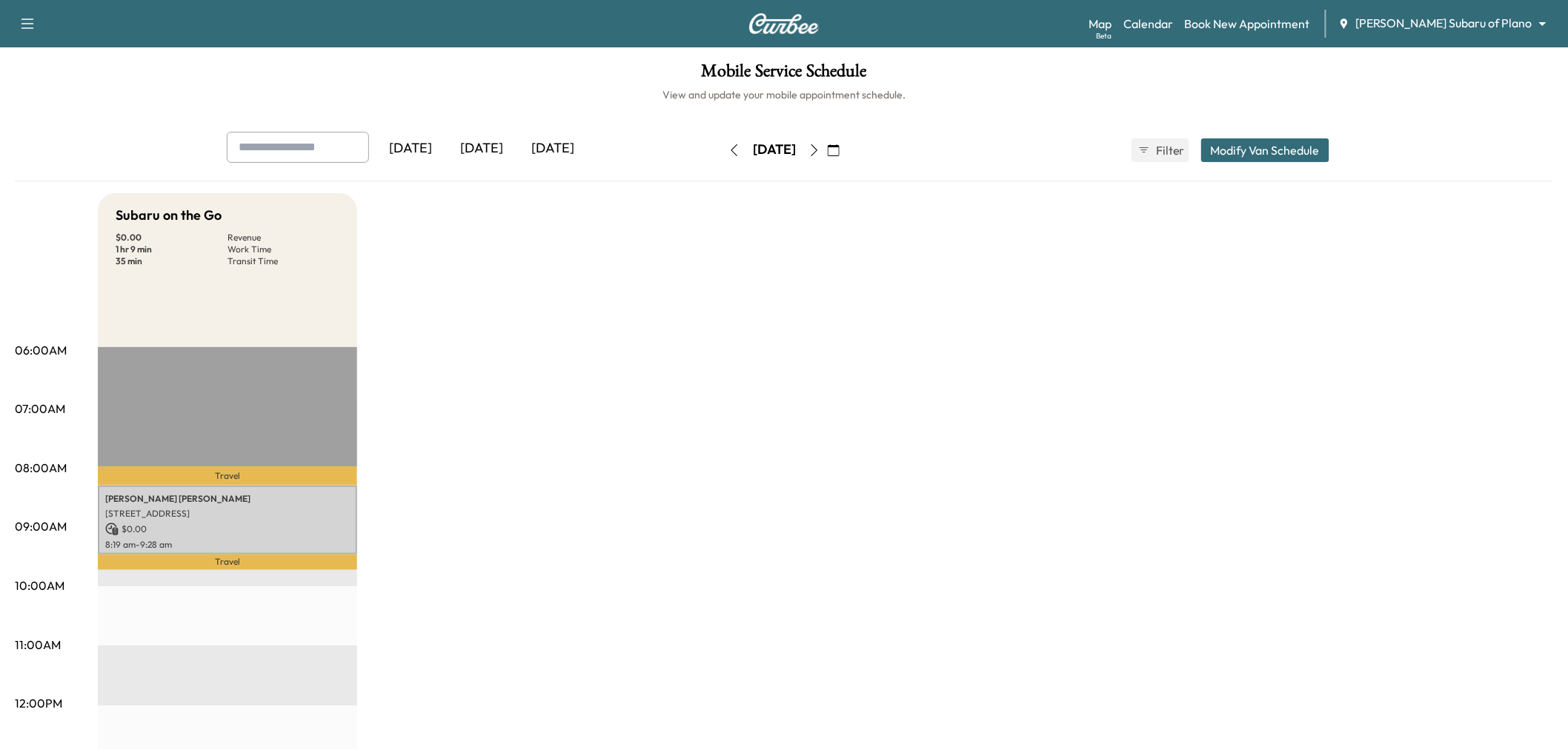
click at [721, 151] on button "button" at bounding box center [734, 149] width 25 height 24
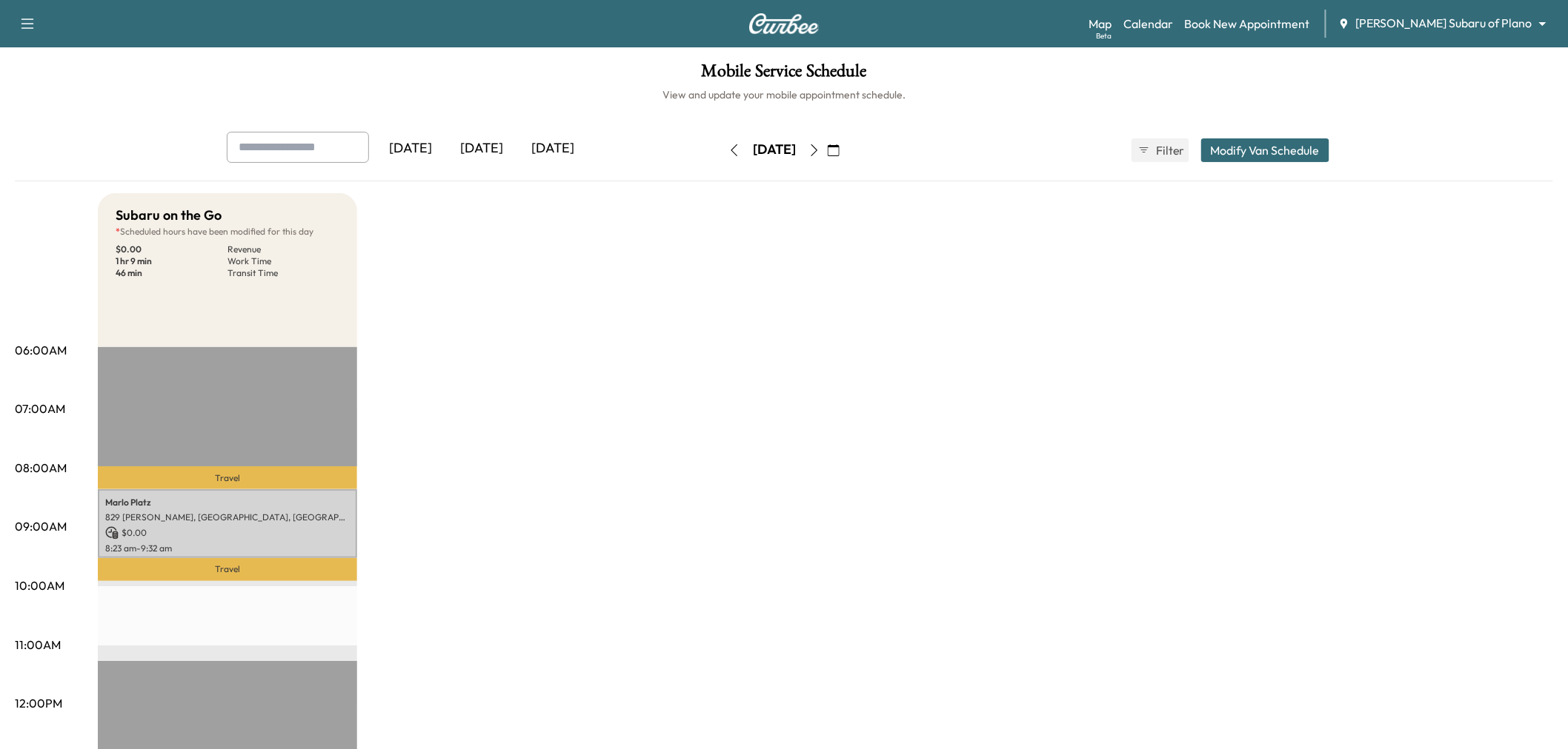
click at [728, 151] on icon "button" at bounding box center [734, 150] width 12 height 12
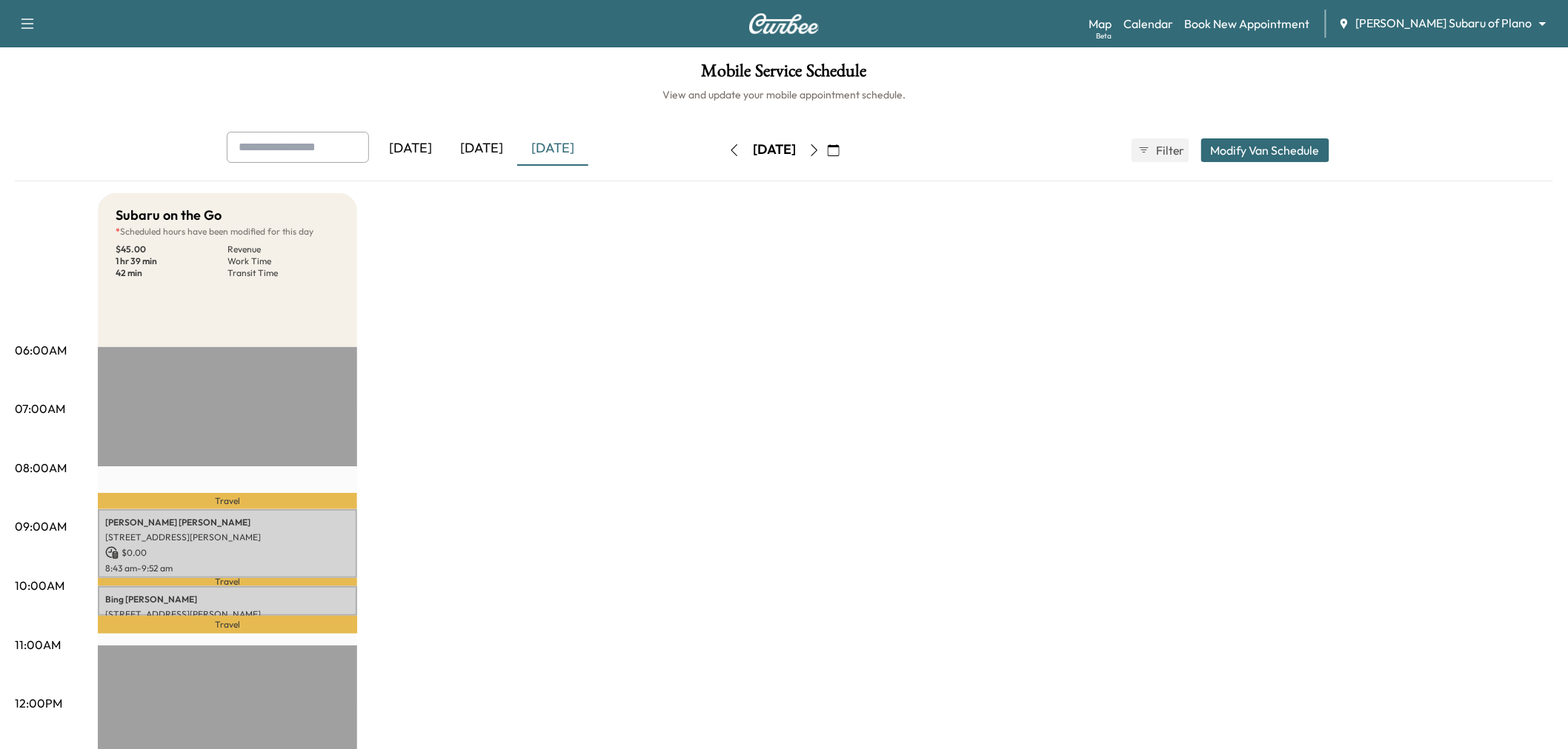
click at [721, 151] on button "button" at bounding box center [734, 149] width 25 height 24
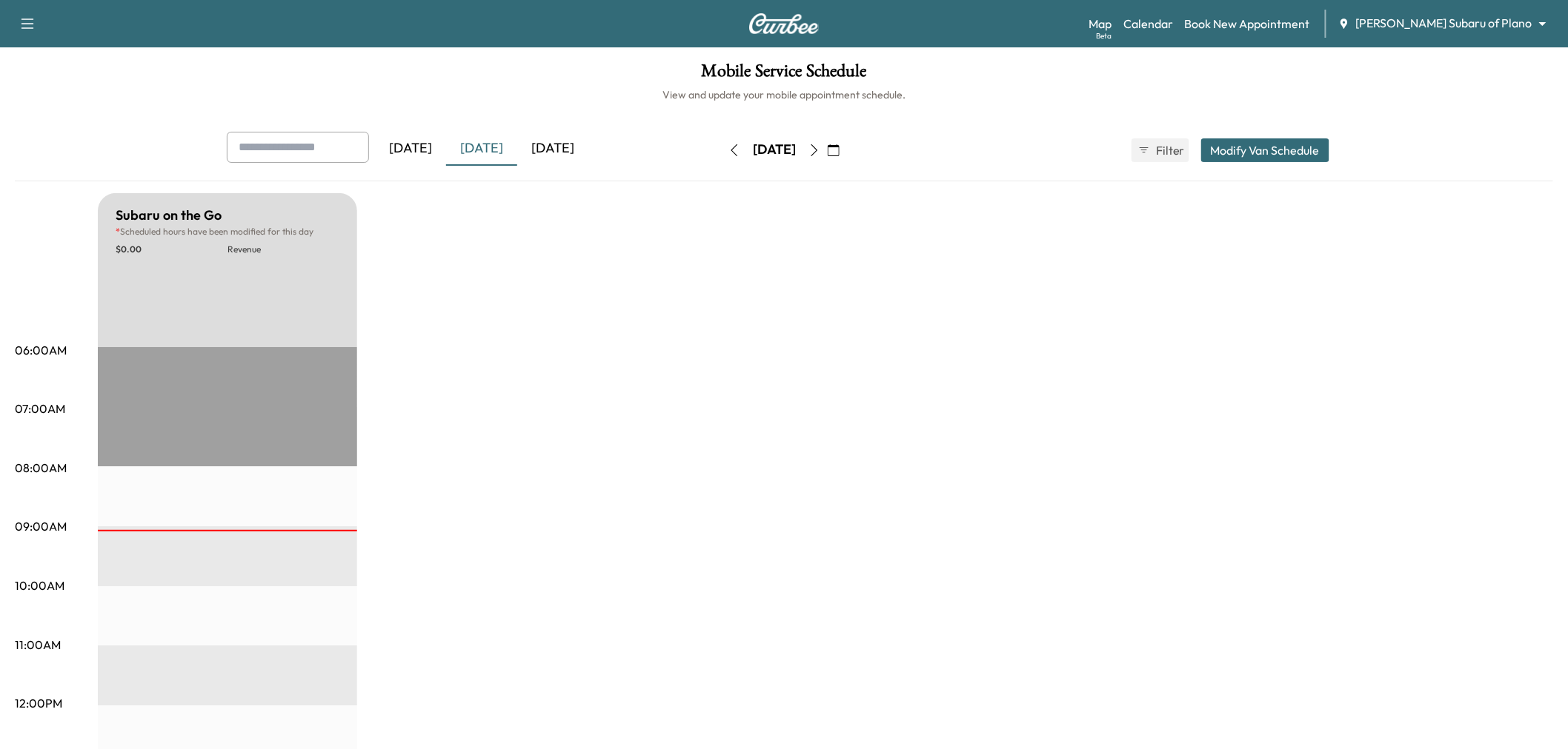
click at [728, 148] on icon "button" at bounding box center [734, 150] width 12 height 12
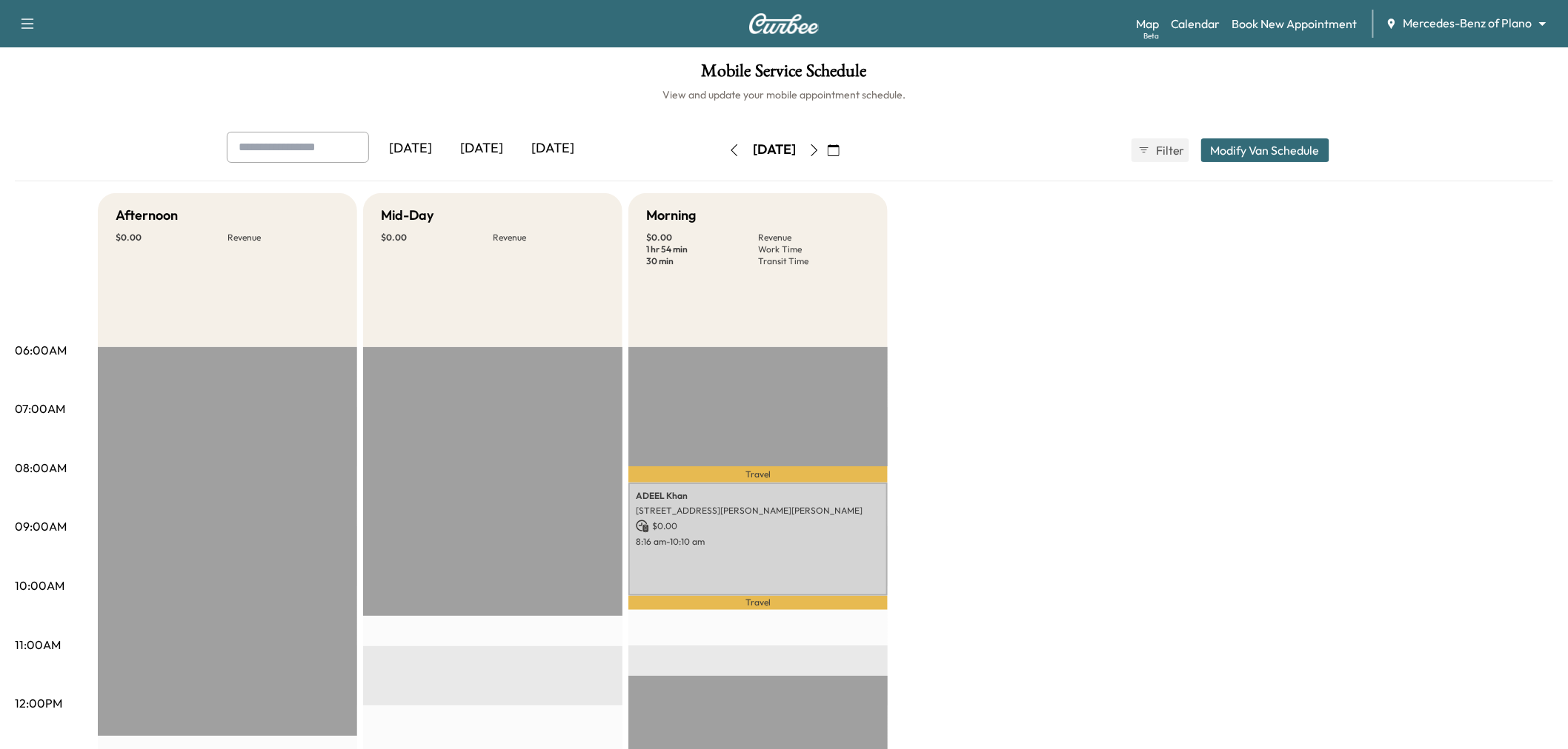
click at [467, 143] on div "[DATE]" at bounding box center [481, 149] width 71 height 34
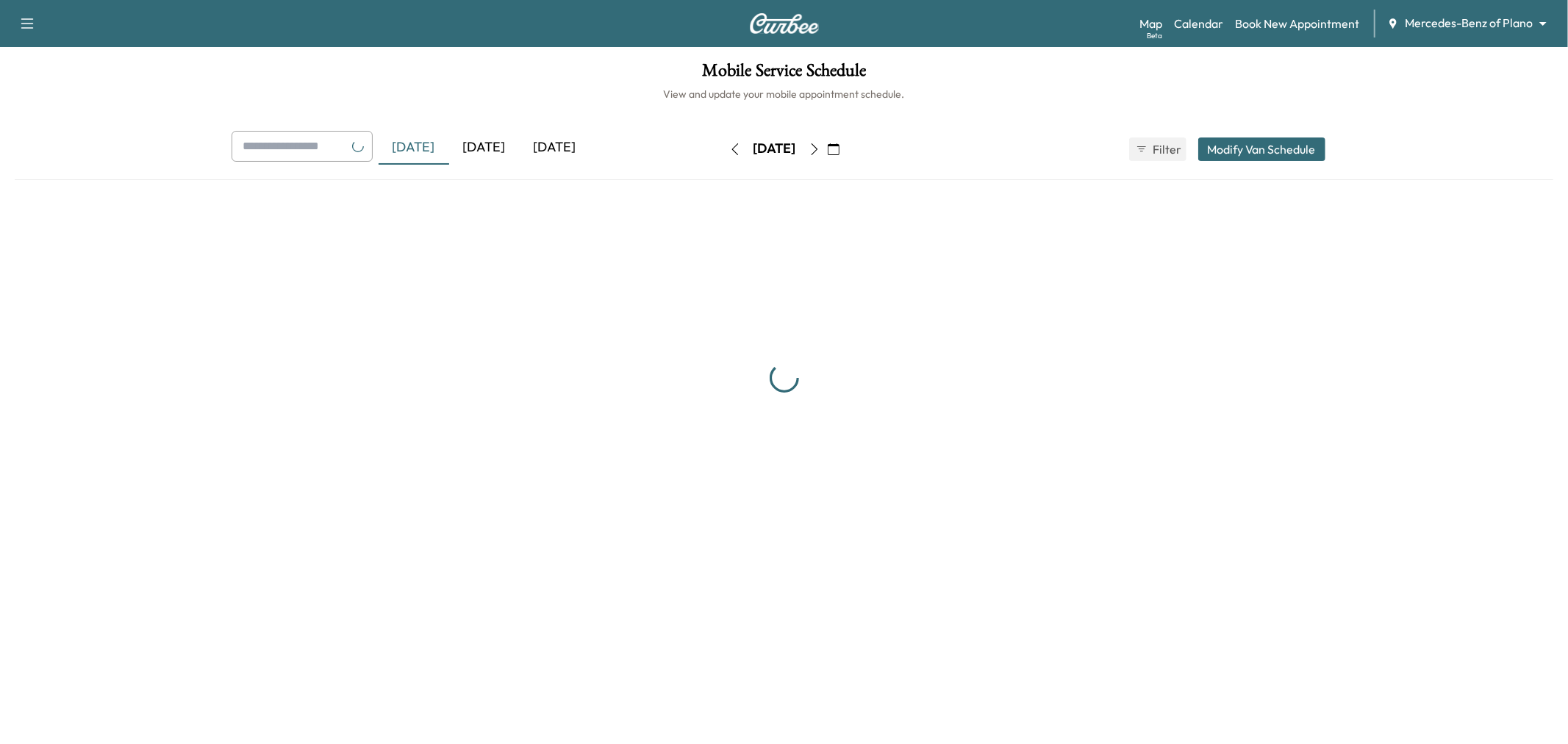
click at [466, 141] on div "[DATE]" at bounding box center [484, 148] width 71 height 34
click at [475, 144] on div "[DATE]" at bounding box center [484, 148] width 71 height 34
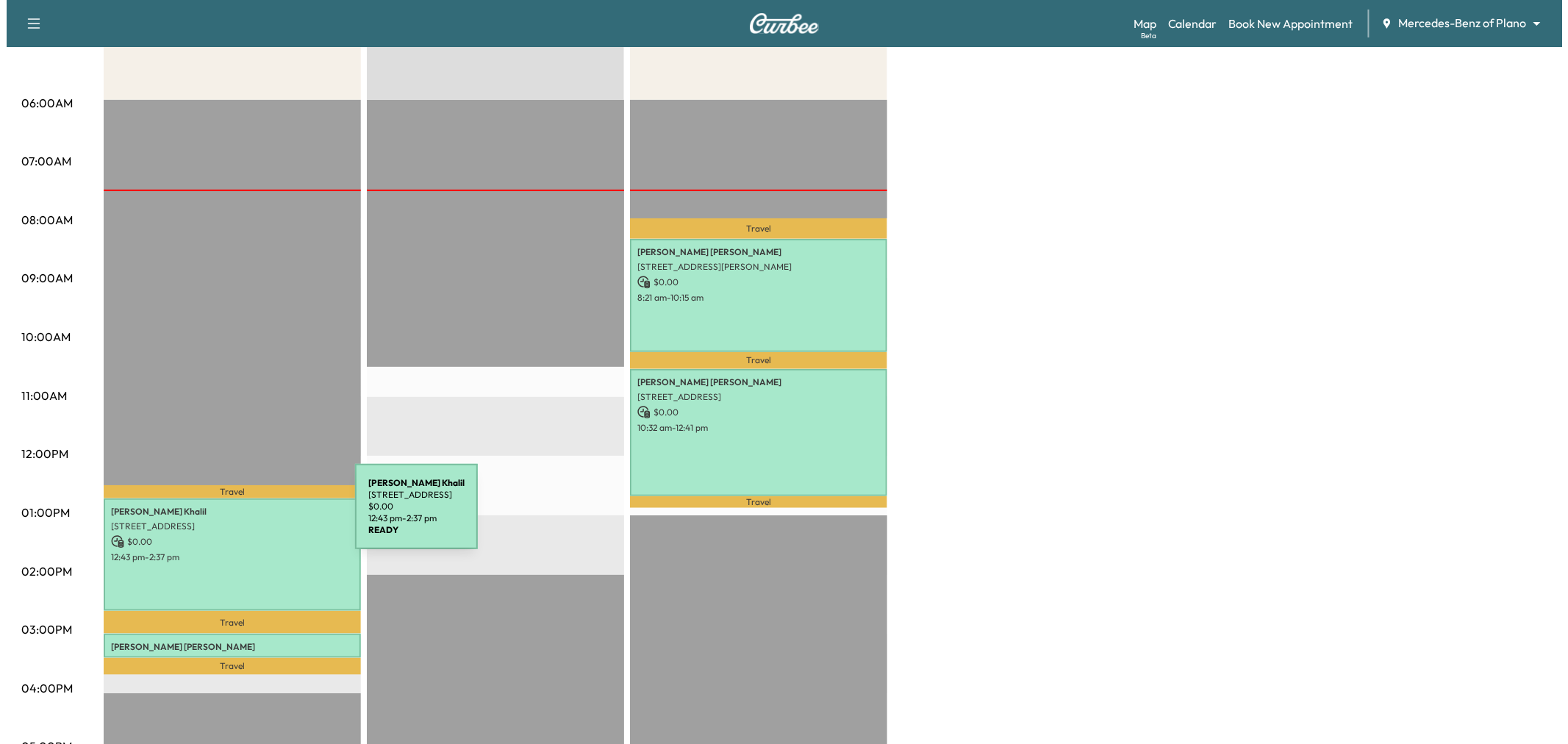
scroll to position [326, 0]
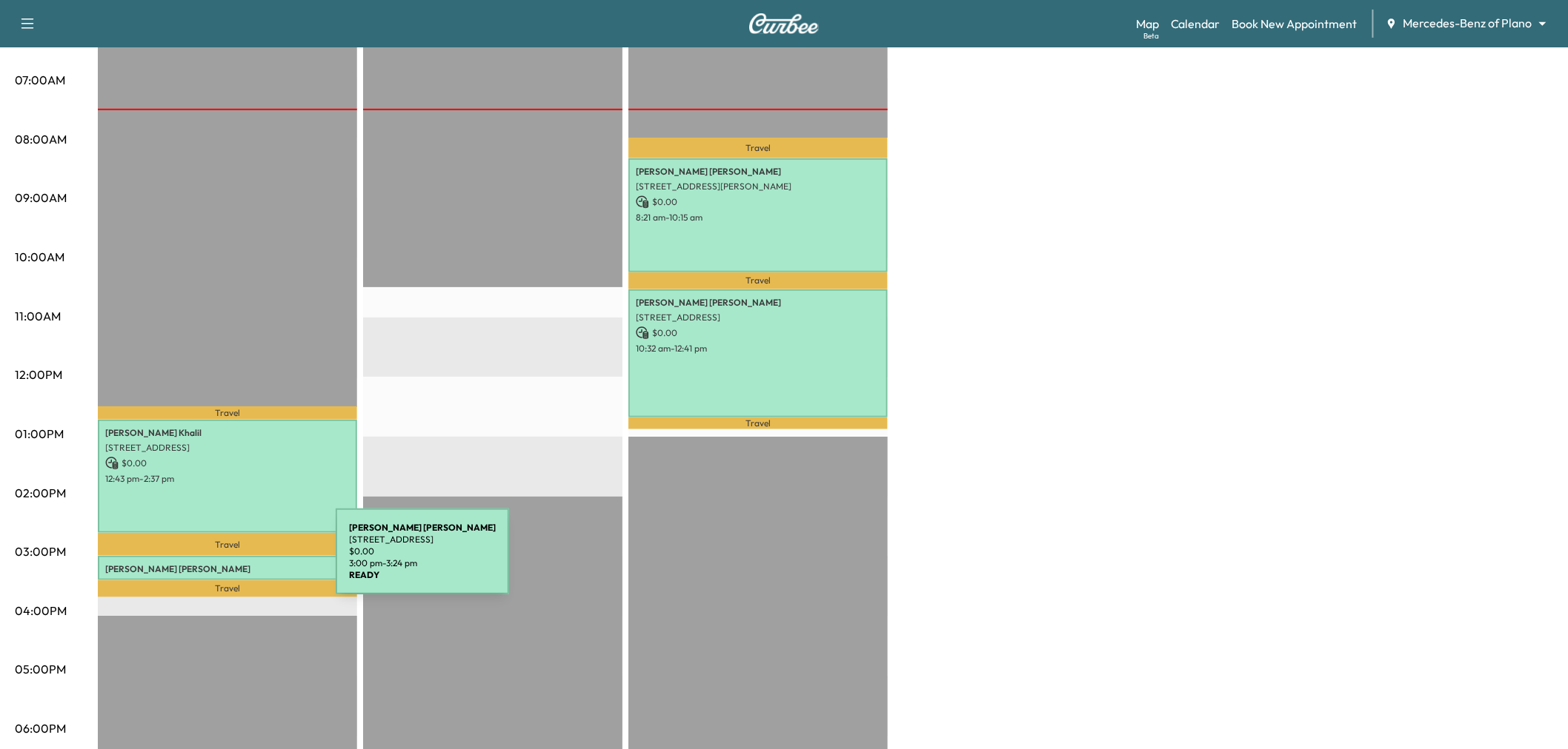
click at [225, 564] on p "John Camacho" at bounding box center [228, 570] width 245 height 12
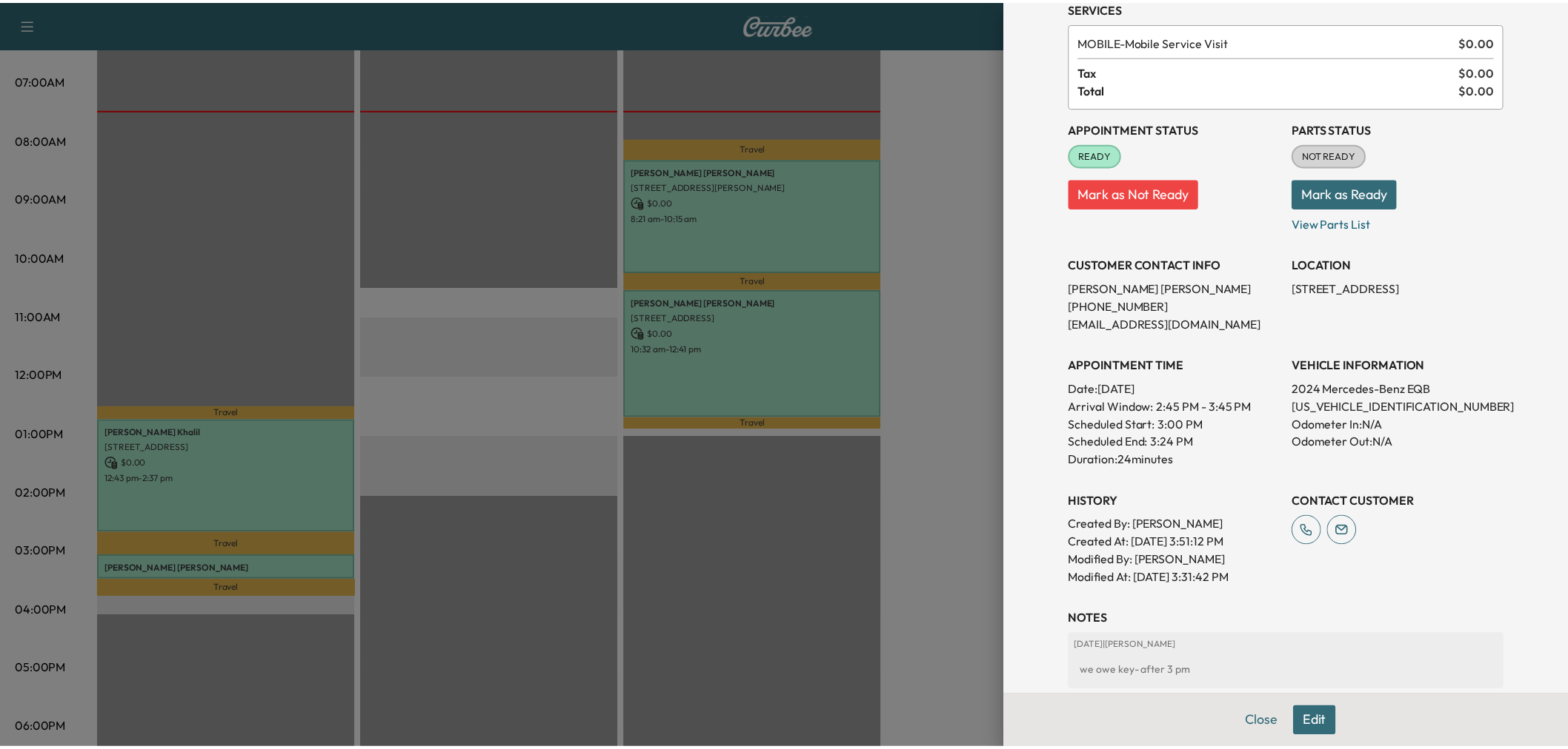
scroll to position [0, 0]
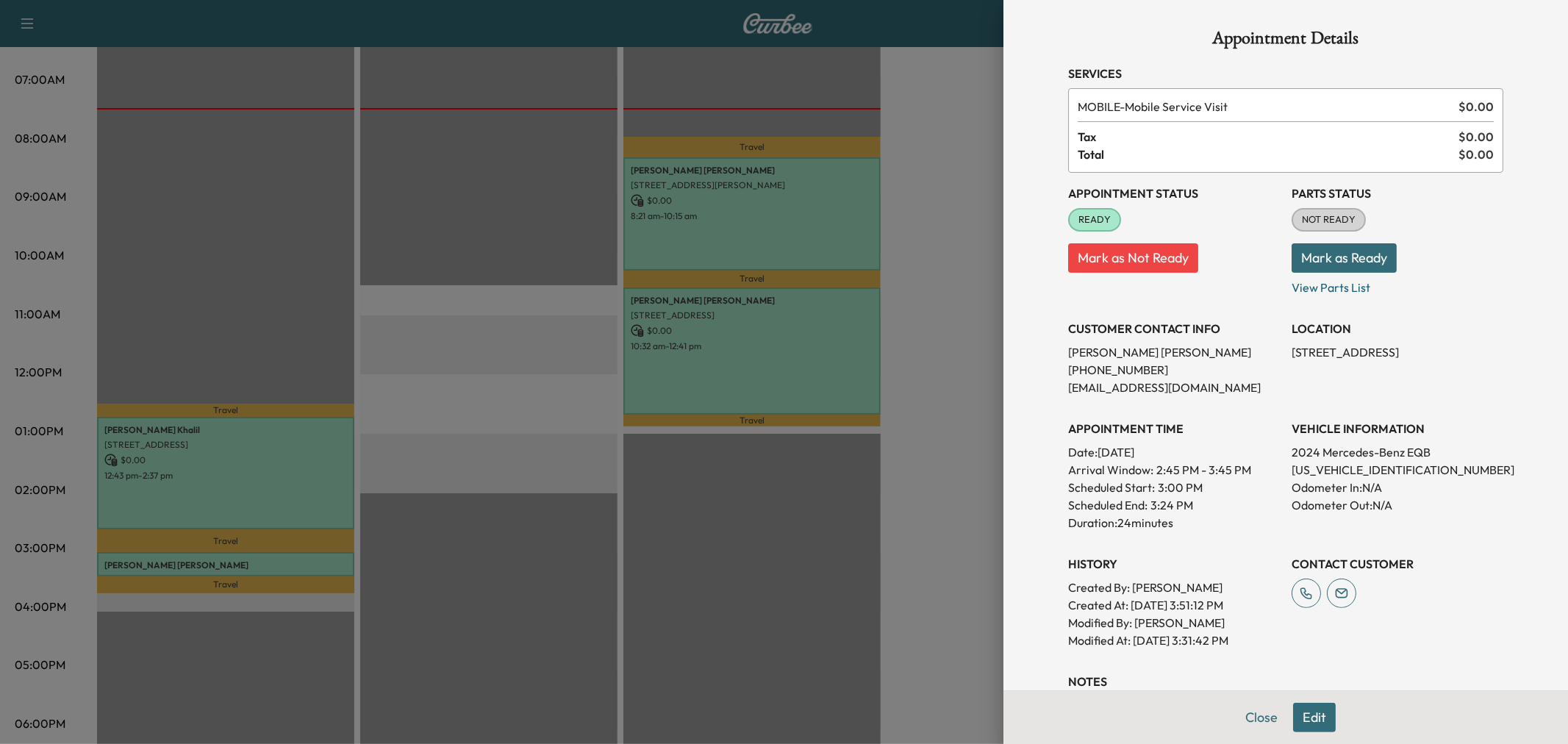
click at [552, 449] on div at bounding box center [784, 372] width 1568 height 744
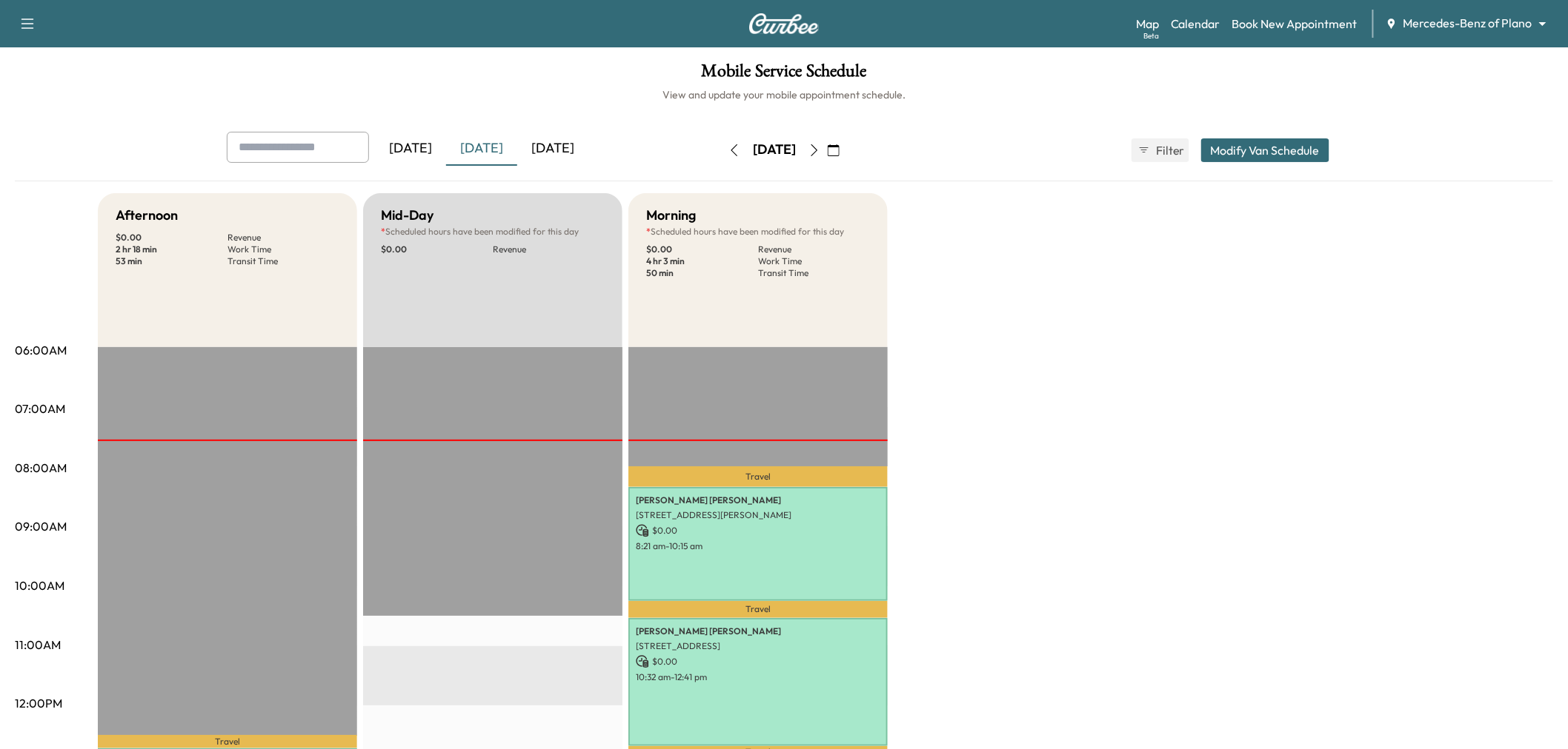
click at [576, 144] on div "[DATE]" at bounding box center [553, 149] width 71 height 34
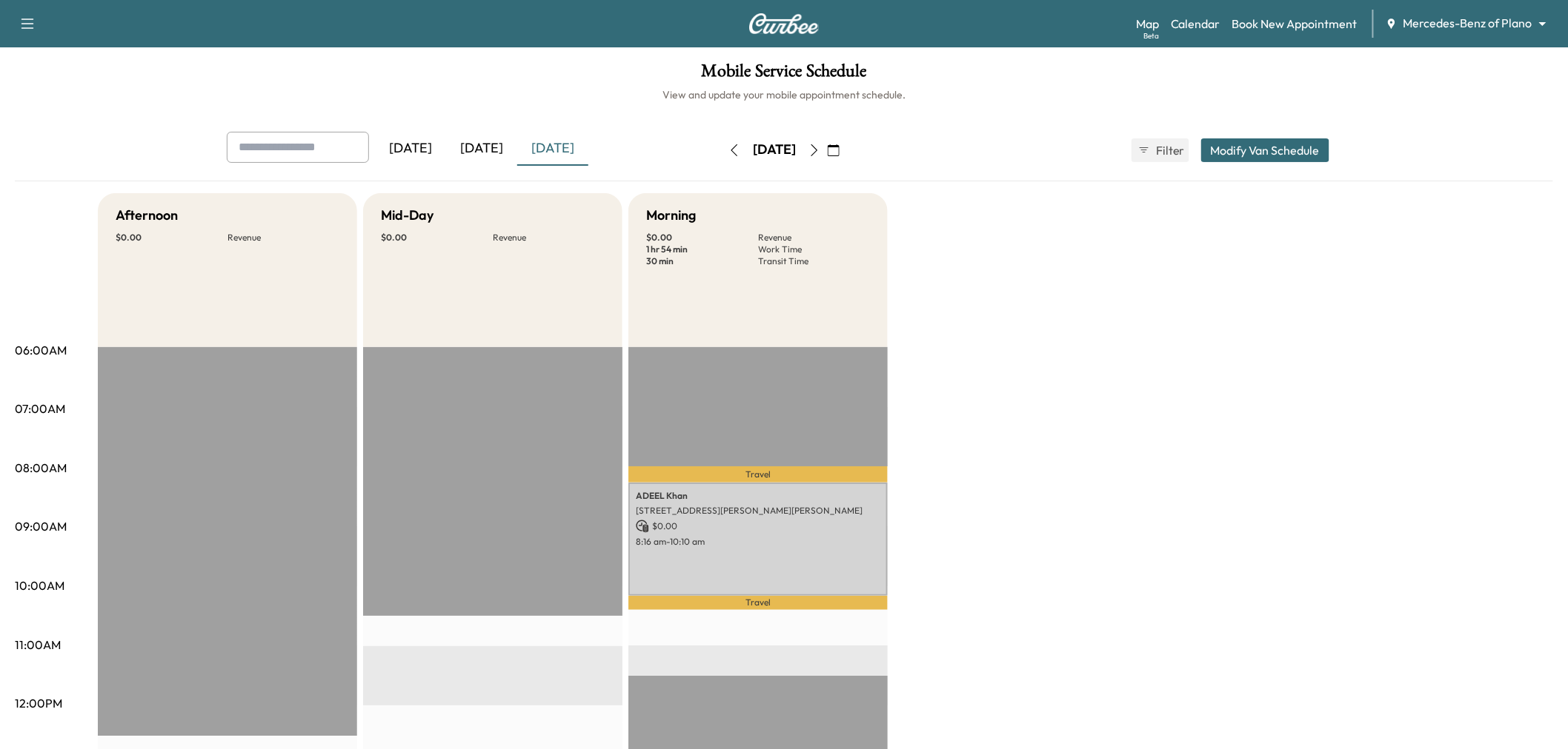
click at [497, 153] on div "[DATE]" at bounding box center [481, 149] width 71 height 34
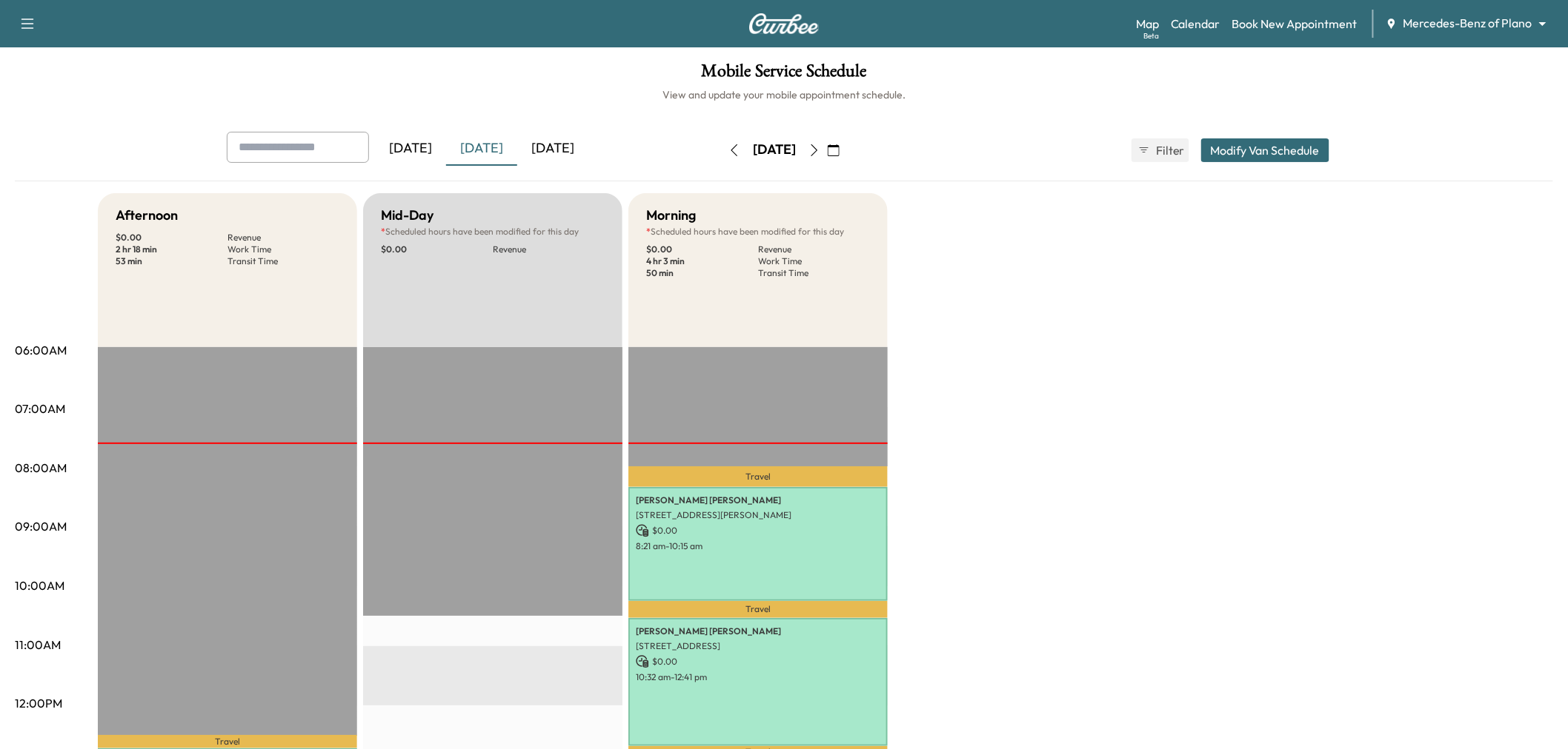
click at [1150, 367] on div "Afternoon $ 0.00 Revenue 2 hr 18 min Work Time 53 min Transit Time Travel Shafi…" at bounding box center [825, 749] width 1455 height 1111
click at [503, 150] on div "[DATE]" at bounding box center [481, 149] width 71 height 34
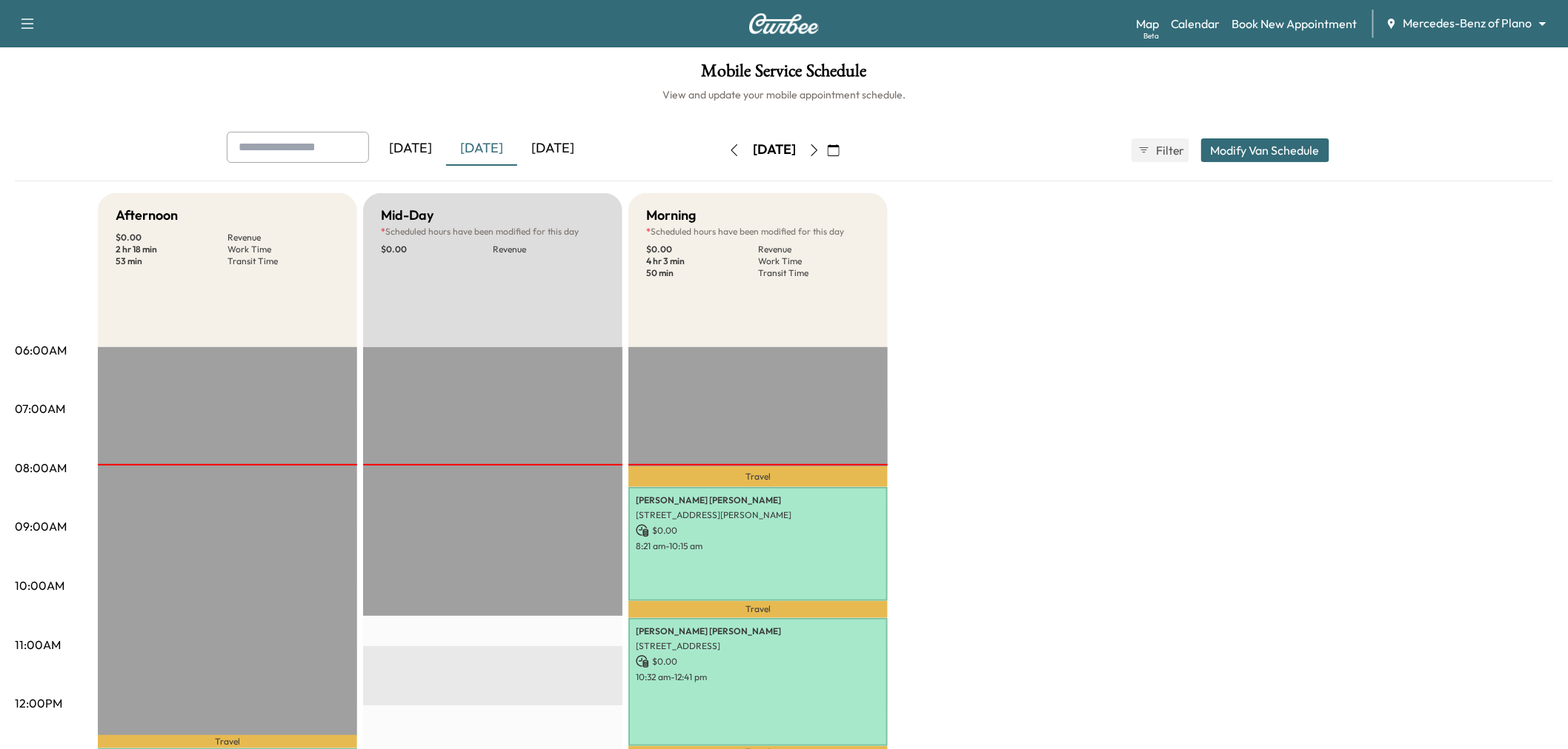
click at [1188, 406] on div "Afternoon $ 0.00 Revenue 2 hr 18 min Work Time 53 min Transit Time Travel Shafi…" at bounding box center [825, 749] width 1455 height 1111
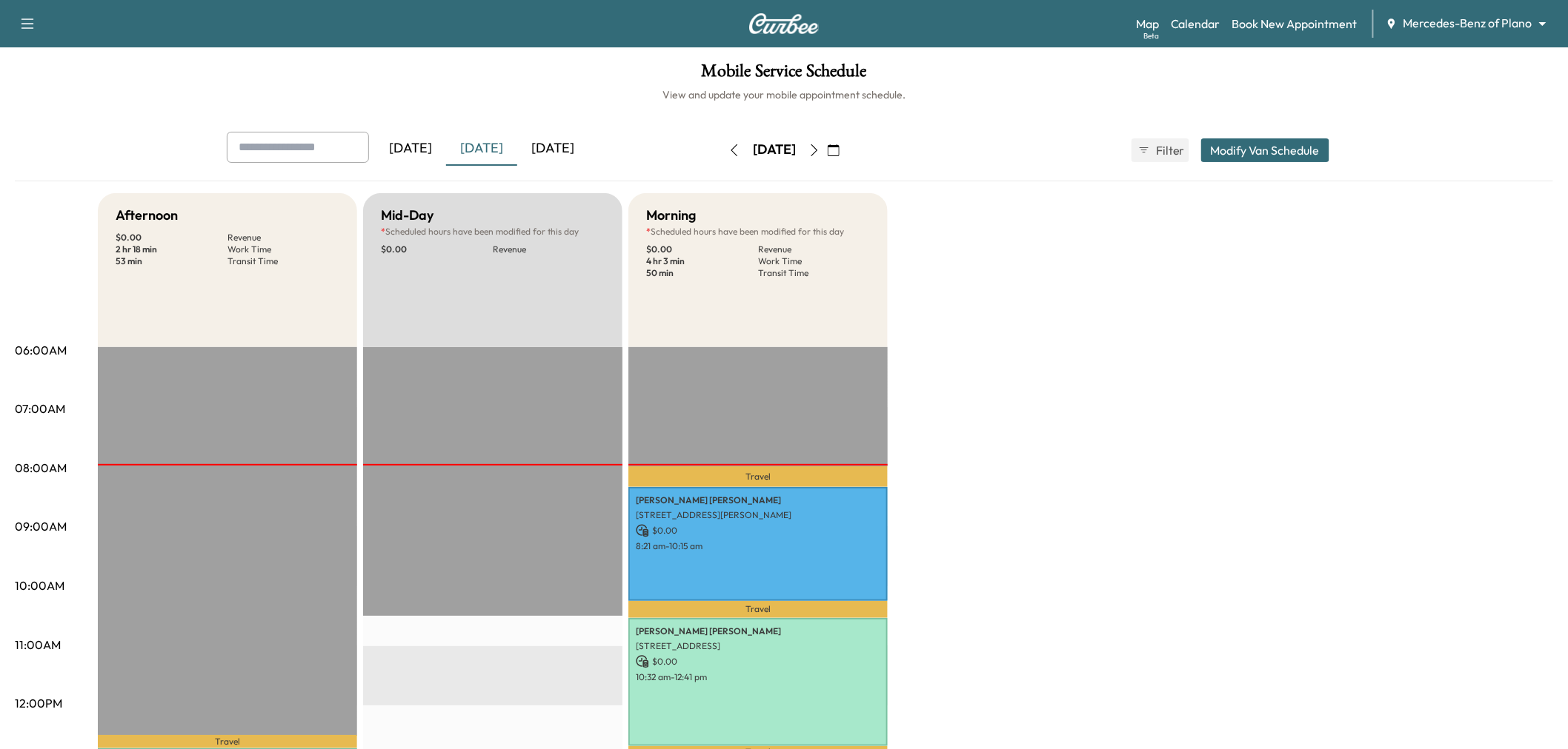
click at [572, 157] on div "[DATE]" at bounding box center [553, 149] width 71 height 34
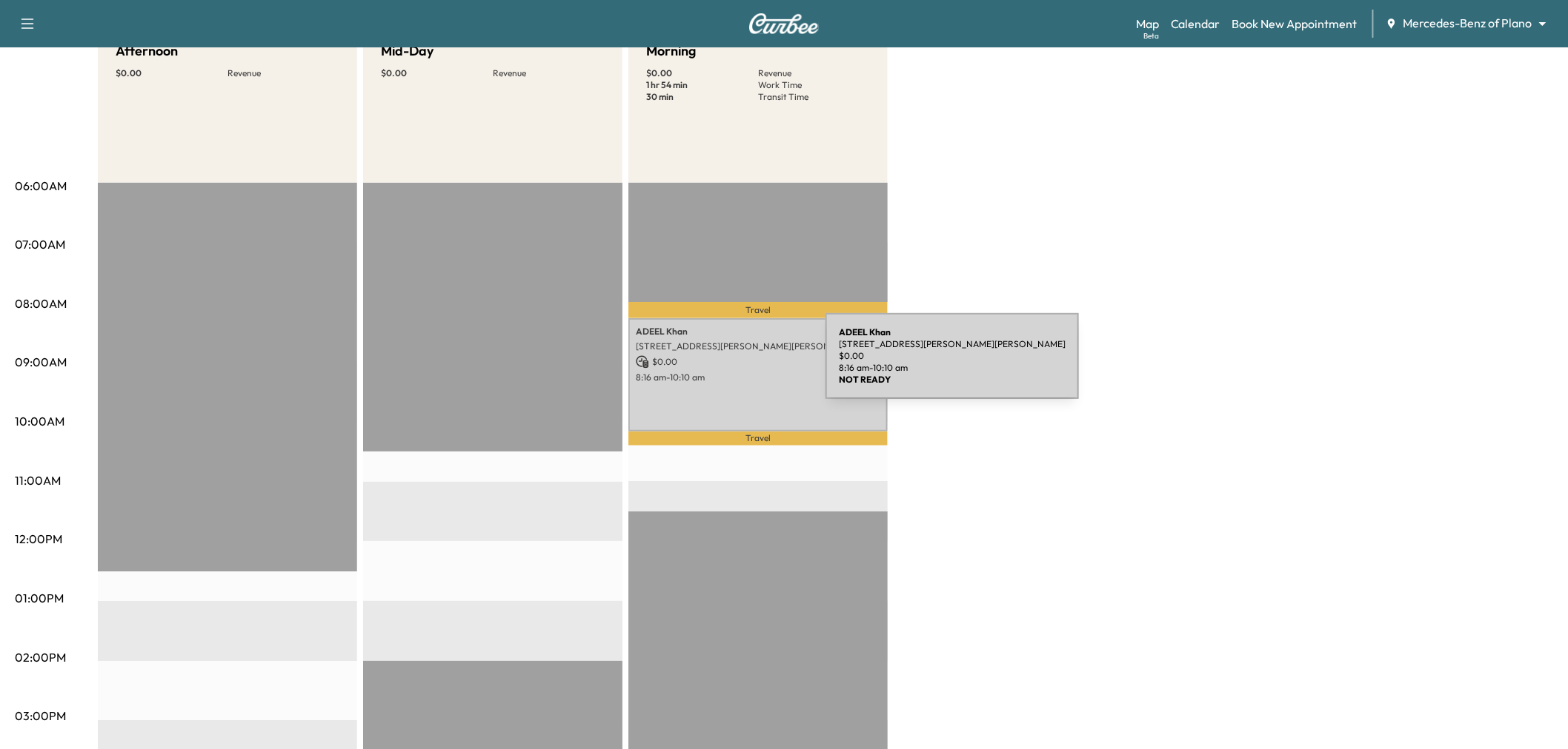
scroll to position [247, 0]
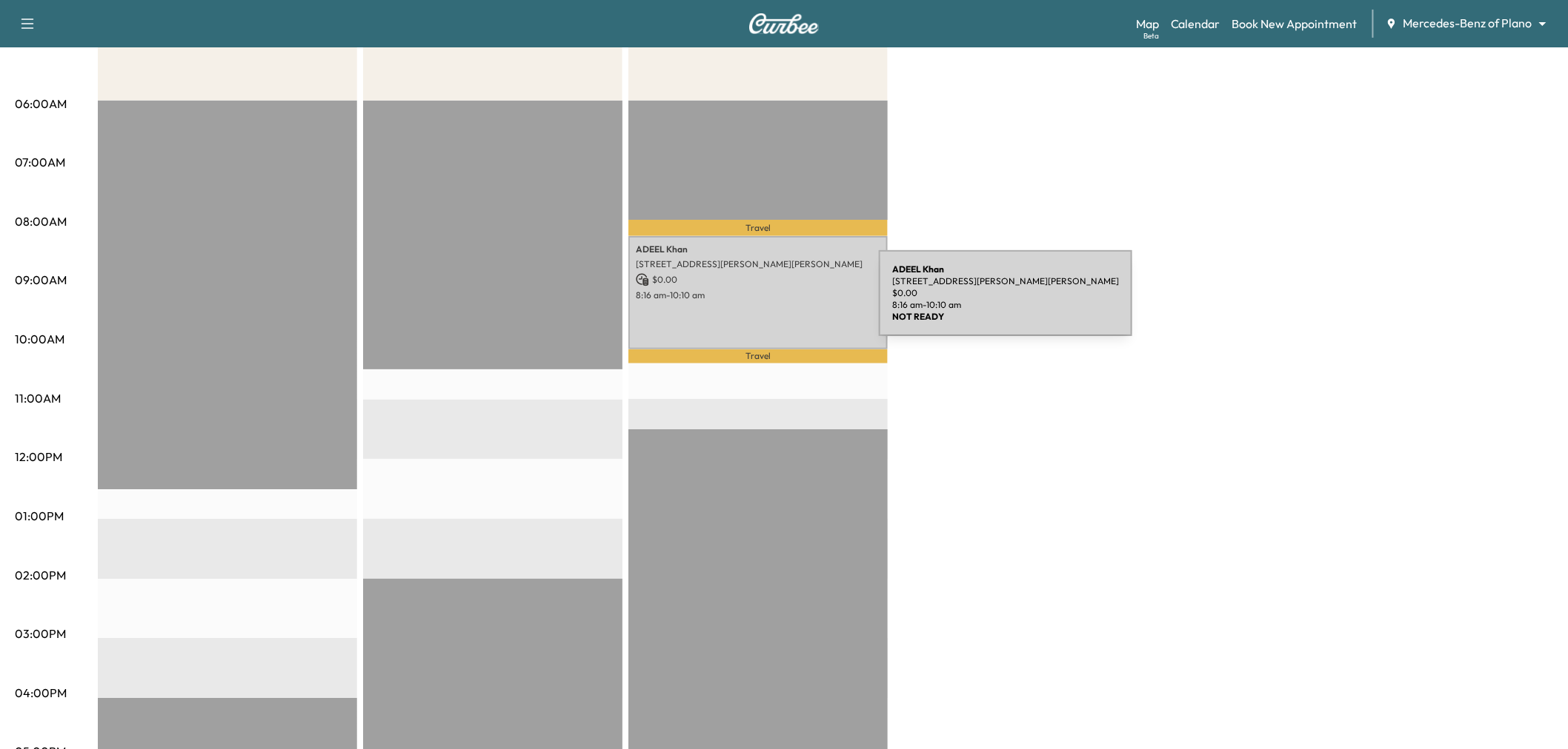
click at [768, 302] on div "ADEEL Khan 7300 Henneman Way, McKinney, TX 75070, US $ 0.00 8:16 am - 10:10 am" at bounding box center [757, 292] width 259 height 113
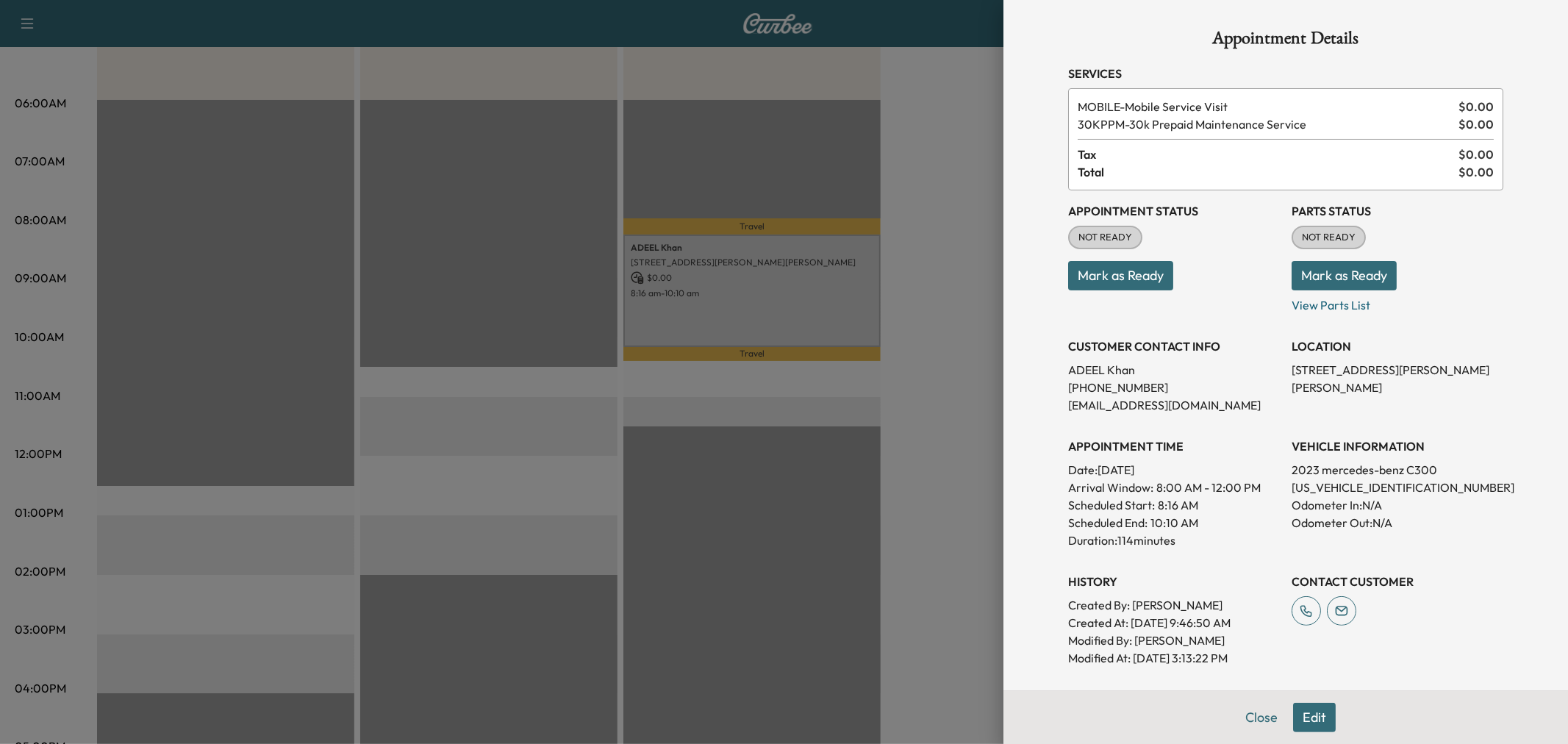
click at [762, 300] on div at bounding box center [784, 372] width 1568 height 744
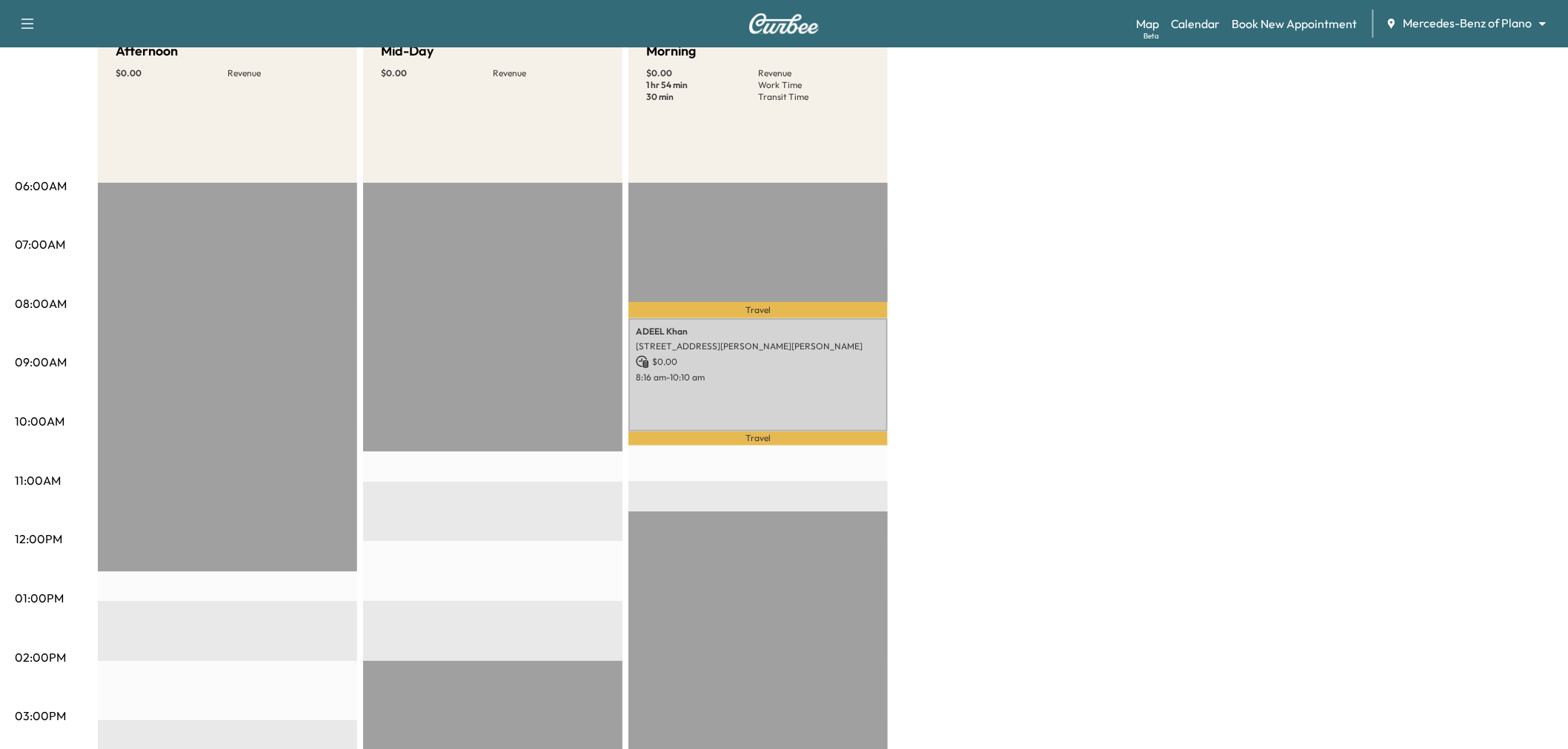
scroll to position [0, 0]
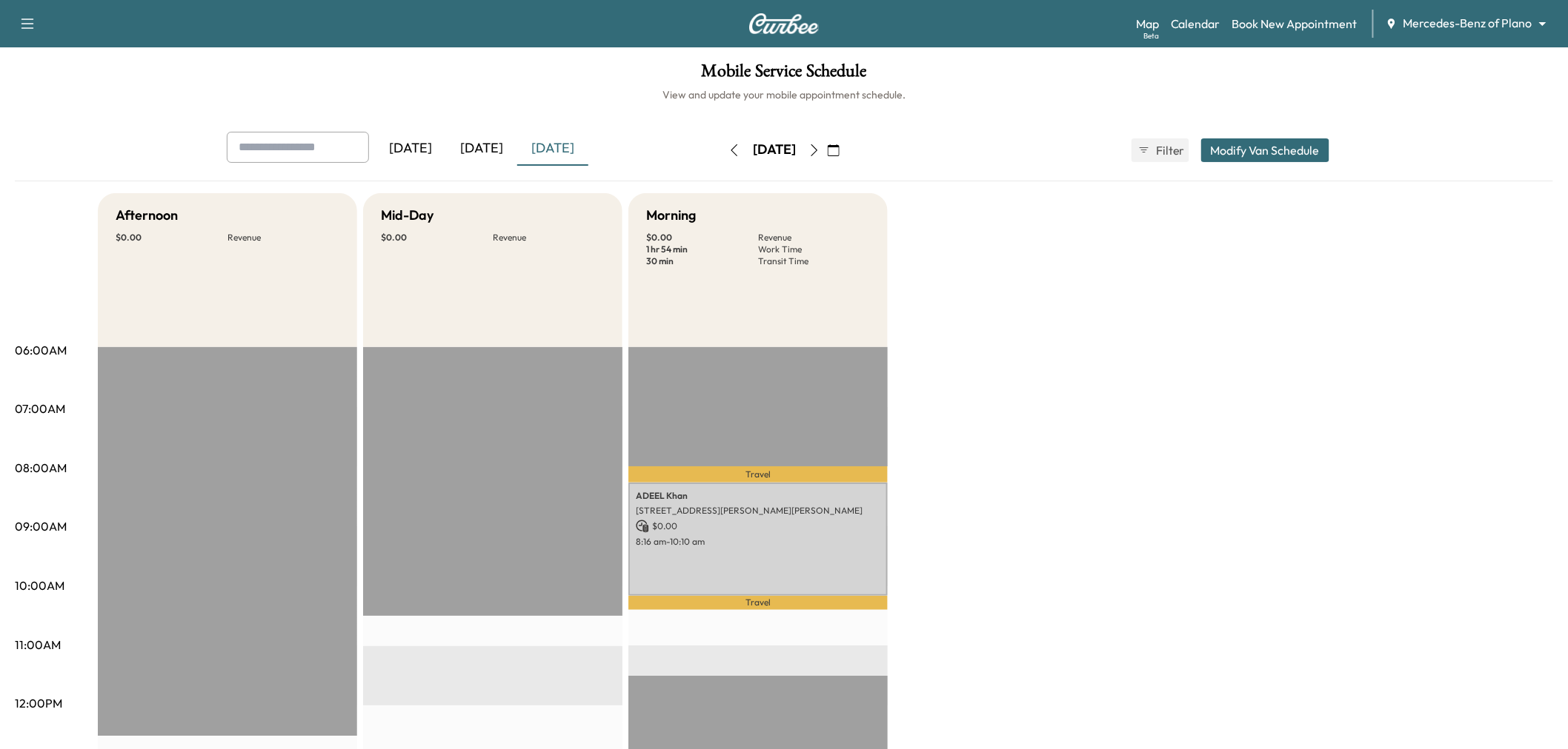
click at [1104, 467] on div "Afternoon $ 0.00 Revenue EST Start Mid-Day $ 0.00 Revenue EST Start Morning $ 0…" at bounding box center [825, 749] width 1455 height 1111
